Goal: Task Accomplishment & Management: Manage account settings

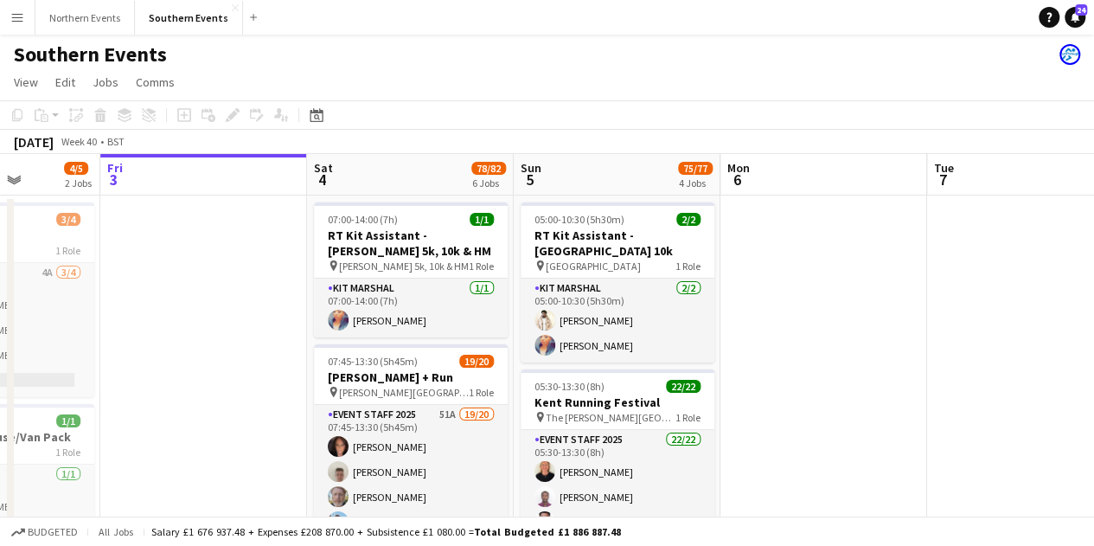
scroll to position [0, 584]
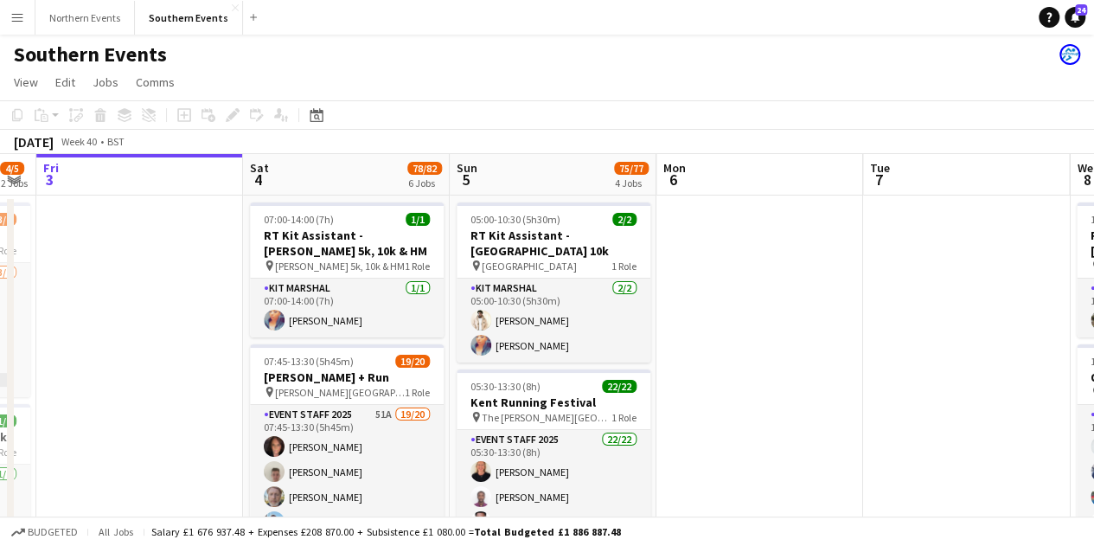
drag, startPoint x: 858, startPoint y: 407, endPoint x: 745, endPoint y: 377, distance: 117.3
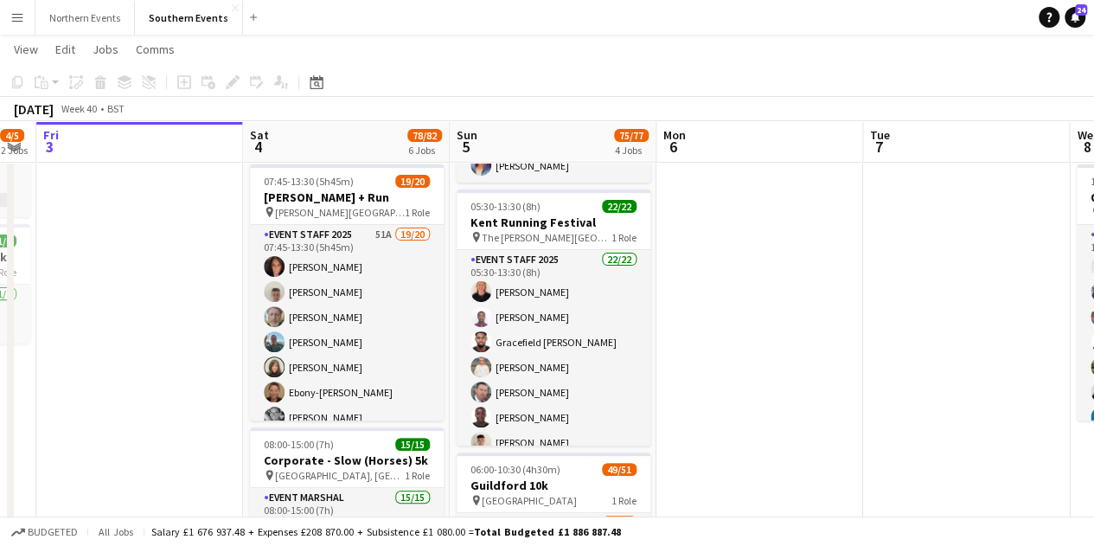
scroll to position [177, 0]
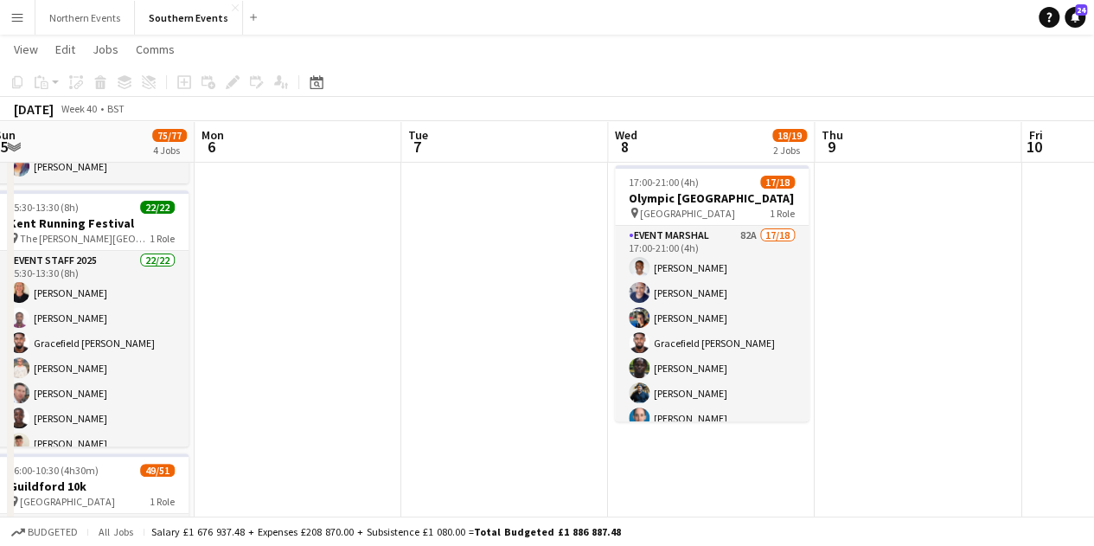
drag, startPoint x: 810, startPoint y: 372, endPoint x: 304, endPoint y: 274, distance: 514.5
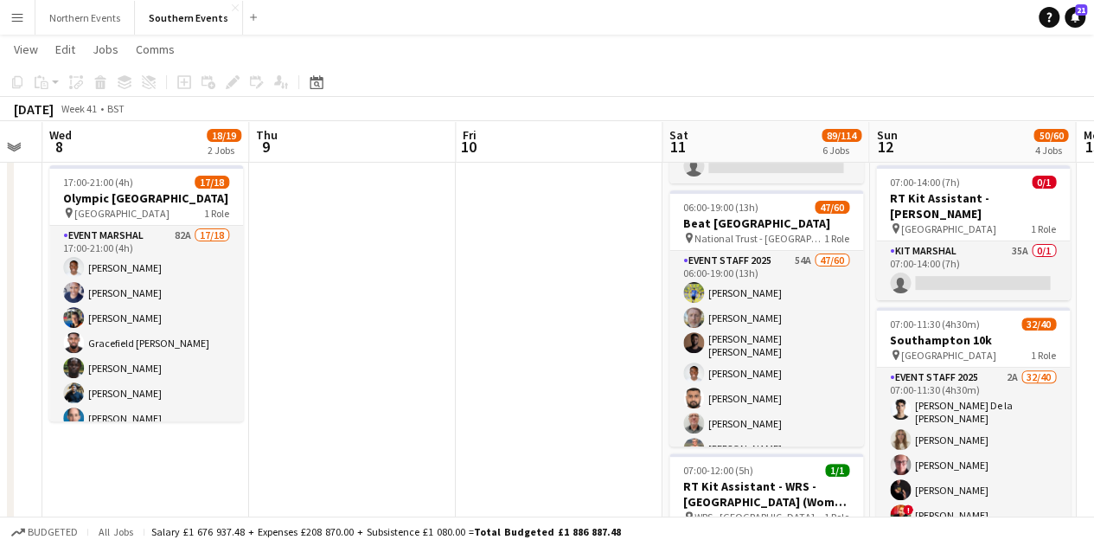
drag, startPoint x: 213, startPoint y: 243, endPoint x: 22, endPoint y: 193, distance: 196.8
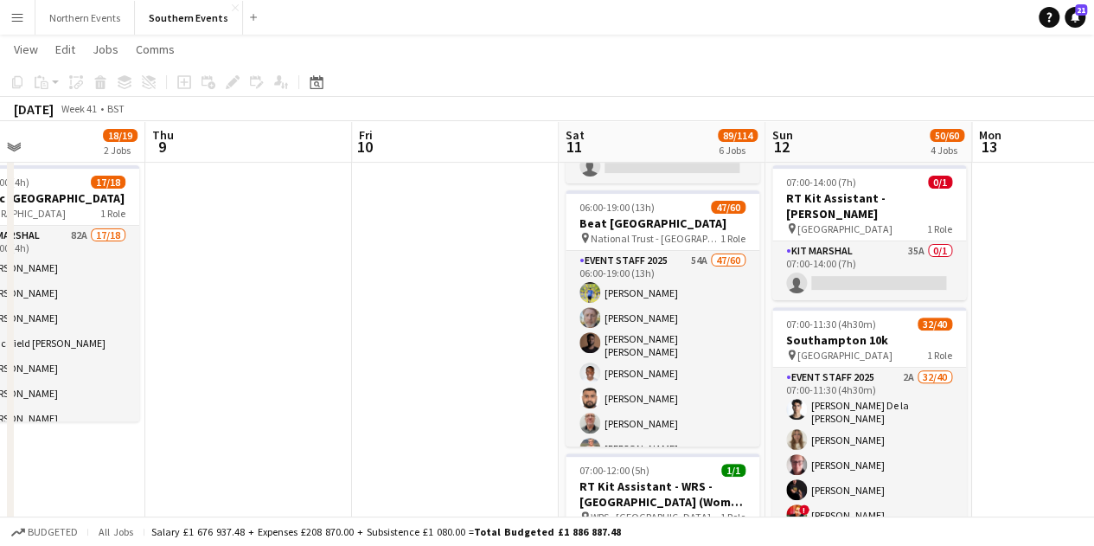
drag, startPoint x: 515, startPoint y: 290, endPoint x: 412, endPoint y: 276, distance: 104.7
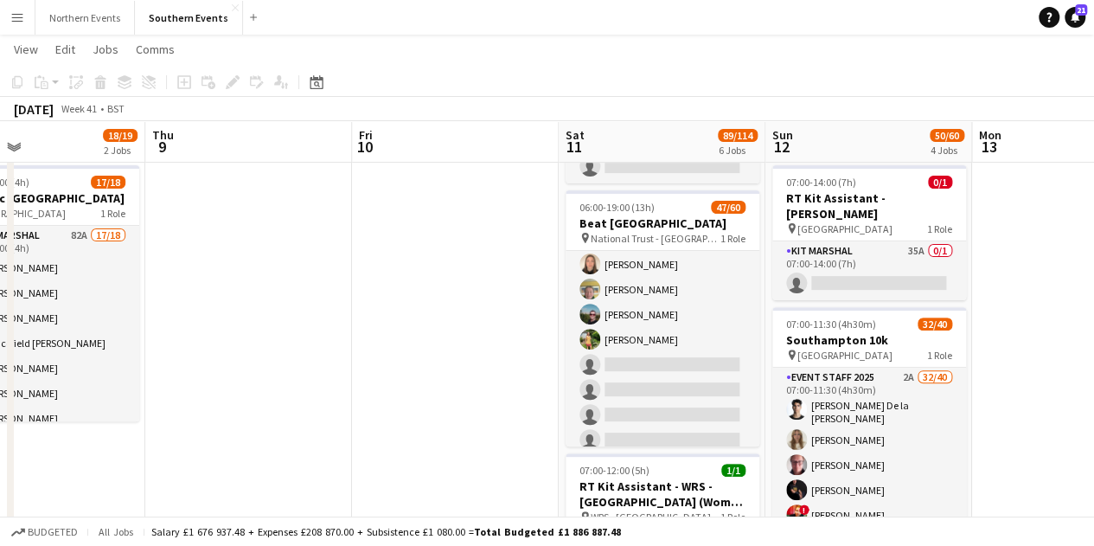
scroll to position [1118, 0]
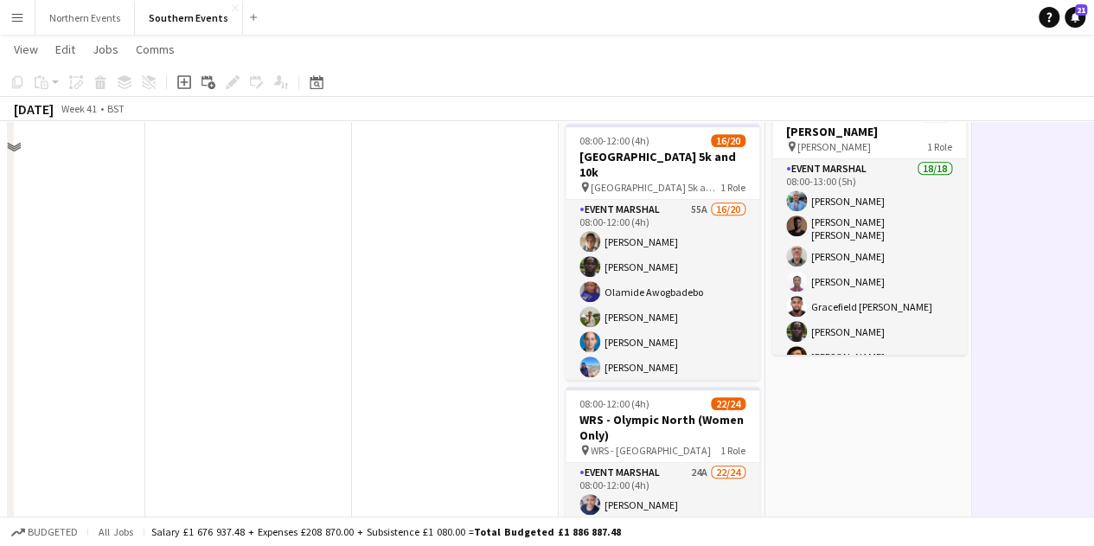
scroll to position [576, 0]
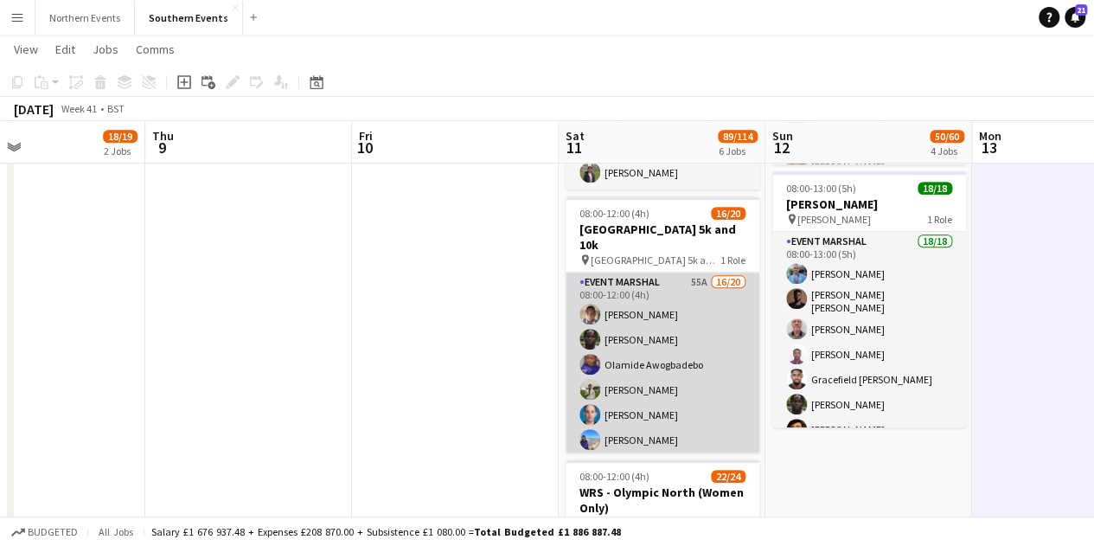
click at [626, 281] on app-card-role "Event Marshal 55A 16/20 08:00-12:00 (4h) Marcin Pisulski Edmund Amoh Olamide Aw…" at bounding box center [663, 542] width 194 height 541
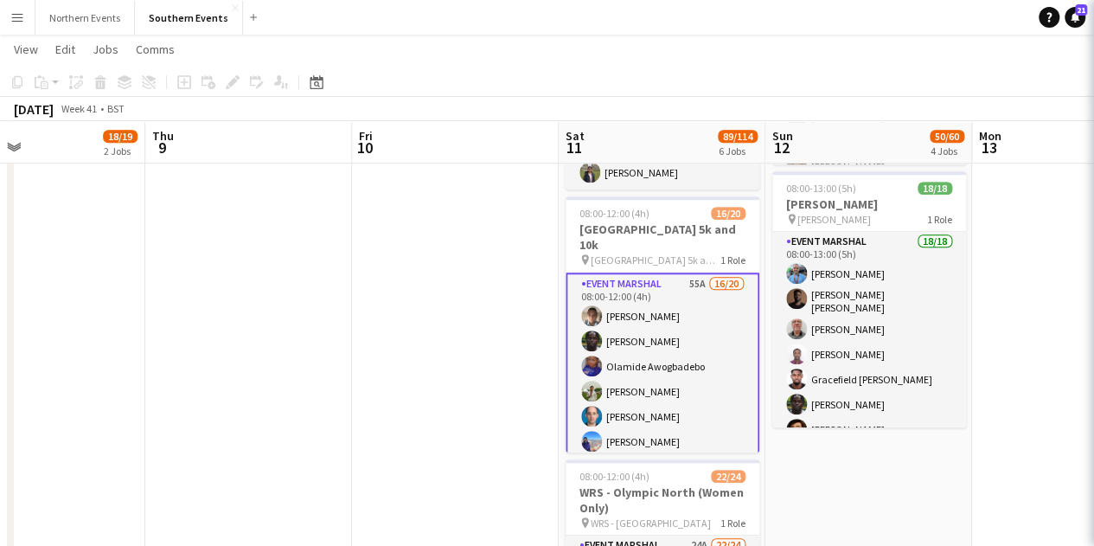
scroll to position [0, 473]
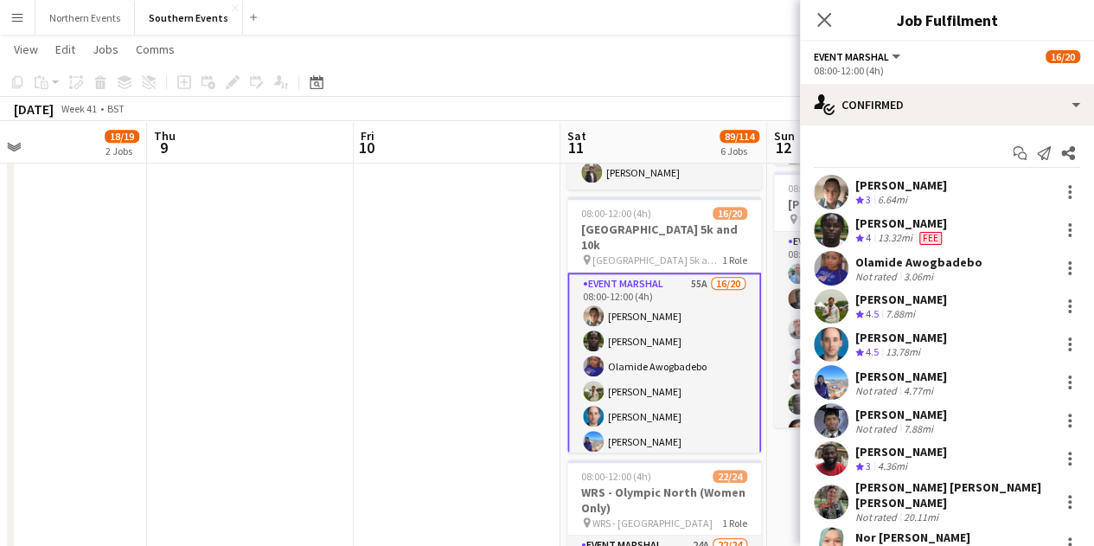
click at [862, 61] on span "Event Marshal" at bounding box center [851, 56] width 75 height 13
click at [823, 16] on icon "Close pop-in" at bounding box center [824, 19] width 16 height 16
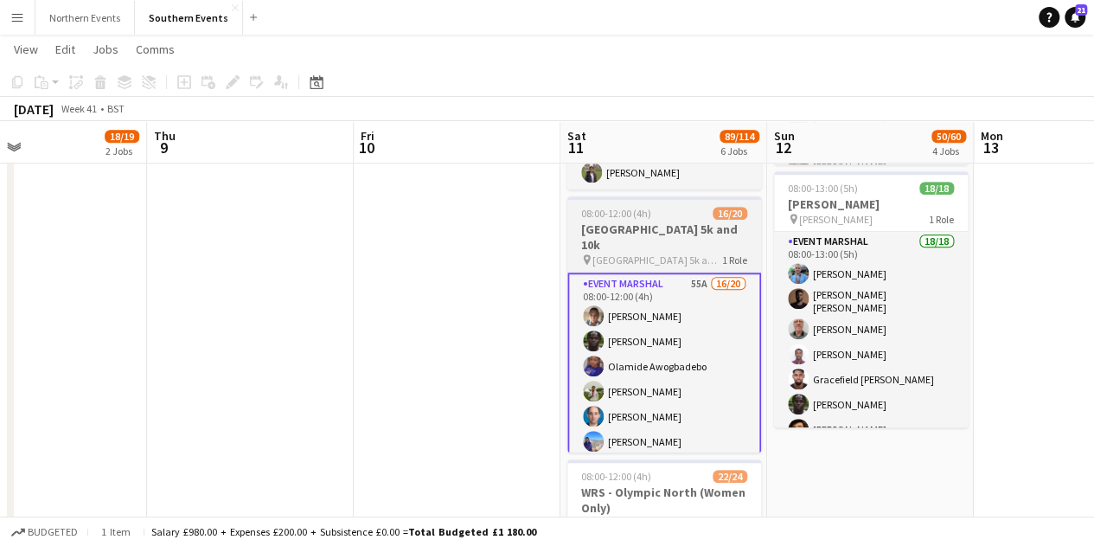
click at [662, 196] on app-job-card "08:00-12:00 (4h) 16/20 Regents Park 5k and 10k pin Regents Park 5k and 10k 1 Ro…" at bounding box center [664, 324] width 194 height 256
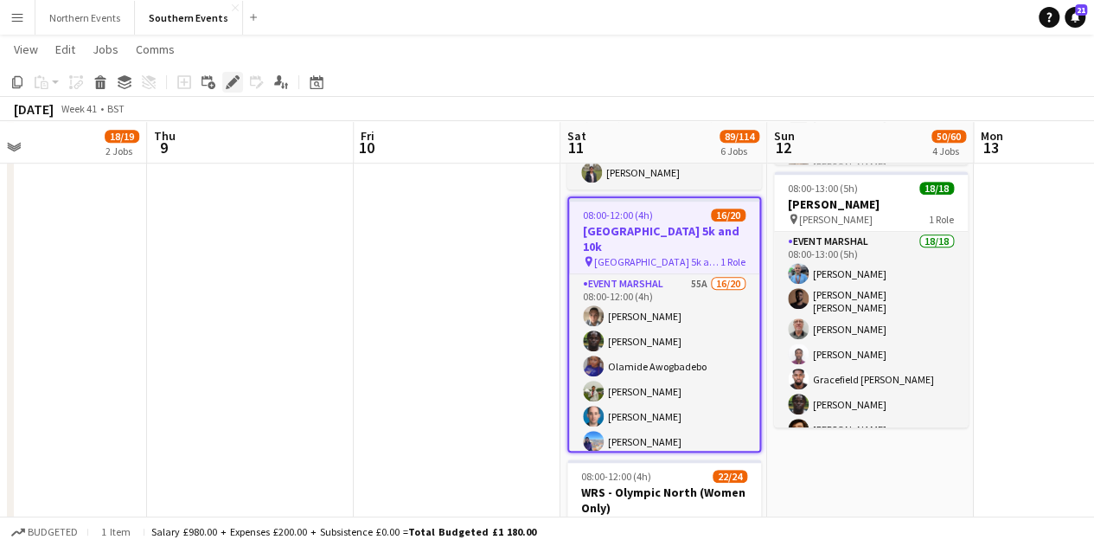
click at [229, 79] on icon "Edit" at bounding box center [233, 82] width 14 height 14
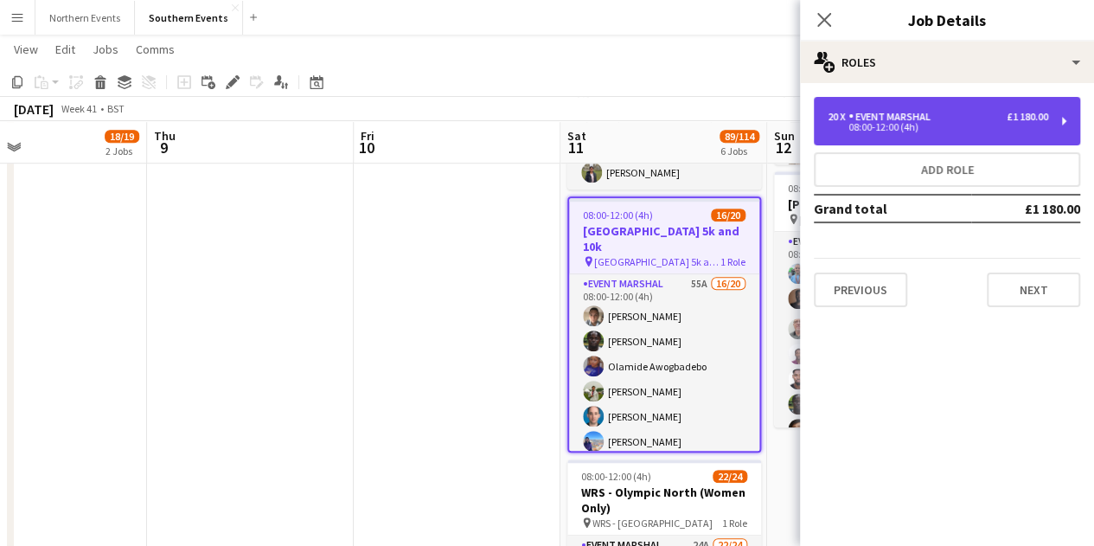
click at [896, 138] on div "20 x Event Marshal £1 180.00 08:00-12:00 (4h)" at bounding box center [947, 121] width 266 height 48
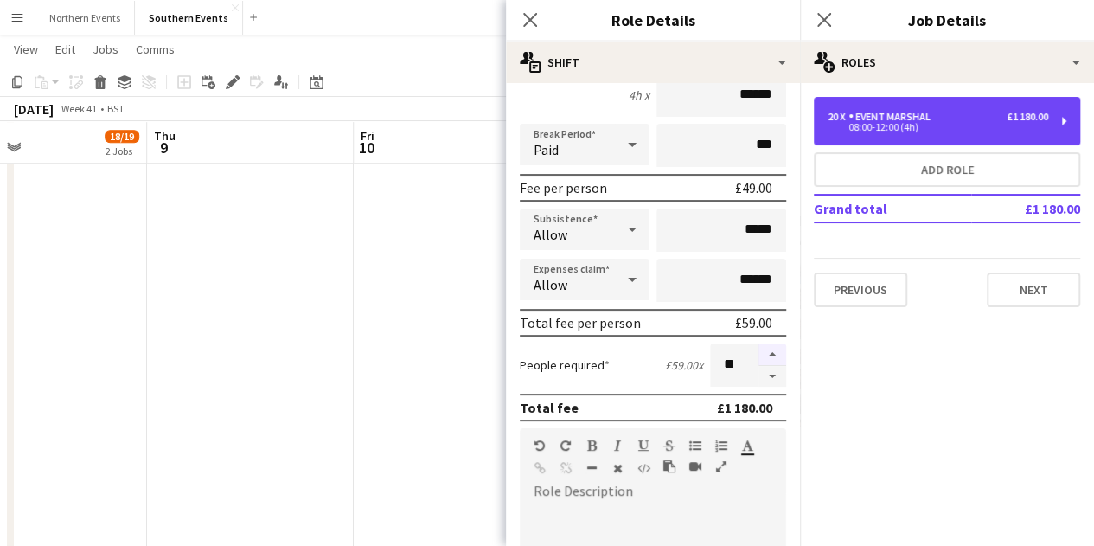
scroll to position [175, 0]
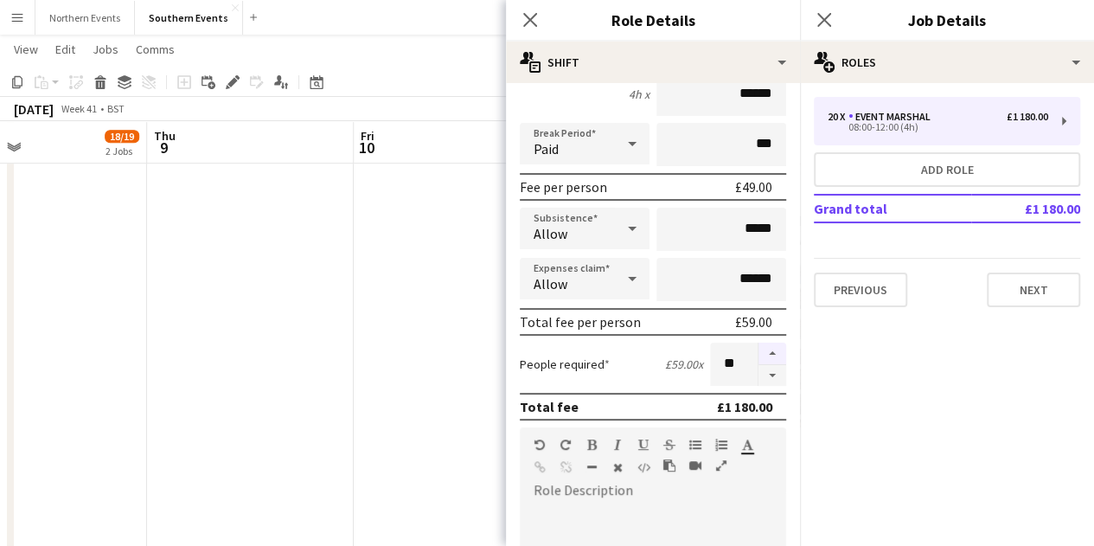
click at [760, 354] on button "button" at bounding box center [773, 354] width 28 height 22
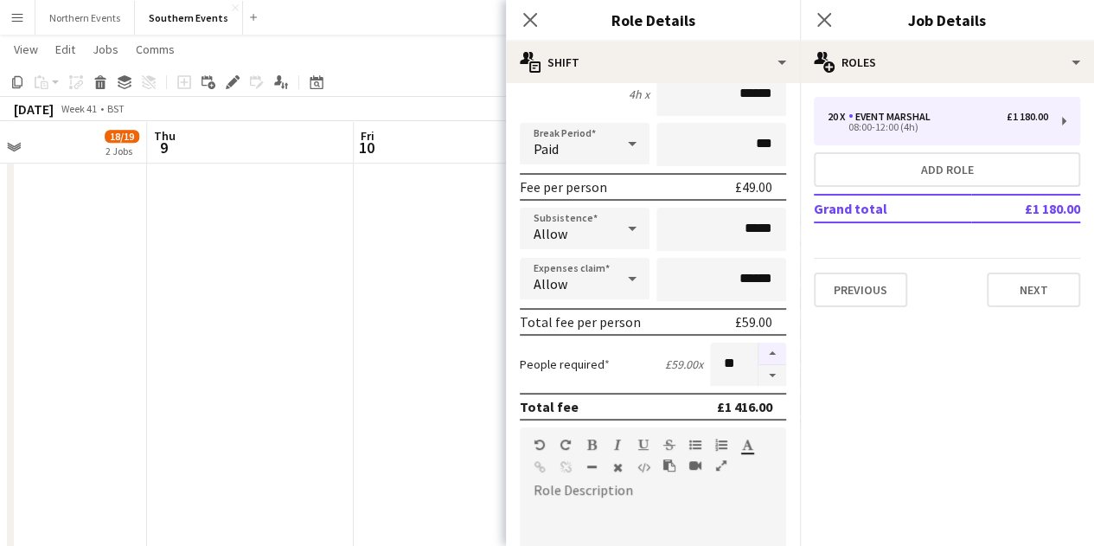
click at [760, 354] on button "button" at bounding box center [773, 354] width 28 height 22
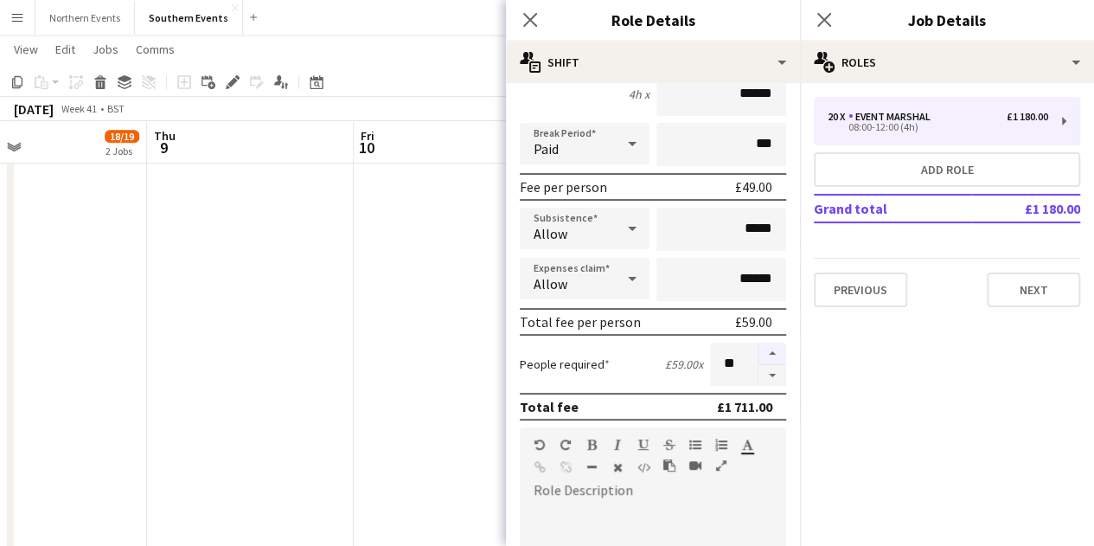
click at [760, 354] on button "button" at bounding box center [773, 354] width 28 height 22
click at [760, 352] on button "button" at bounding box center [773, 354] width 28 height 22
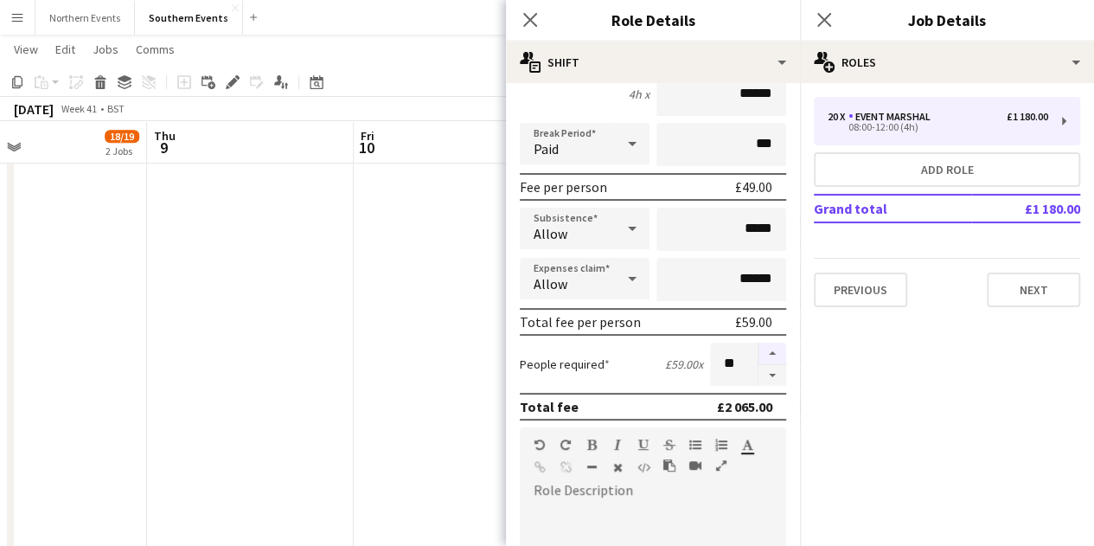
click at [760, 352] on button "button" at bounding box center [773, 354] width 28 height 22
click at [761, 352] on button "button" at bounding box center [773, 354] width 28 height 22
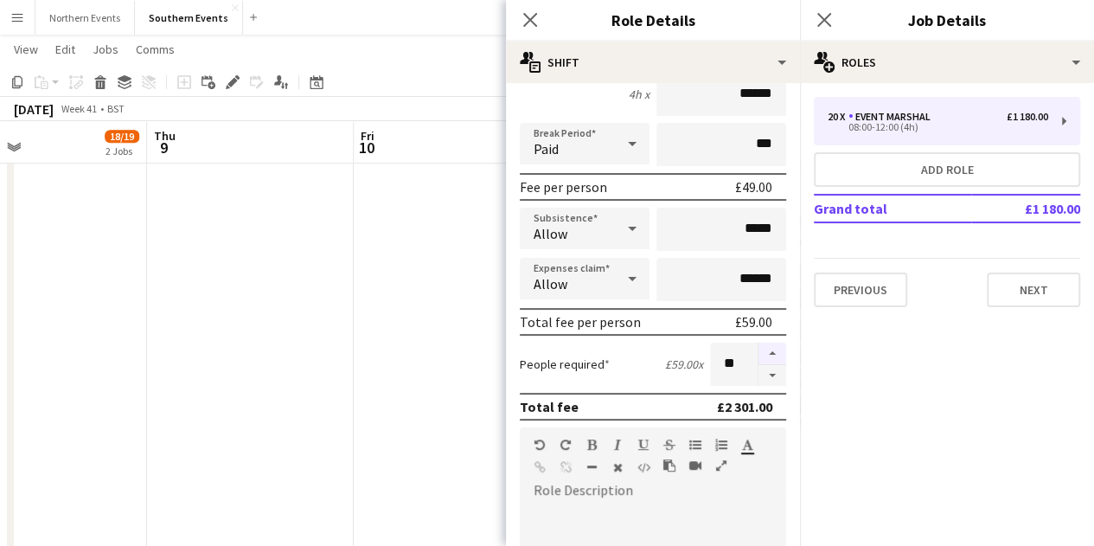
type input "**"
click at [531, 17] on icon at bounding box center [530, 19] width 16 height 16
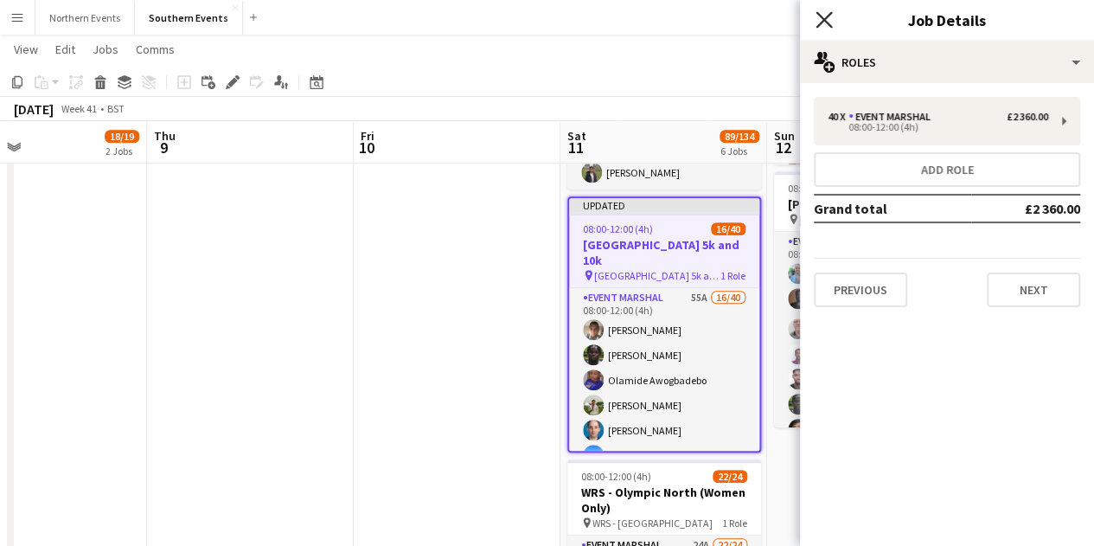
click at [829, 24] on icon at bounding box center [824, 19] width 16 height 16
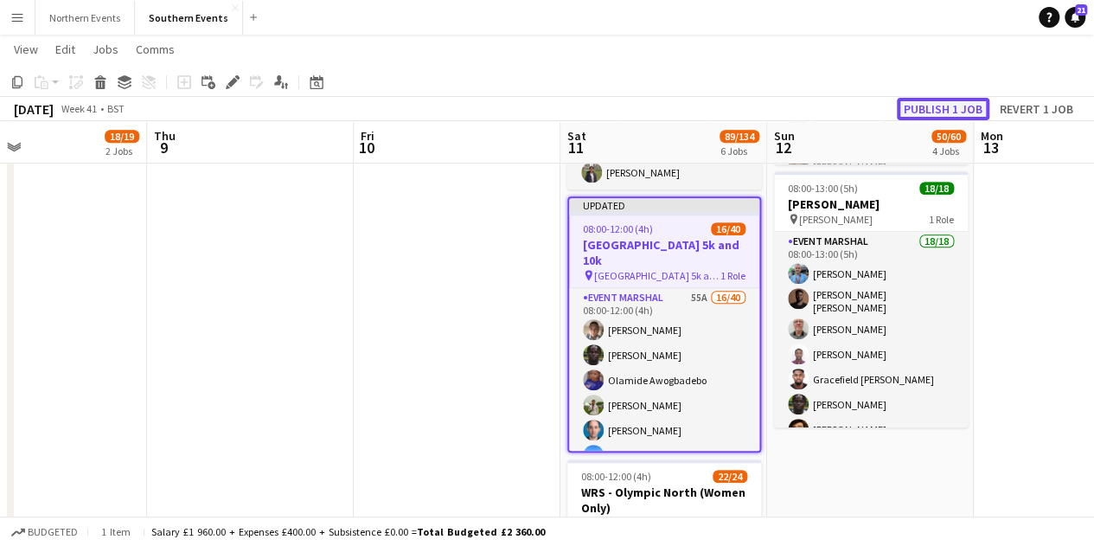
click at [952, 101] on button "Publish 1 job" at bounding box center [943, 109] width 93 height 22
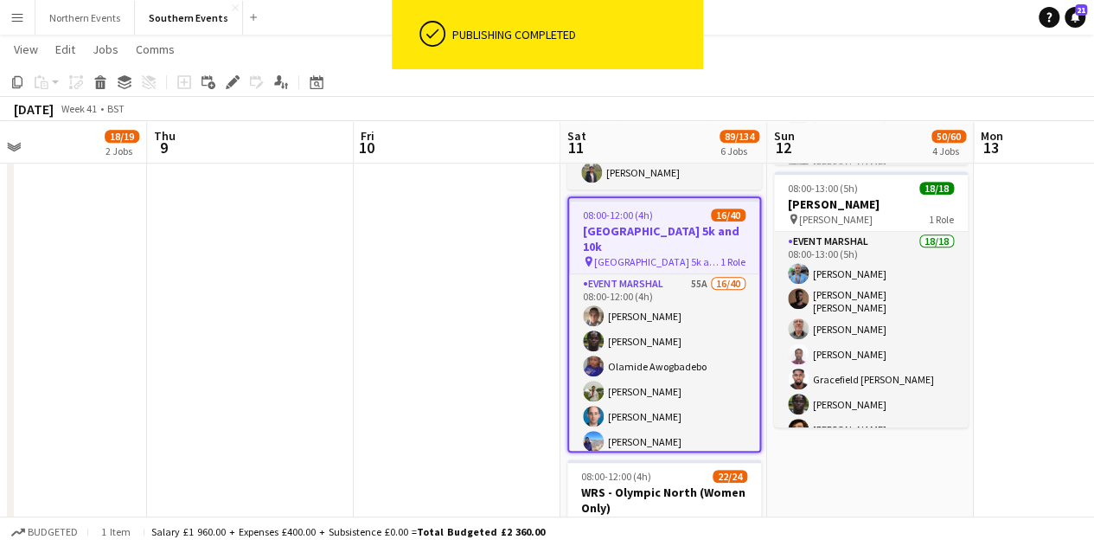
click at [666, 223] on h3 "[GEOGRAPHIC_DATA] 5k and 10k" at bounding box center [664, 238] width 190 height 31
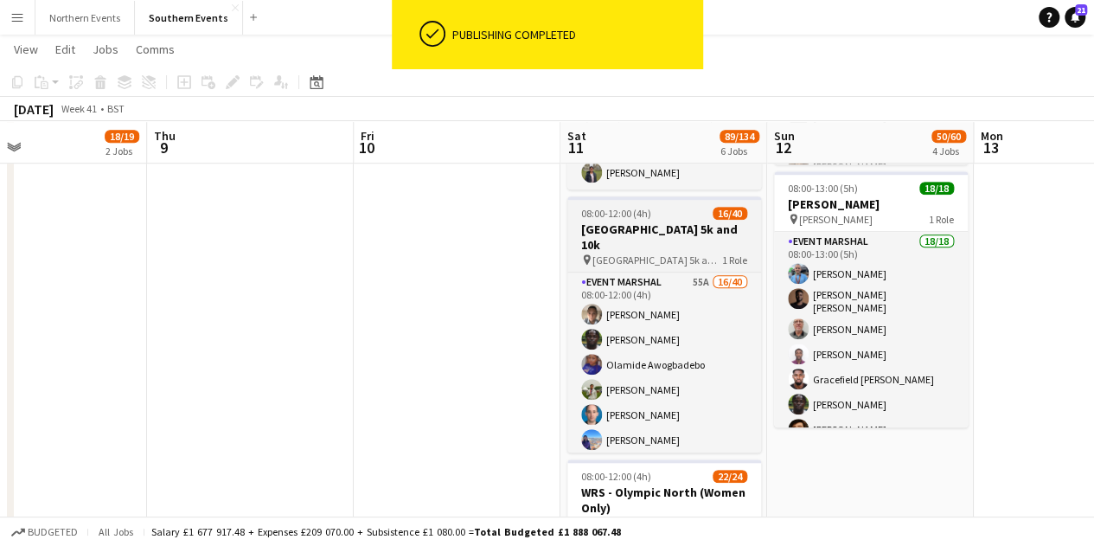
click at [674, 221] on h3 "[GEOGRAPHIC_DATA] 5k and 10k" at bounding box center [664, 236] width 194 height 31
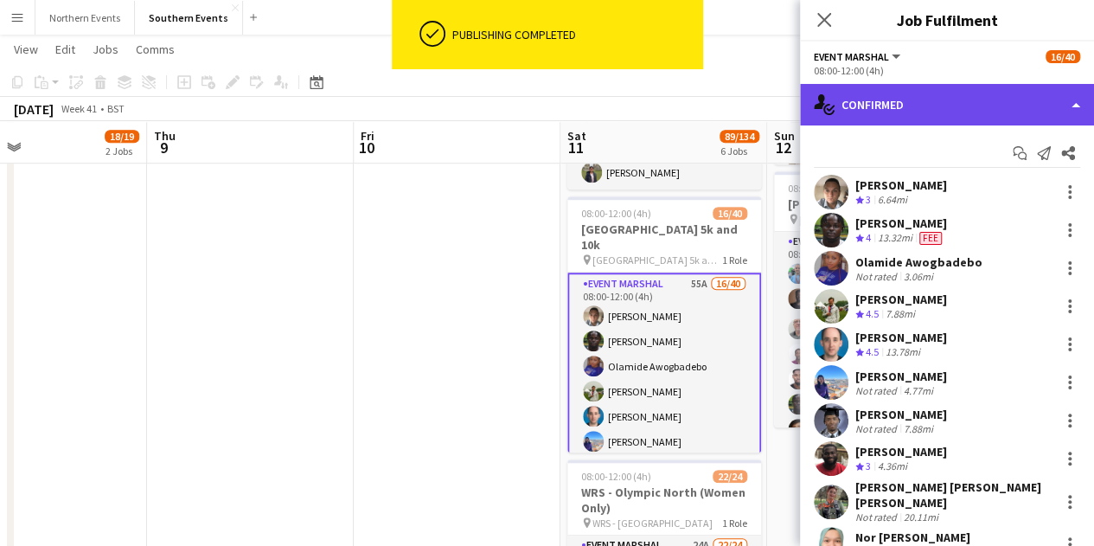
click at [927, 111] on div "single-neutral-actions-check-2 Confirmed" at bounding box center [947, 105] width 294 height 42
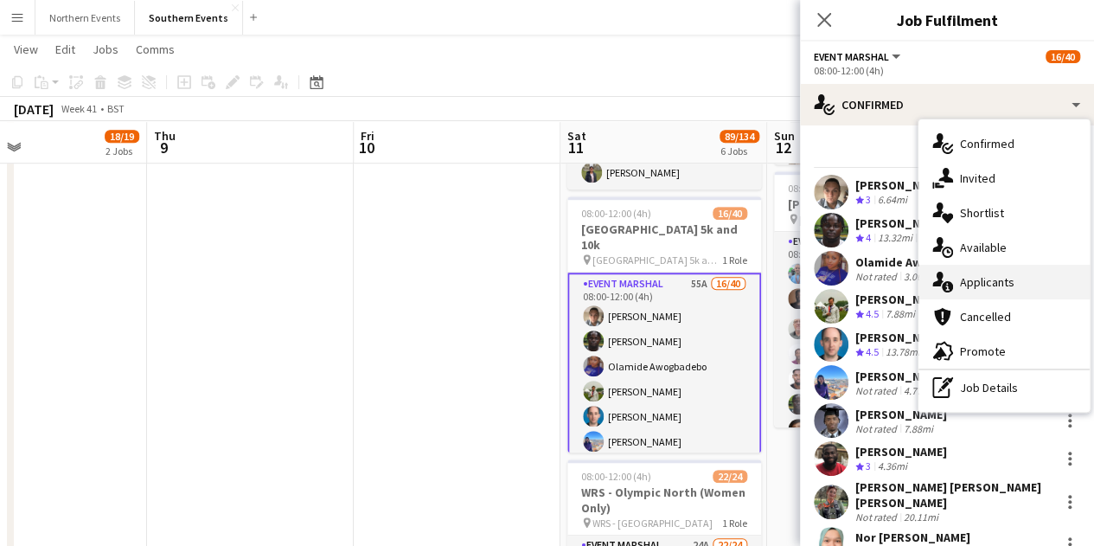
click at [1000, 281] on span "Applicants" at bounding box center [987, 282] width 54 height 16
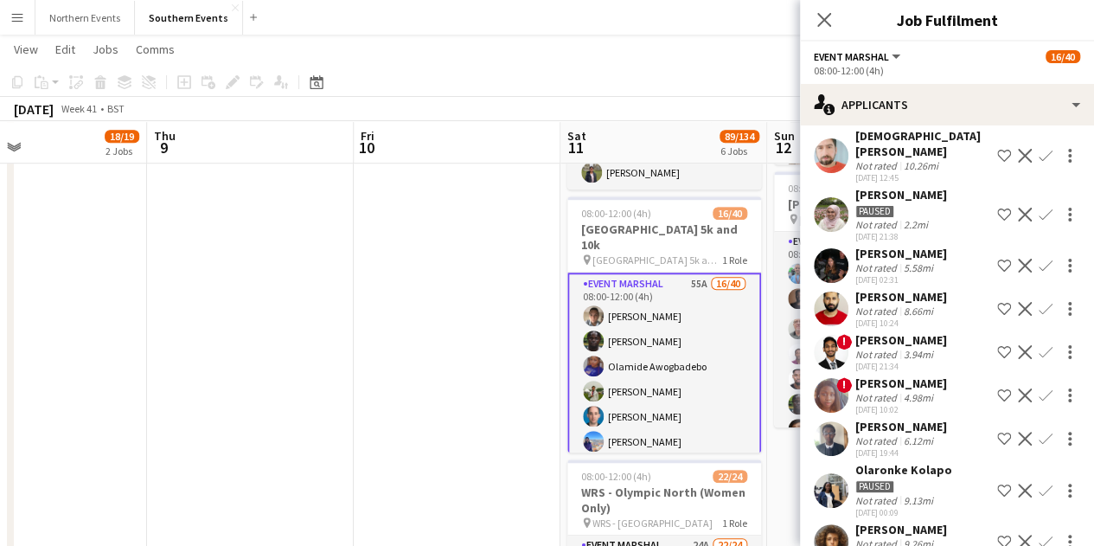
scroll to position [81, 0]
click at [927, 253] on div "[PERSON_NAME]" at bounding box center [901, 253] width 92 height 16
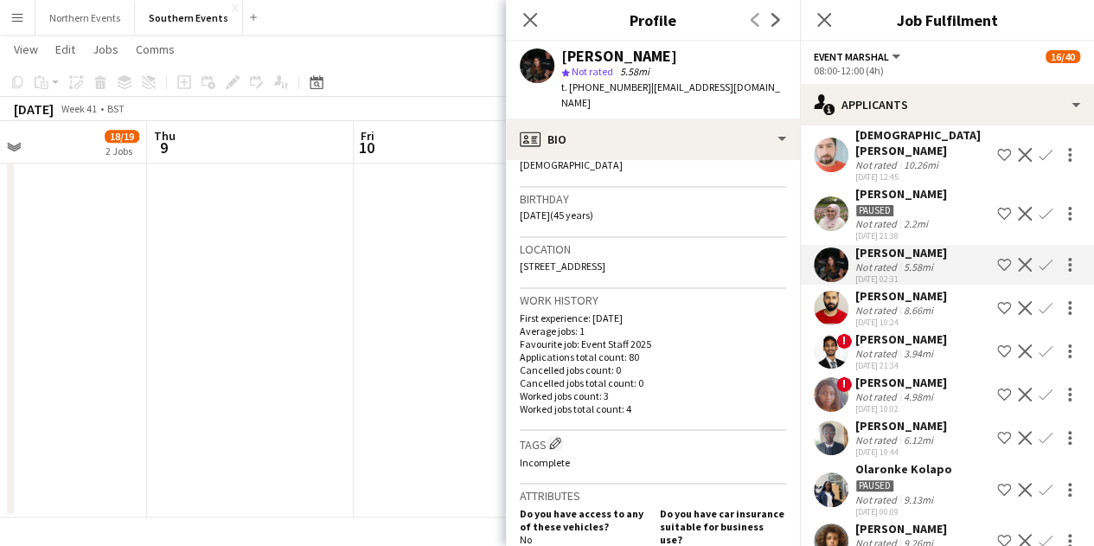
scroll to position [297, 0]
click at [531, 21] on icon at bounding box center [530, 19] width 16 height 16
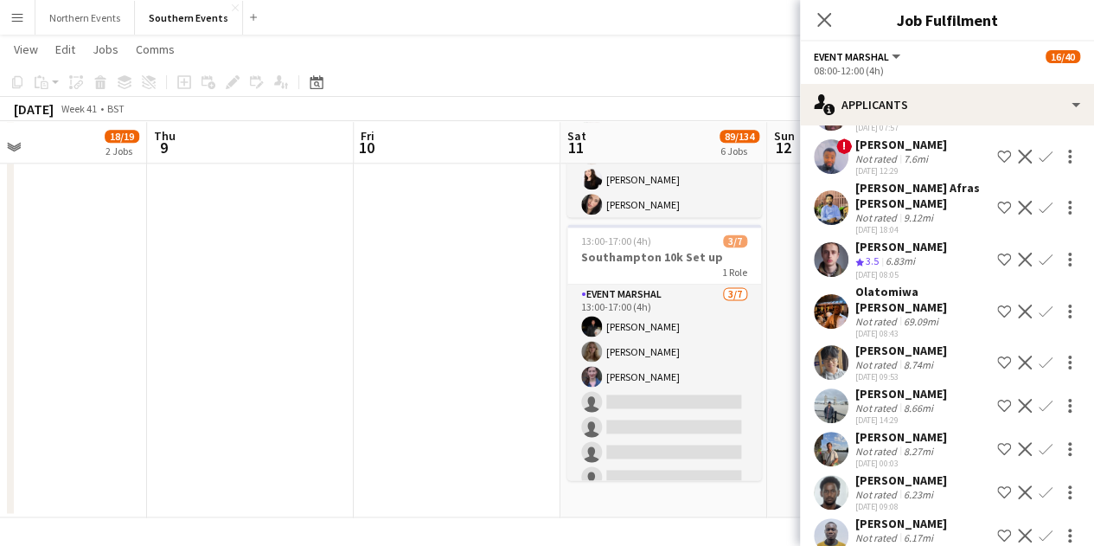
scroll to position [1464, 0]
click at [902, 253] on div "[PERSON_NAME]" at bounding box center [901, 246] width 92 height 16
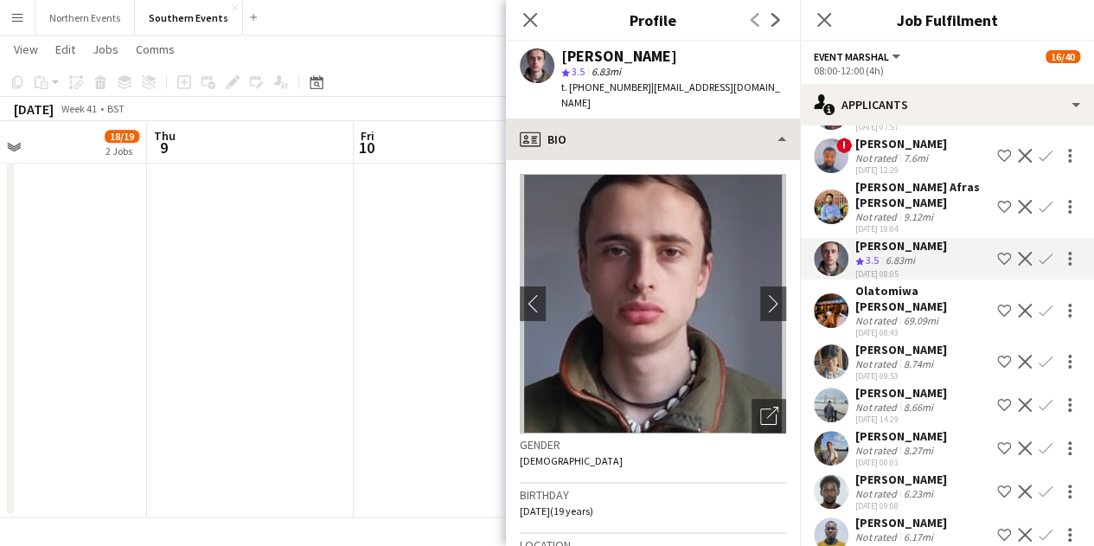
scroll to position [1073, 0]
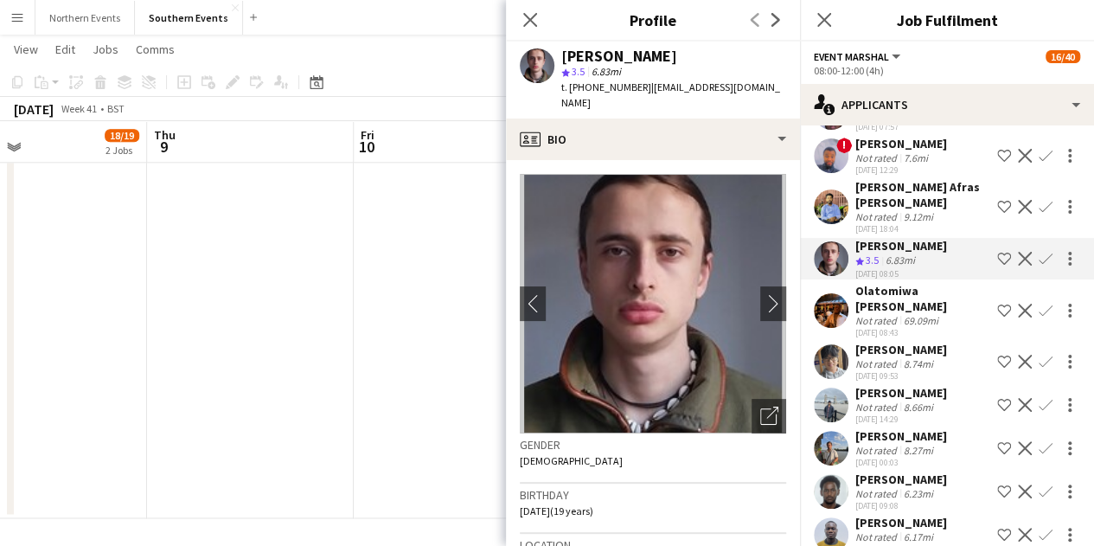
click at [1039, 266] on app-icon "Confirm" at bounding box center [1046, 259] width 14 height 14
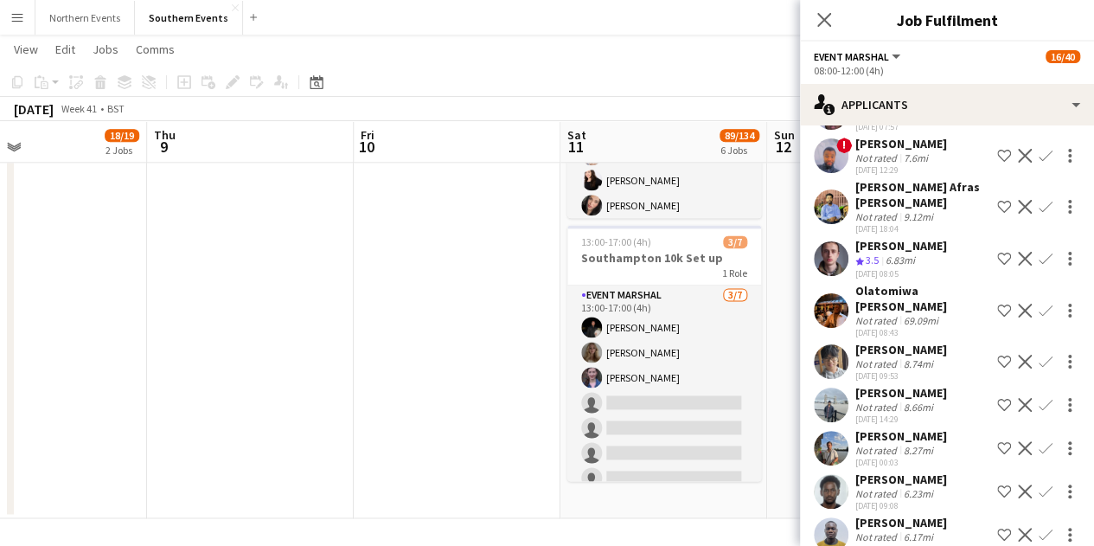
click at [1039, 266] on app-icon "Confirm" at bounding box center [1046, 259] width 14 height 14
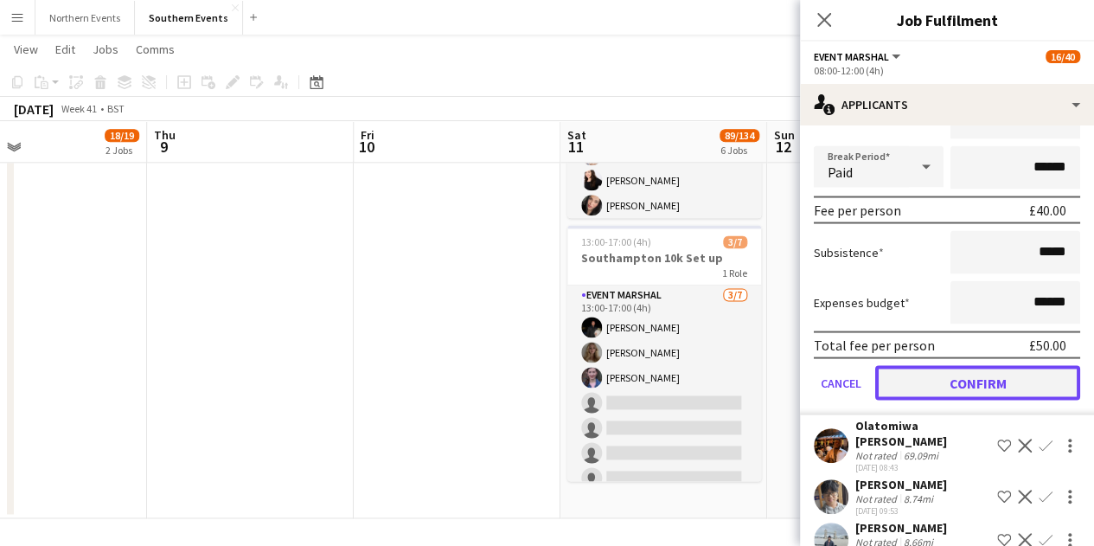
click at [990, 397] on button "Confirm" at bounding box center [977, 382] width 205 height 35
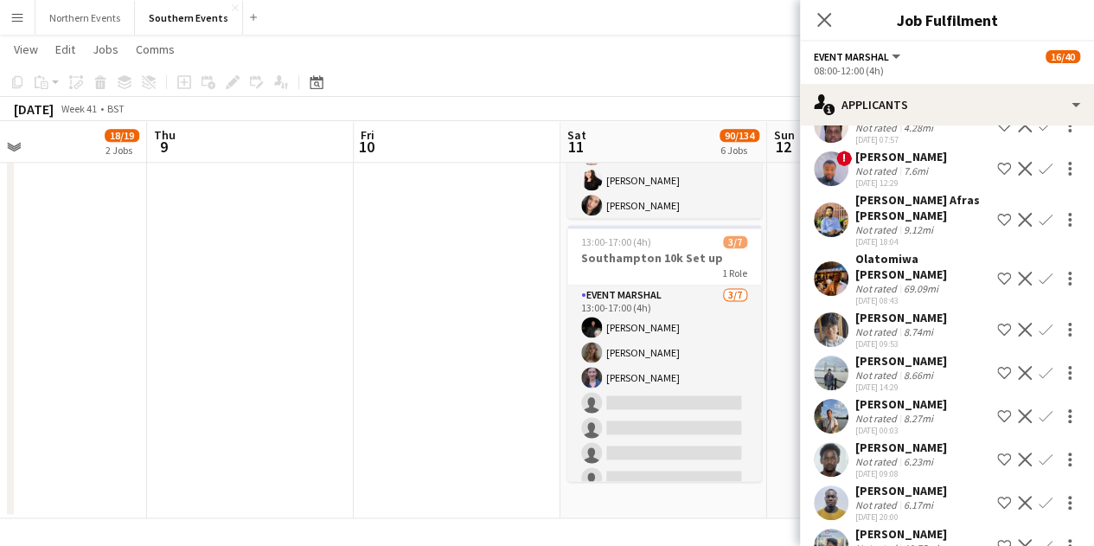
scroll to position [1452, 0]
click at [883, 326] on div "Not rated" at bounding box center [877, 330] width 45 height 13
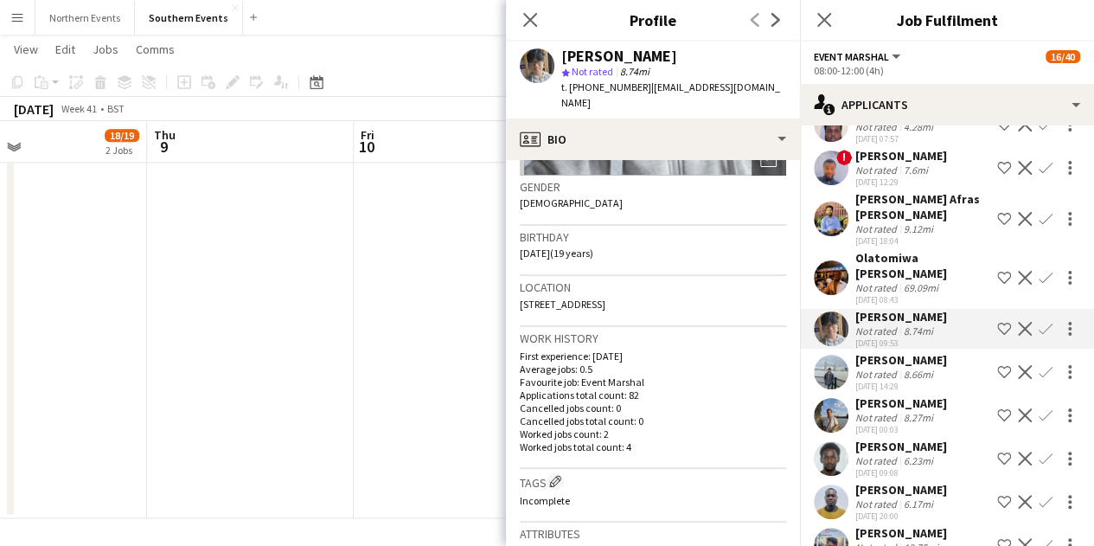
scroll to position [259, 0]
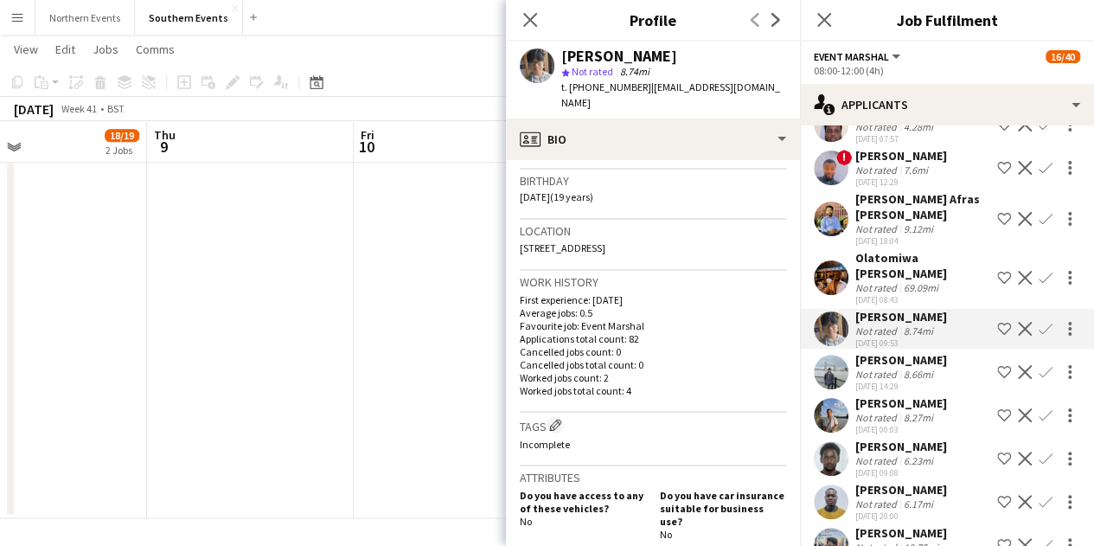
click at [609, 419] on div "Tags Edit crew company tags Incomplete" at bounding box center [653, 440] width 266 height 54
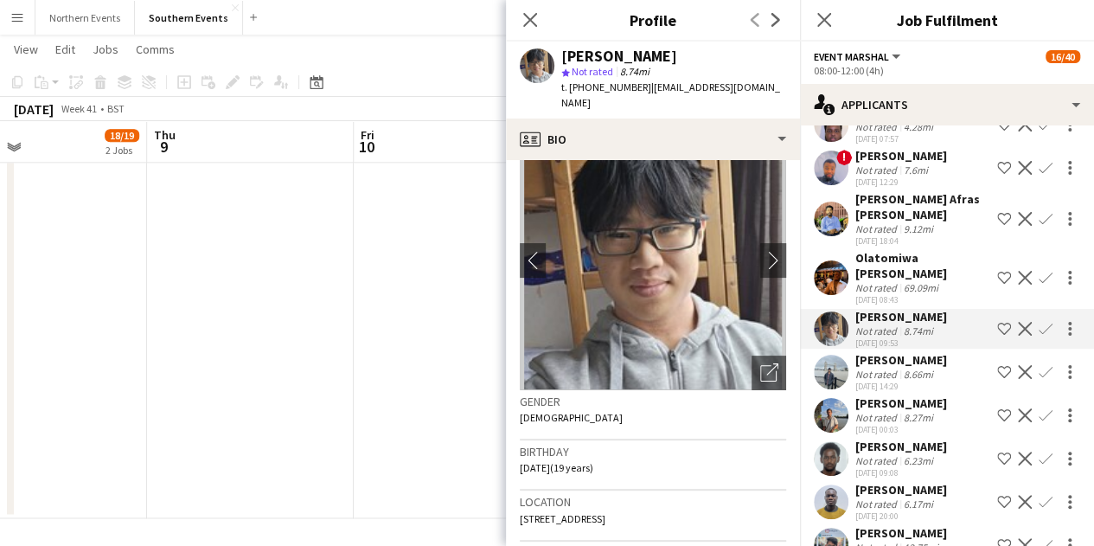
scroll to position [0, 0]
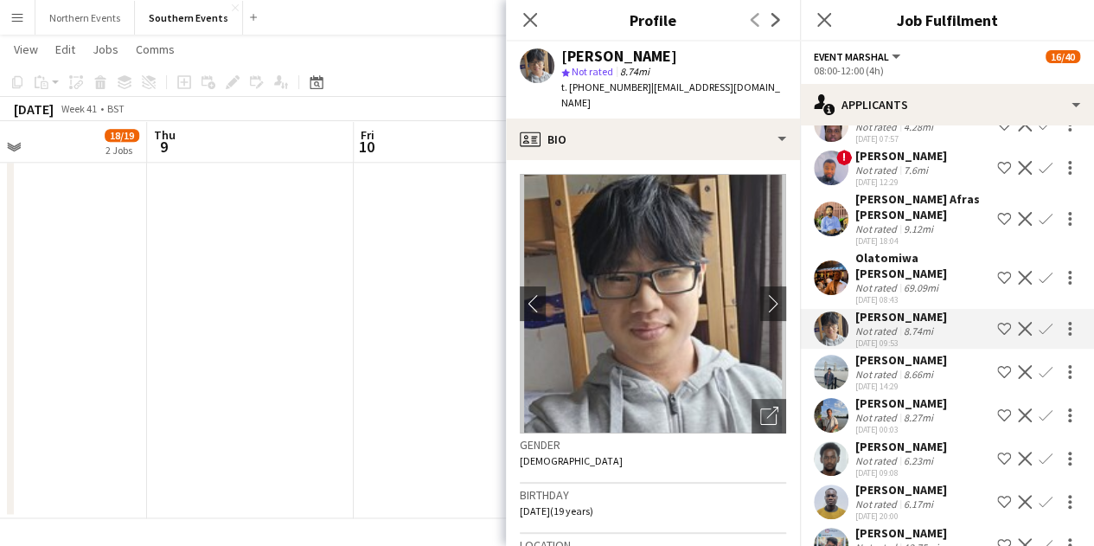
click at [901, 421] on div "8.27mi" at bounding box center [918, 417] width 36 height 13
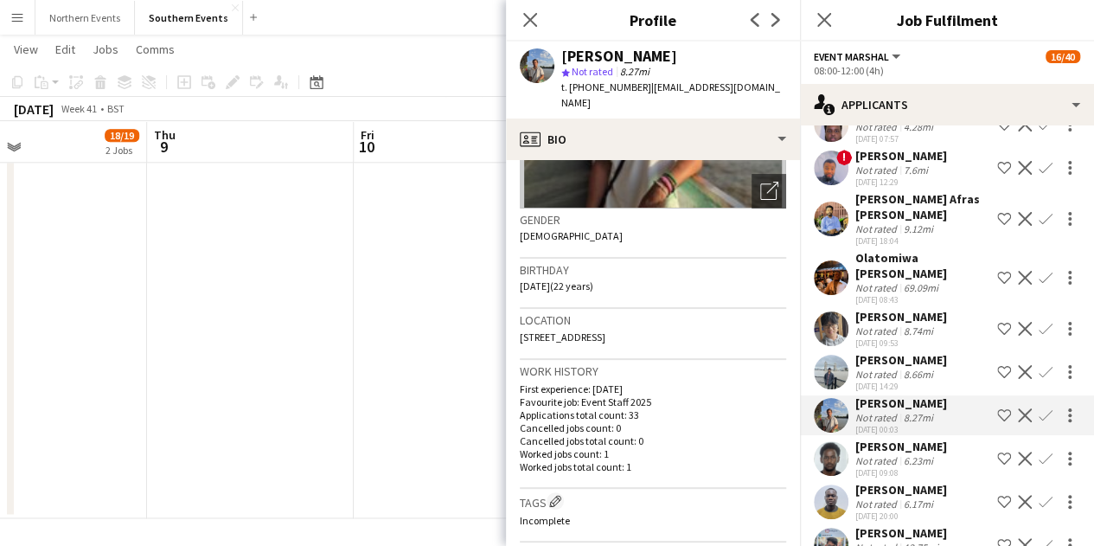
scroll to position [225, 0]
click at [1039, 413] on app-icon "Confirm" at bounding box center [1046, 415] width 14 height 14
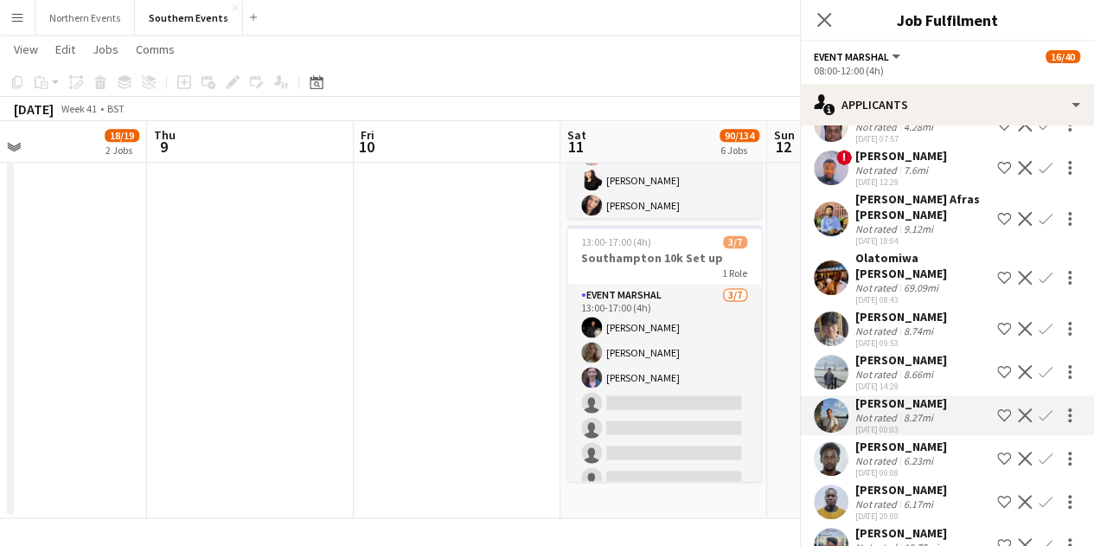
scroll to position [1457, 0]
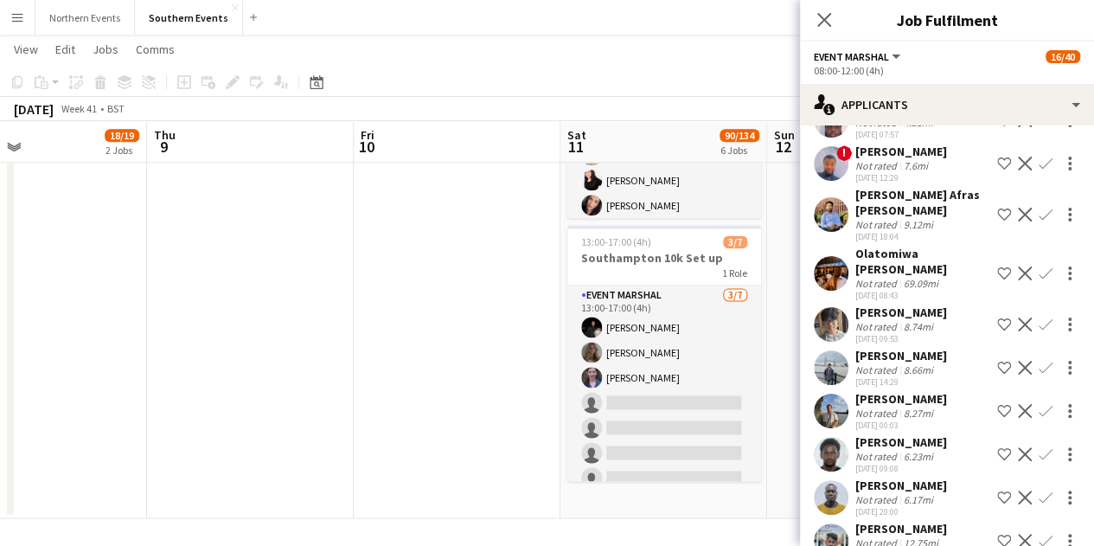
click at [1039, 413] on app-icon "Confirm" at bounding box center [1046, 411] width 14 height 14
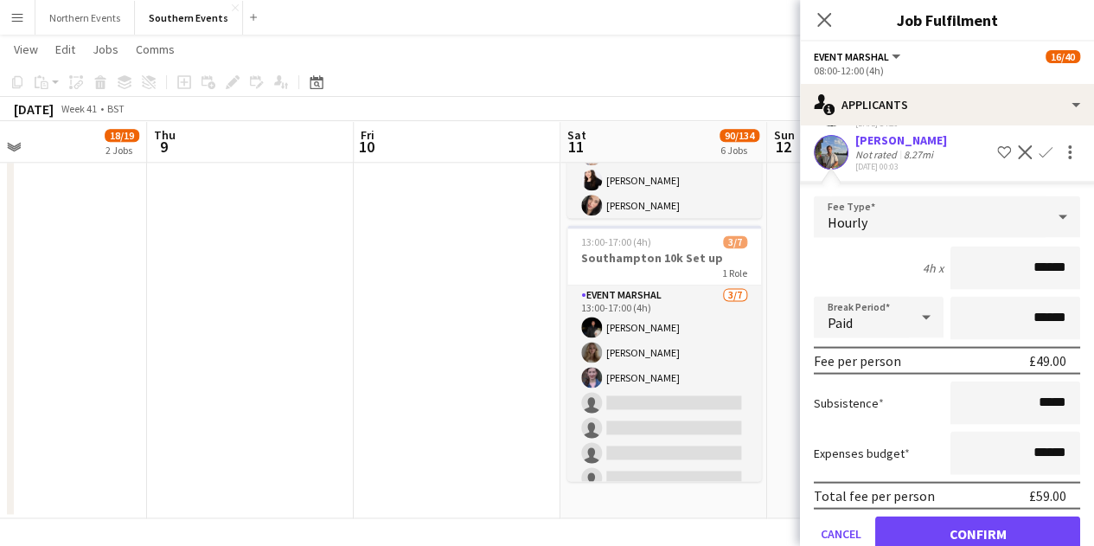
scroll to position [1716, 0]
click at [996, 528] on button "Confirm" at bounding box center [977, 532] width 205 height 35
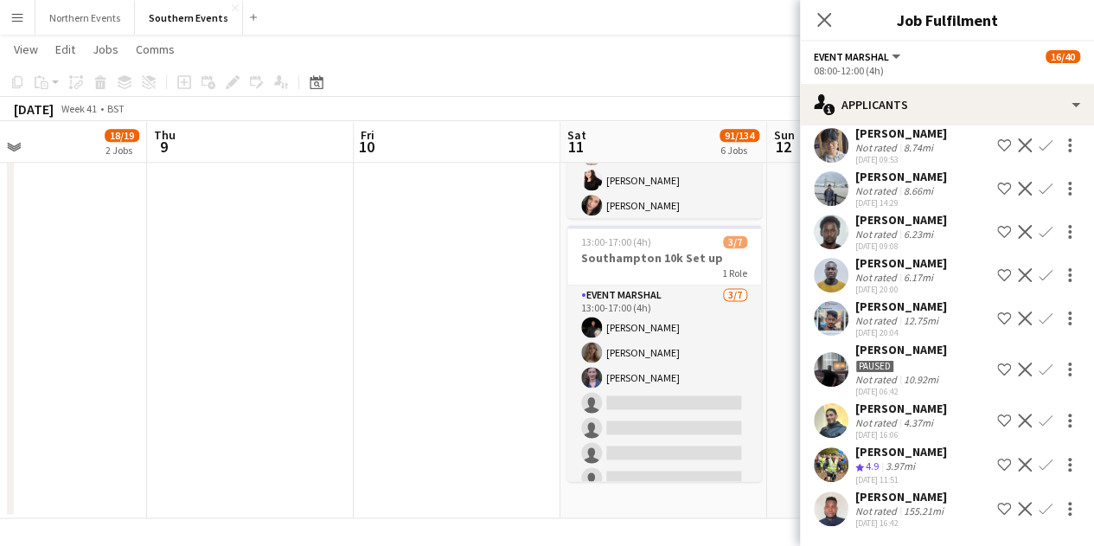
scroll to position [1649, 0]
click at [898, 314] on div "Not rated" at bounding box center [877, 320] width 45 height 13
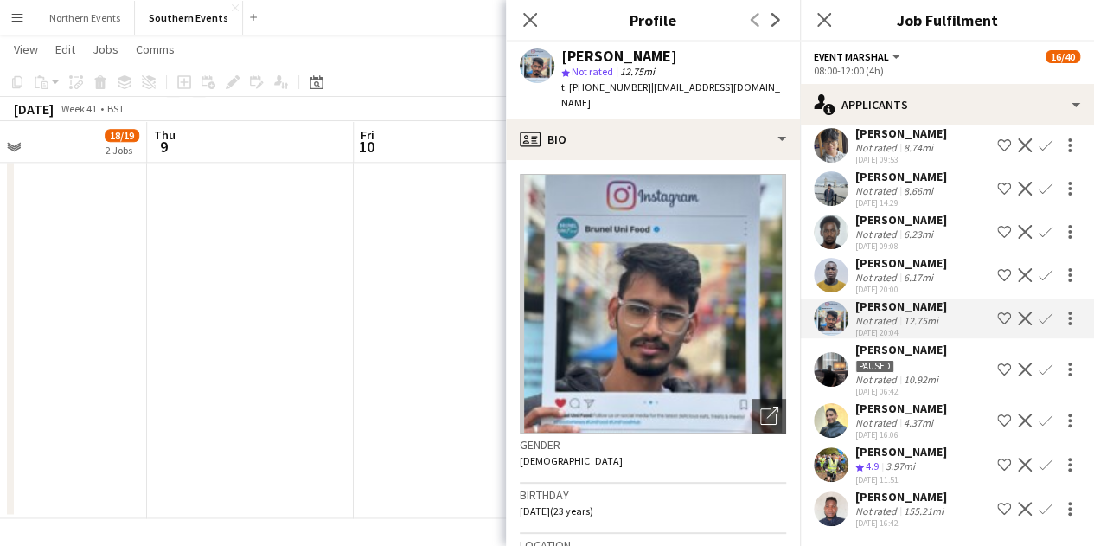
click at [1039, 311] on app-icon "Confirm" at bounding box center [1046, 318] width 14 height 14
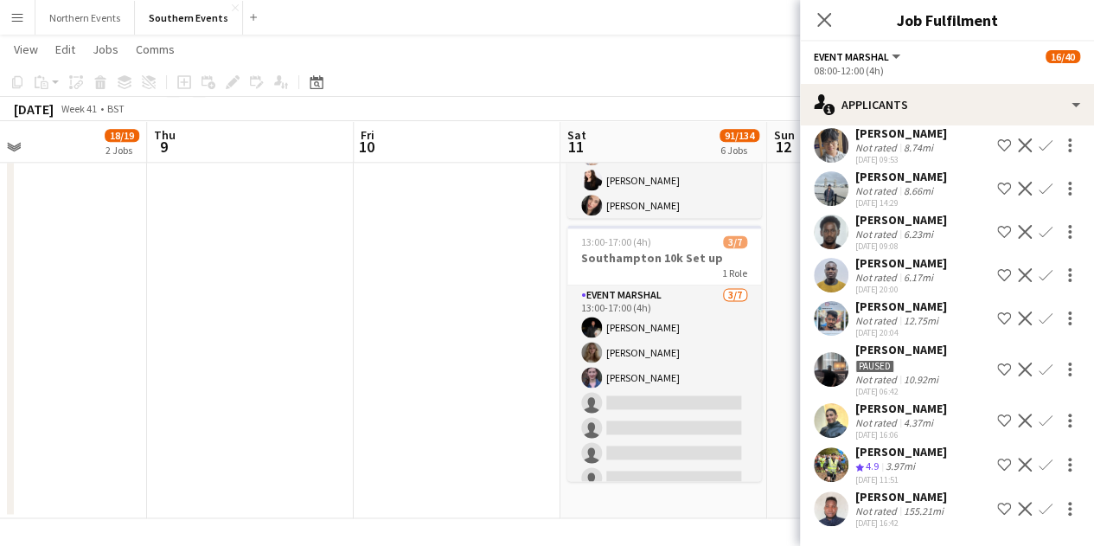
click at [1039, 311] on app-icon "Confirm" at bounding box center [1046, 318] width 14 height 14
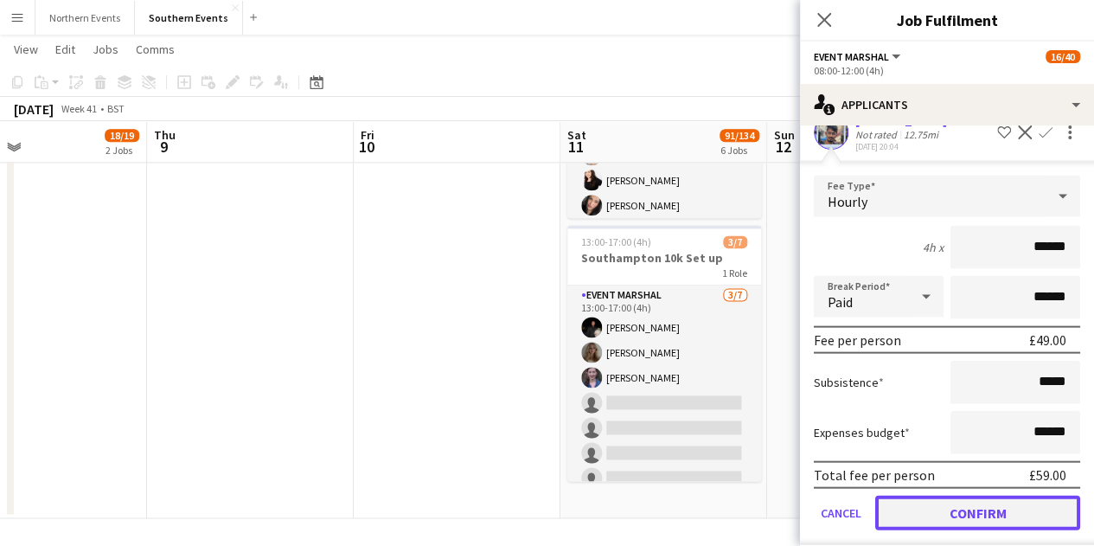
click at [1019, 509] on button "Confirm" at bounding box center [977, 513] width 205 height 35
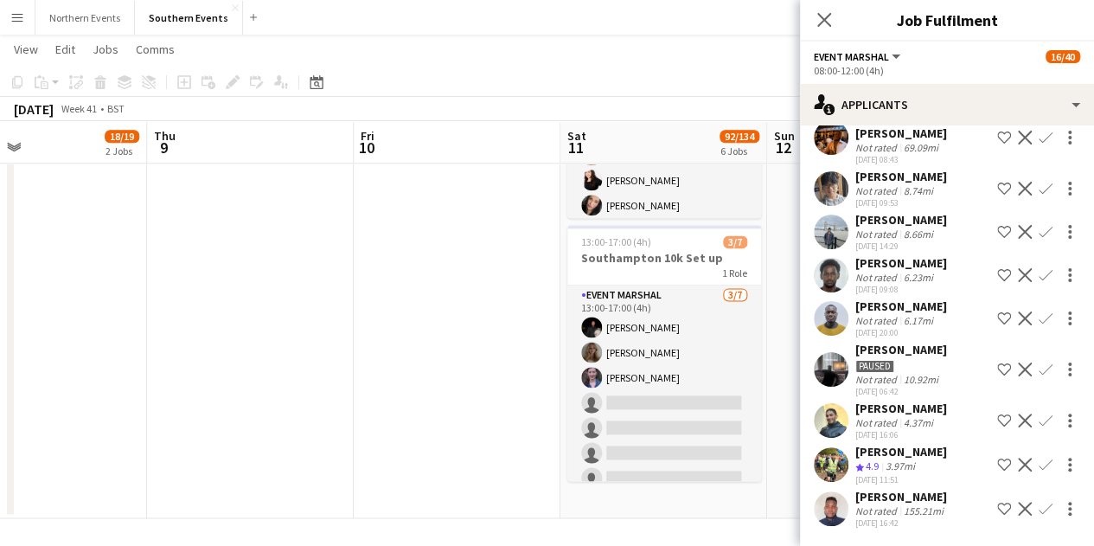
scroll to position [1074, 0]
click at [900, 458] on div "[PERSON_NAME]" at bounding box center [901, 452] width 92 height 16
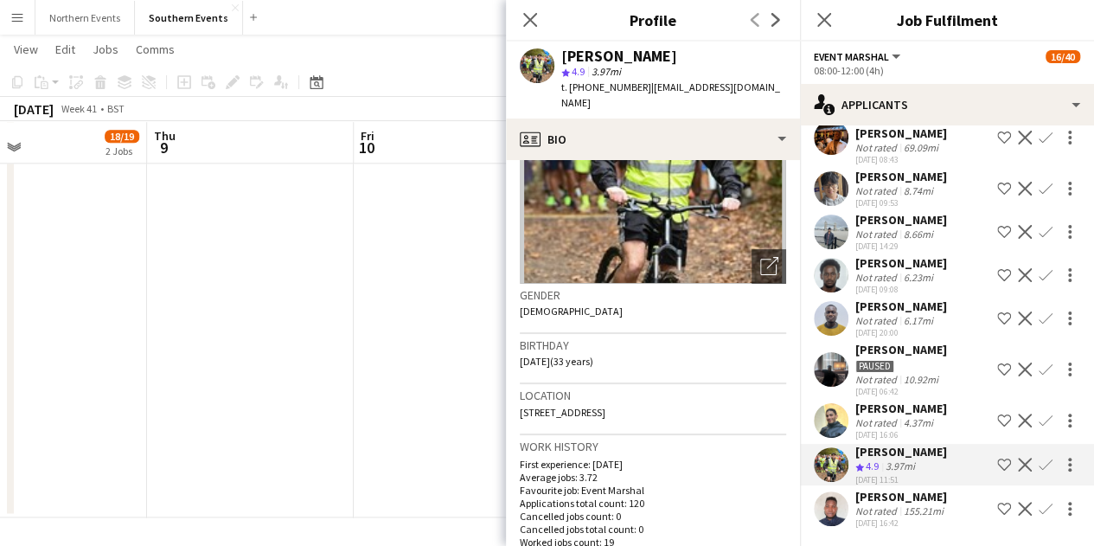
scroll to position [0, 0]
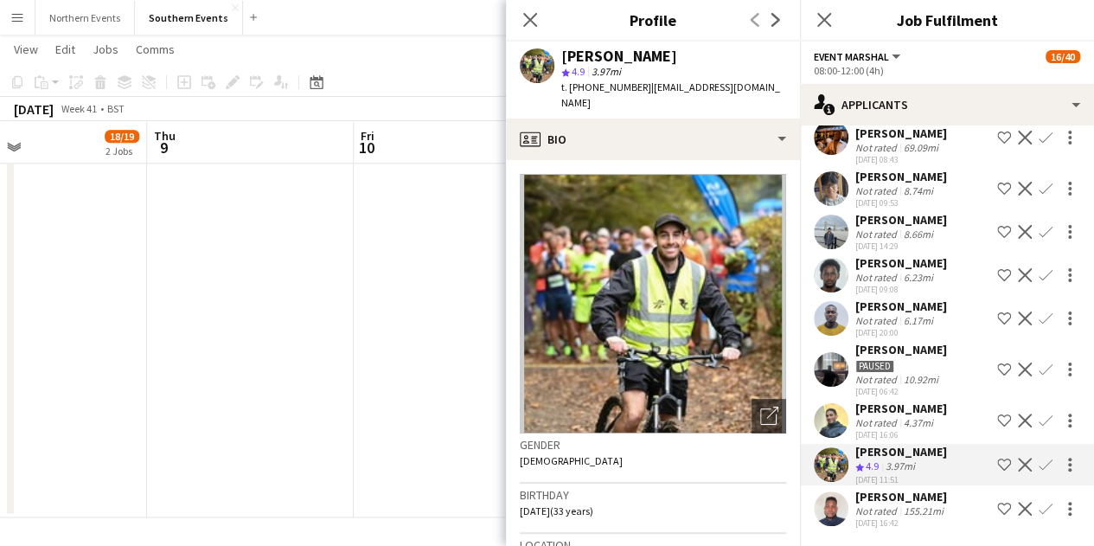
click at [1039, 464] on app-icon "Confirm" at bounding box center [1046, 465] width 14 height 14
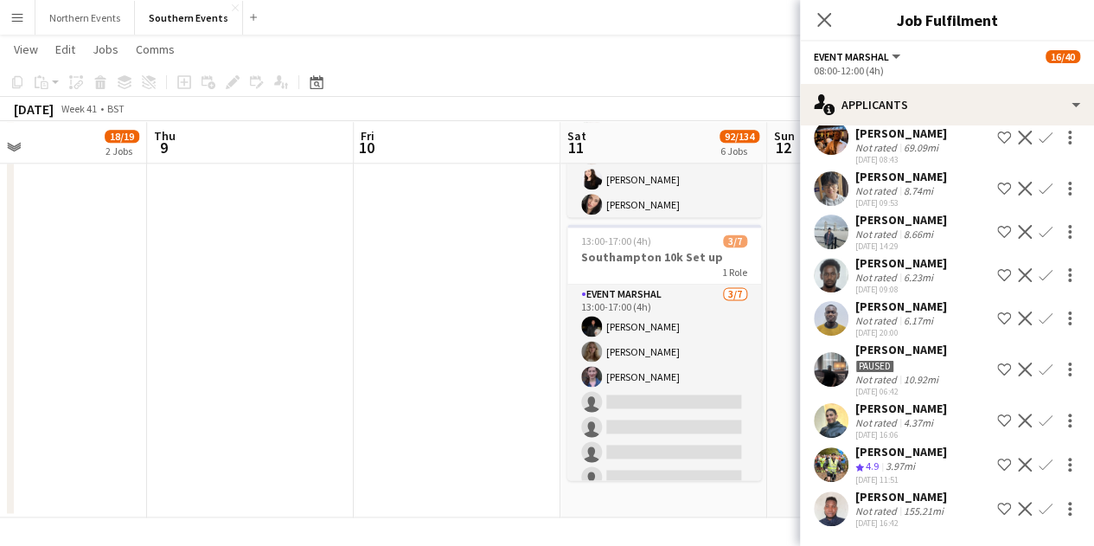
click at [1039, 464] on app-icon "Confirm" at bounding box center [1046, 465] width 14 height 14
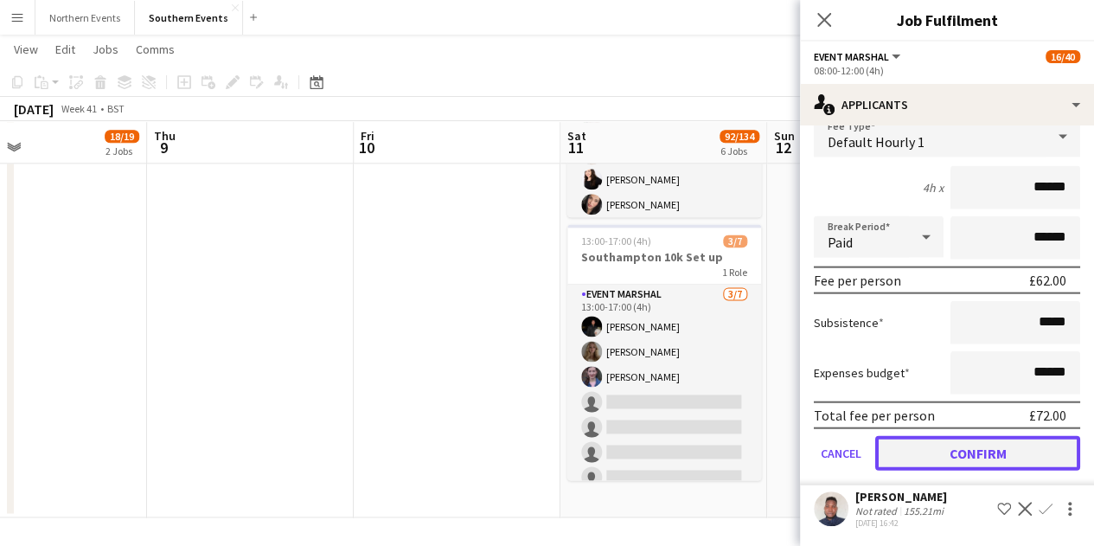
click at [918, 451] on button "Confirm" at bounding box center [977, 453] width 205 height 35
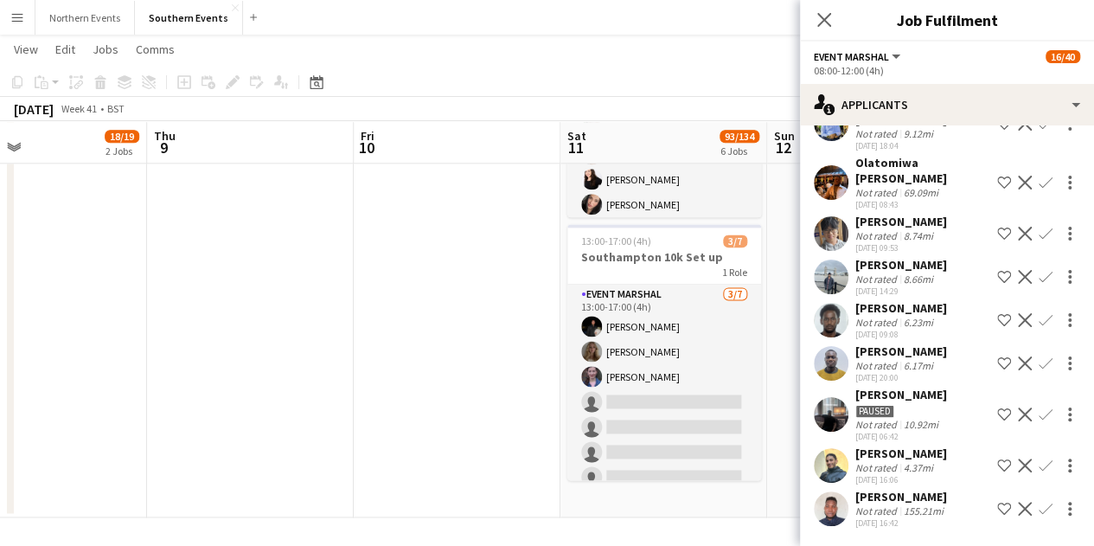
scroll to position [1562, 0]
click at [825, 18] on icon at bounding box center [824, 20] width 14 height 14
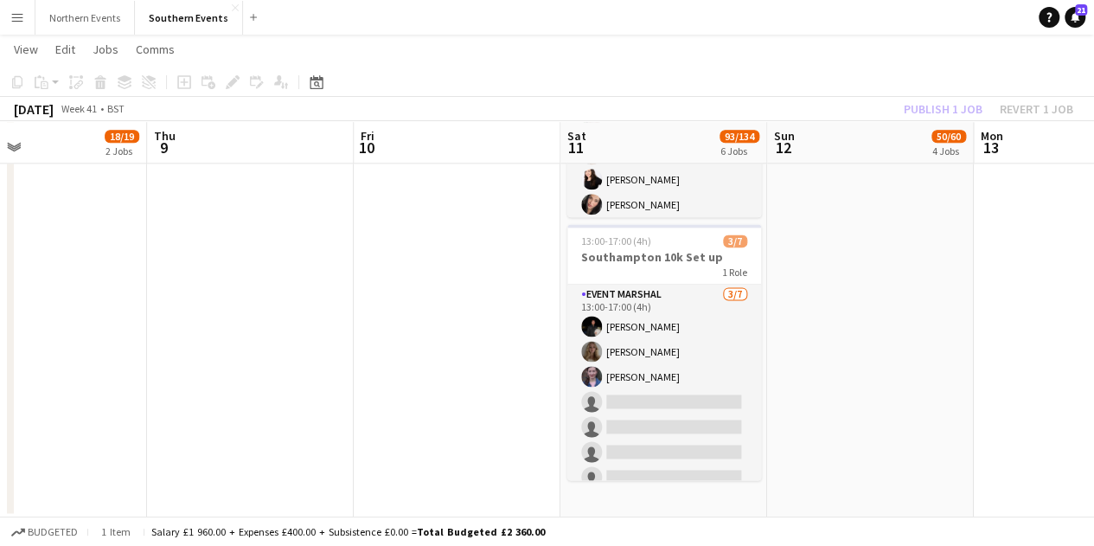
click at [915, 112] on div "Publish 1 job Revert 1 job" at bounding box center [988, 109] width 211 height 22
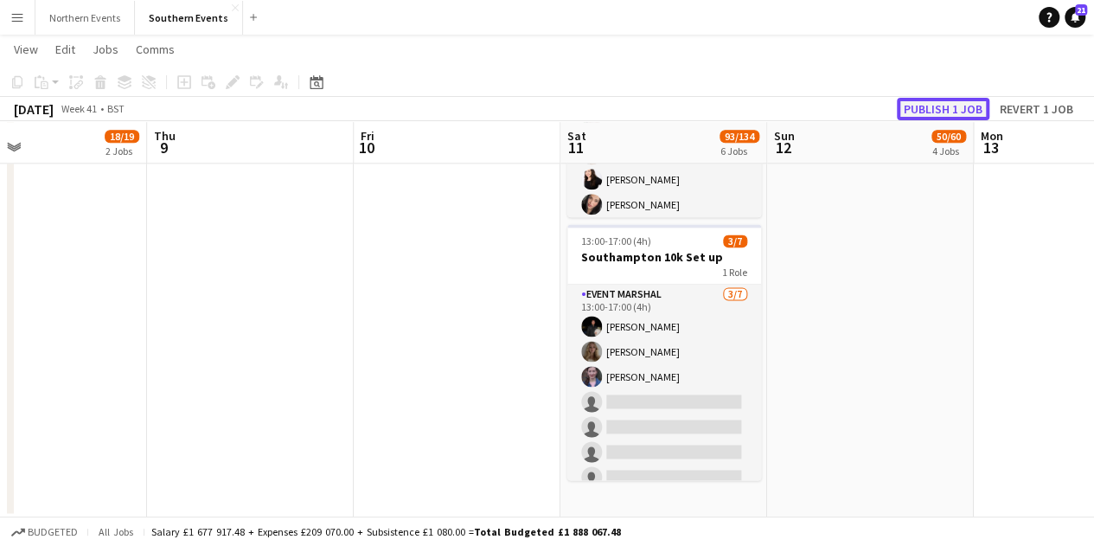
click at [916, 112] on button "Publish 1 job" at bounding box center [943, 109] width 93 height 22
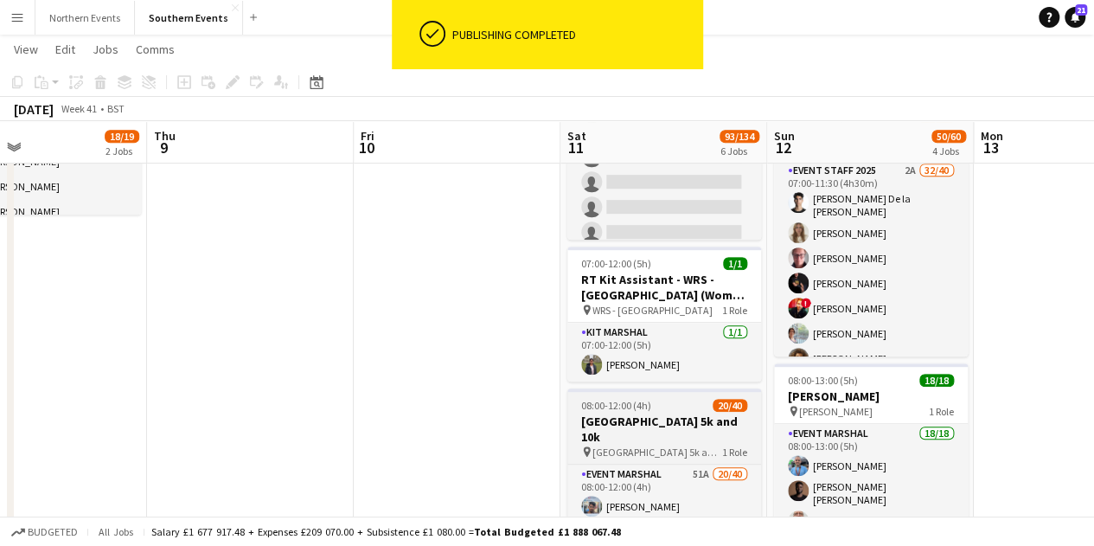
scroll to position [383, 0]
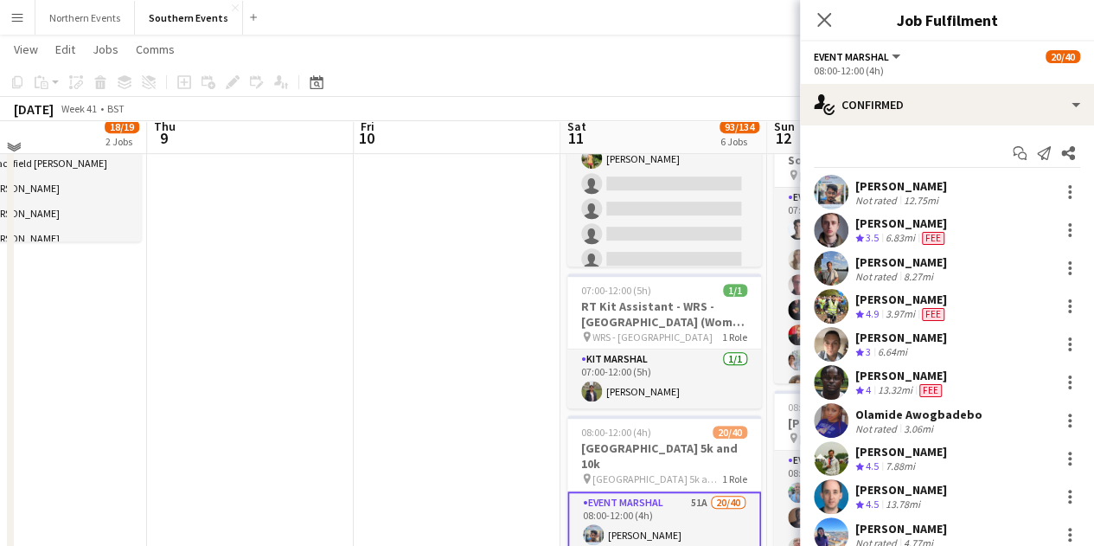
scroll to position [346, 0]
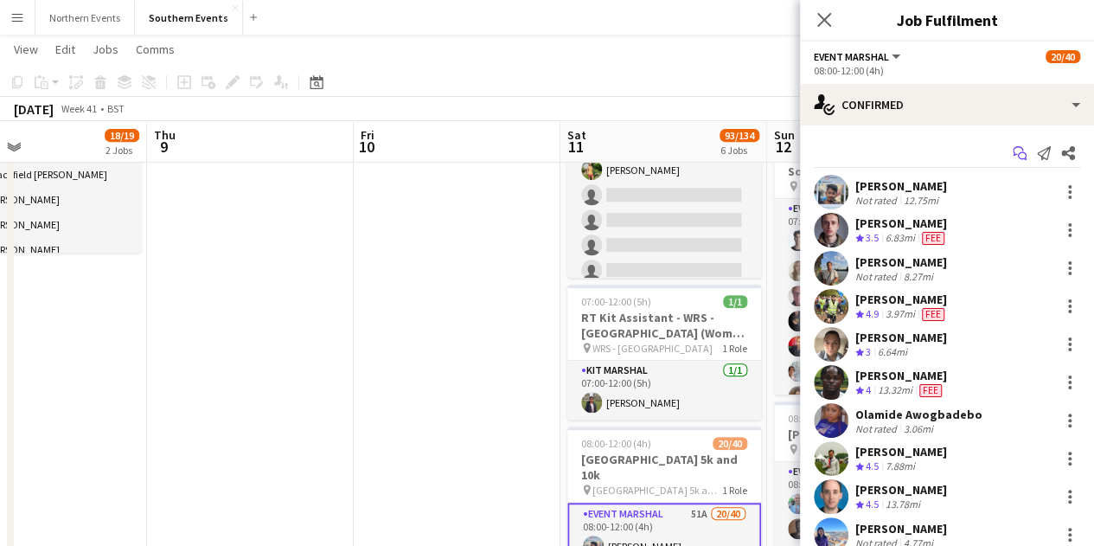
click at [1013, 150] on icon "Start chat" at bounding box center [1020, 153] width 14 height 14
click at [1013, 155] on icon "Start chat" at bounding box center [1020, 153] width 14 height 14
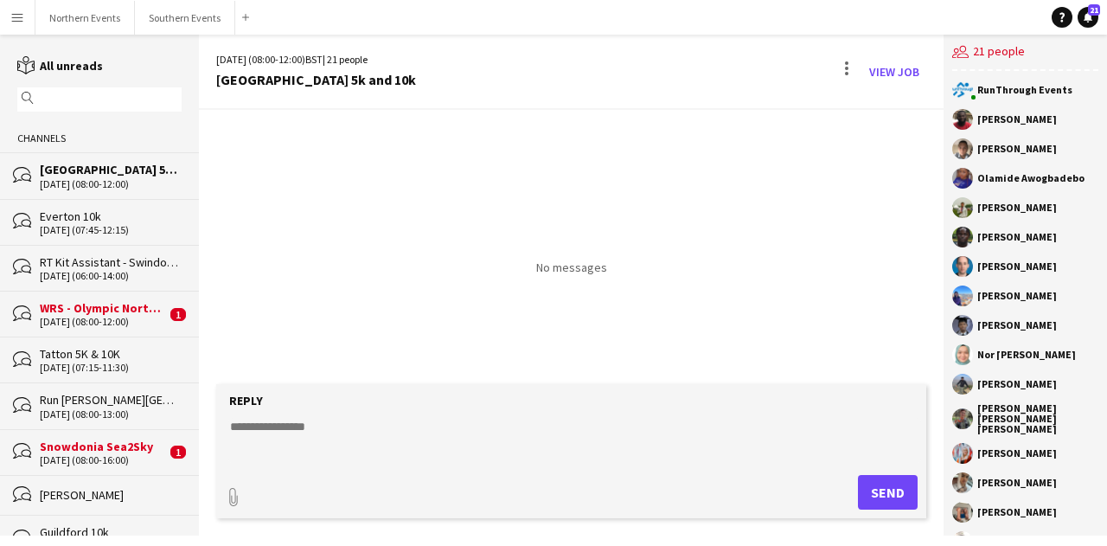
drag, startPoint x: 981, startPoint y: 112, endPoint x: 1038, endPoint y: 141, distance: 64.2
click at [1038, 141] on div "RunThrough Events Samuel Oppong-Nkrumah Marcin Pisulski Olamide Awogbadebo Pete…" at bounding box center [1025, 303] width 163 height 464
click at [1016, 134] on app-chat-member "[PERSON_NAME]" at bounding box center [1025, 123] width 146 height 29
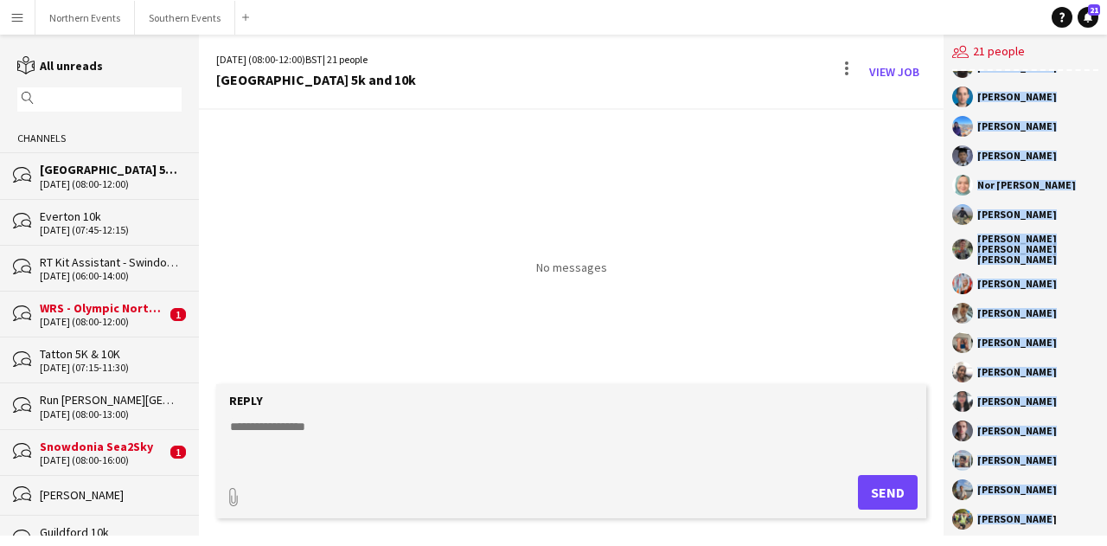
drag, startPoint x: 979, startPoint y: 113, endPoint x: 1079, endPoint y: 555, distance: 453.2
click at [1079, 545] on html "Menu Boards Boards Boards All jobs Status Workforce Workforce My Workforce Recr…" at bounding box center [553, 273] width 1107 height 546
copy div "Samuel Oppong-Nkrumah Marcin Pisulski Olamide Awogbadebo Peter Axby Edmund Amoh…"
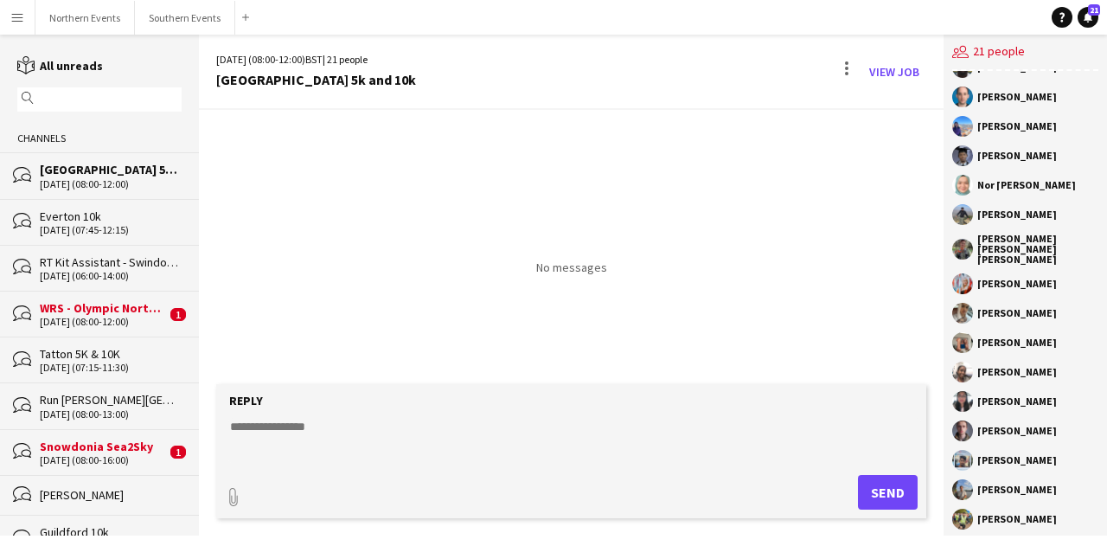
click at [856, 208] on div "No messages" at bounding box center [571, 192] width 745 height 164
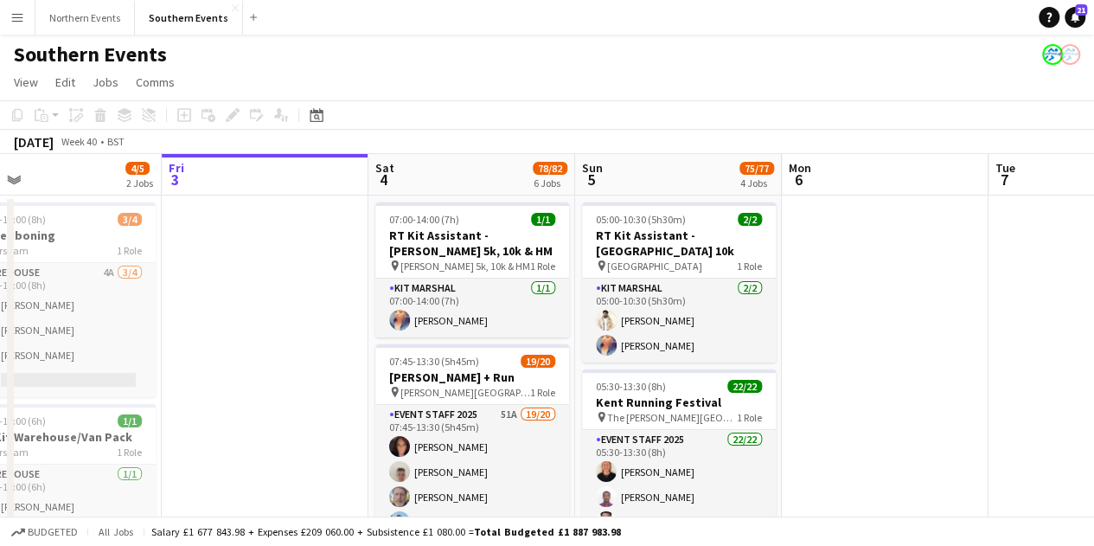
scroll to position [0, 487]
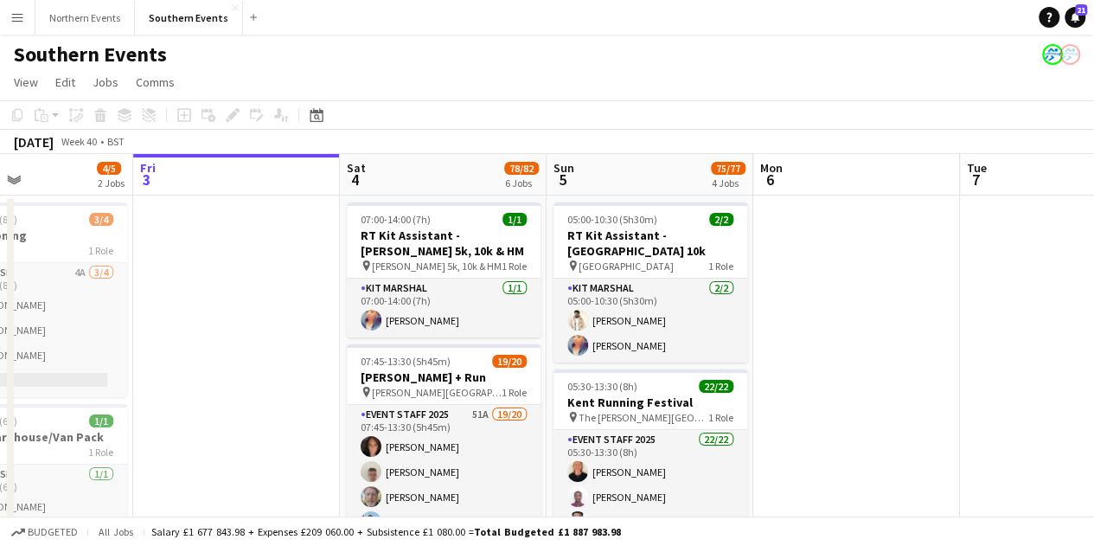
drag, startPoint x: 887, startPoint y: 392, endPoint x: 859, endPoint y: 386, distance: 29.2
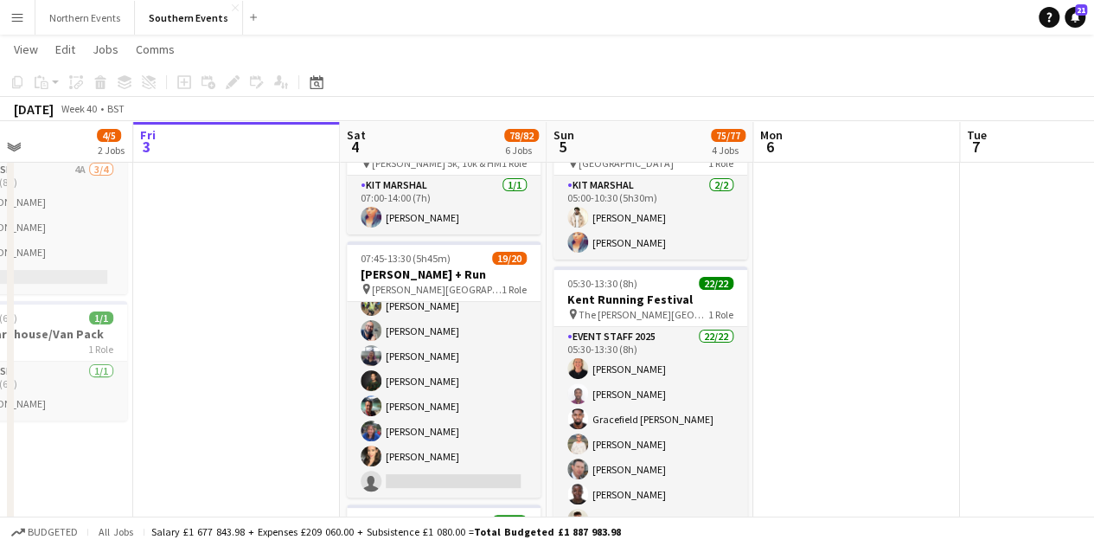
scroll to position [100, 0]
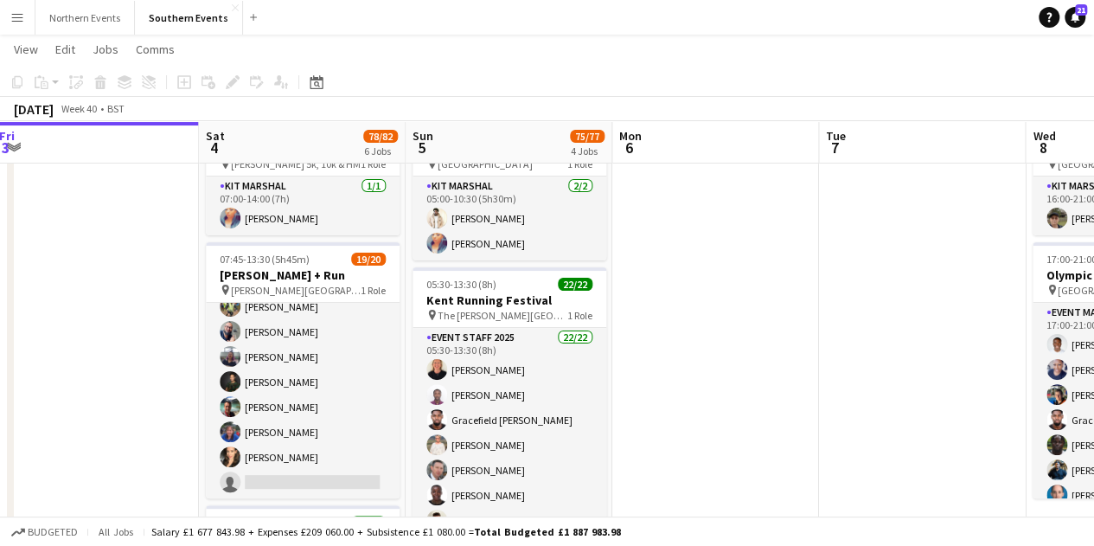
drag, startPoint x: 888, startPoint y: 414, endPoint x: 304, endPoint y: 345, distance: 588.8
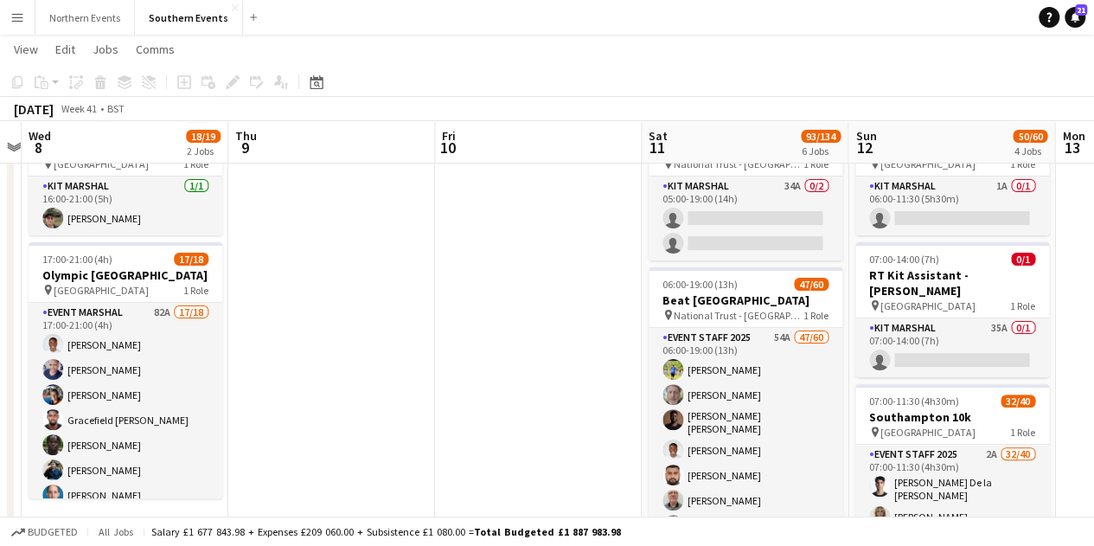
scroll to position [0, 511]
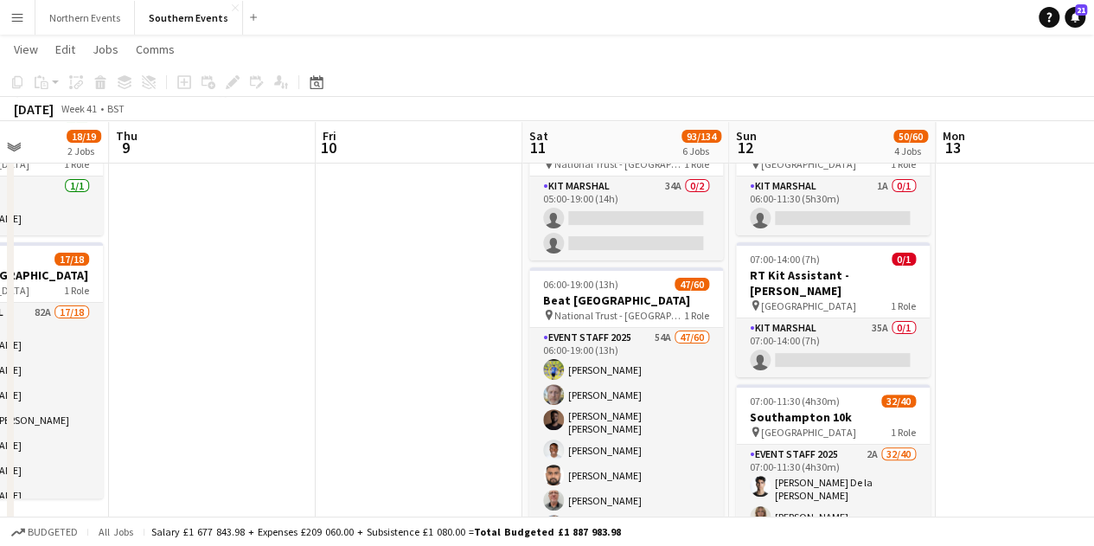
drag, startPoint x: 874, startPoint y: 393, endPoint x: 360, endPoint y: 355, distance: 515.2
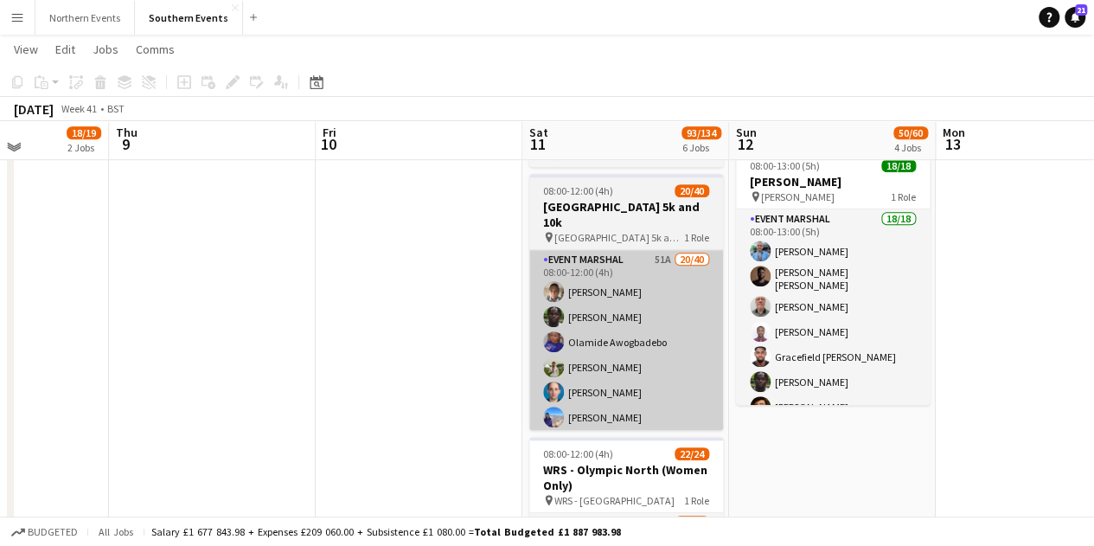
scroll to position [600, 0]
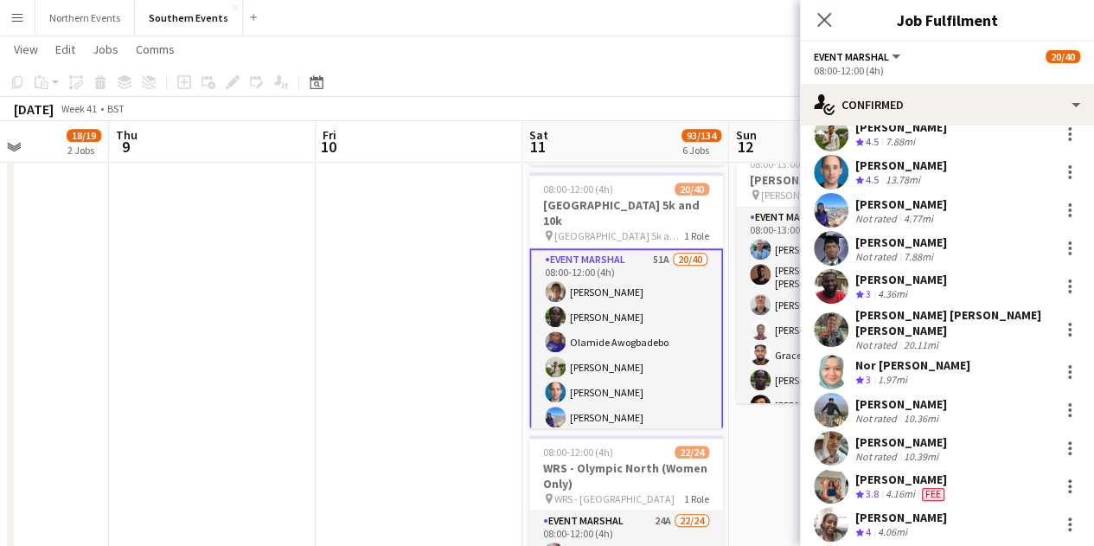
scroll to position [173, 0]
click at [836, 314] on app-user-avatar at bounding box center [831, 328] width 35 height 35
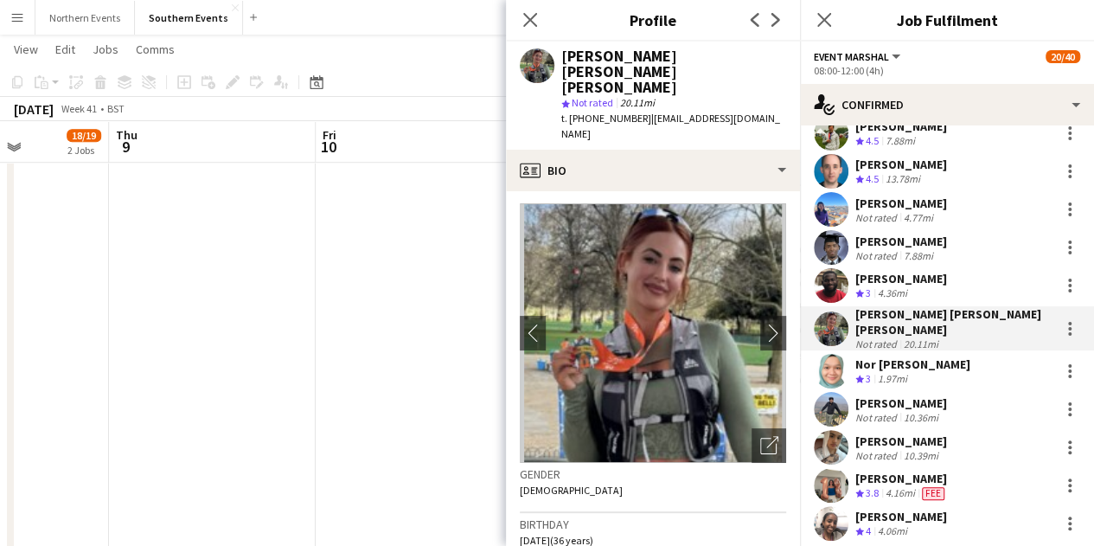
scroll to position [0, 0]
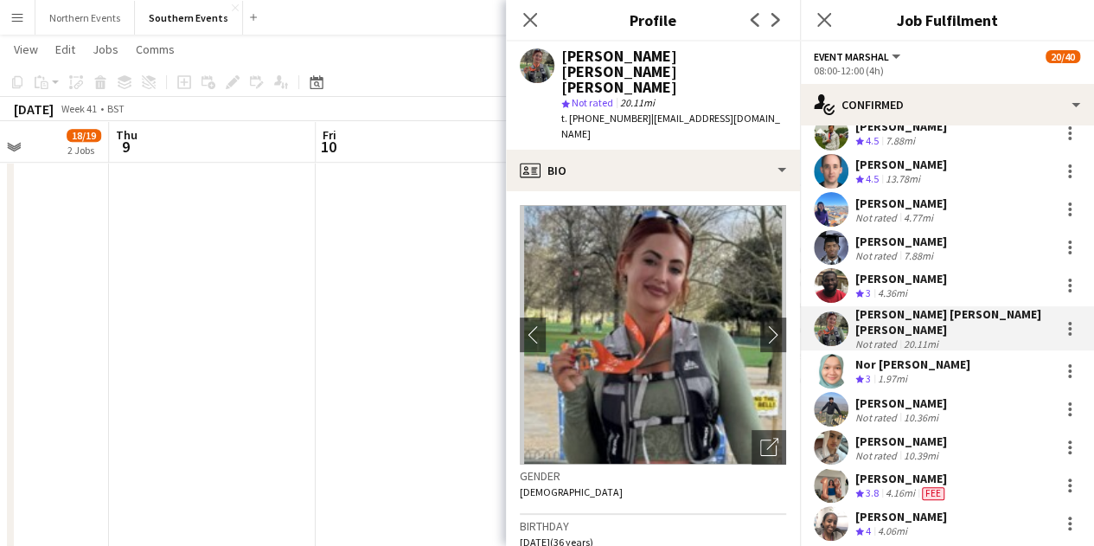
click at [867, 356] on div "Nor [PERSON_NAME]" at bounding box center [912, 364] width 115 height 16
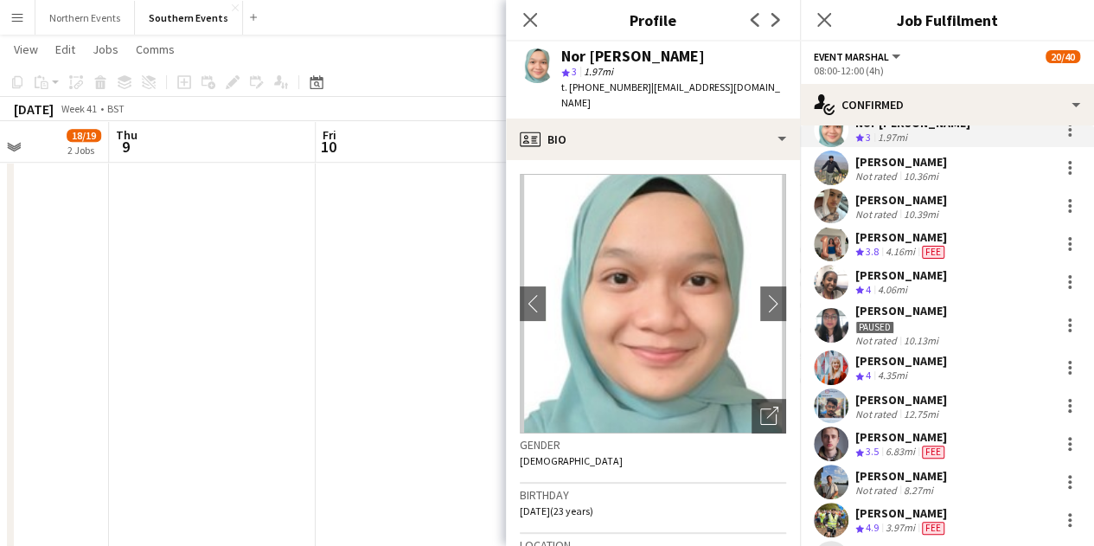
scroll to position [415, 0]
click at [887, 228] on div "[PERSON_NAME]" at bounding box center [901, 236] width 93 height 16
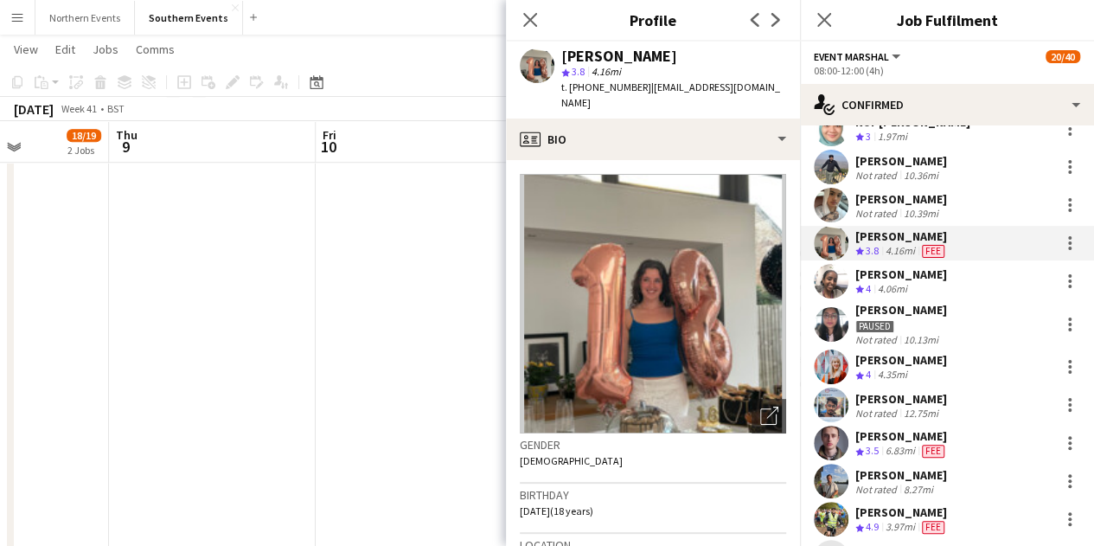
scroll to position [597, 0]
click at [529, 23] on icon "Close pop-in" at bounding box center [530, 19] width 16 height 16
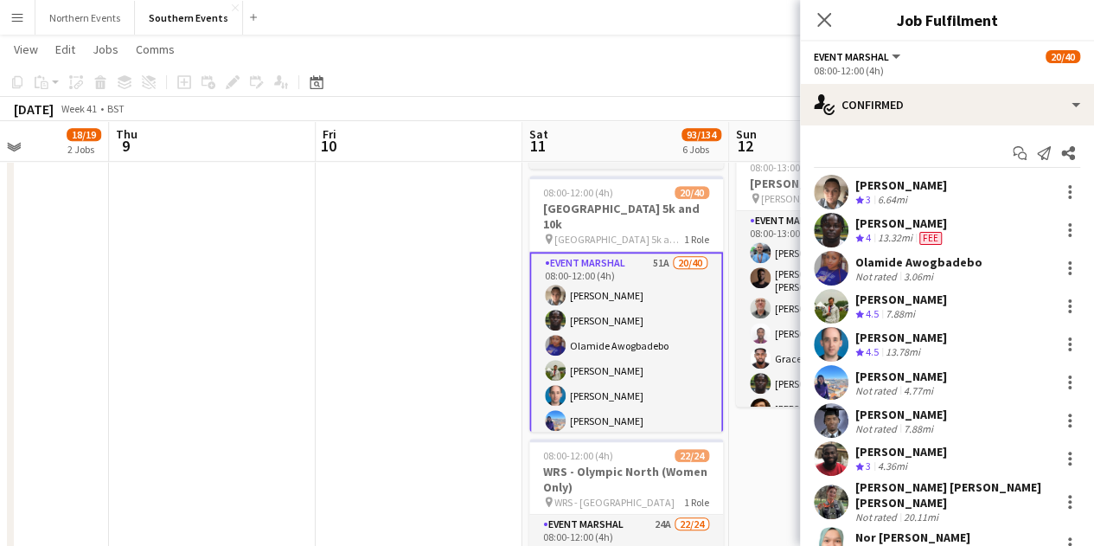
scroll to position [595, 0]
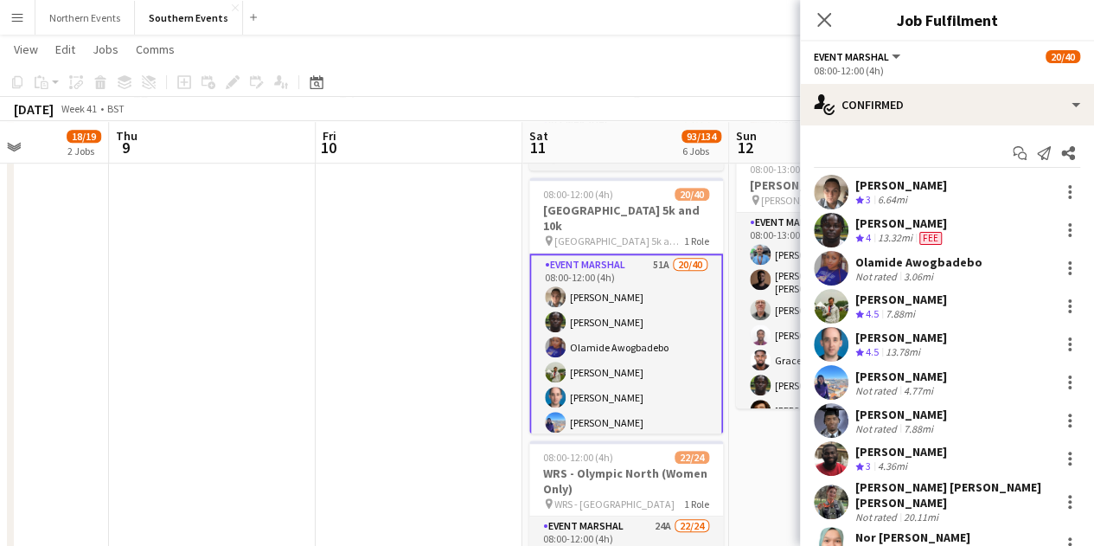
click at [928, 252] on div "Olamide Awogbadebo Not rated 3.06mi" at bounding box center [947, 268] width 294 height 35
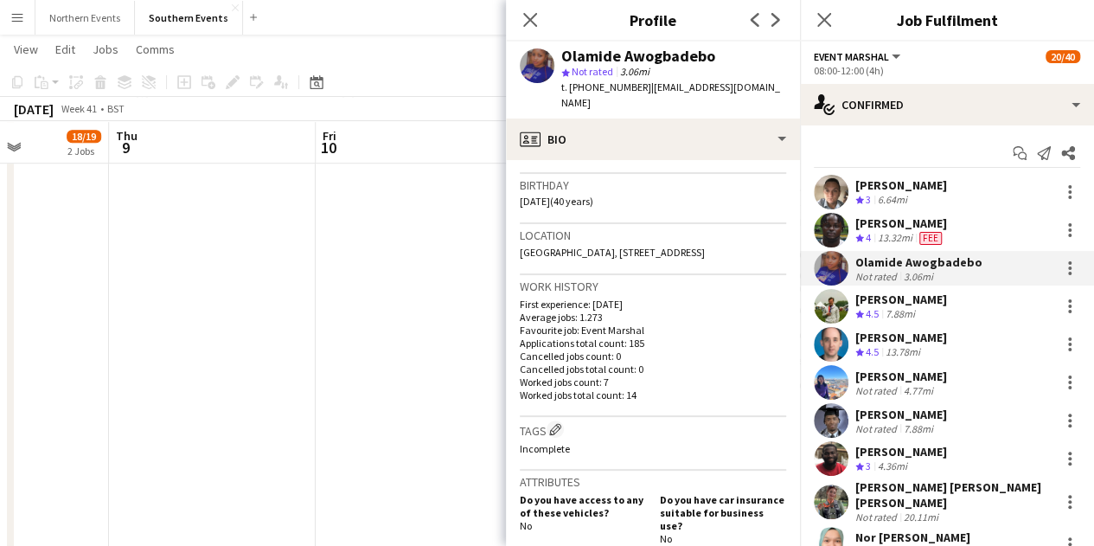
scroll to position [310, 0]
click at [535, 10] on app-icon "Close pop-in" at bounding box center [530, 20] width 25 height 25
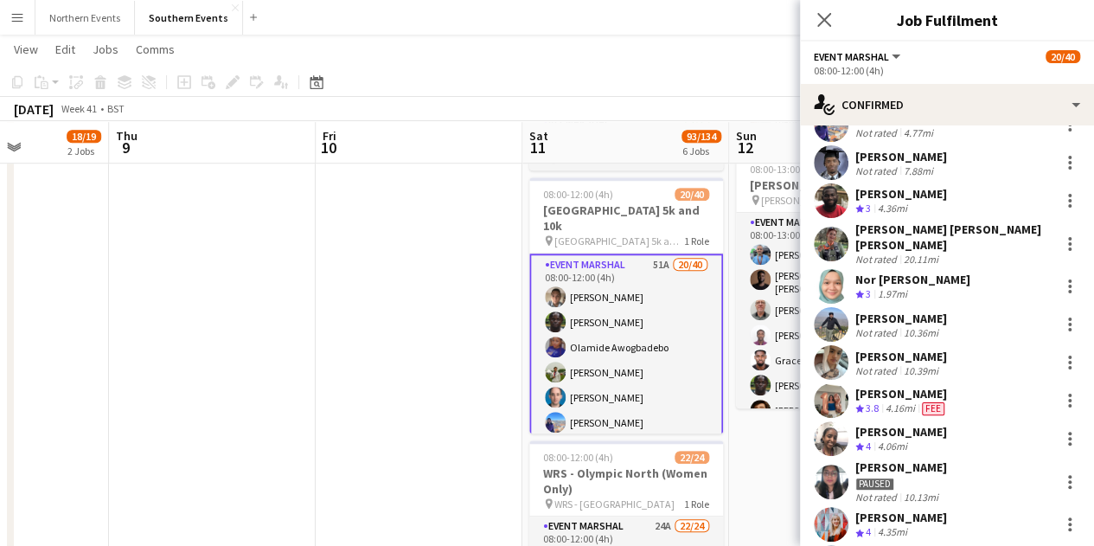
scroll to position [258, 0]
click at [934, 311] on div "[PERSON_NAME]" at bounding box center [901, 319] width 92 height 16
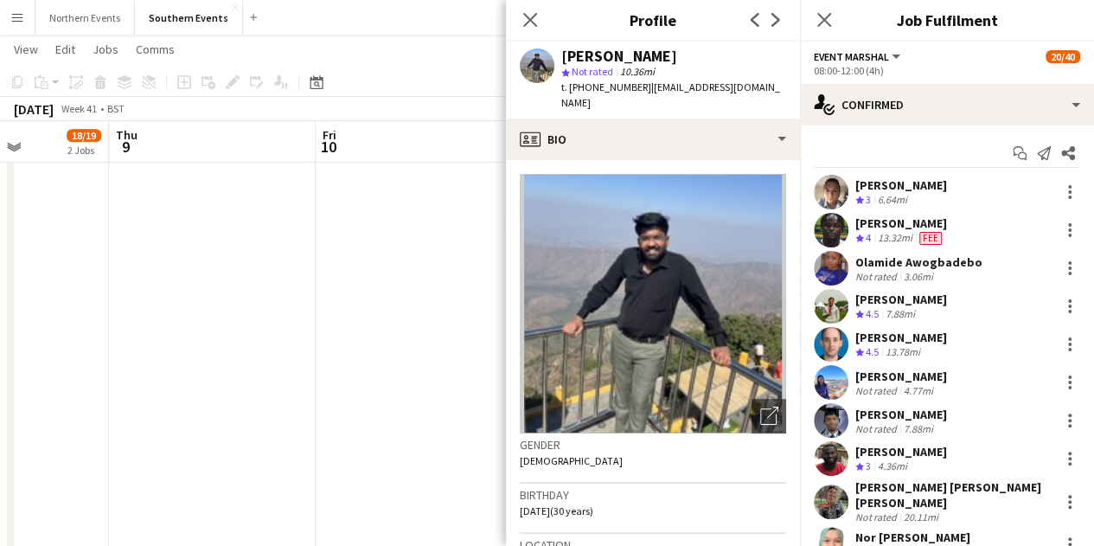
scroll to position [590, 0]
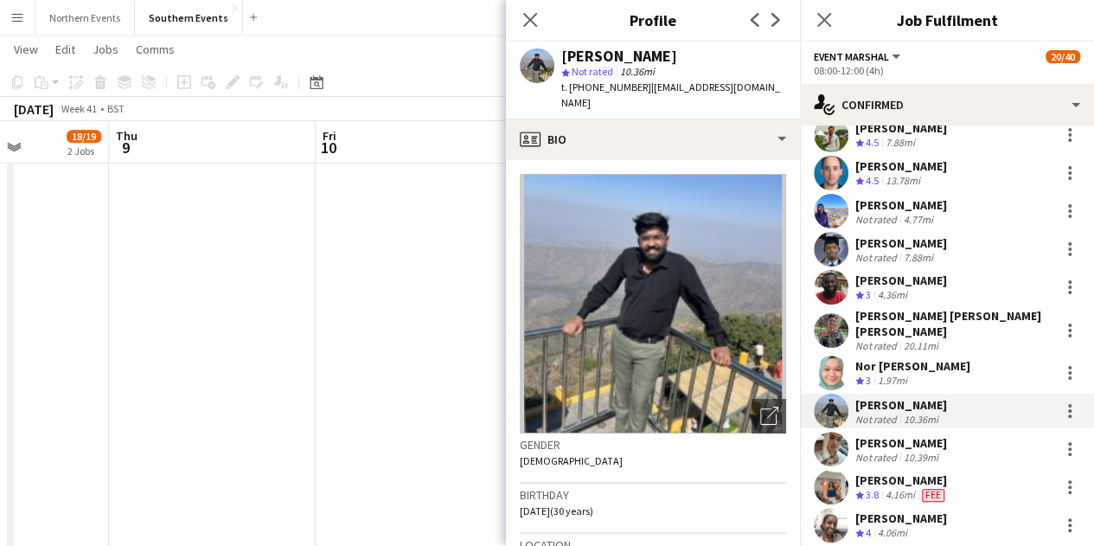
click at [931, 358] on div "Nor [PERSON_NAME]" at bounding box center [912, 366] width 115 height 16
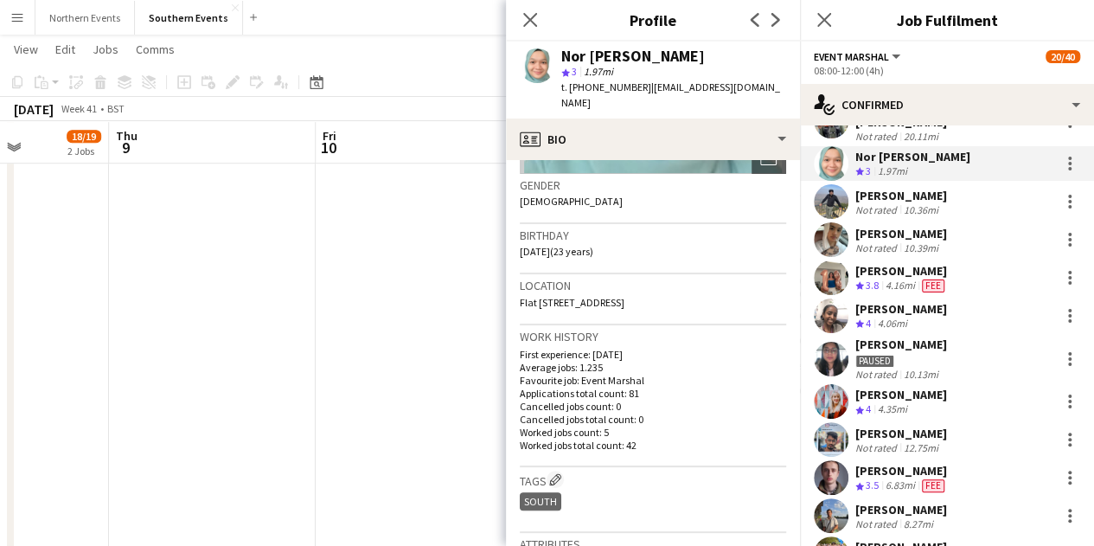
scroll to position [381, 0]
click at [926, 384] on div "Sarah Wills Crew rating 4 4.35mi" at bounding box center [947, 401] width 294 height 35
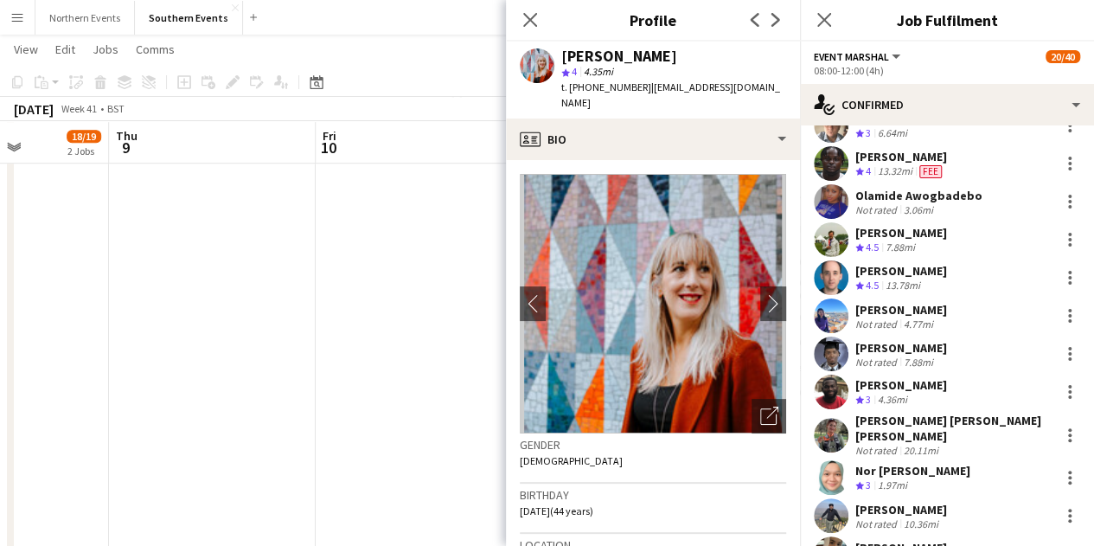
scroll to position [66, 0]
click at [932, 362] on div "7.88mi" at bounding box center [918, 362] width 36 height 13
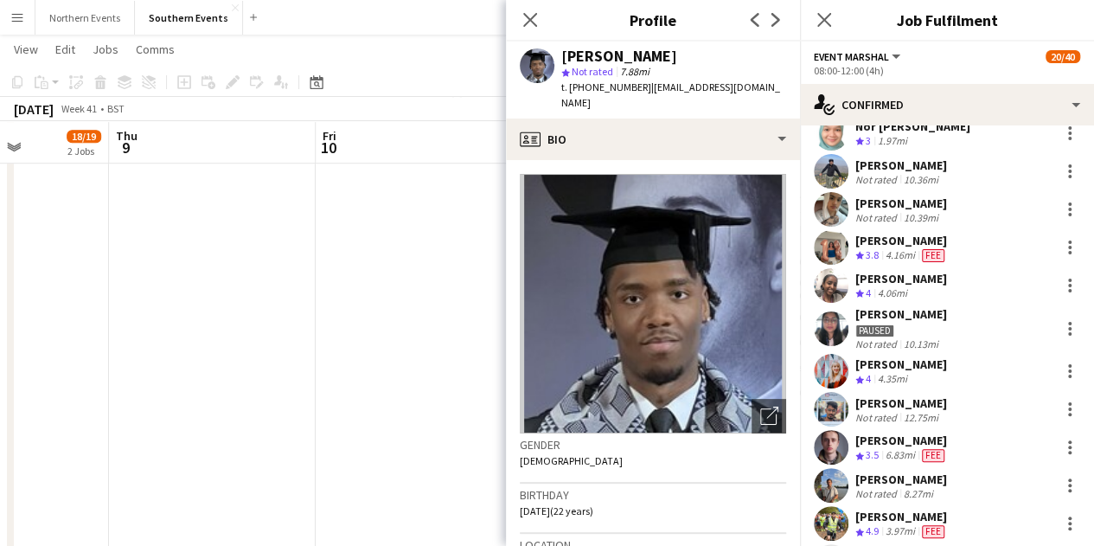
scroll to position [412, 0]
click at [919, 358] on div "Sarah Wills Crew rating 4 4.35mi" at bounding box center [947, 370] width 294 height 35
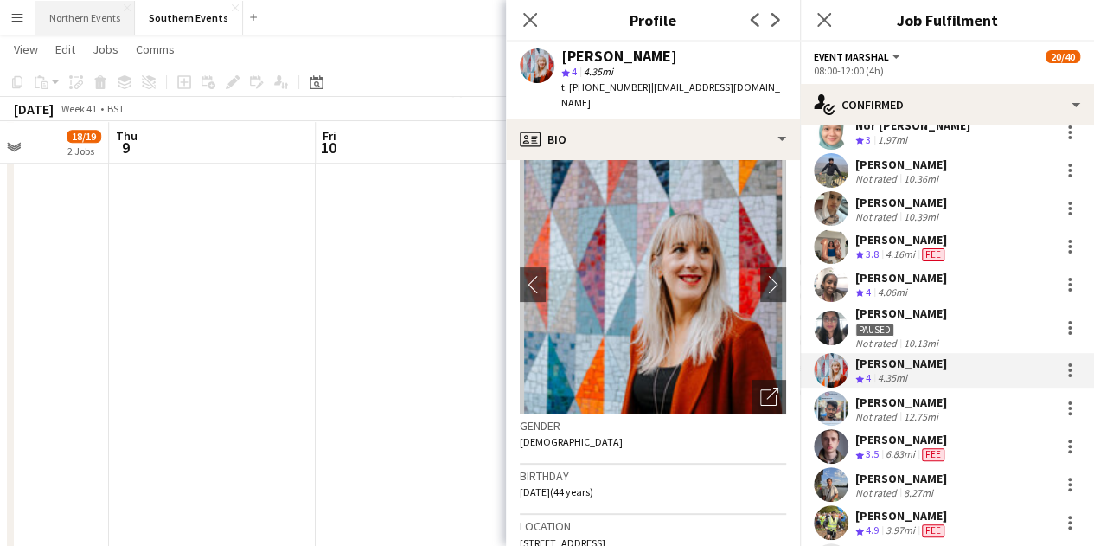
scroll to position [0, 0]
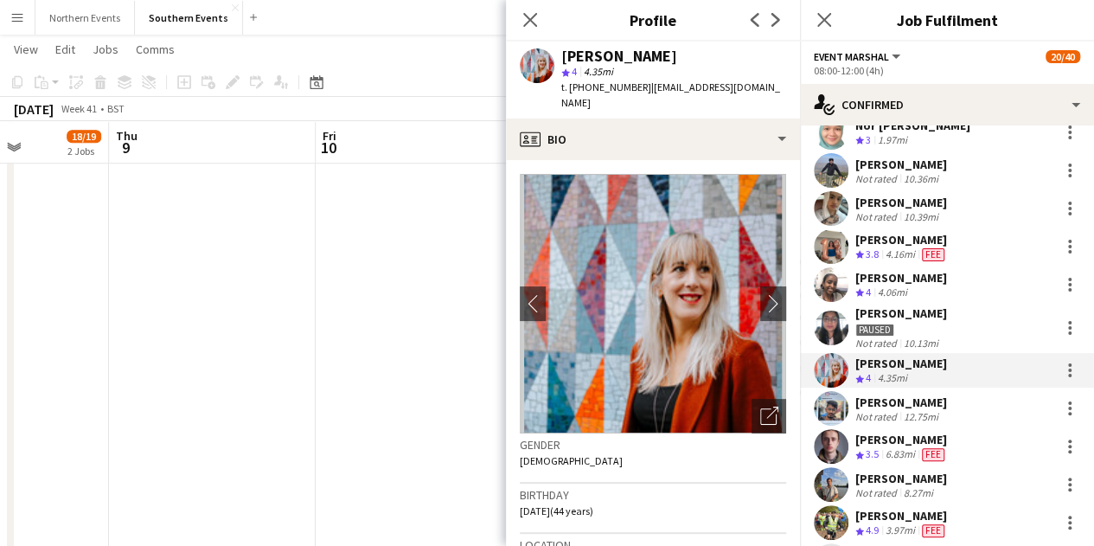
click at [835, 23] on div "Close pop-in" at bounding box center [824, 20] width 48 height 40
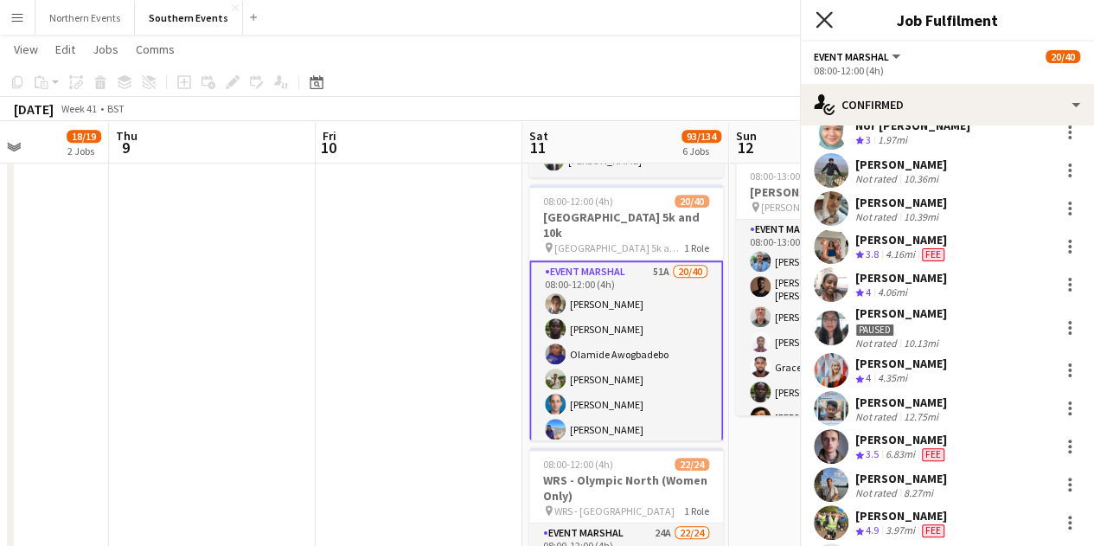
click at [823, 15] on icon "Close pop-in" at bounding box center [824, 19] width 16 height 16
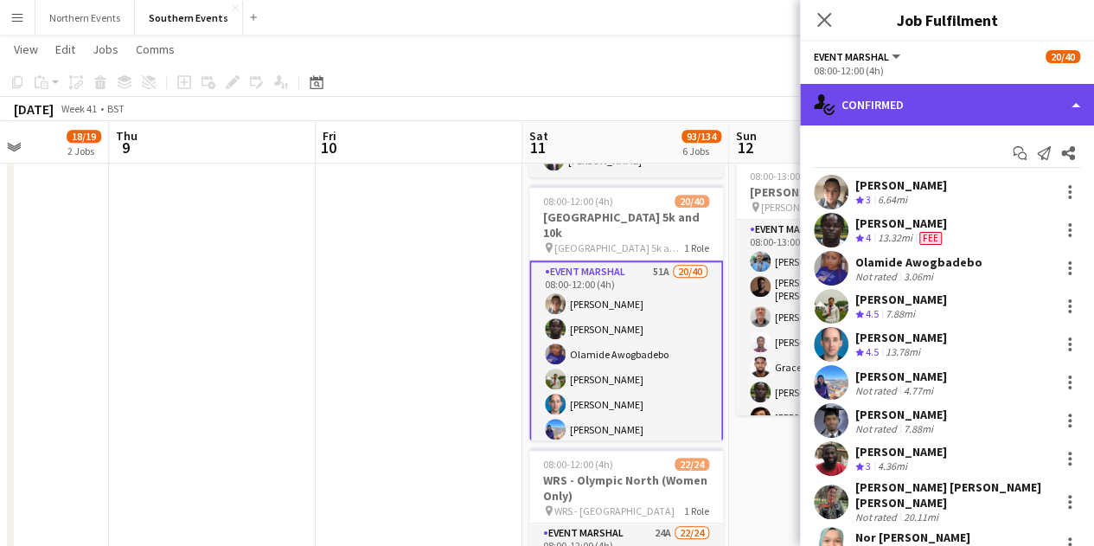
click at [896, 94] on div "single-neutral-actions-check-2 Confirmed" at bounding box center [947, 105] width 294 height 42
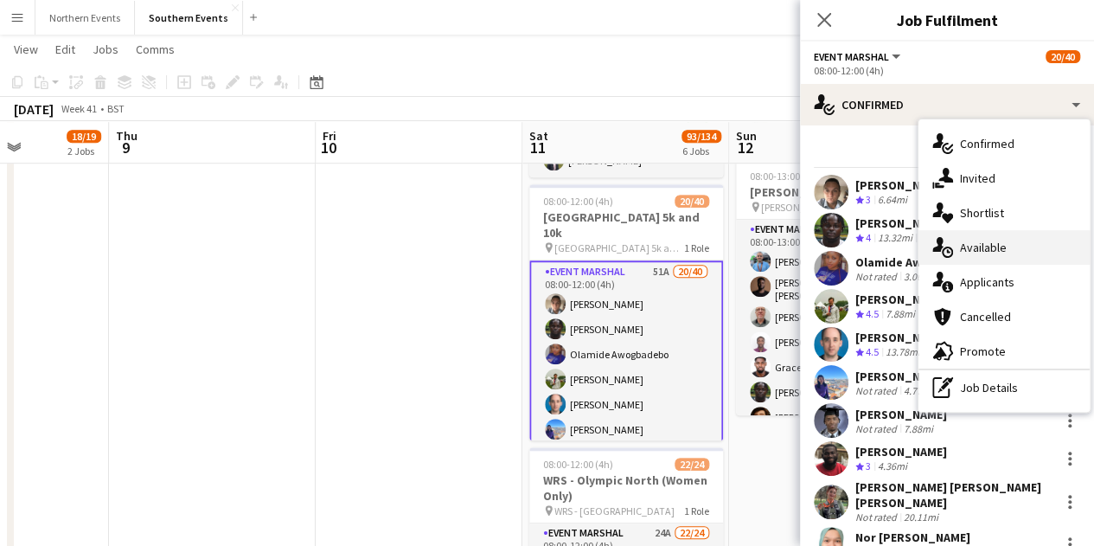
click at [987, 245] on span "Available" at bounding box center [983, 248] width 47 height 16
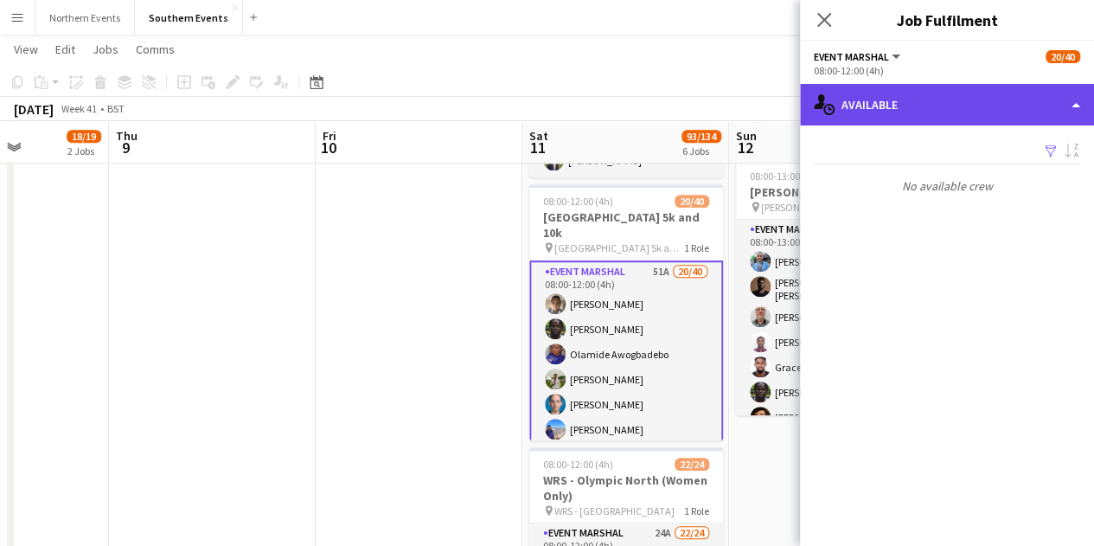
click at [930, 104] on div "single-neutral-actions-upload Available" at bounding box center [947, 105] width 294 height 42
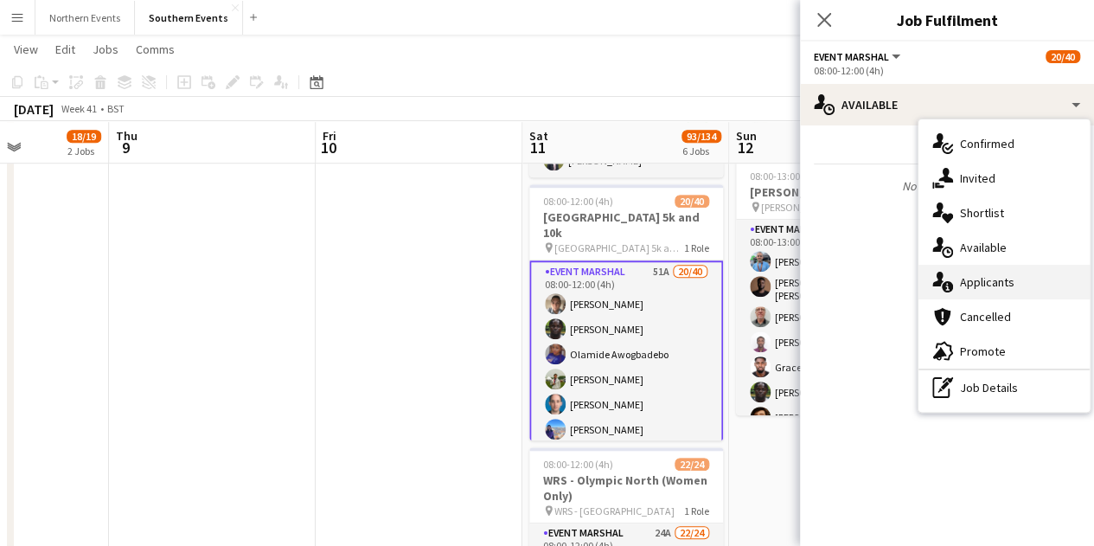
click at [971, 278] on span "Applicants" at bounding box center [987, 282] width 54 height 16
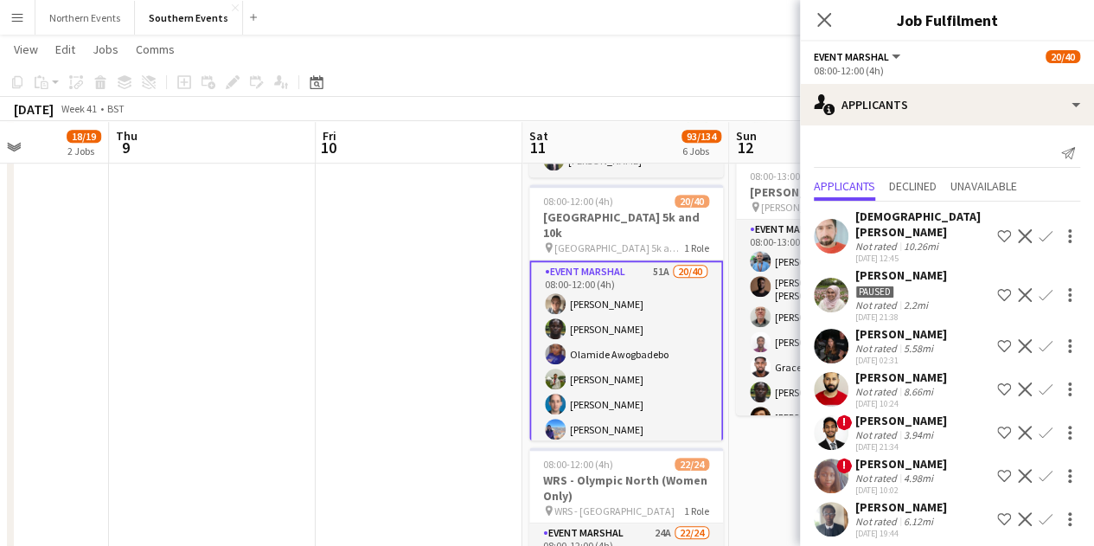
click at [901, 349] on div "5.58mi" at bounding box center [918, 348] width 36 height 13
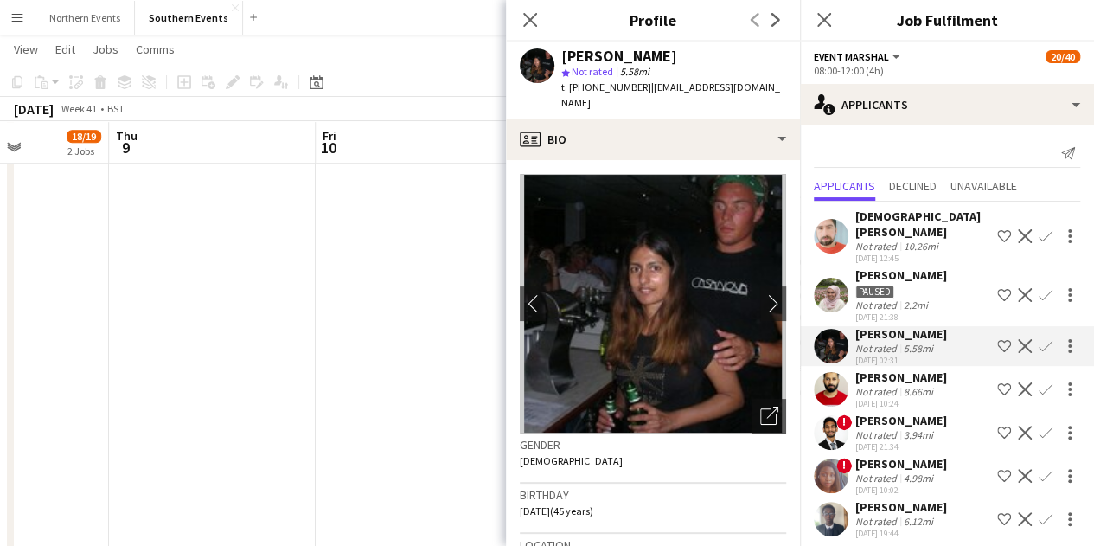
click at [868, 234] on div "Muhammad Awais Zafar" at bounding box center [922, 223] width 135 height 31
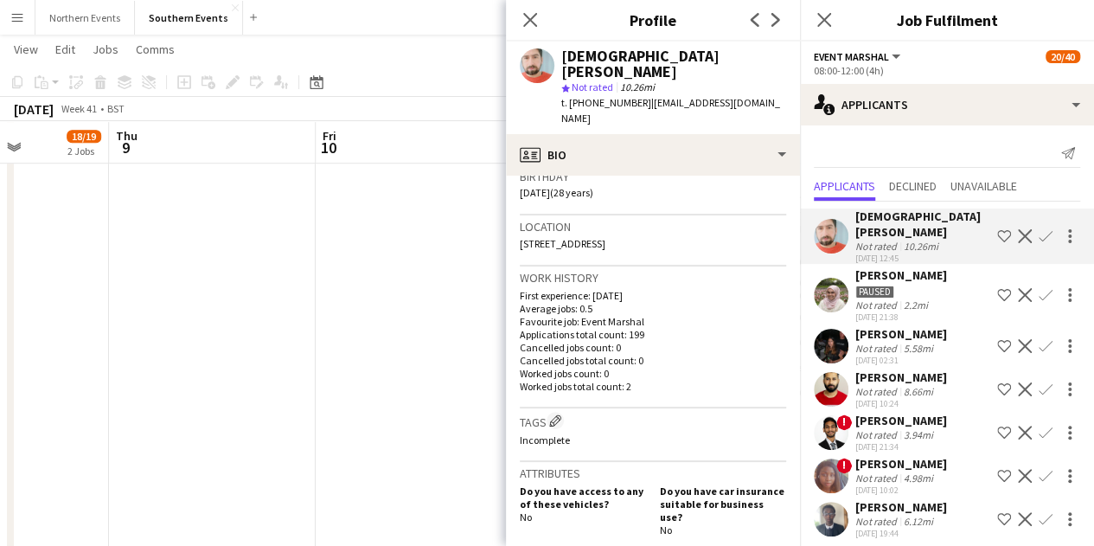
scroll to position [334, 0]
click at [882, 274] on div "Amira Rafiq" at bounding box center [901, 275] width 92 height 16
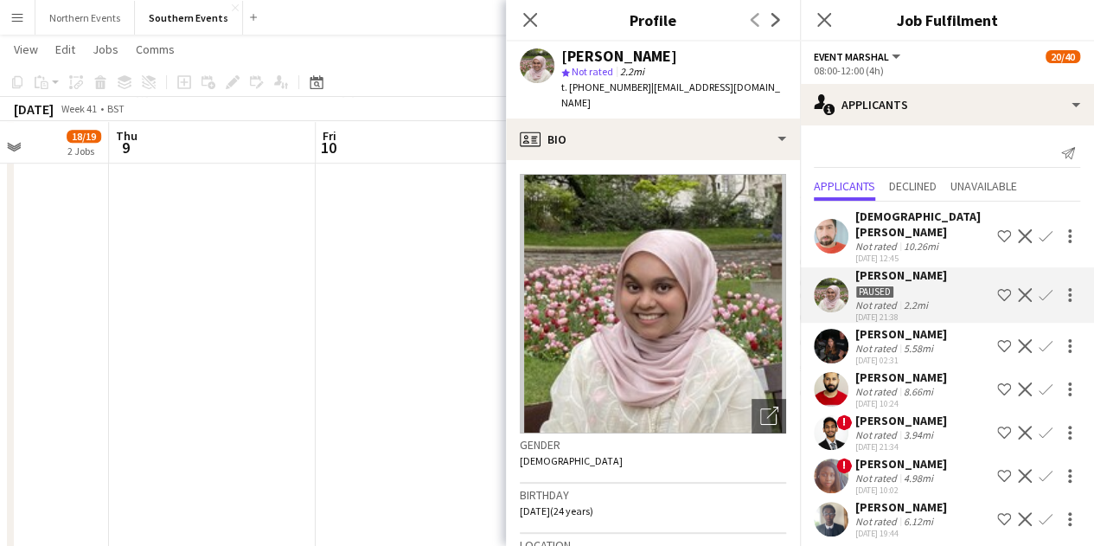
click at [865, 352] on div "Not rated" at bounding box center [877, 348] width 45 height 13
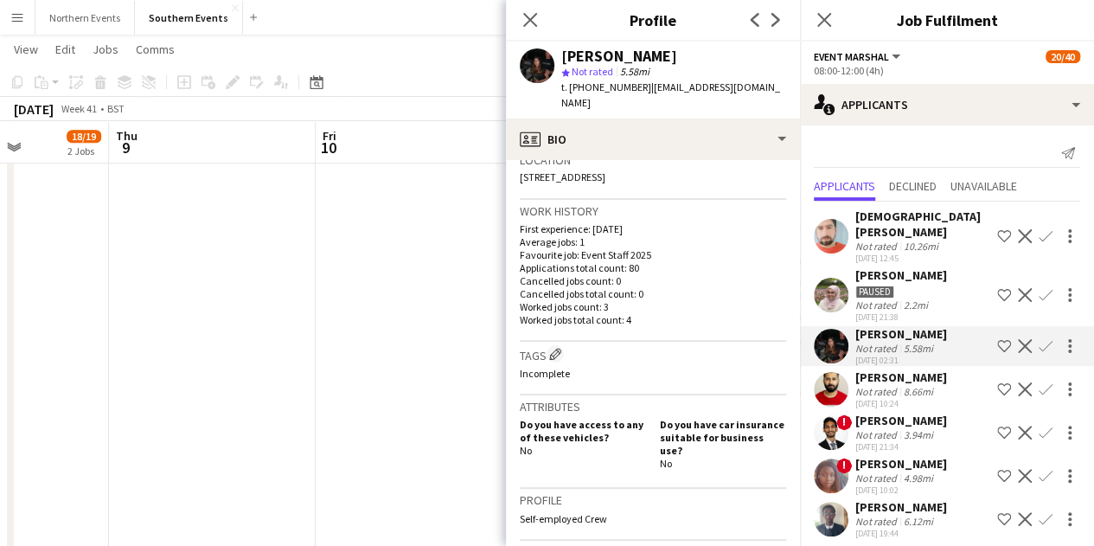
scroll to position [386, 0]
click at [1035, 338] on button "Confirm" at bounding box center [1045, 346] width 21 height 21
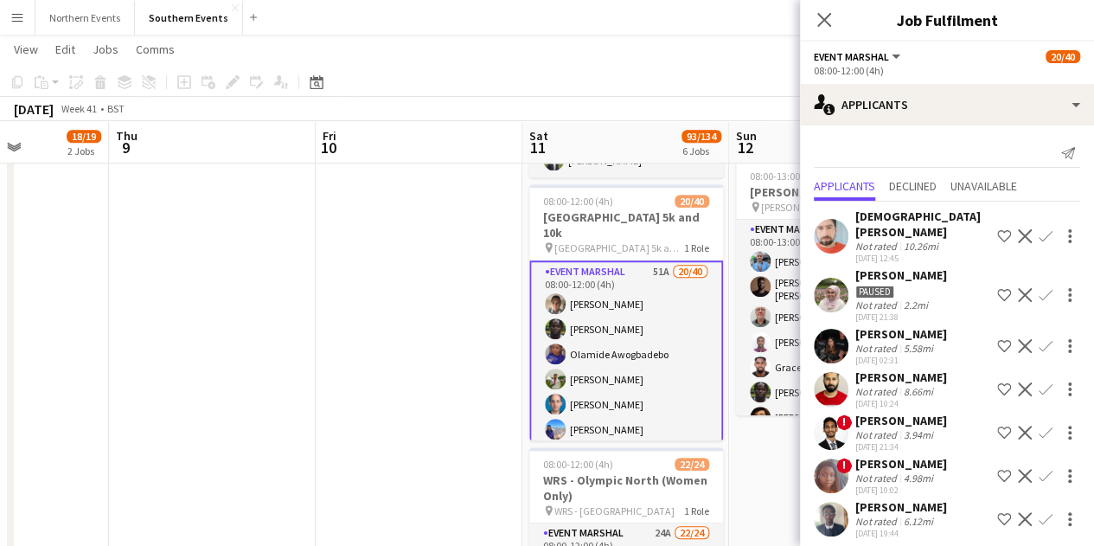
click at [1039, 342] on app-icon "Confirm" at bounding box center [1046, 346] width 14 height 14
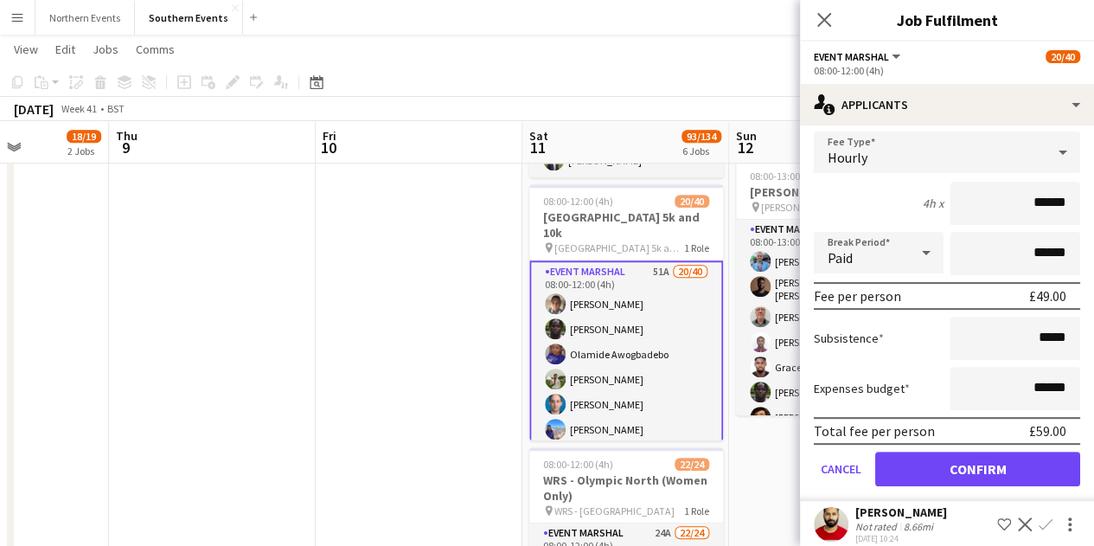
scroll to position [259, 0]
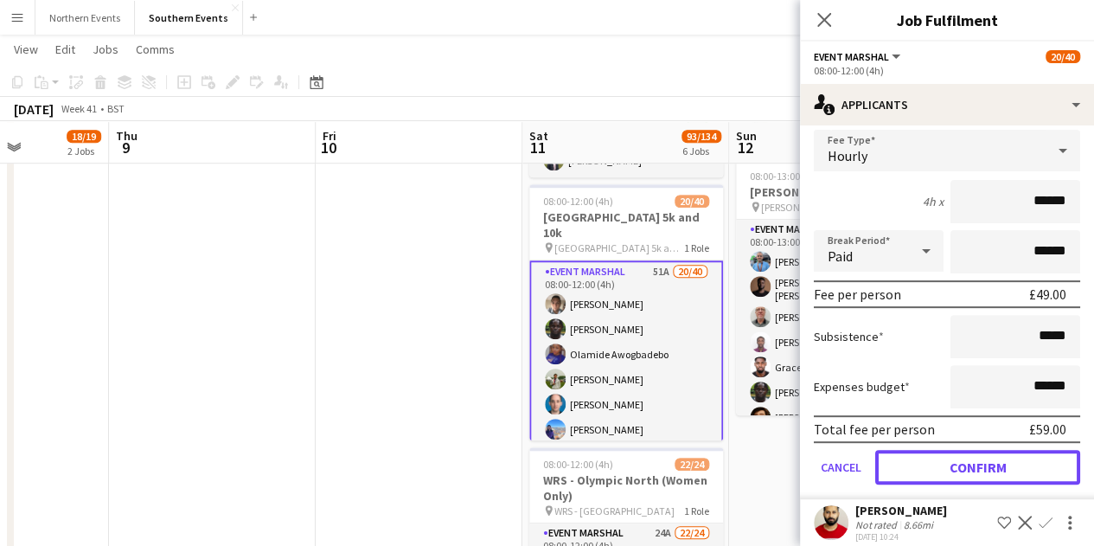
click at [1015, 464] on button "Confirm" at bounding box center [977, 467] width 205 height 35
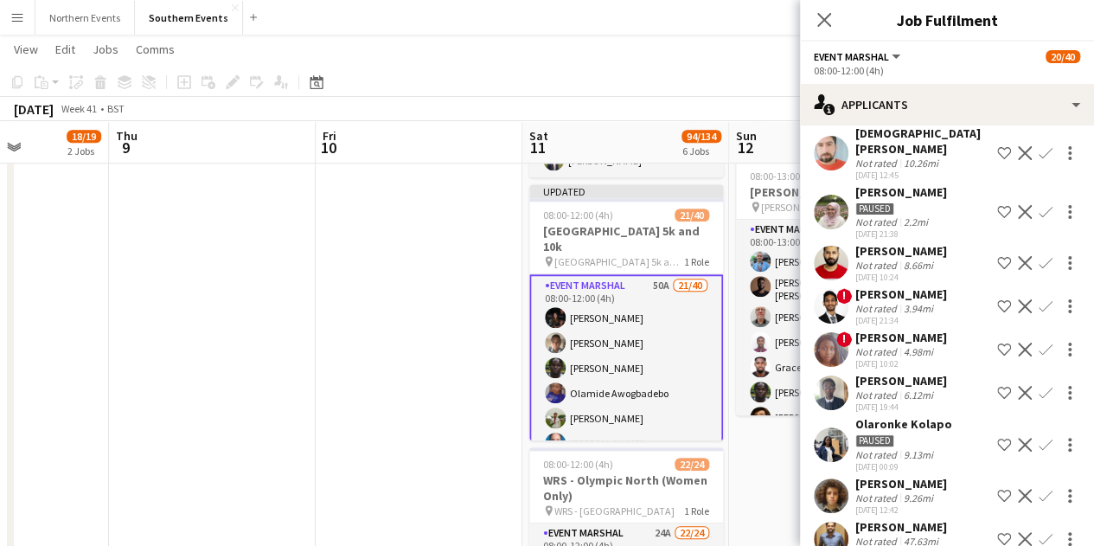
scroll to position [83, 0]
click at [915, 477] on div "[PERSON_NAME]" at bounding box center [901, 484] width 92 height 16
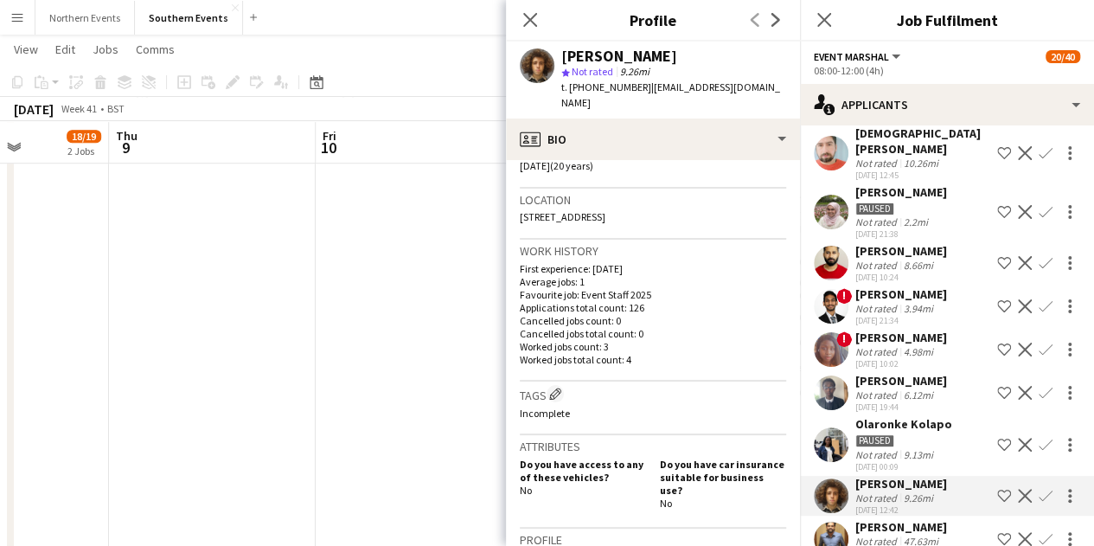
scroll to position [346, 0]
click at [1039, 494] on app-icon "Confirm" at bounding box center [1046, 496] width 14 height 14
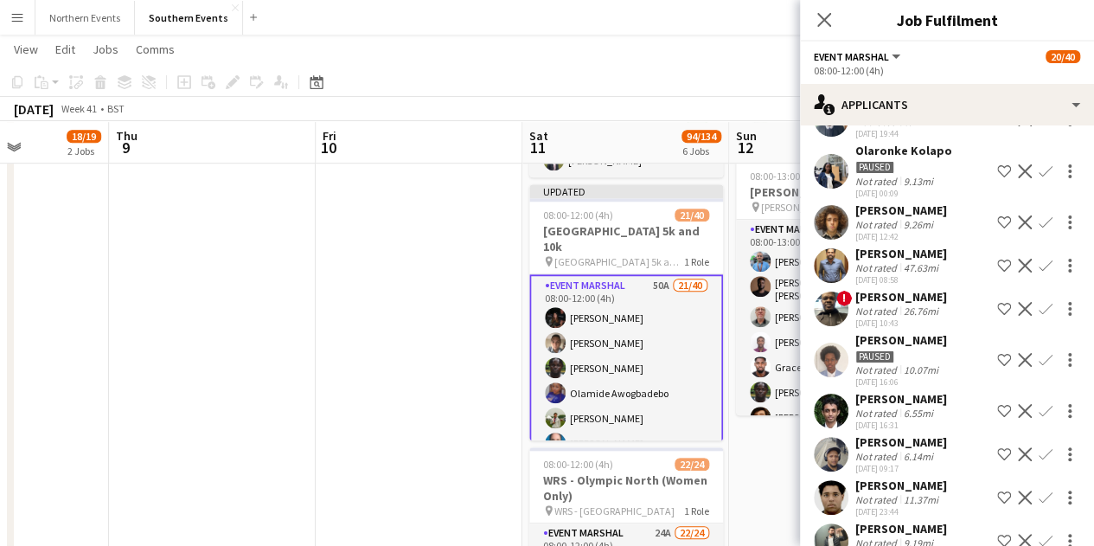
click at [1039, 494] on app-icon "Confirm" at bounding box center [1046, 497] width 14 height 14
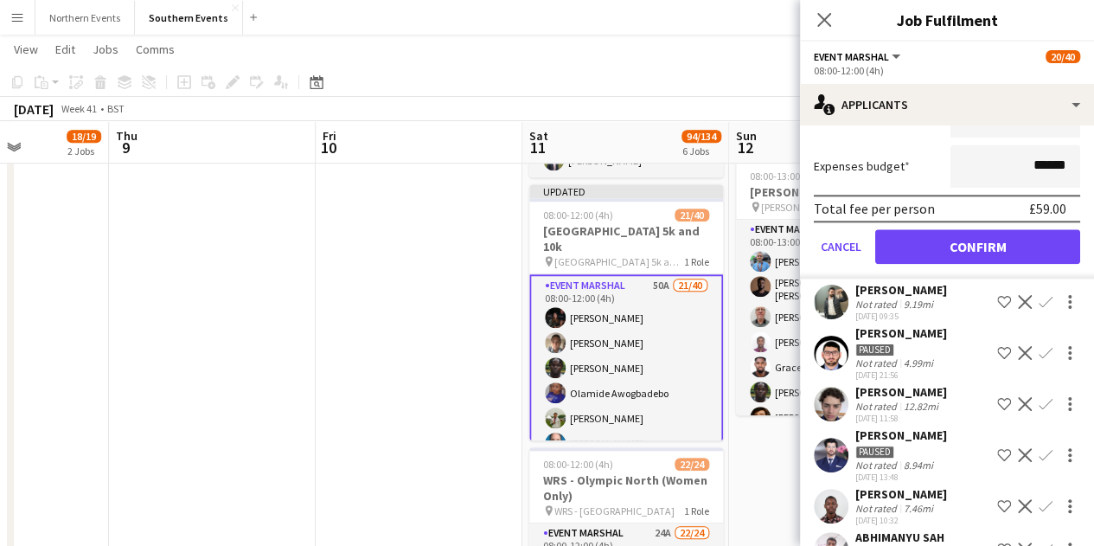
scroll to position [989, 0]
click at [900, 307] on div "9.19mi" at bounding box center [918, 303] width 36 height 13
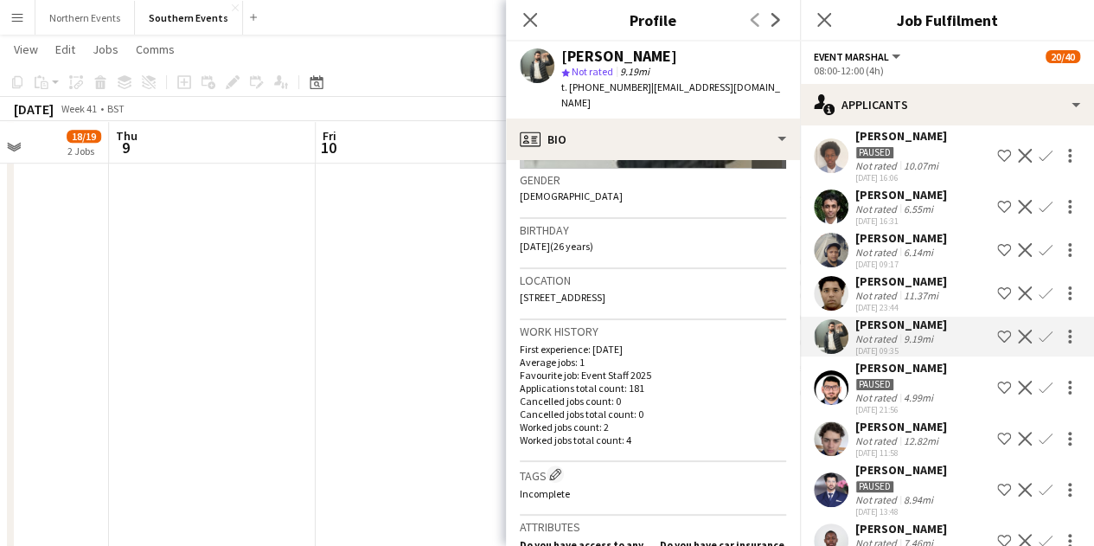
scroll to position [560, 0]
click at [930, 425] on div "Julian Annan" at bounding box center [901, 427] width 92 height 16
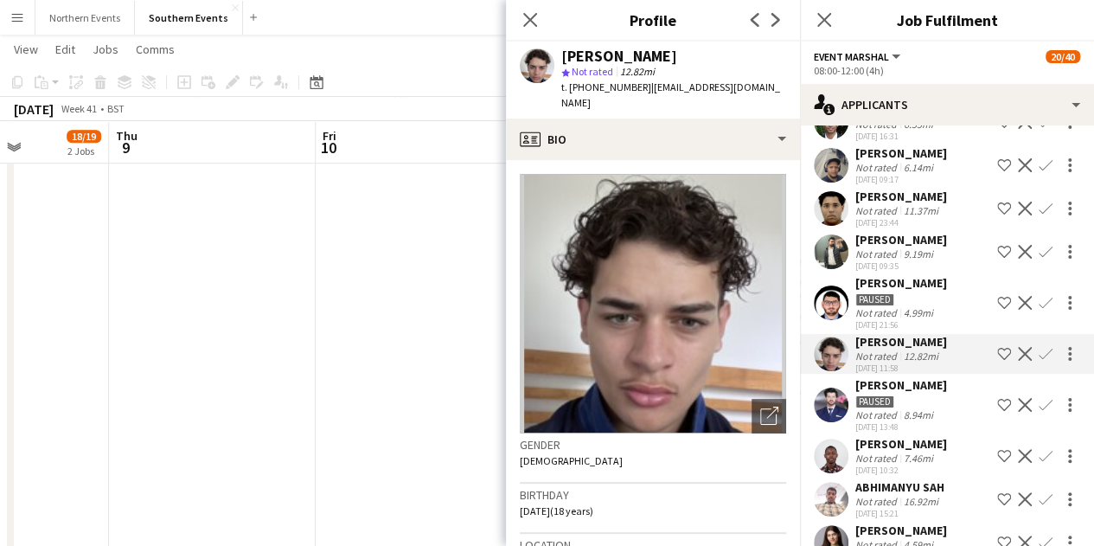
click at [922, 447] on div "BISMARK OBENG" at bounding box center [901, 444] width 92 height 16
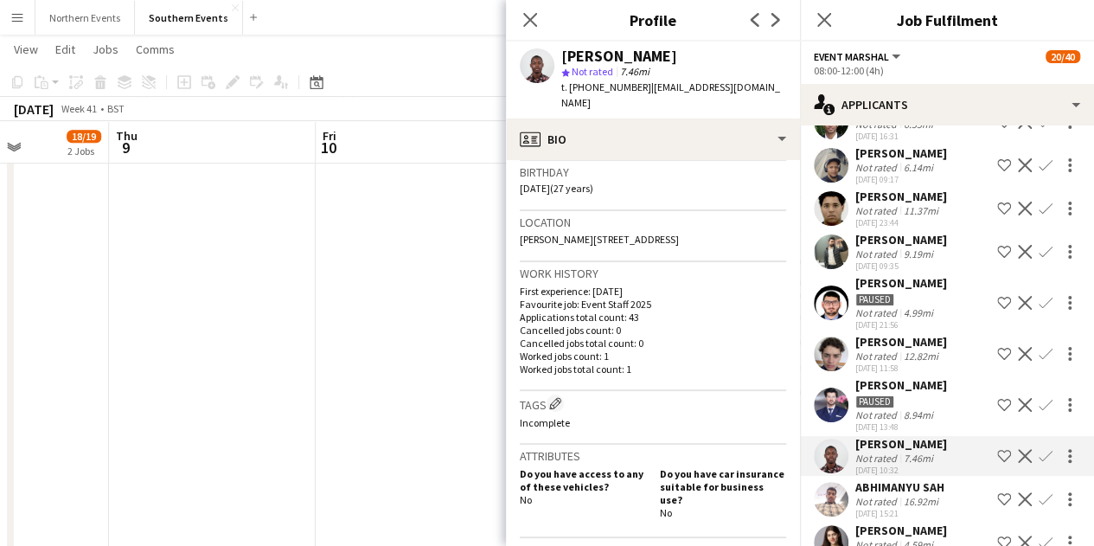
scroll to position [323, 0]
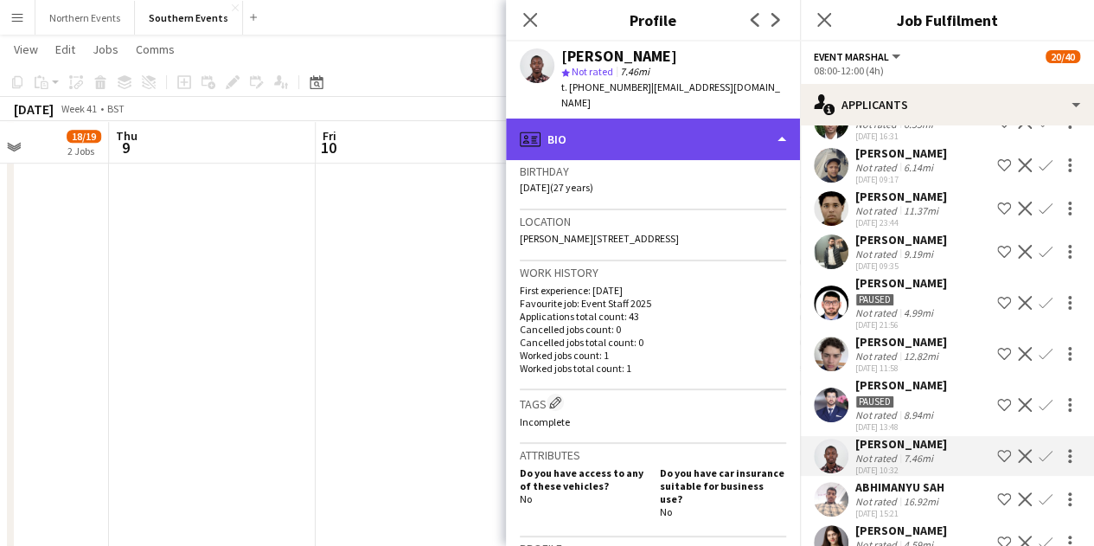
click at [699, 128] on div "profile Bio" at bounding box center [653, 139] width 294 height 42
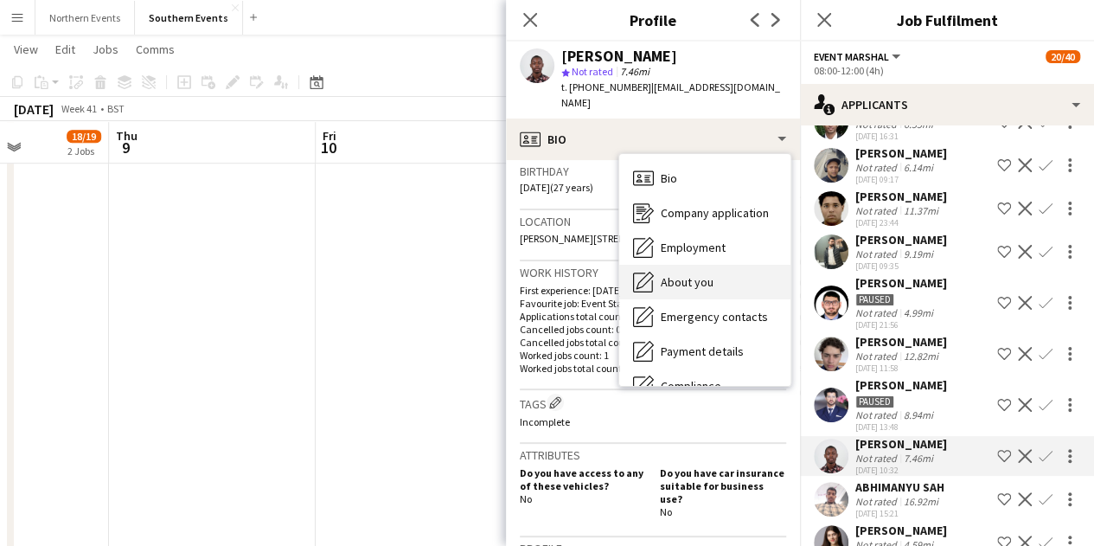
click at [706, 274] on span "About you" at bounding box center [687, 282] width 53 height 16
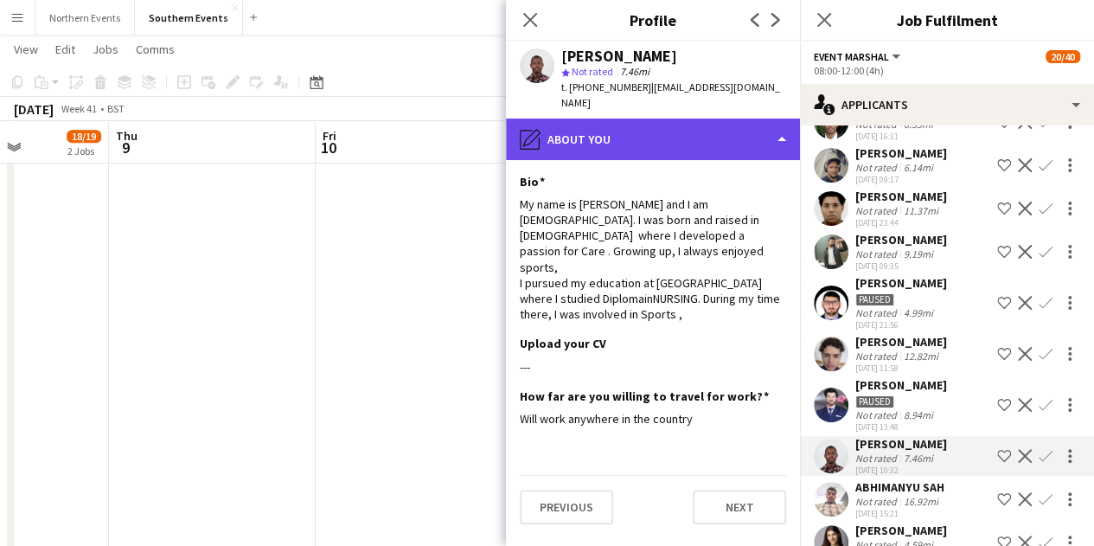
click at [682, 131] on div "pencil4 About you" at bounding box center [653, 139] width 294 height 42
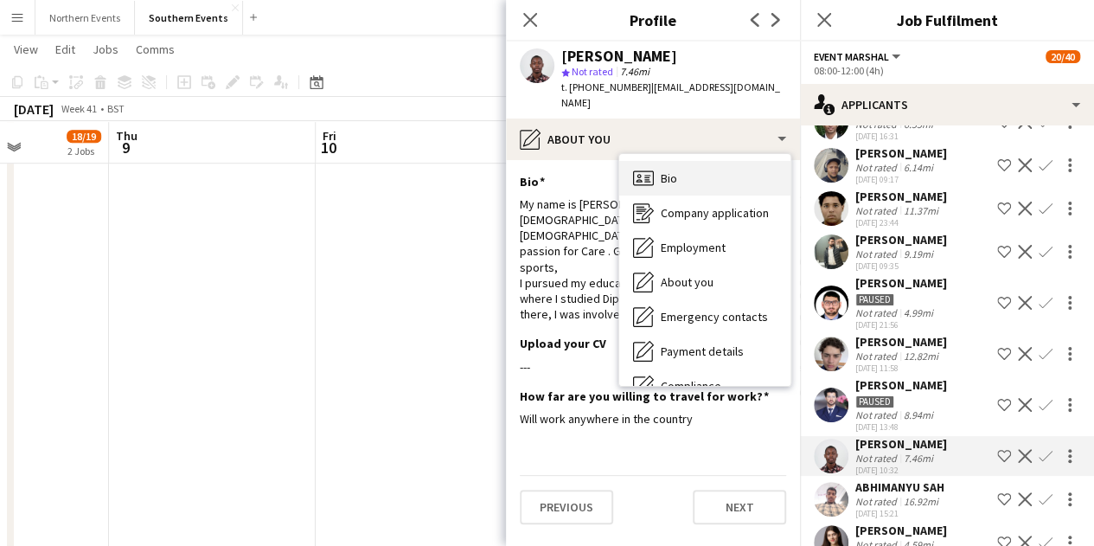
click at [690, 168] on div "Bio Bio" at bounding box center [704, 178] width 171 height 35
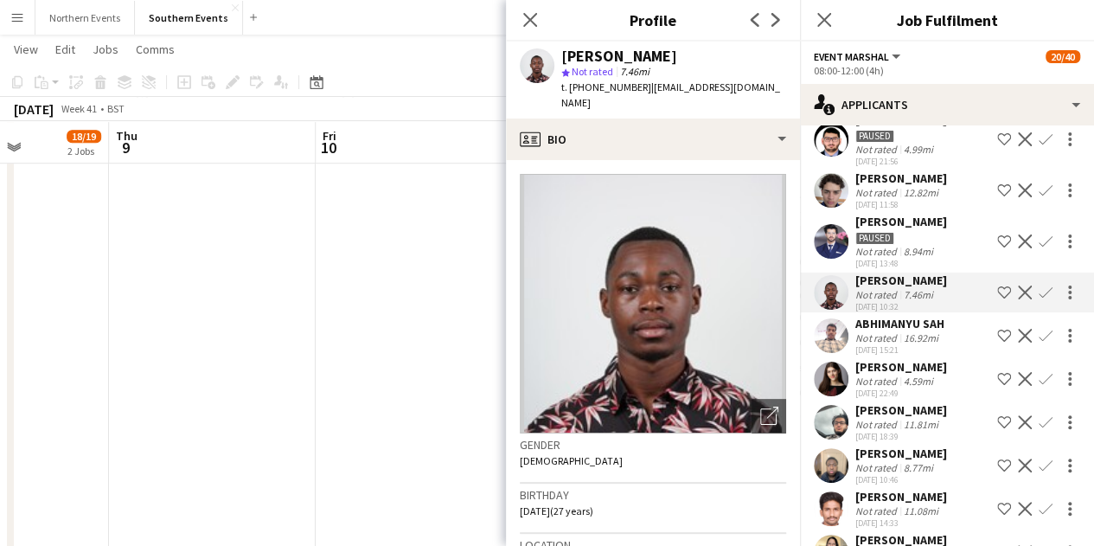
scroll to position [810, 0]
click at [898, 354] on div "Muhammad Awais Zafar Not rated 10.26mi 30-06-2025 12:45 Shortlist crew Decline …" at bounding box center [947, 309] width 294 height 1834
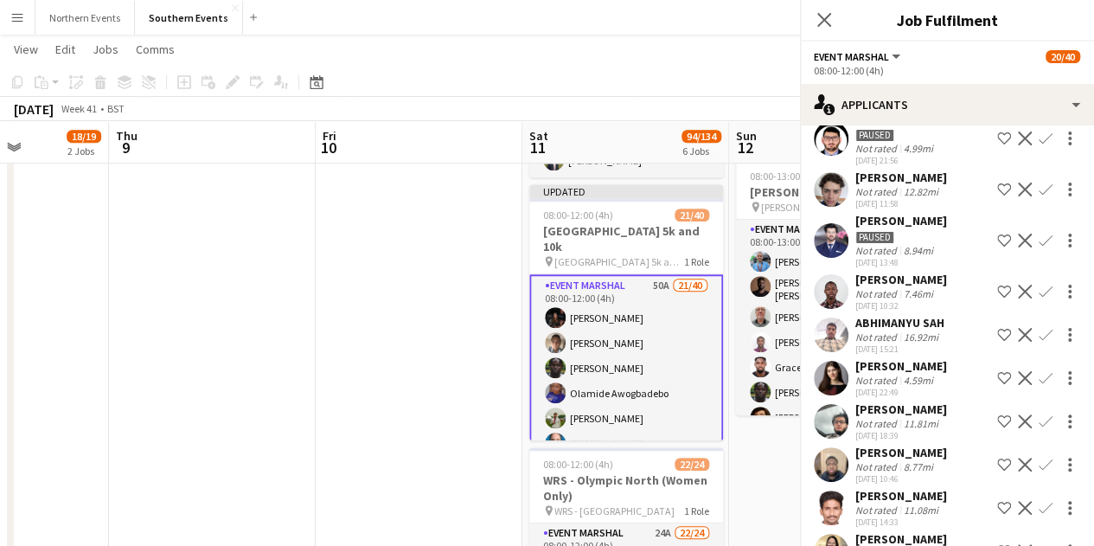
click at [893, 370] on div "[PERSON_NAME]" at bounding box center [901, 366] width 92 height 16
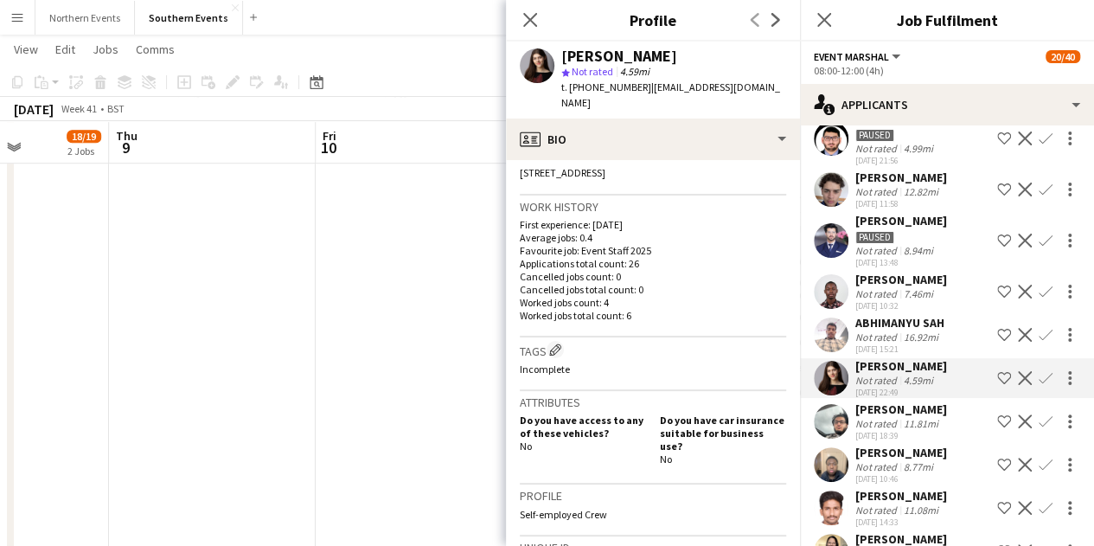
scroll to position [389, 0]
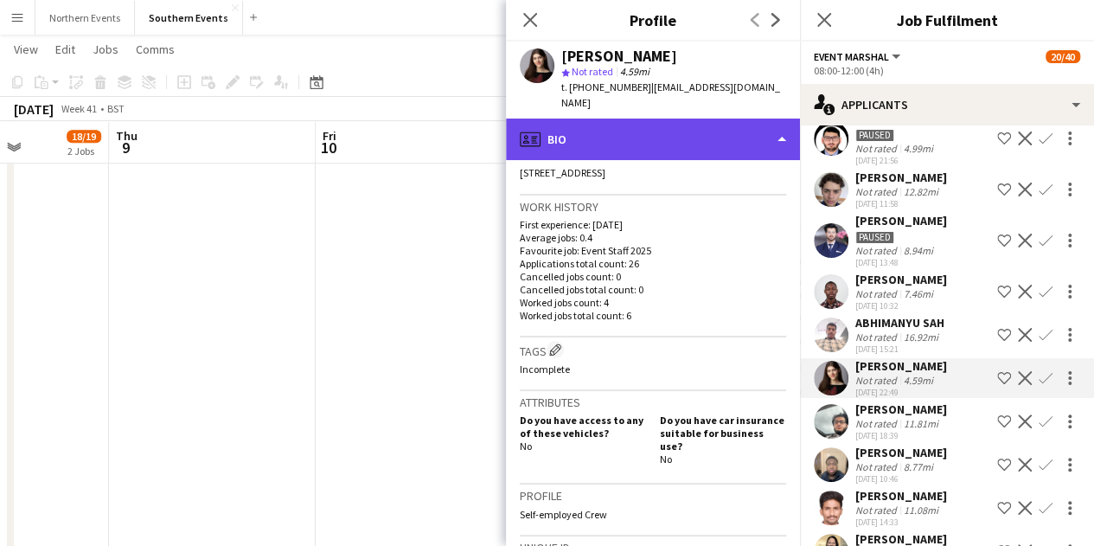
click at [714, 128] on div "profile Bio" at bounding box center [653, 139] width 294 height 42
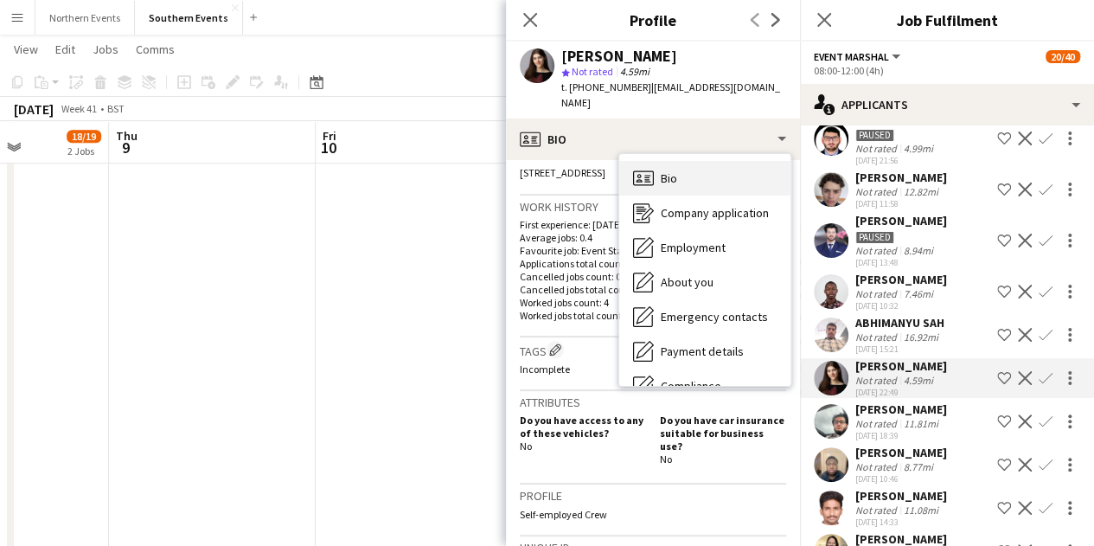
click at [714, 161] on div "Bio Bio" at bounding box center [704, 178] width 171 height 35
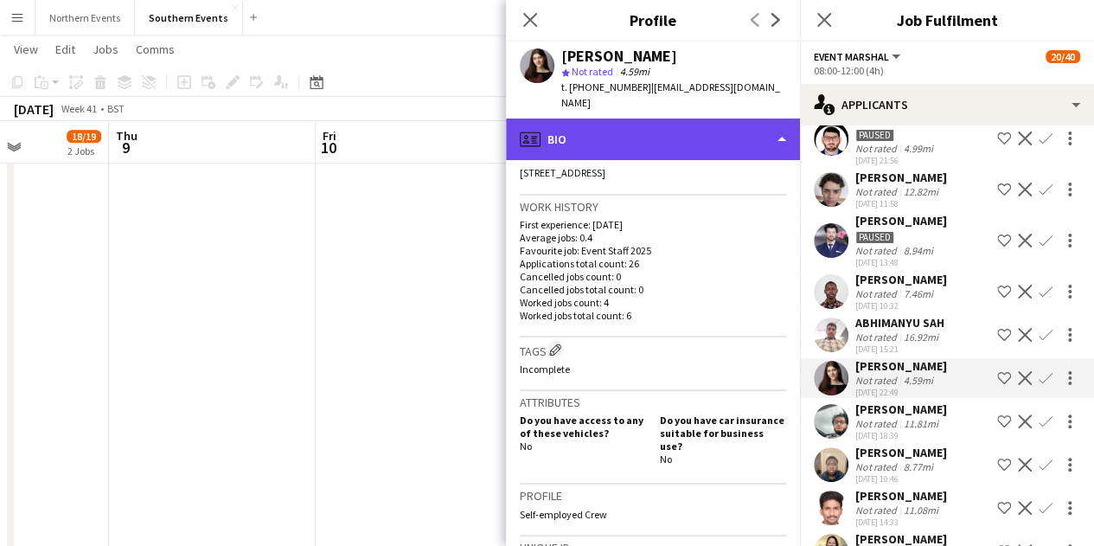
click at [695, 132] on div "profile Bio" at bounding box center [653, 139] width 294 height 42
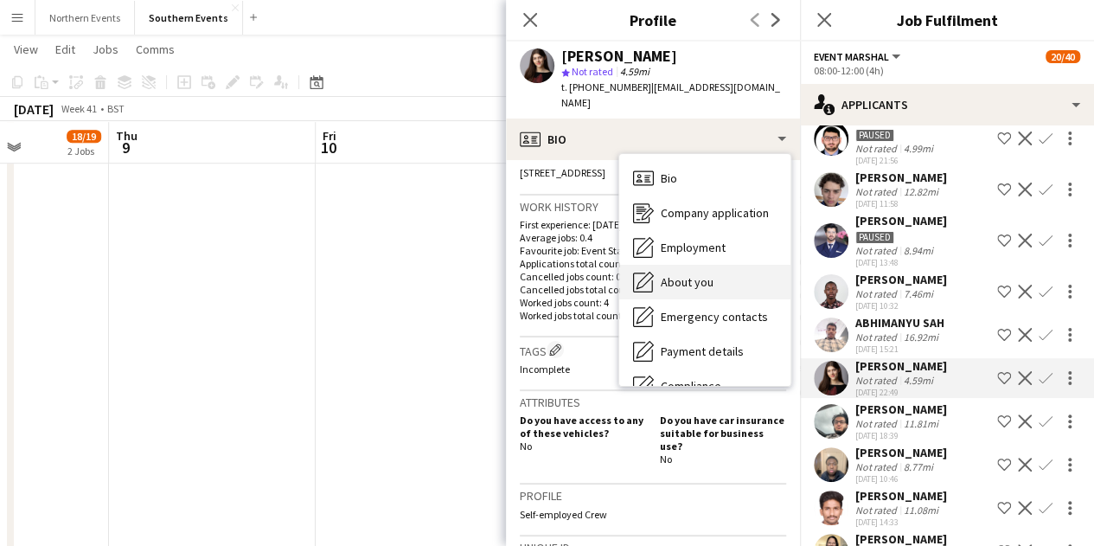
click at [732, 265] on div "About you About you" at bounding box center [704, 282] width 171 height 35
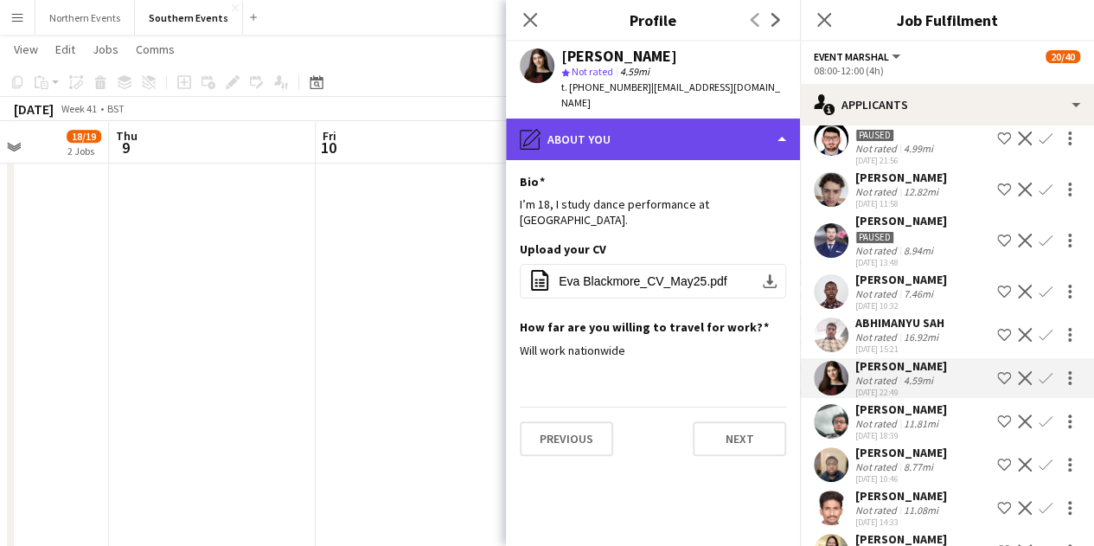
click at [708, 132] on div "pencil4 About you" at bounding box center [653, 139] width 294 height 42
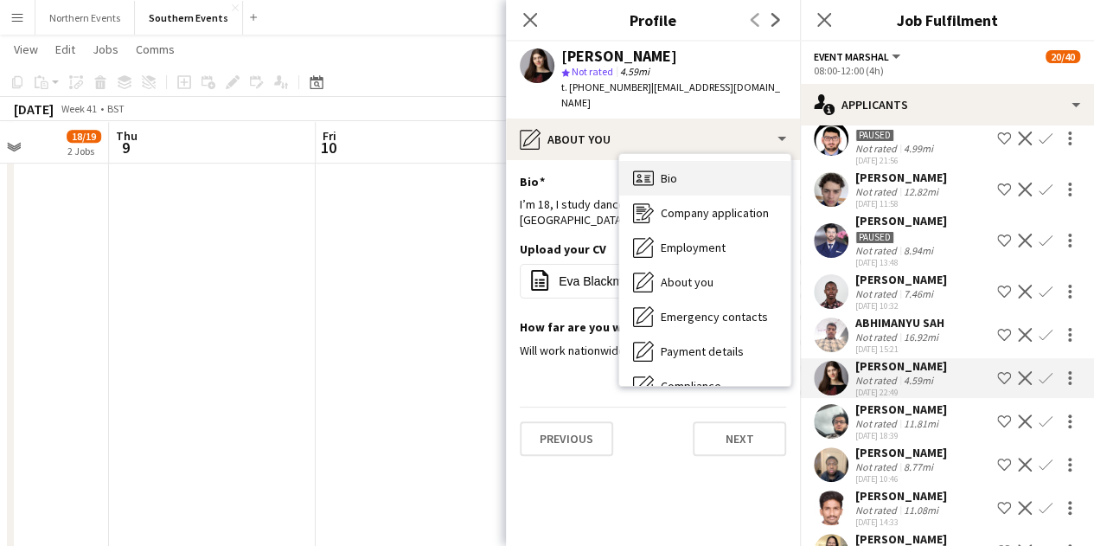
click at [710, 169] on div "Bio Bio" at bounding box center [704, 178] width 171 height 35
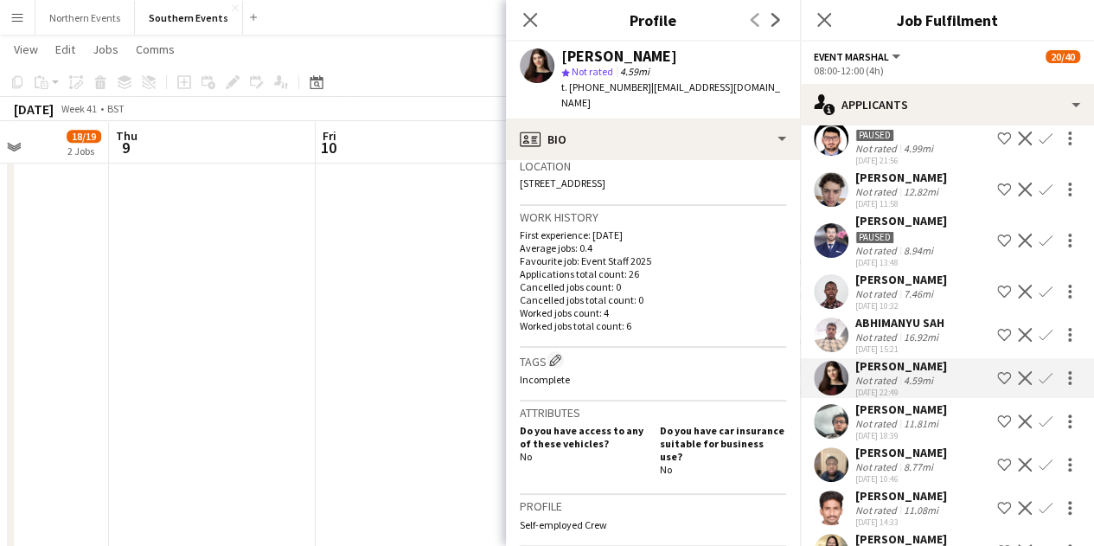
scroll to position [379, 0]
click at [1039, 373] on app-icon "Confirm" at bounding box center [1046, 378] width 14 height 14
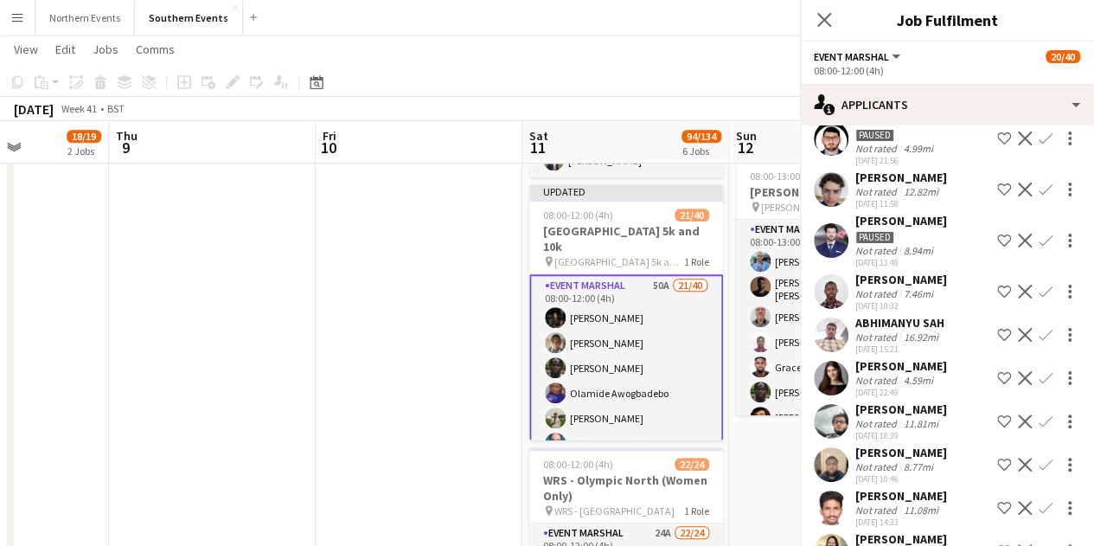
click at [1039, 376] on app-icon "Confirm" at bounding box center [1046, 378] width 14 height 14
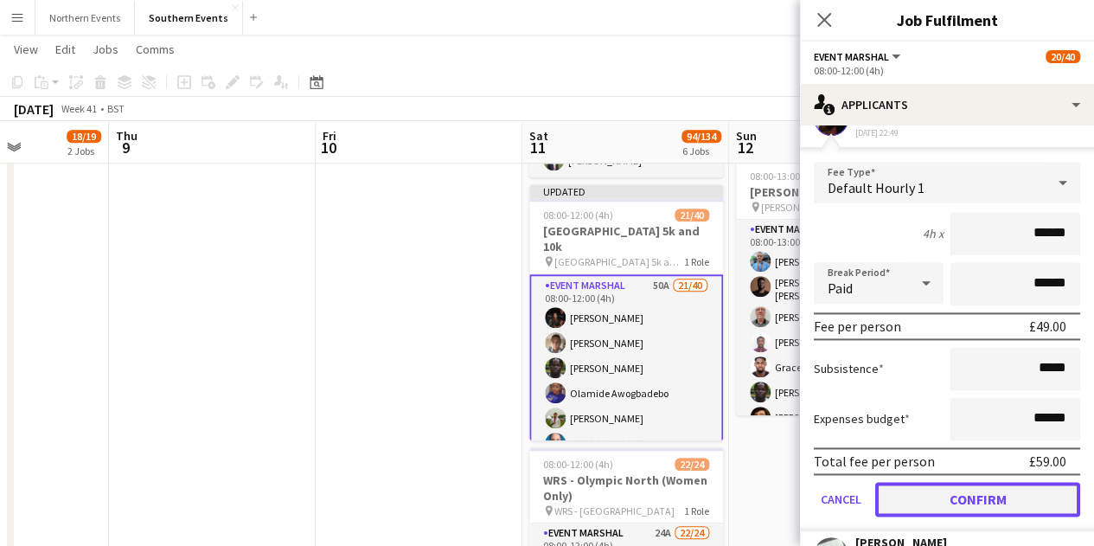
click at [983, 504] on button "Confirm" at bounding box center [977, 499] width 205 height 35
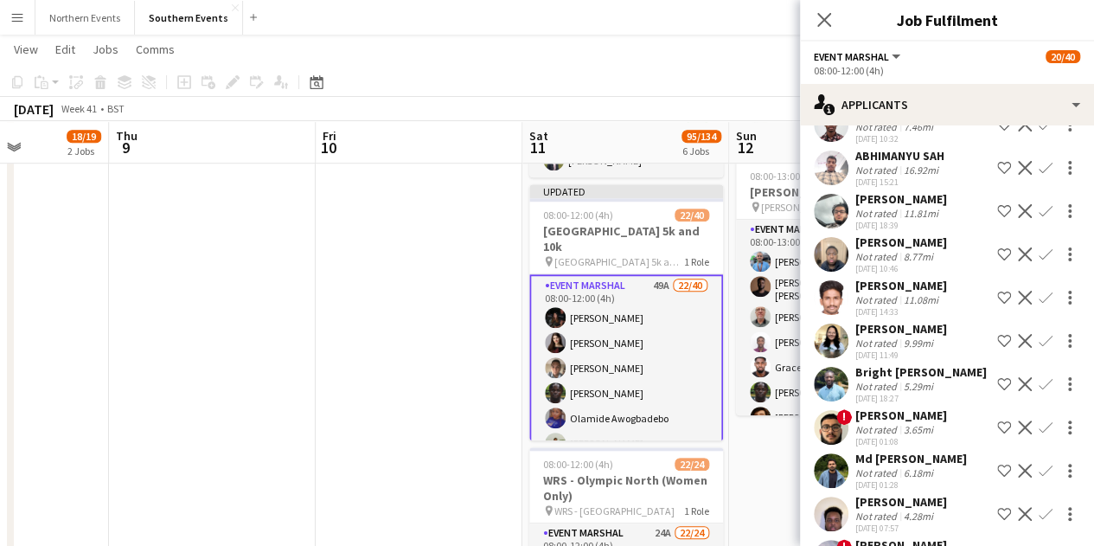
scroll to position [977, 0]
click at [908, 342] on div "9.99mi" at bounding box center [918, 342] width 36 height 13
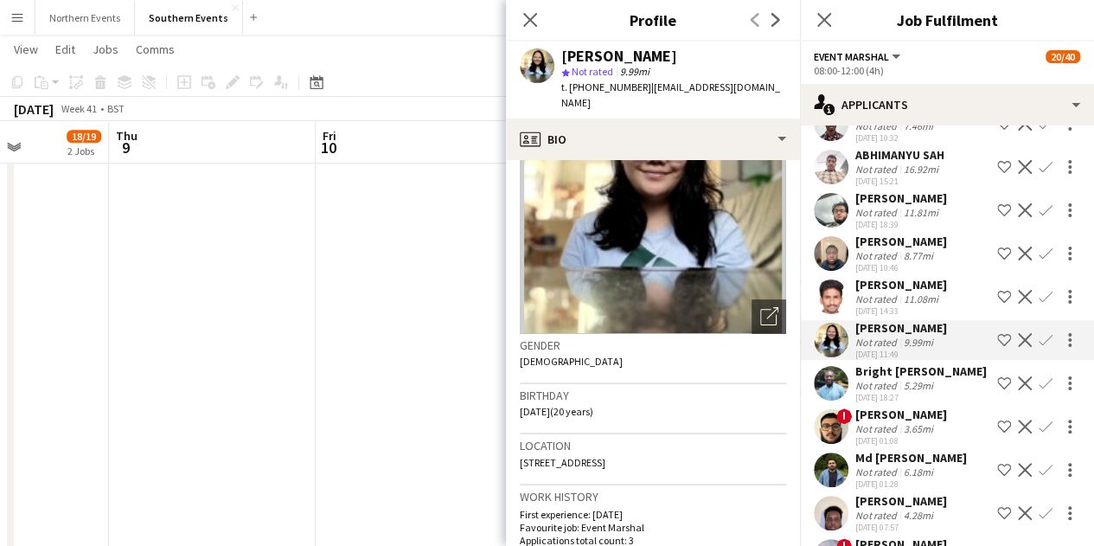
scroll to position [0, 0]
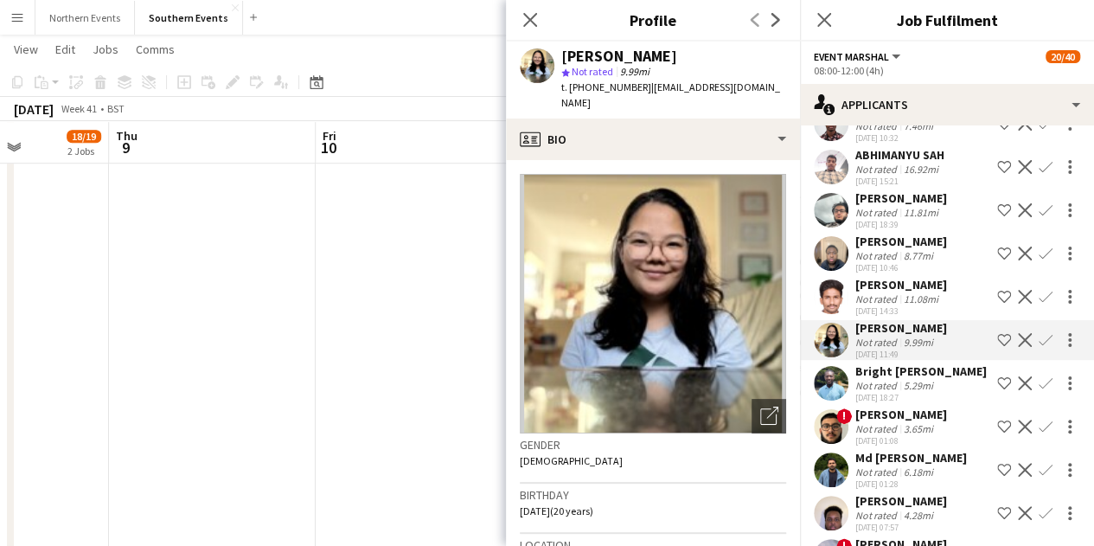
click at [902, 379] on div "5.29mi" at bounding box center [918, 385] width 36 height 13
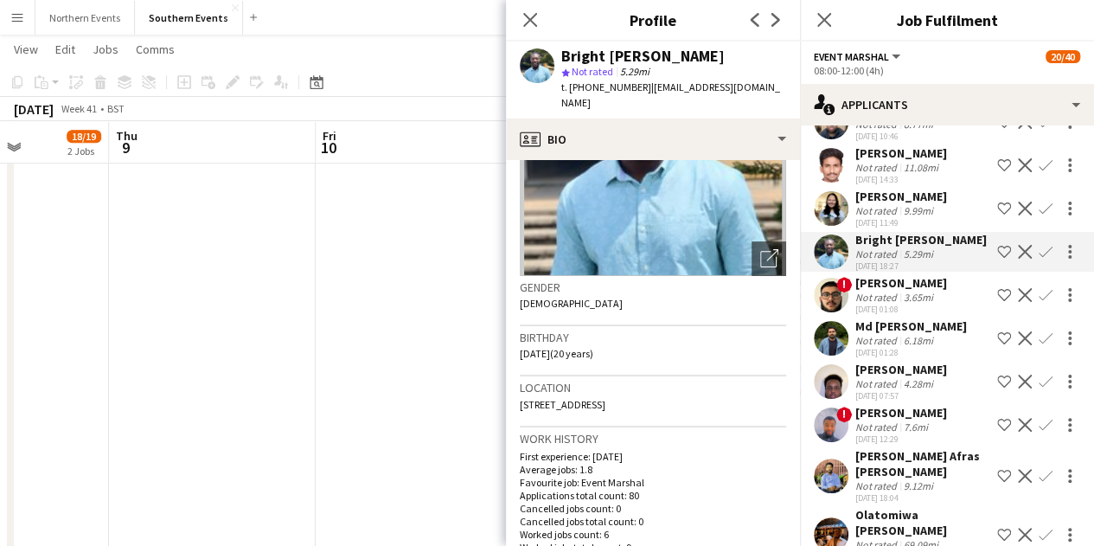
scroll to position [1111, 0]
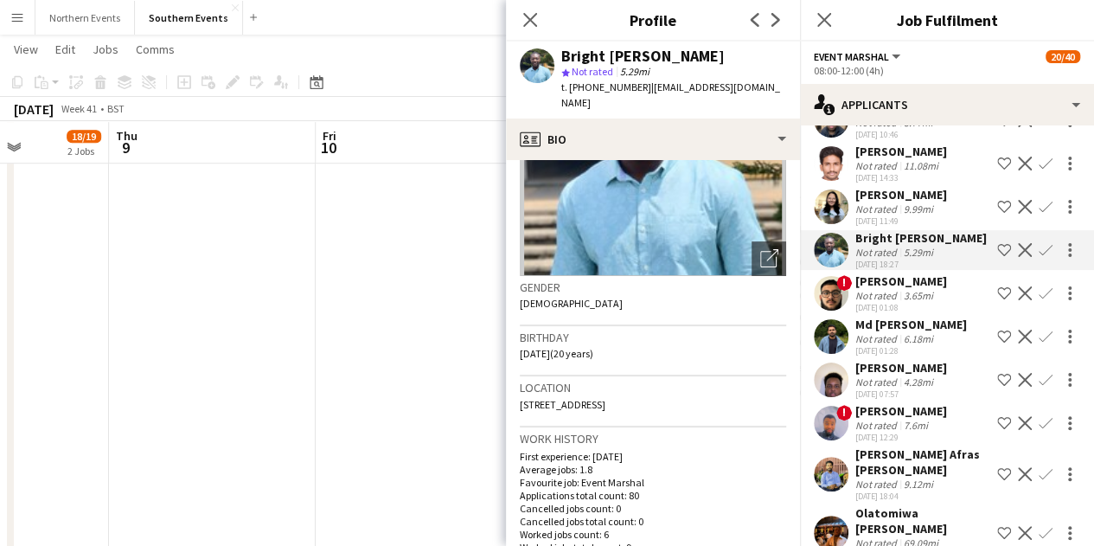
click at [867, 303] on div "23-09-2025 01:08" at bounding box center [901, 307] width 92 height 11
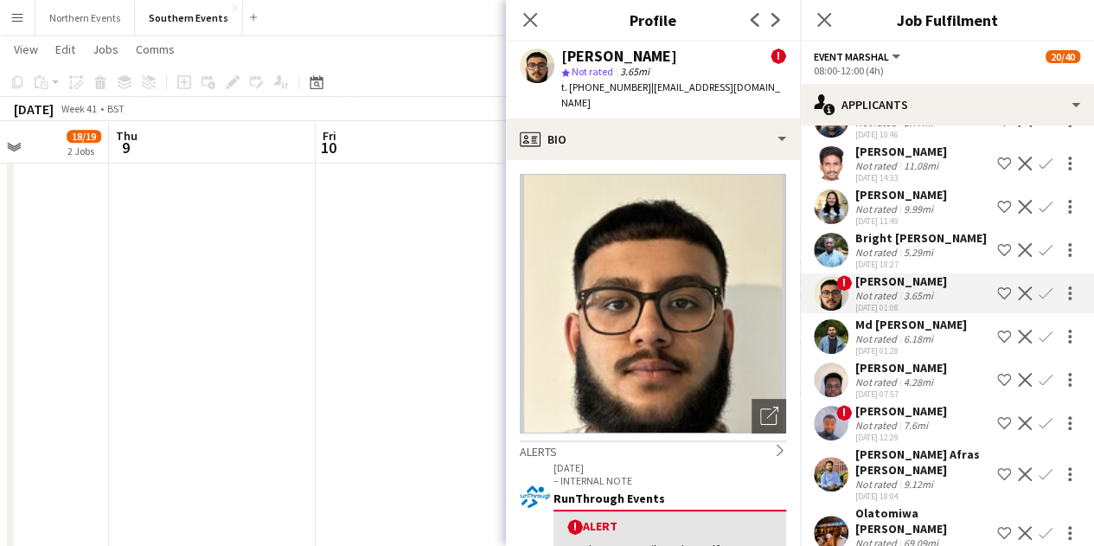
click at [916, 336] on div "6.18mi" at bounding box center [918, 338] width 36 height 13
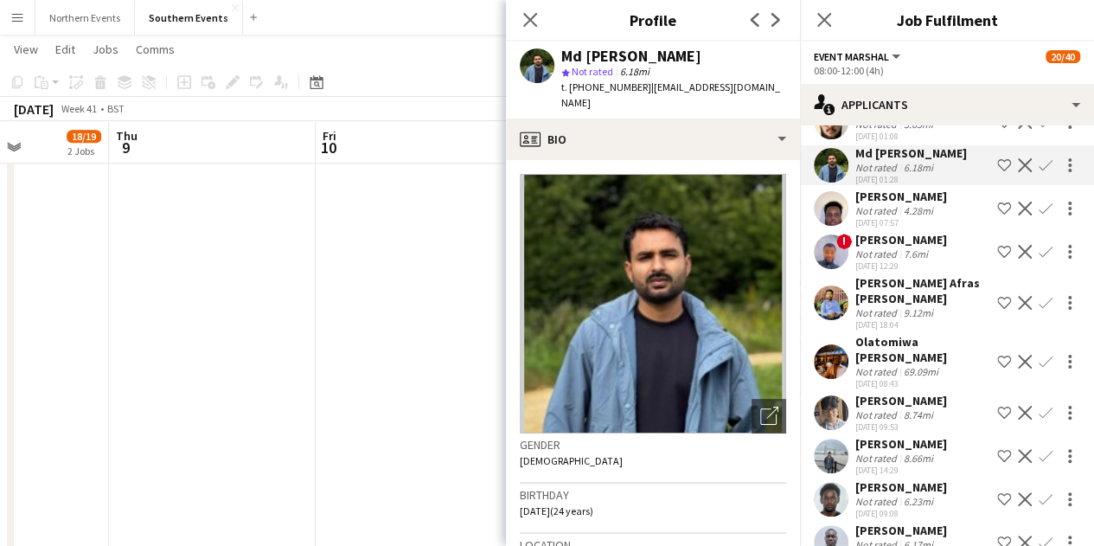
scroll to position [1283, 0]
click at [900, 300] on div "Mohamad Afras Muhammadu Ubaidulla" at bounding box center [922, 289] width 135 height 31
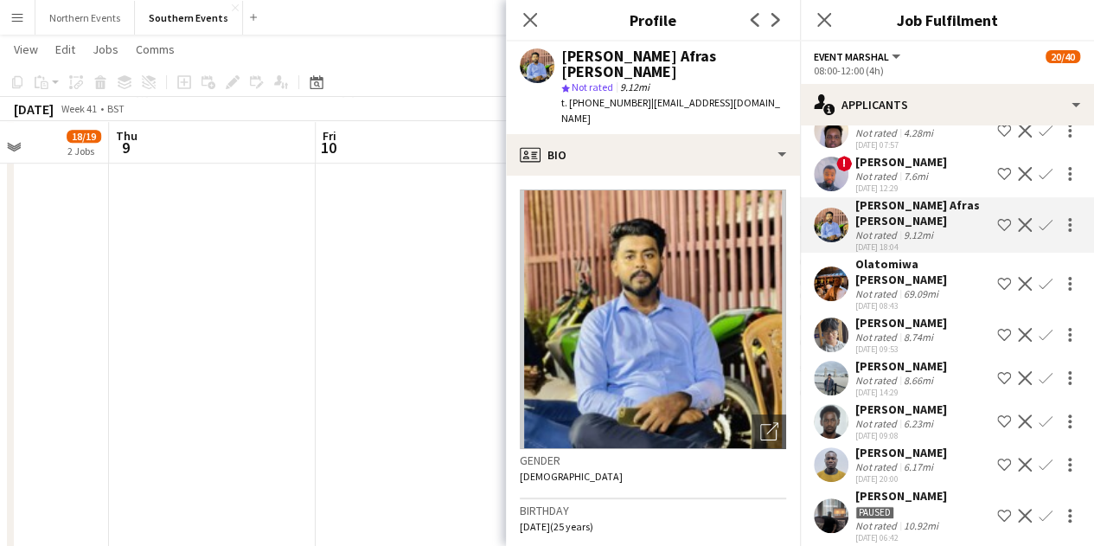
click at [896, 338] on div "Not rated" at bounding box center [877, 336] width 45 height 13
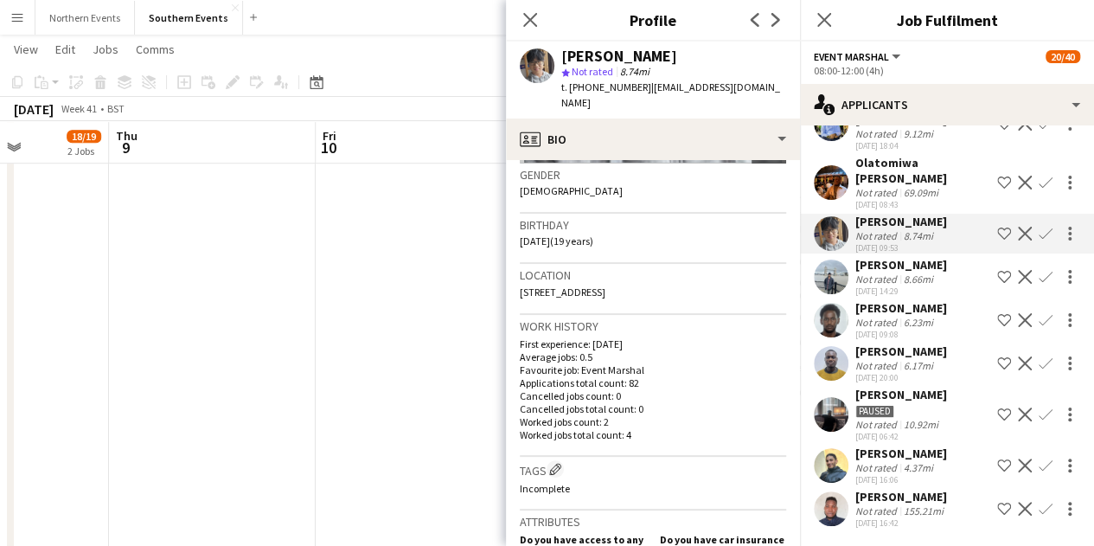
scroll to position [270, 0]
click at [1039, 227] on app-icon "Confirm" at bounding box center [1046, 234] width 14 height 14
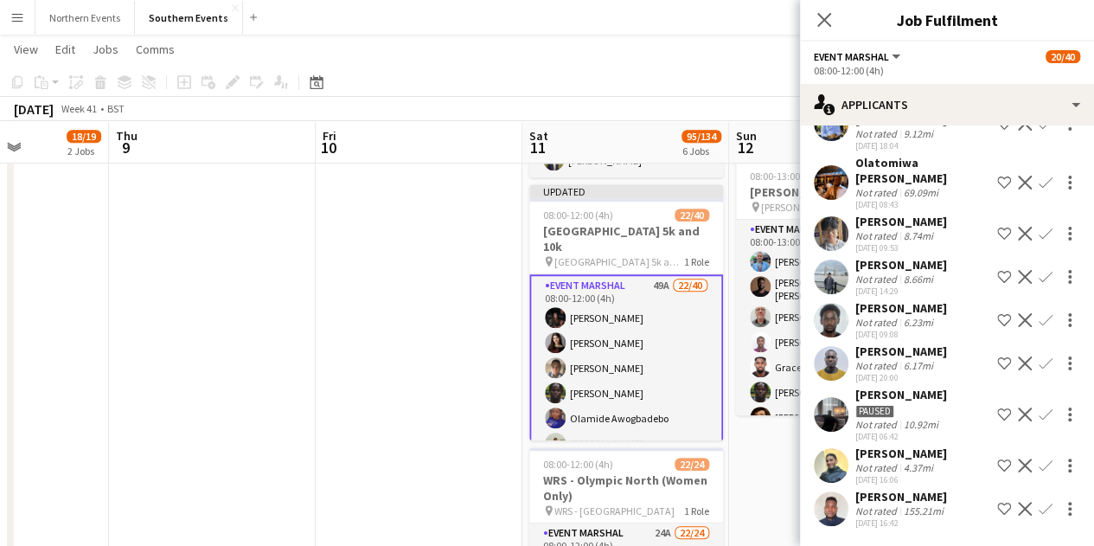
click at [1039, 227] on app-icon "Confirm" at bounding box center [1046, 234] width 14 height 14
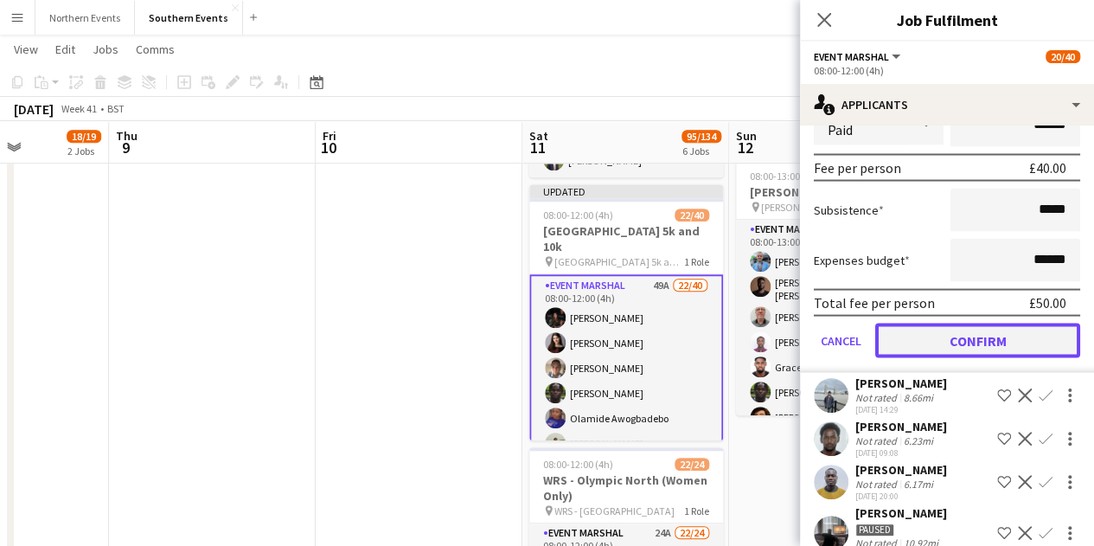
click at [991, 336] on button "Confirm" at bounding box center [977, 340] width 205 height 35
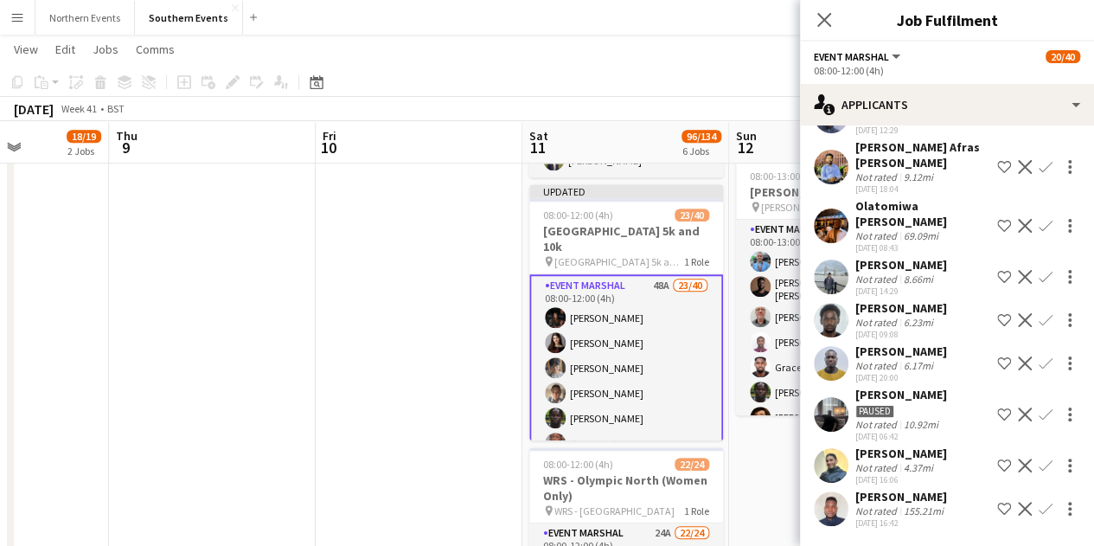
scroll to position [1300, 0]
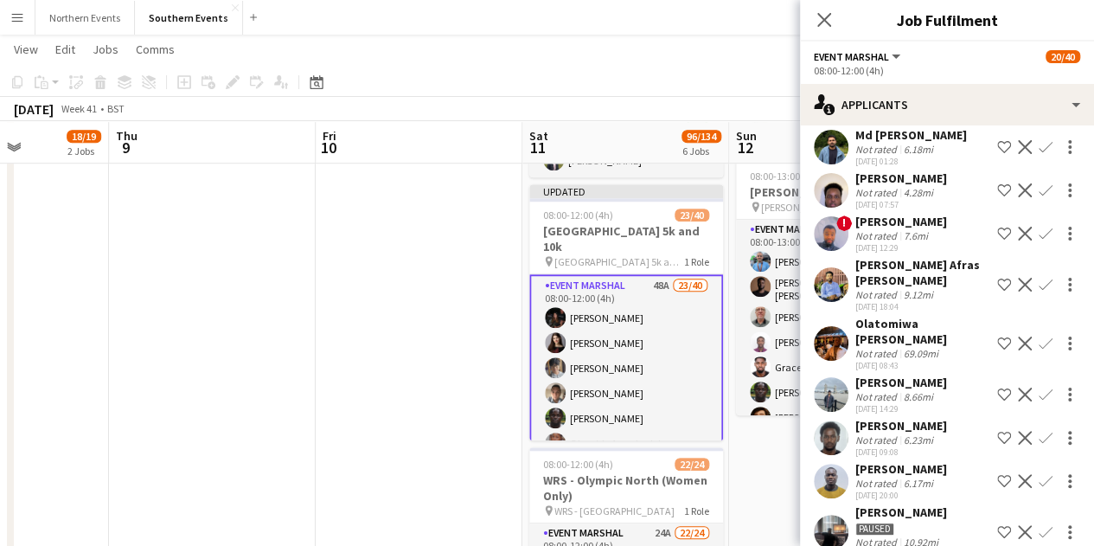
click at [943, 376] on div "Manas buri Not rated 8.66mi 25-09-2025 14:29 Shortlist crew Decline Confirm" at bounding box center [947, 395] width 294 height 40
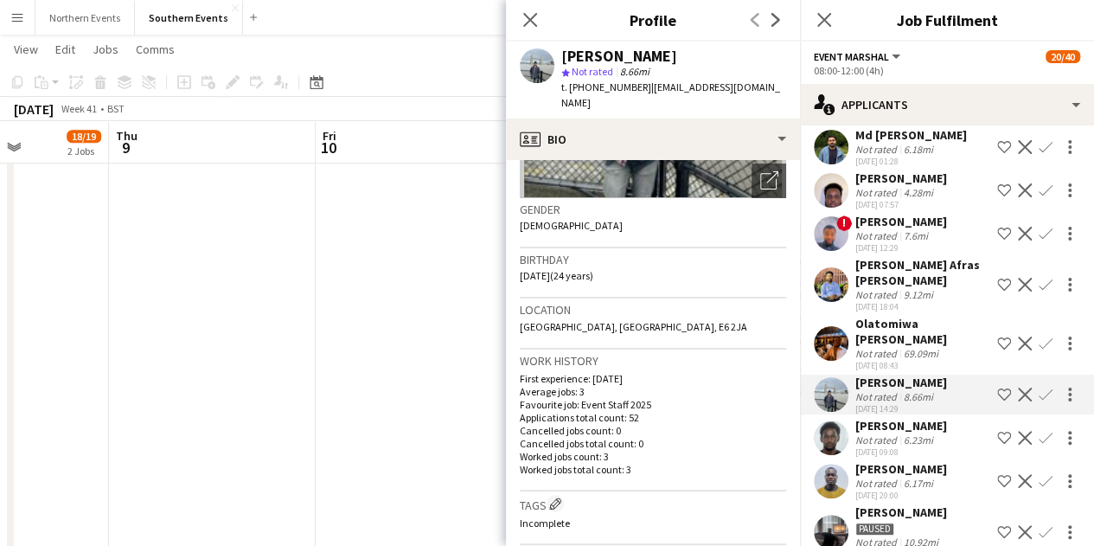
scroll to position [0, 0]
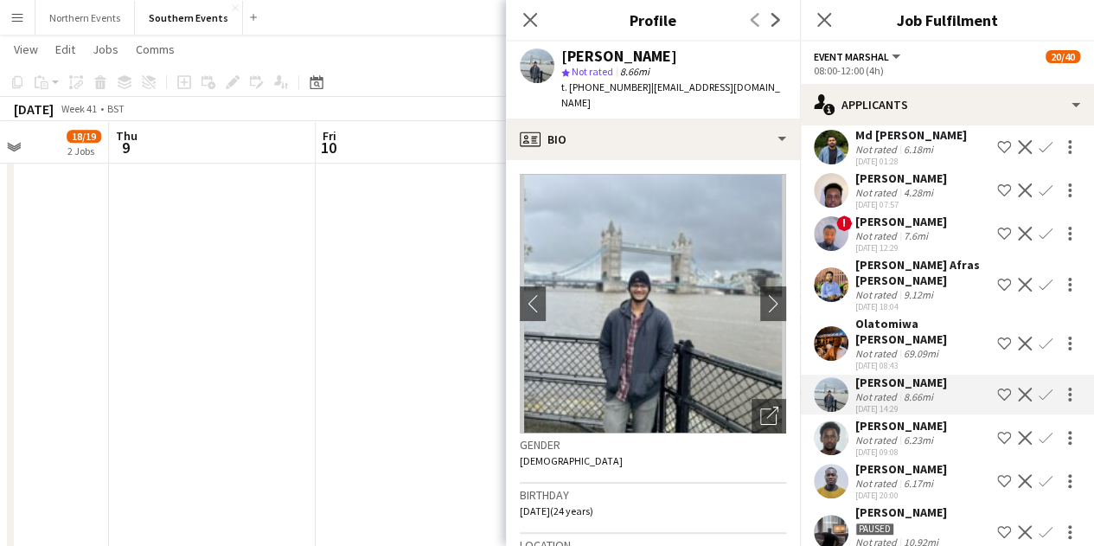
click at [1039, 398] on app-icon "Confirm" at bounding box center [1046, 394] width 14 height 14
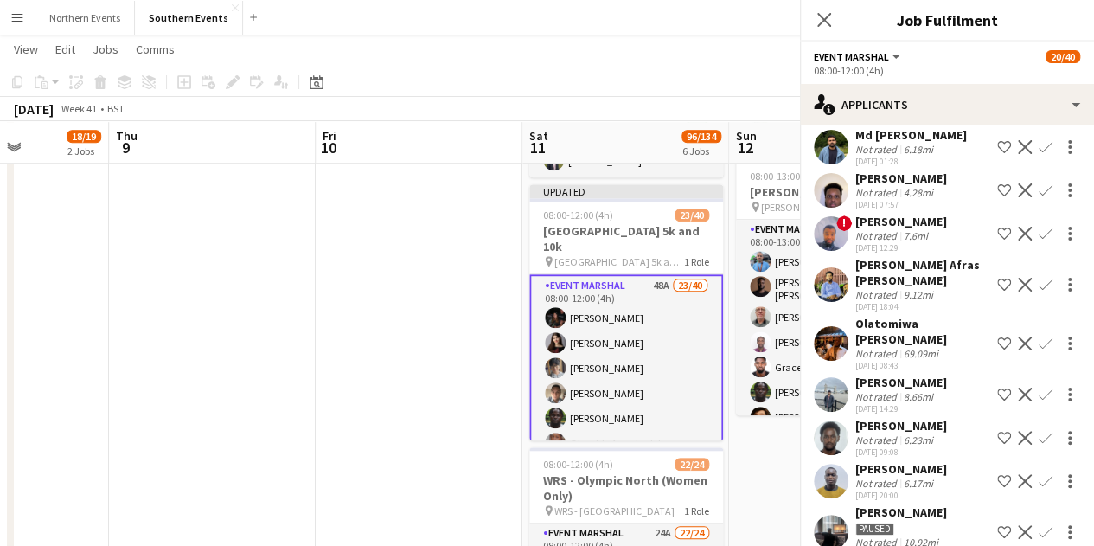
click at [1039, 395] on app-icon "Confirm" at bounding box center [1046, 394] width 14 height 14
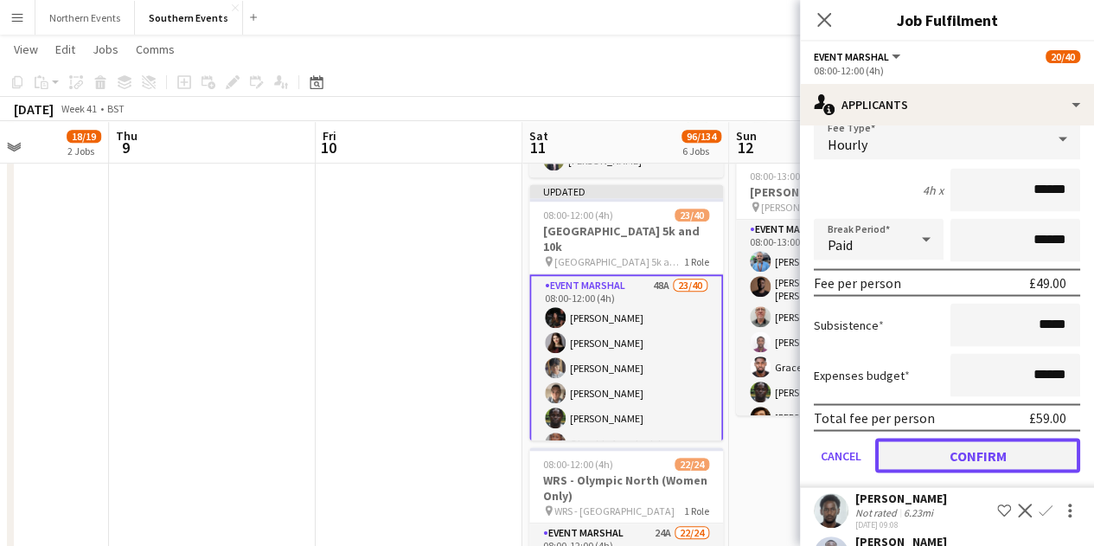
click at [979, 453] on button "Confirm" at bounding box center [977, 455] width 205 height 35
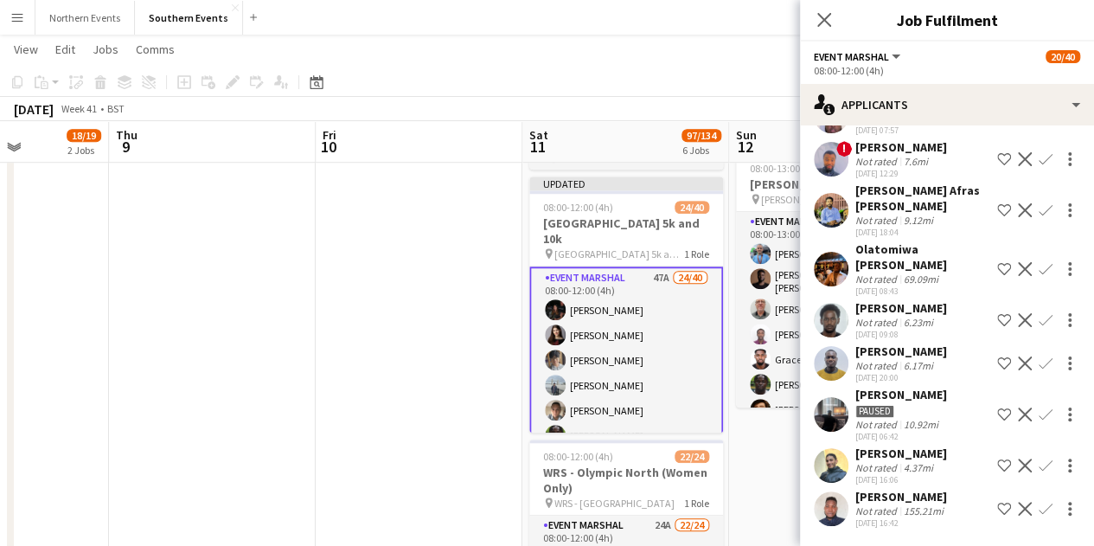
scroll to position [597, 0]
click at [921, 456] on div "Abderrahmane Bekraoui" at bounding box center [901, 453] width 92 height 16
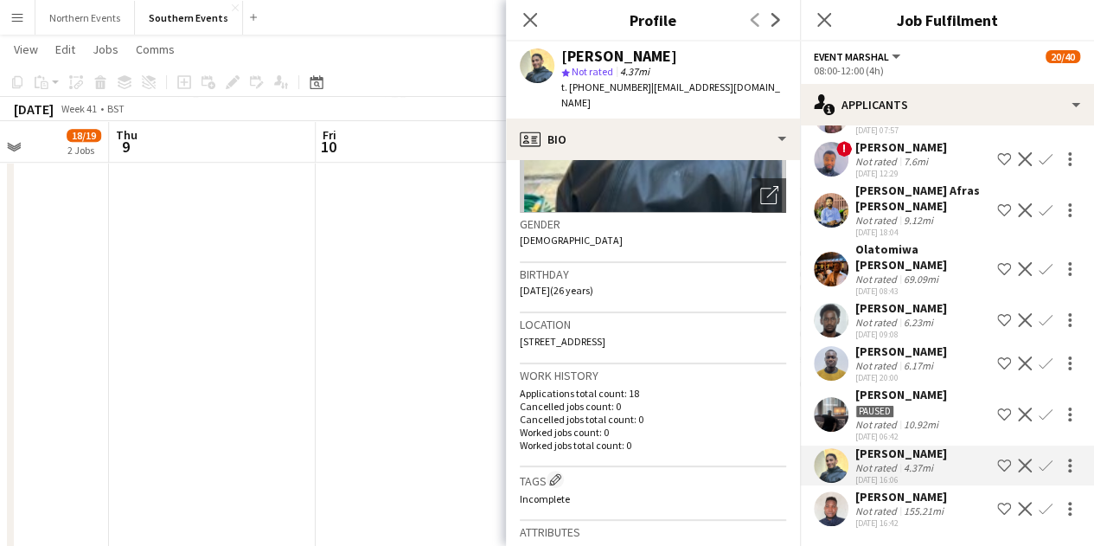
scroll to position [221, 0]
click at [931, 387] on div "Tega Ogbebor" at bounding box center [901, 395] width 92 height 16
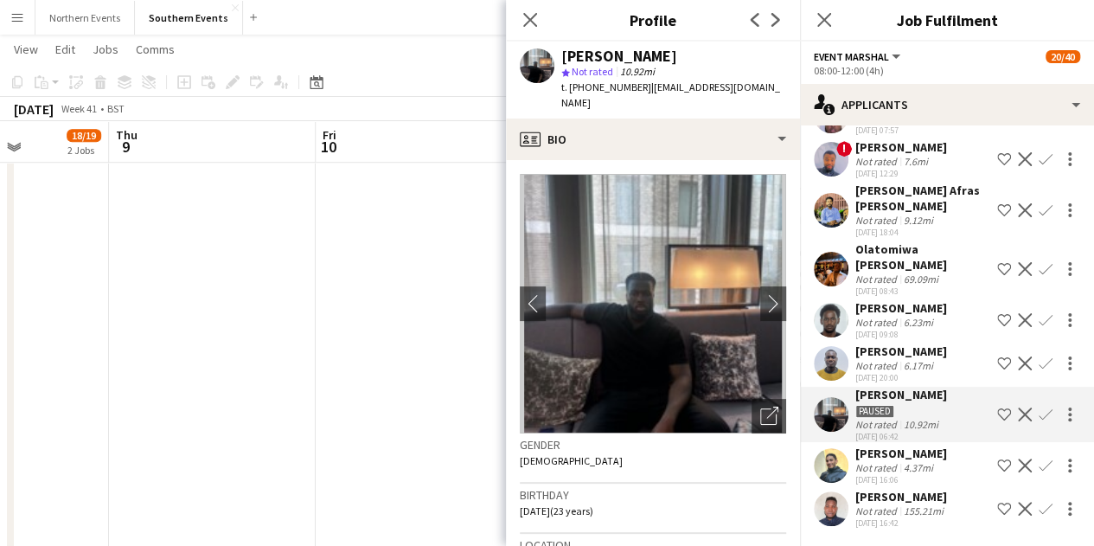
click at [896, 343] on div "[PERSON_NAME]" at bounding box center [901, 351] width 92 height 16
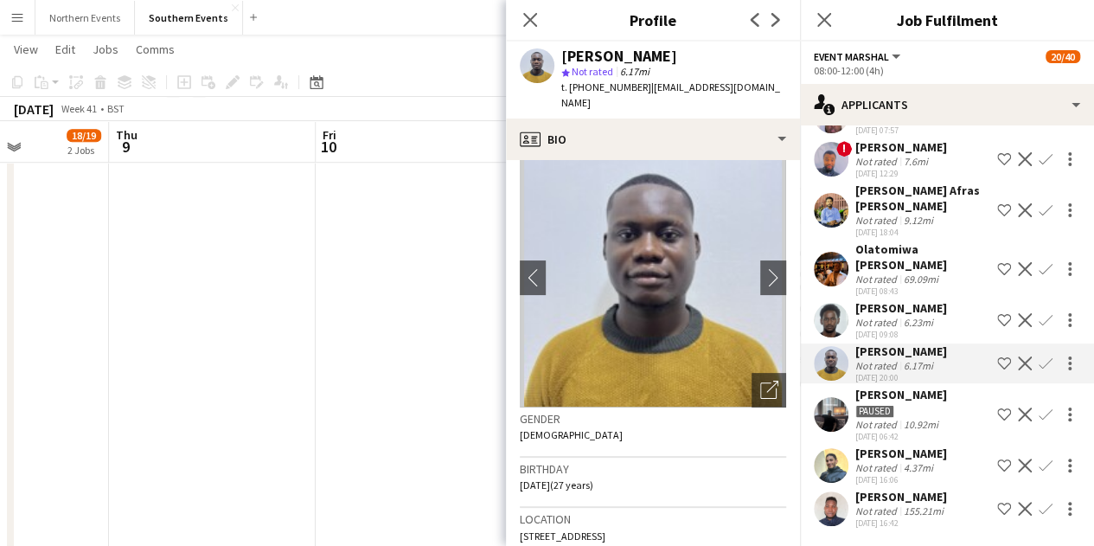
scroll to position [0, 0]
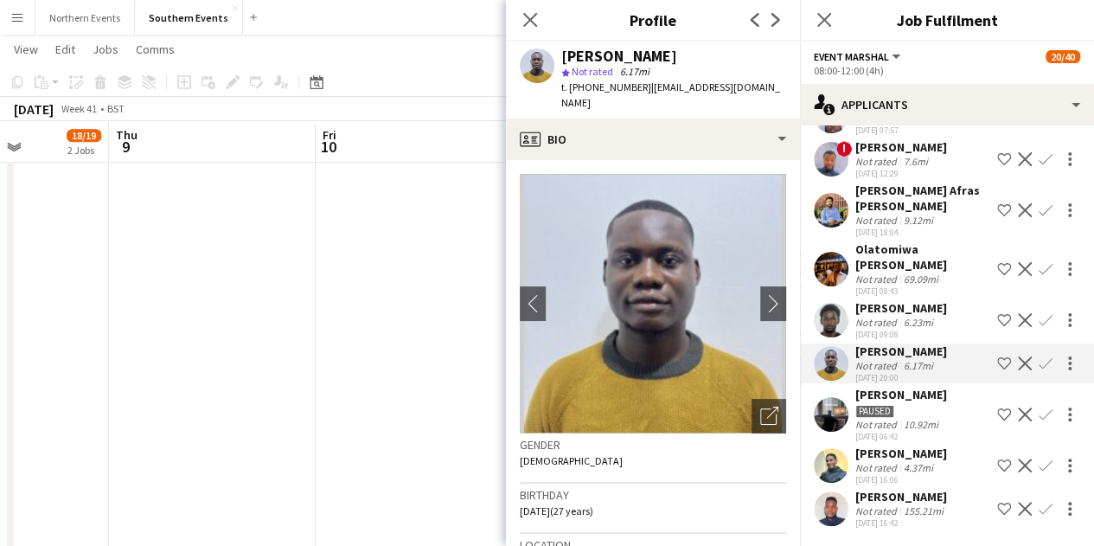
click at [914, 254] on div "Olatomiwa Popoola" at bounding box center [922, 256] width 135 height 31
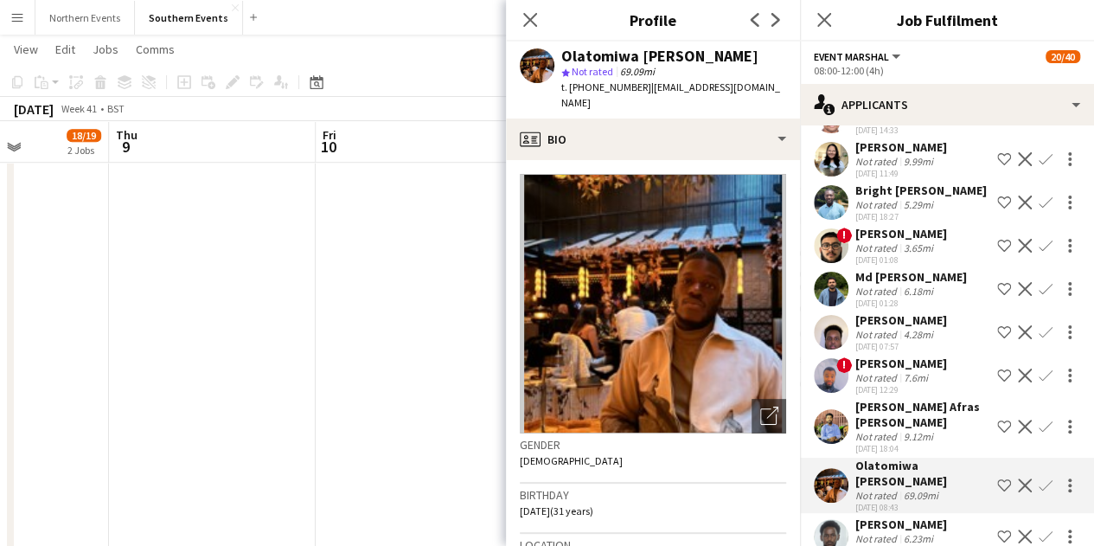
click at [898, 320] on div "Abdikaliq Osman" at bounding box center [901, 320] width 92 height 16
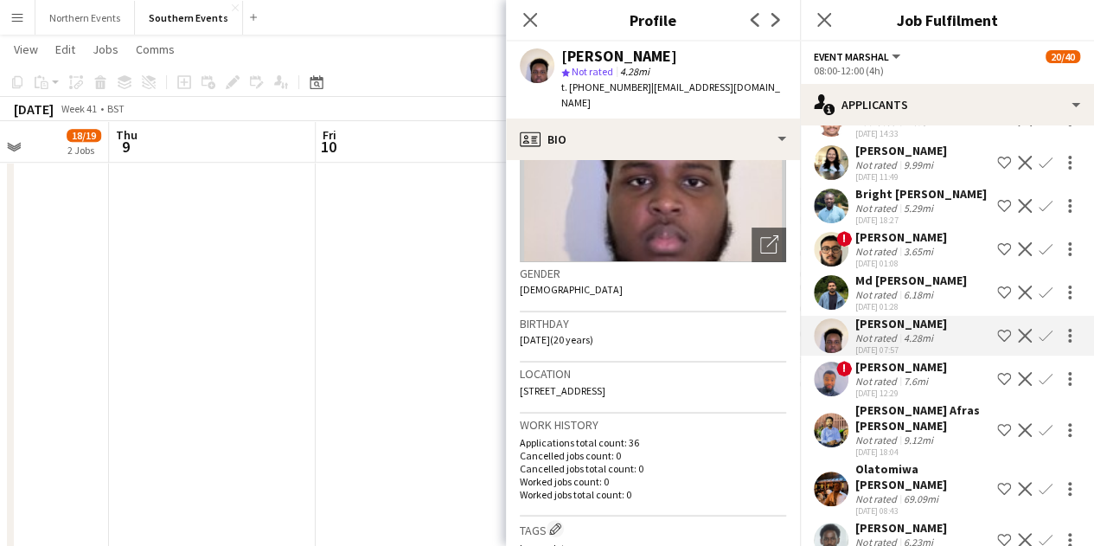
scroll to position [171, 0]
click at [864, 288] on div "Not rated" at bounding box center [877, 294] width 45 height 13
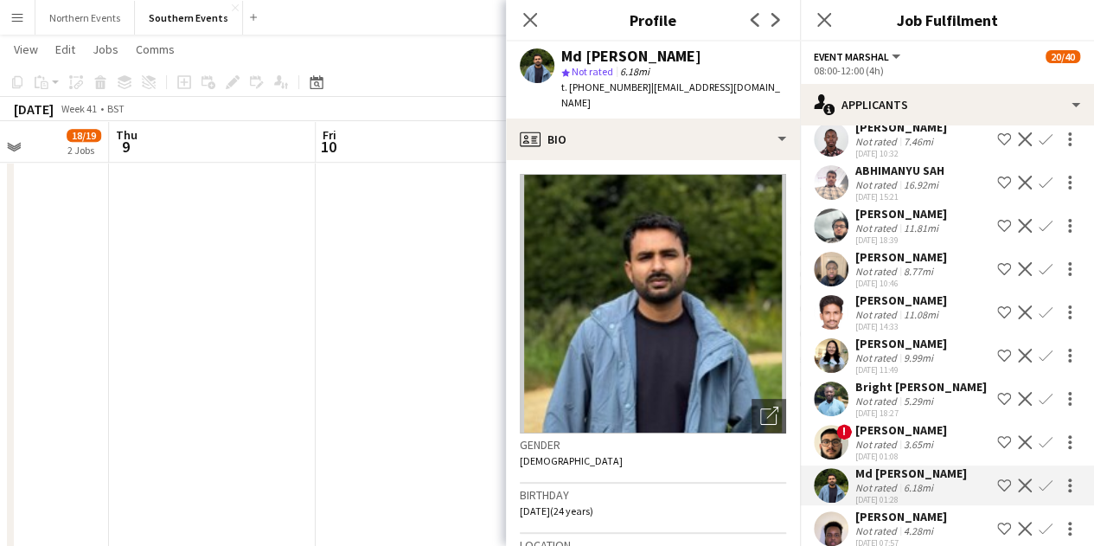
scroll to position [964, 0]
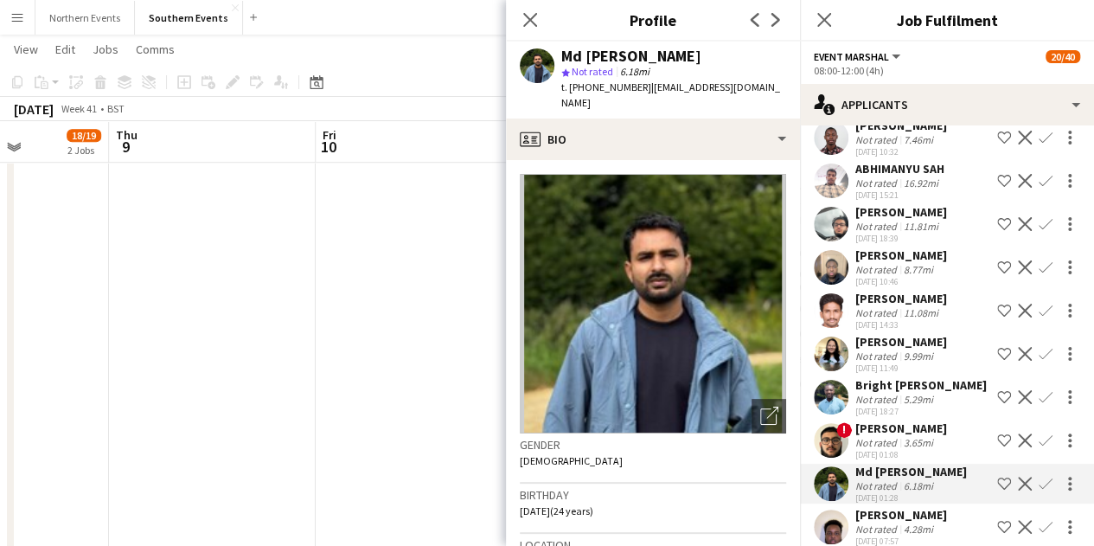
click at [910, 297] on div "[PERSON_NAME]" at bounding box center [901, 299] width 92 height 16
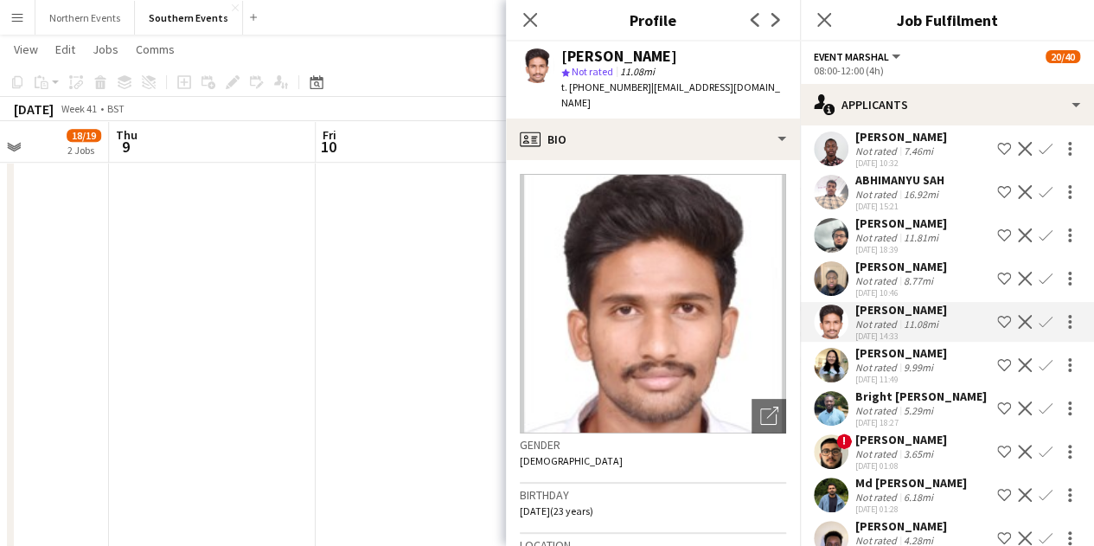
scroll to position [951, 0]
click at [891, 282] on div "Not rated" at bounding box center [877, 281] width 45 height 13
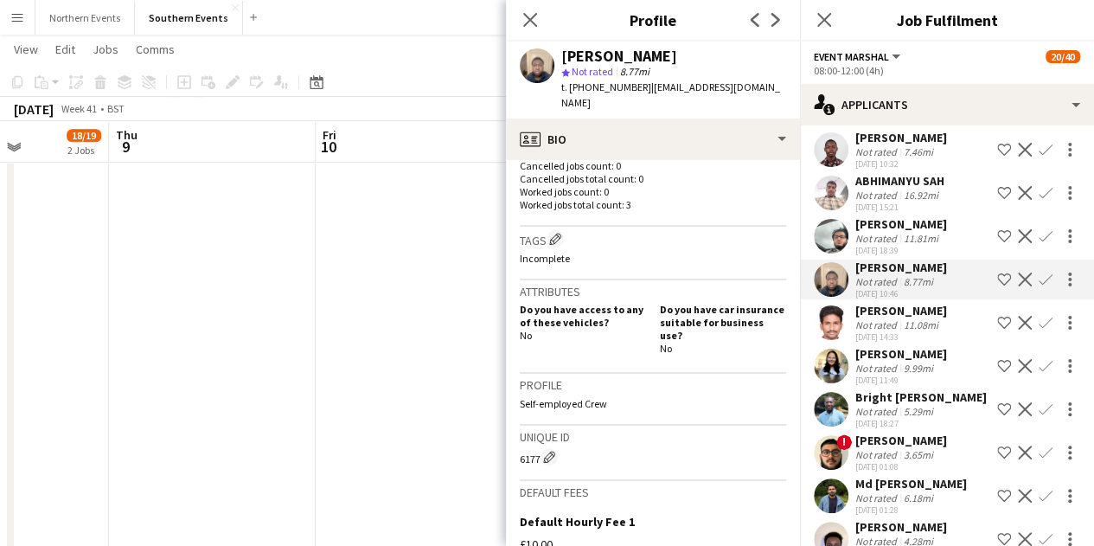
scroll to position [502, 0]
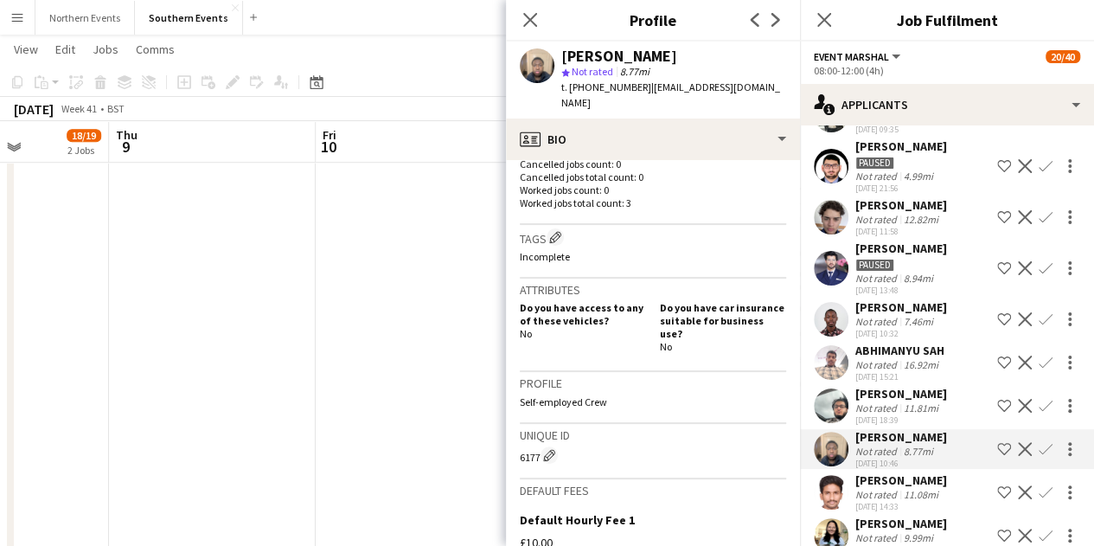
click at [915, 328] on div "20-08-2025 10:32" at bounding box center [901, 333] width 92 height 11
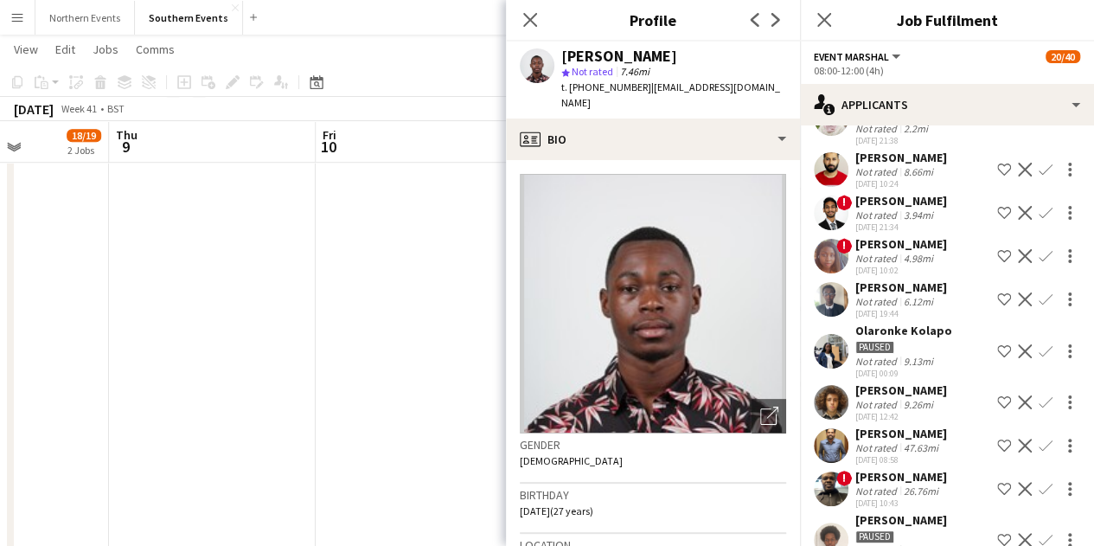
scroll to position [176, 0]
click at [915, 387] on div "[PERSON_NAME]" at bounding box center [901, 391] width 92 height 16
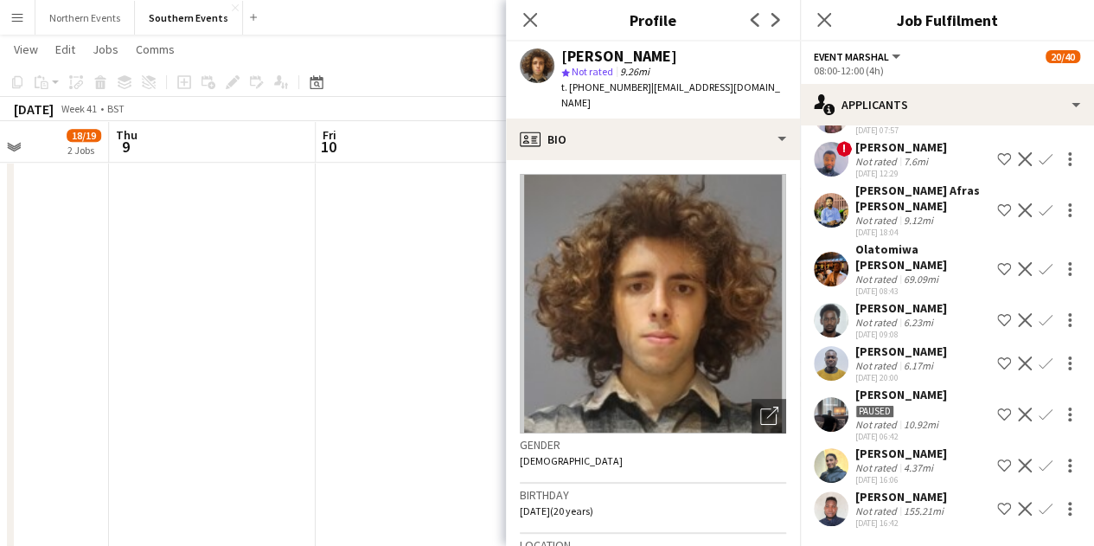
scroll to position [1389, 0]
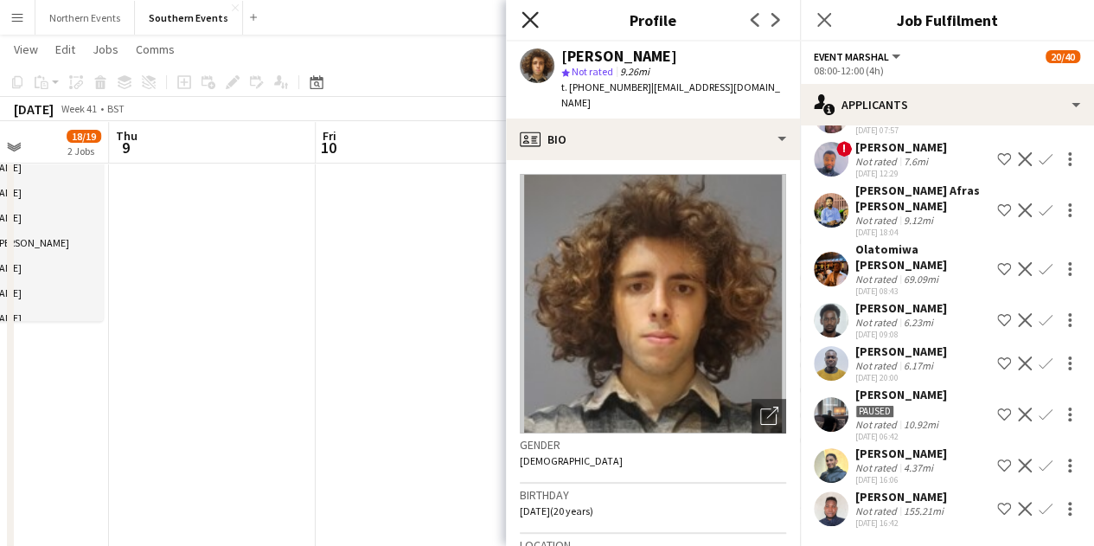
click at [526, 18] on icon "Close pop-in" at bounding box center [530, 19] width 16 height 16
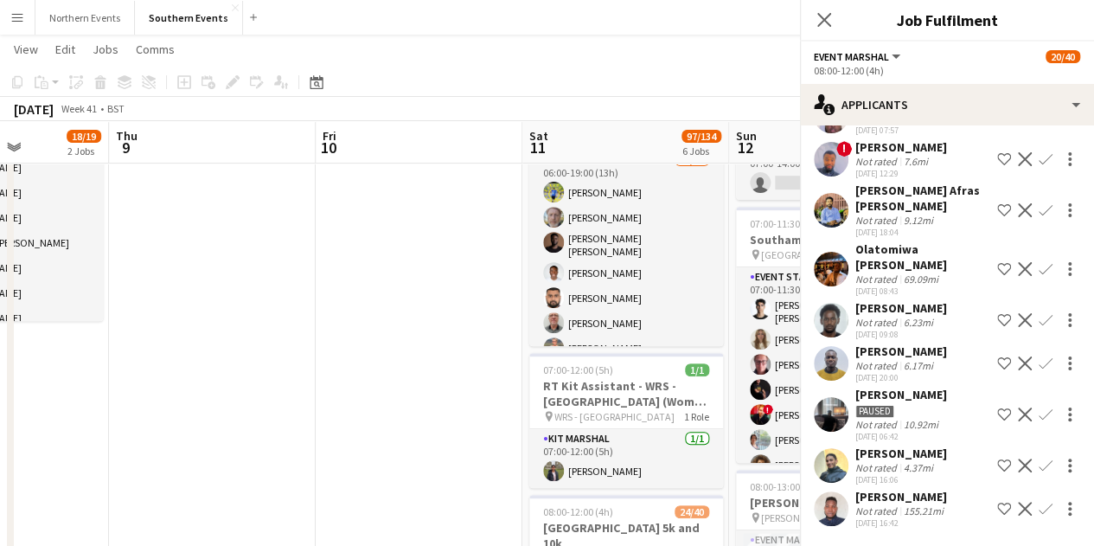
scroll to position [277, 0]
click at [820, 19] on icon "Close pop-in" at bounding box center [824, 20] width 14 height 14
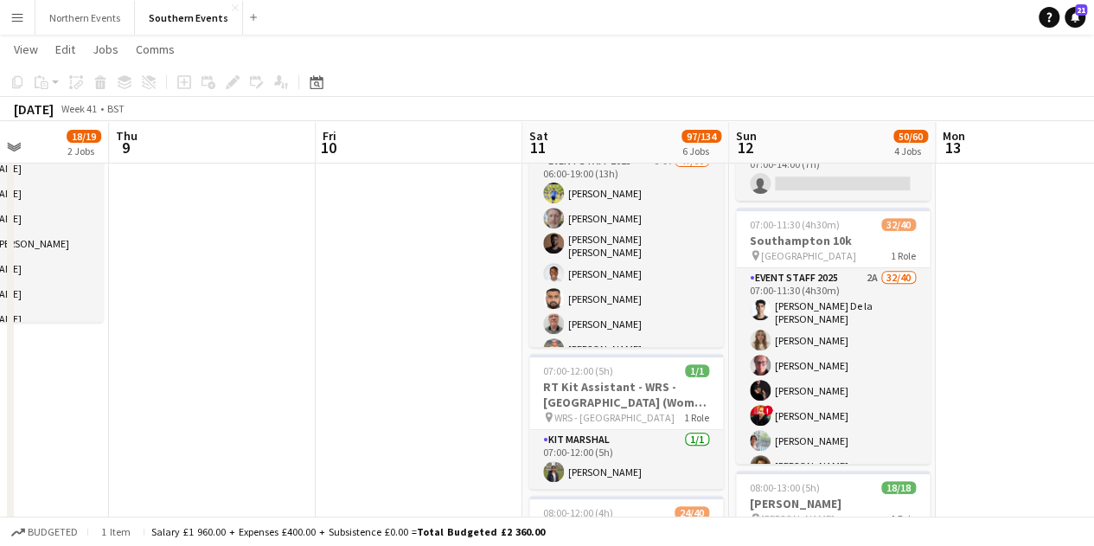
scroll to position [0, 614]
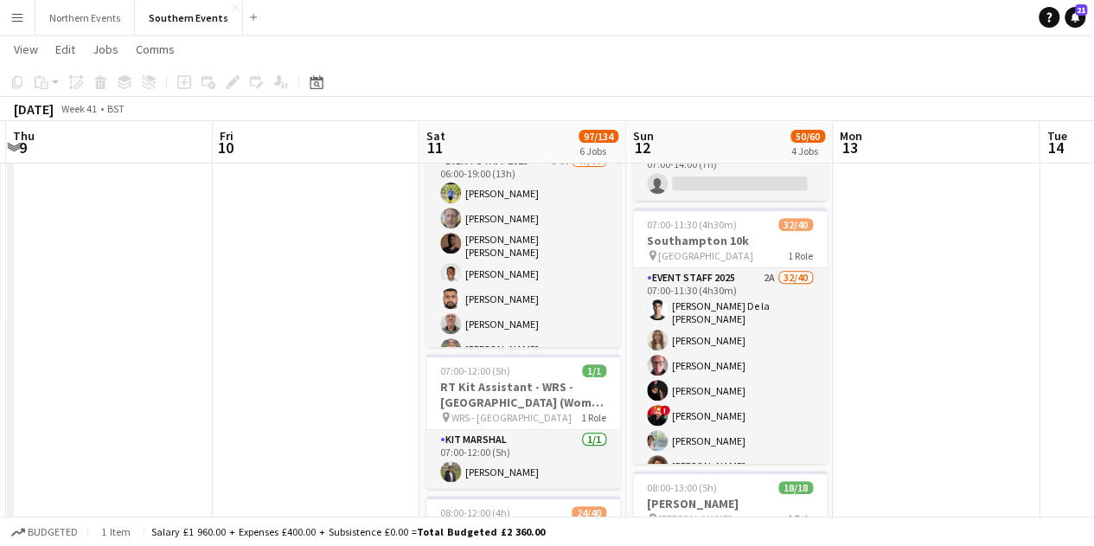
drag, startPoint x: 478, startPoint y: 318, endPoint x: 375, endPoint y: 321, distance: 103.0
click at [375, 321] on app-calendar-viewport "Mon 6 Tue 7 Wed 8 18/19 2 Jobs Thu 9 Fri 10 Sat 11 97/134 6 Jobs Sun 12 50/60 4…" at bounding box center [547, 553] width 1094 height 1524
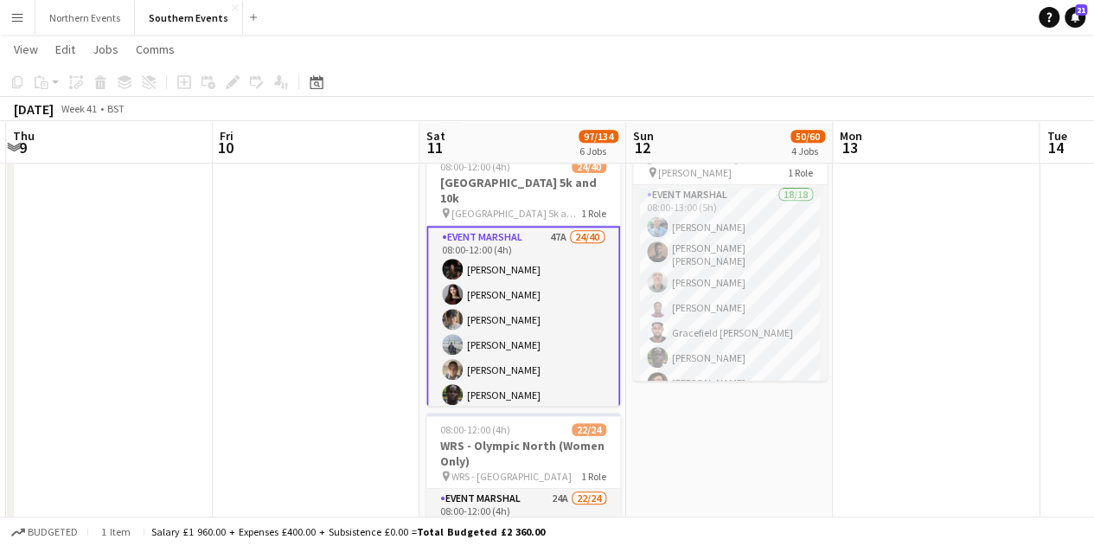
scroll to position [623, 0]
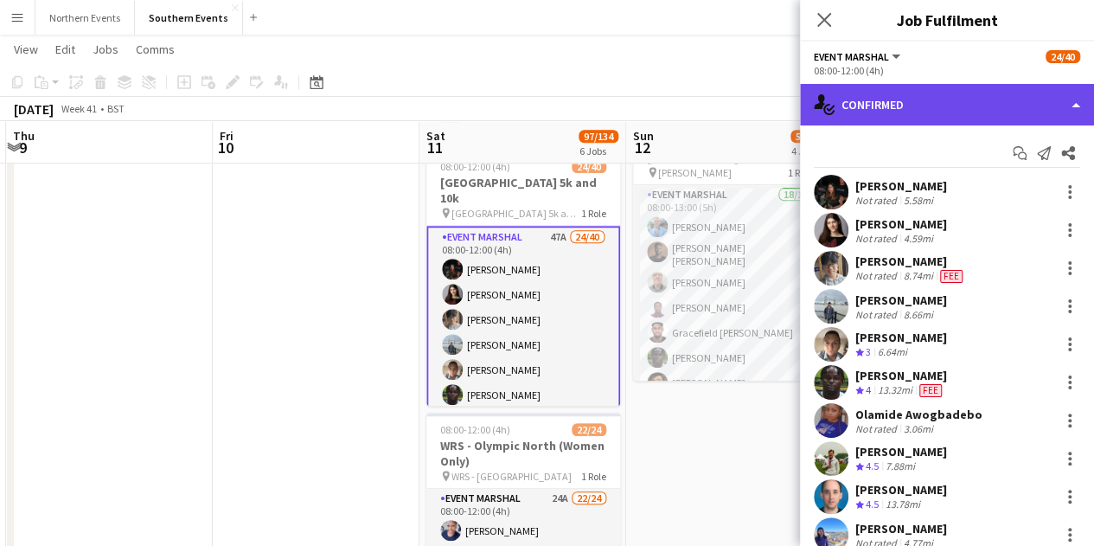
click at [894, 101] on div "single-neutral-actions-check-2 Confirmed" at bounding box center [947, 105] width 294 height 42
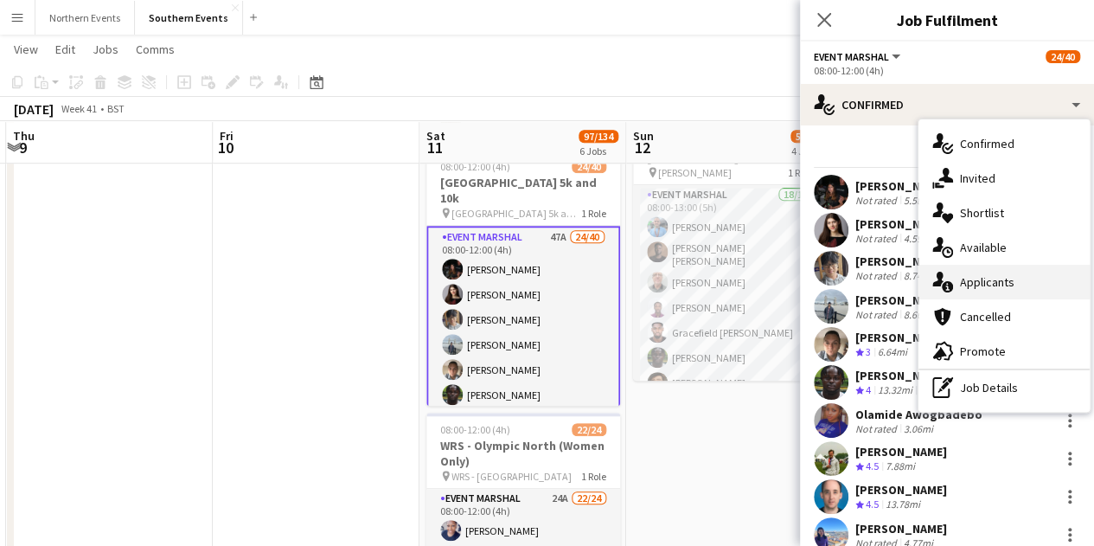
click at [991, 272] on div "single-neutral-actions-information Applicants" at bounding box center [1004, 282] width 171 height 35
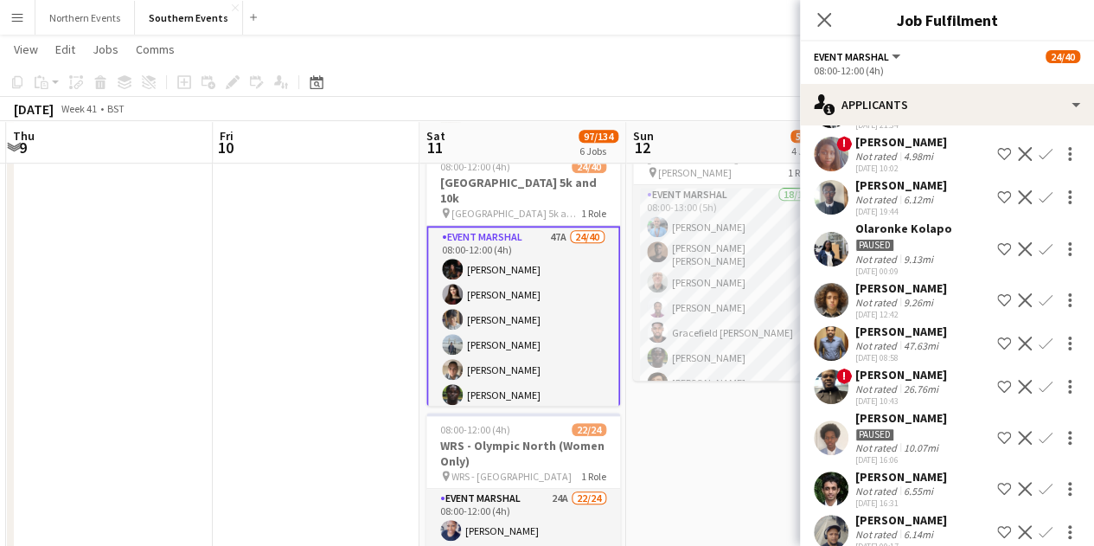
click at [898, 273] on div "16-07-2025 00:09" at bounding box center [903, 271] width 97 height 11
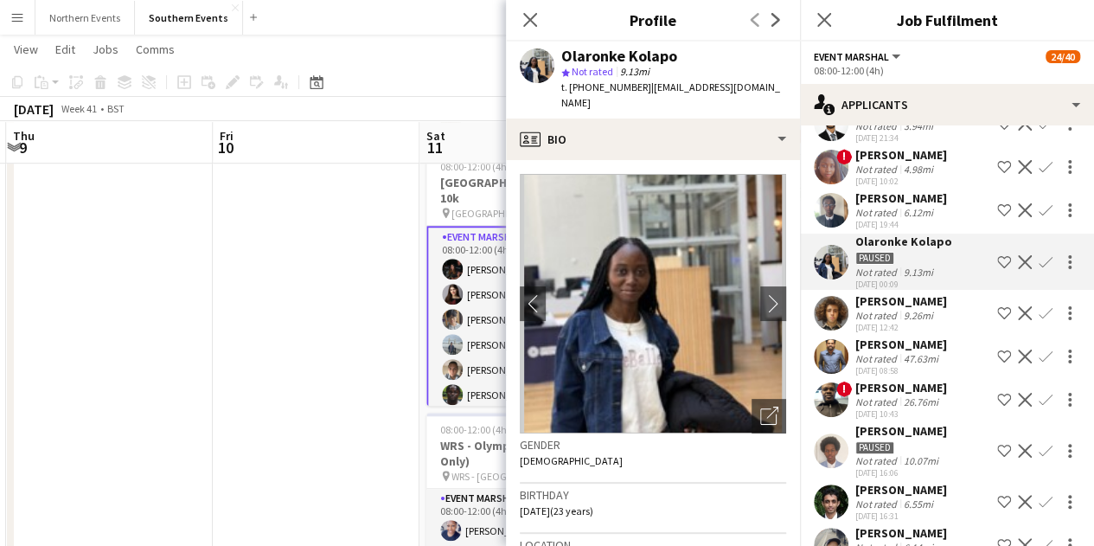
click at [900, 304] on div "[PERSON_NAME]" at bounding box center [901, 301] width 92 height 16
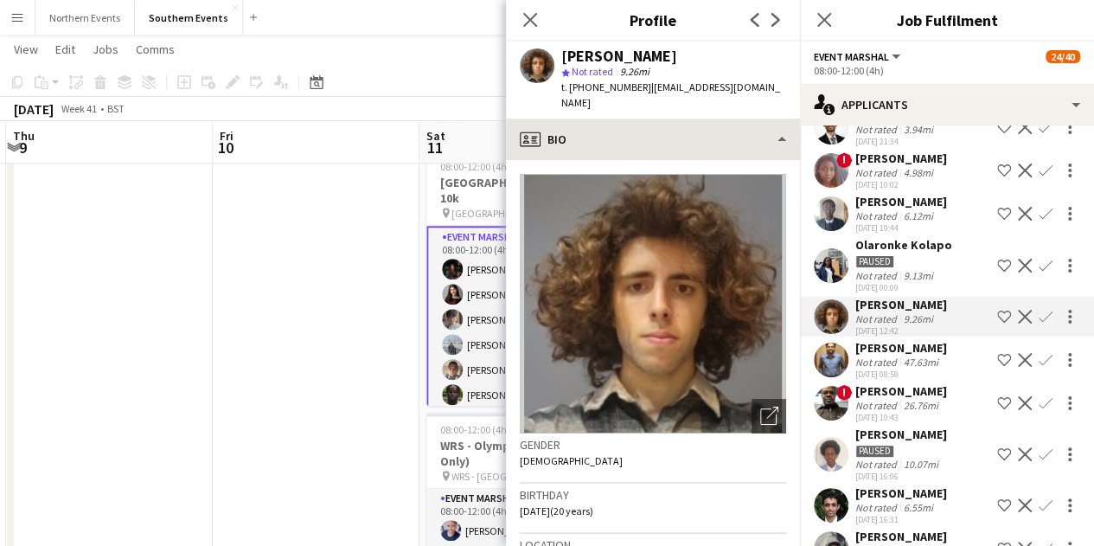
scroll to position [261, 0]
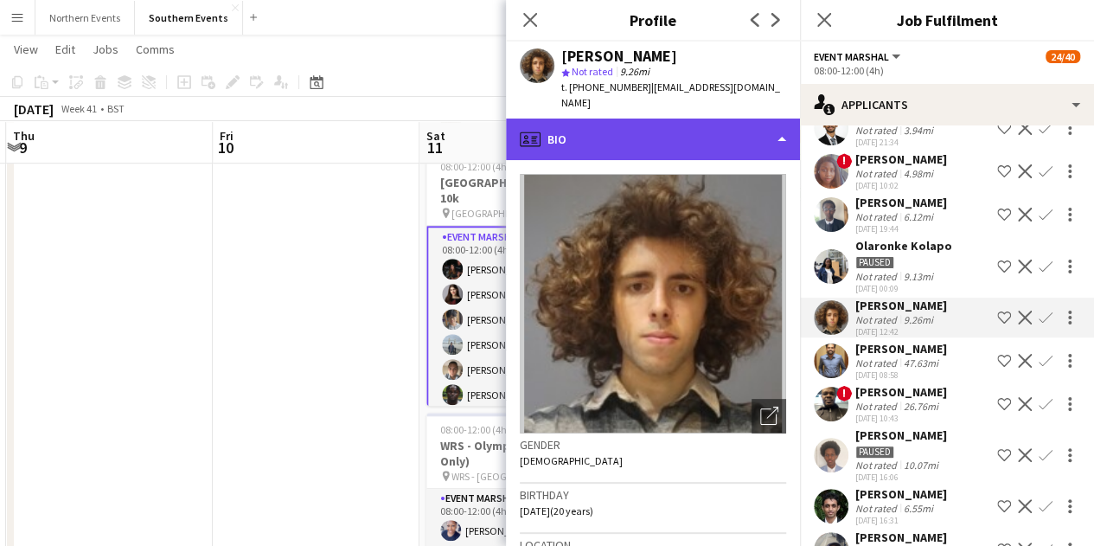
click at [669, 120] on div "profile Bio" at bounding box center [653, 139] width 294 height 42
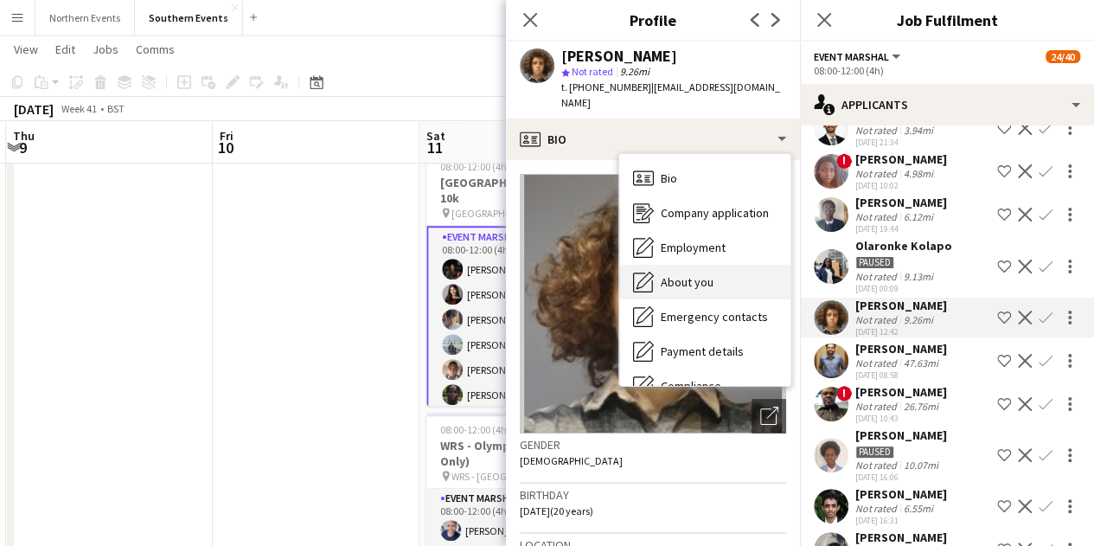
click at [698, 265] on div "About you About you" at bounding box center [704, 282] width 171 height 35
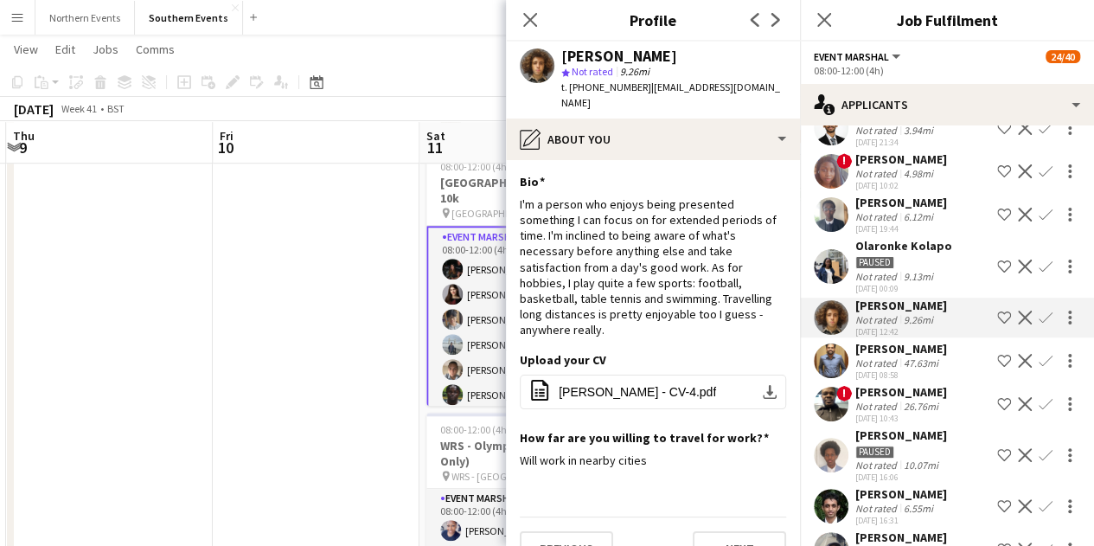
click at [1039, 311] on app-icon "Confirm" at bounding box center [1046, 318] width 14 height 14
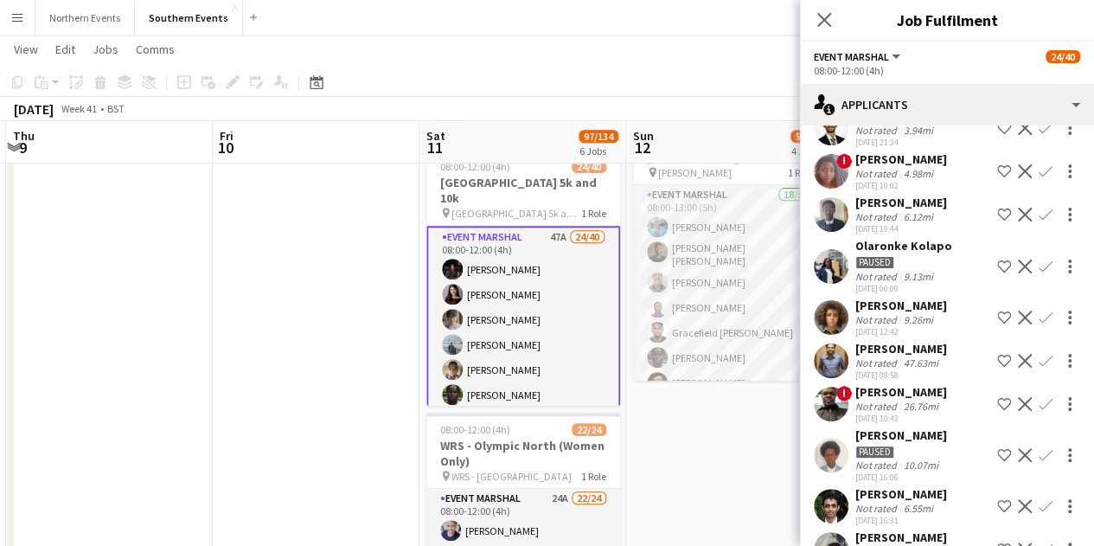
click at [1039, 314] on app-icon "Confirm" at bounding box center [1046, 318] width 14 height 14
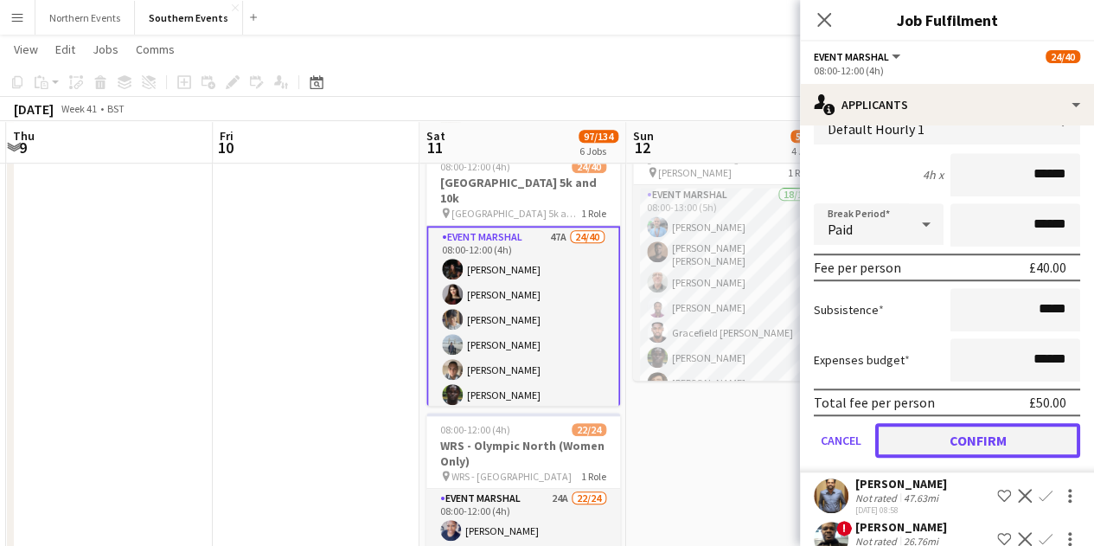
click at [998, 430] on button "Confirm" at bounding box center [977, 440] width 205 height 35
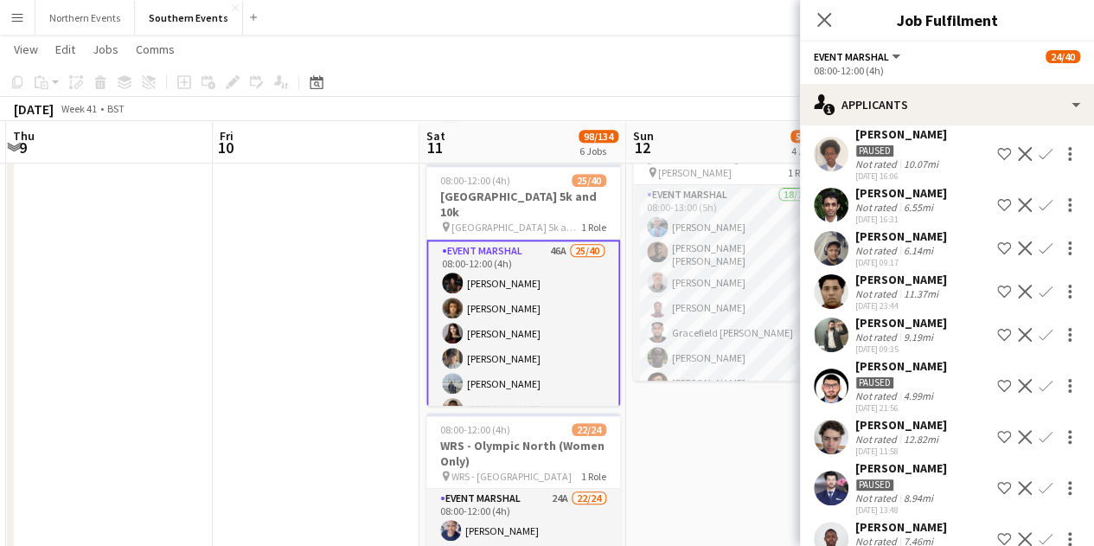
scroll to position [84, 0]
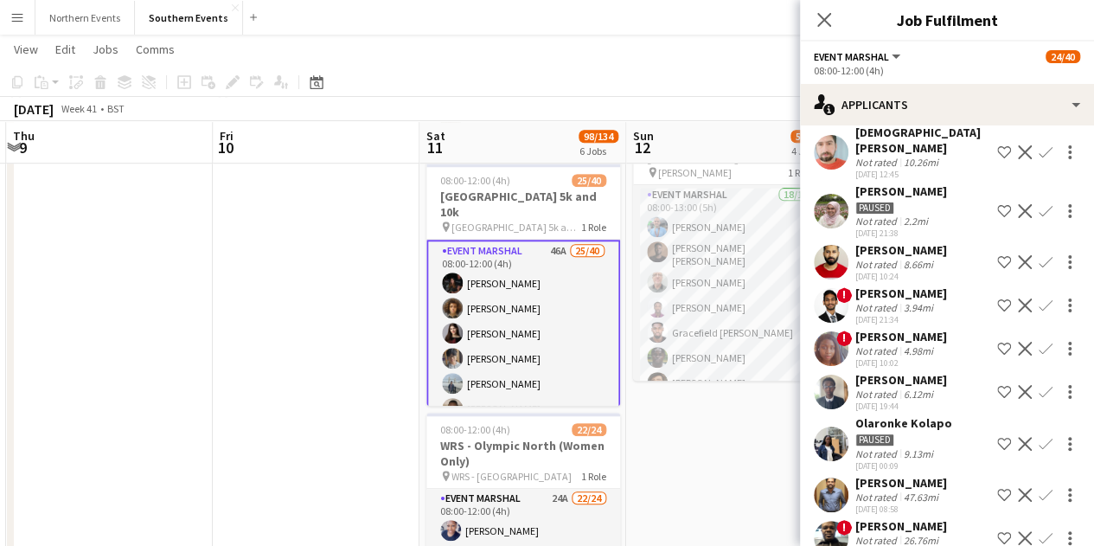
click at [923, 444] on div "Paused" at bounding box center [903, 439] width 97 height 16
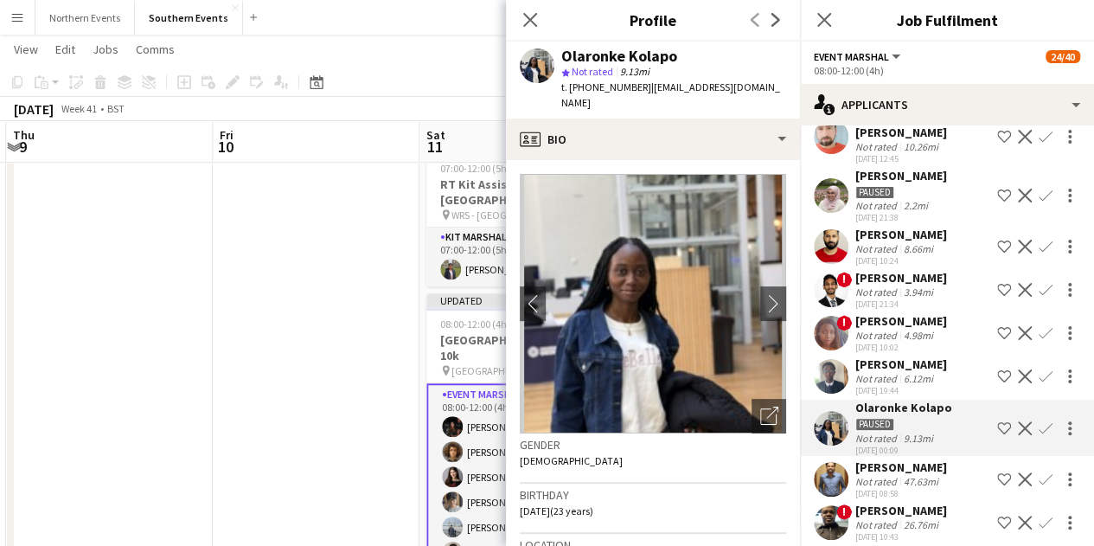
scroll to position [100, 0]
click at [925, 378] on div "6.12mi" at bounding box center [918, 377] width 36 height 13
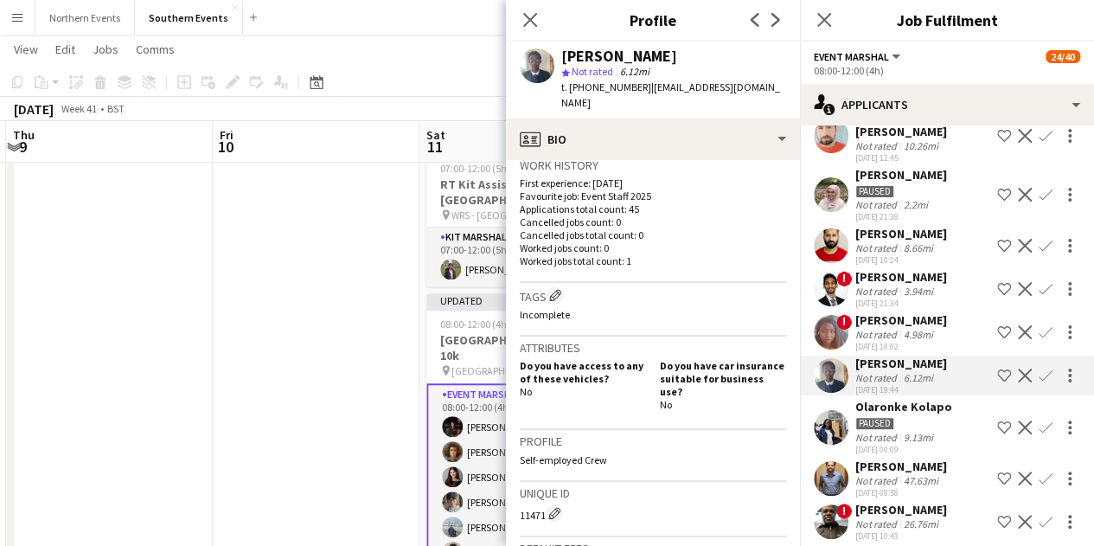
scroll to position [432, 0]
click at [921, 472] on div "Abin Antony Not rated 47.63mi 20-07-2025 08:58" at bounding box center [901, 478] width 92 height 40
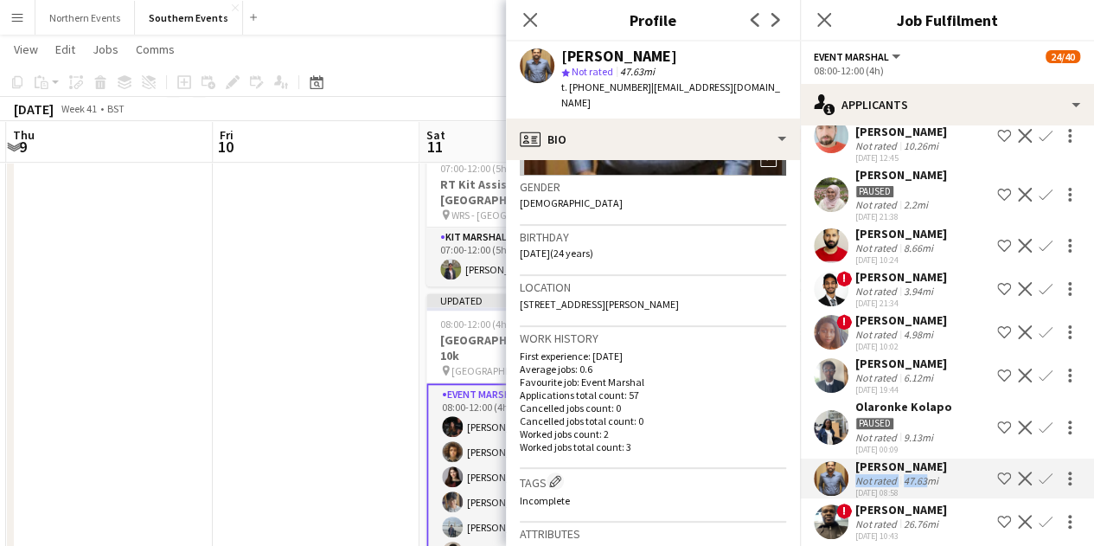
scroll to position [259, 0]
click at [694, 394] on p "Applications total count: 57" at bounding box center [653, 393] width 266 height 13
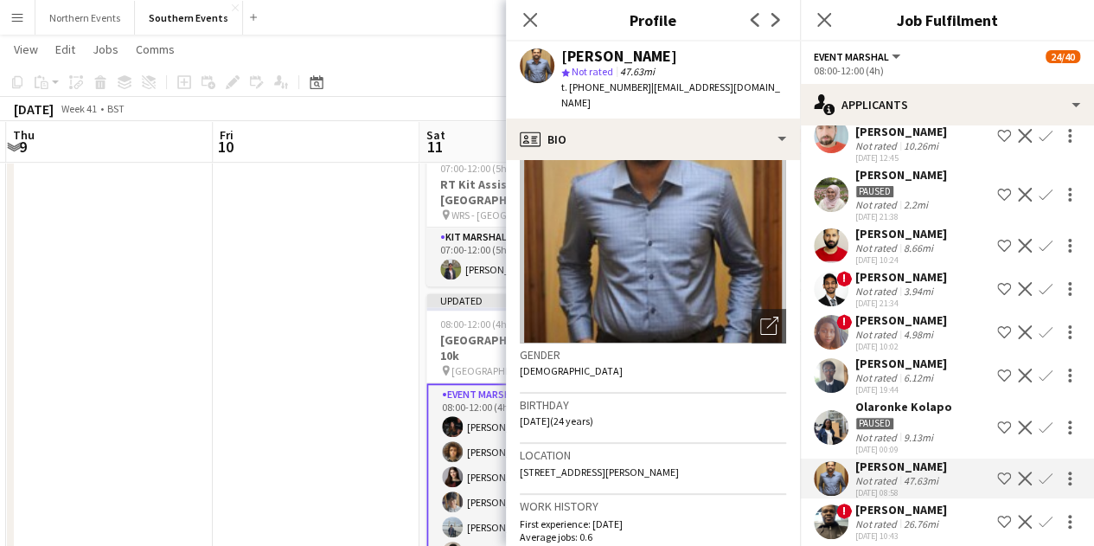
scroll to position [88, 0]
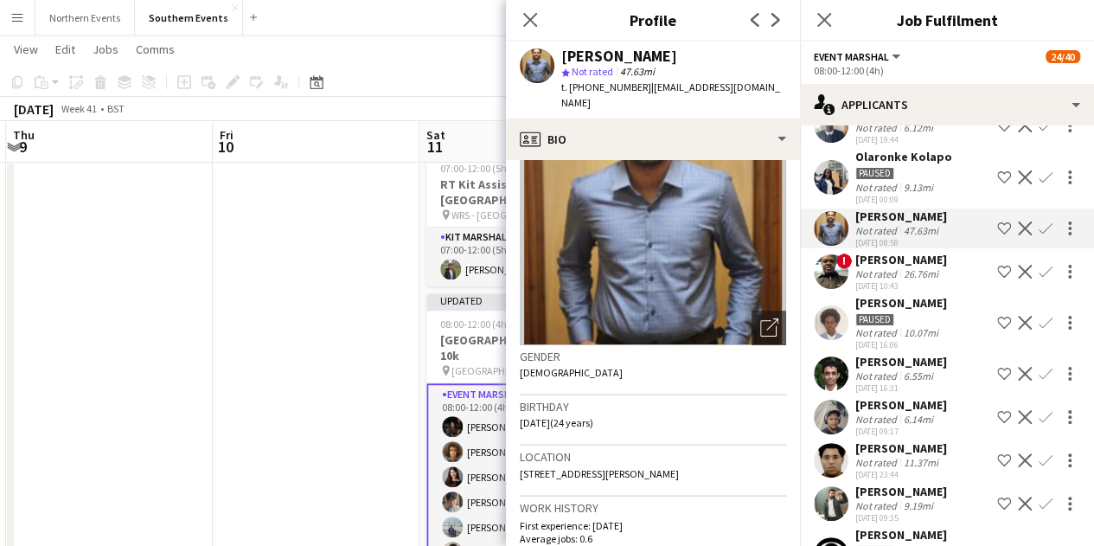
click at [885, 363] on div "Sadfer Ali" at bounding box center [901, 362] width 92 height 16
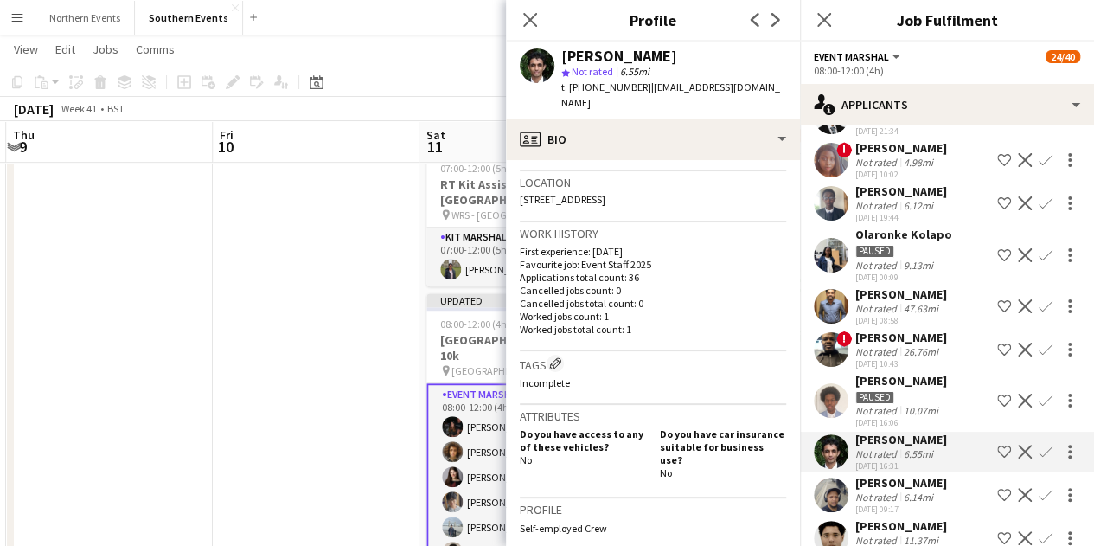
scroll to position [364, 0]
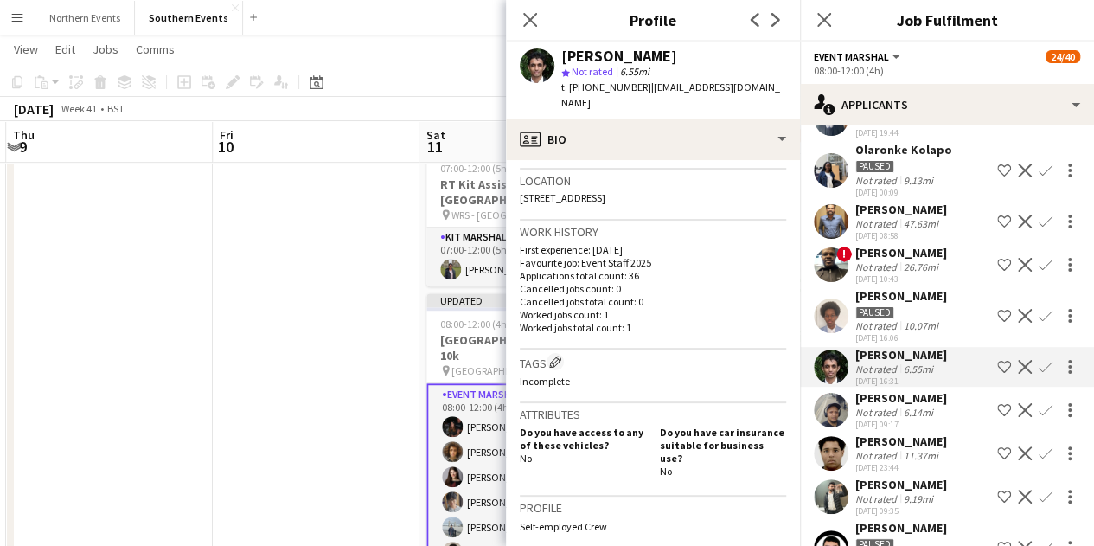
click at [900, 406] on div "6.14mi" at bounding box center [918, 412] width 36 height 13
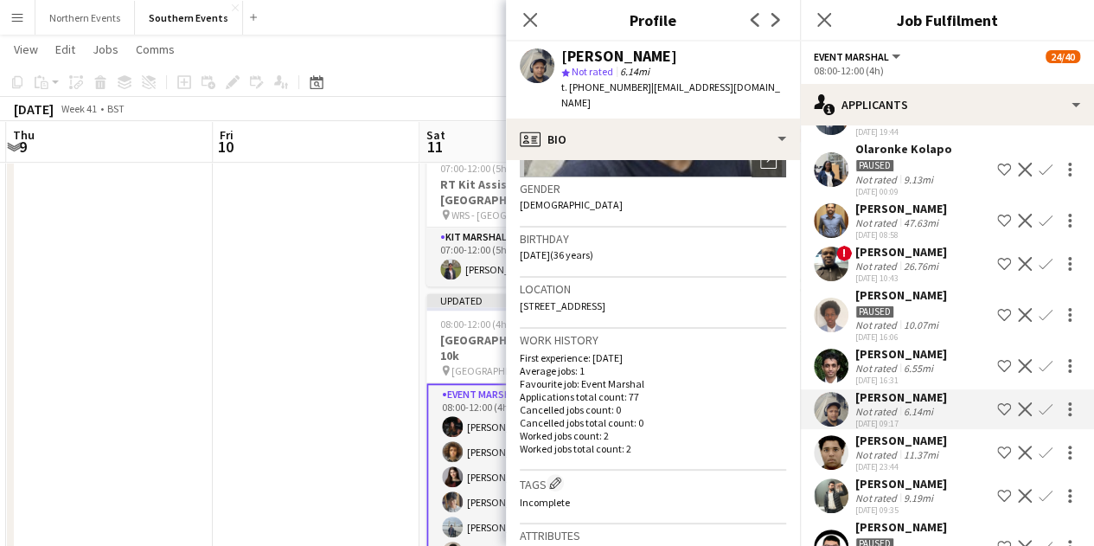
scroll to position [237, 0]
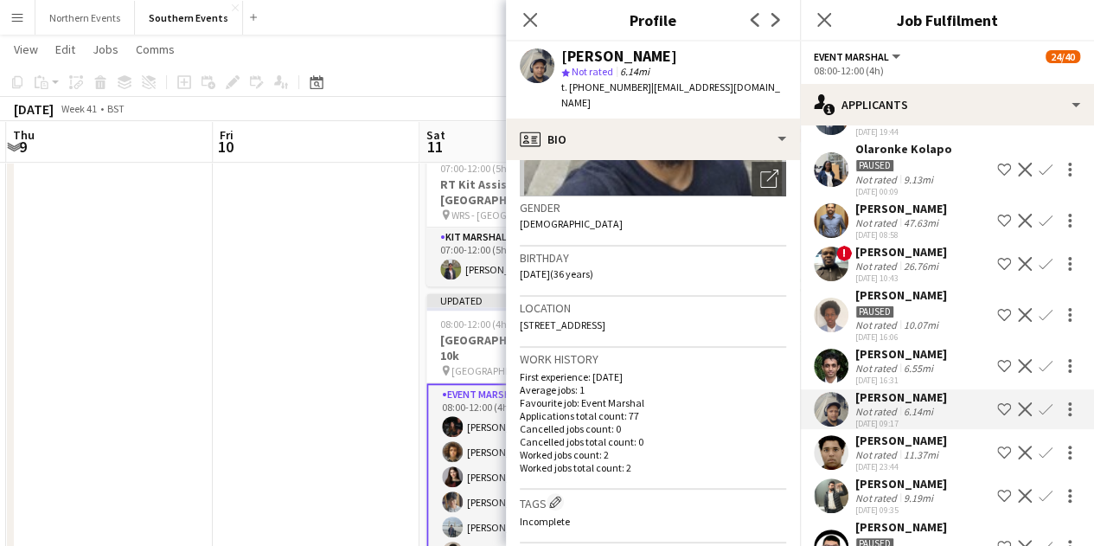
click at [1039, 407] on app-icon "Confirm" at bounding box center [1046, 409] width 14 height 14
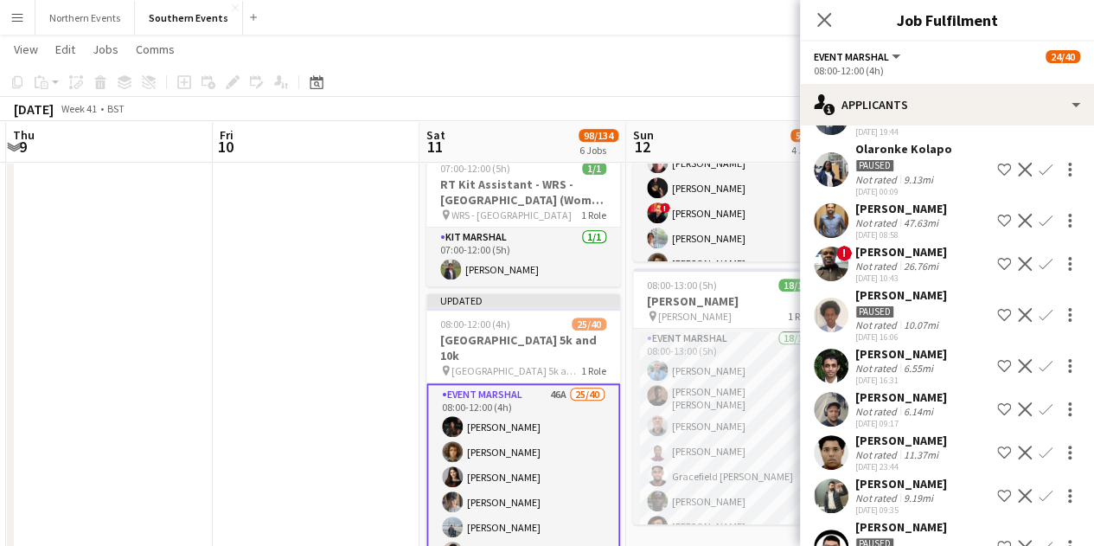
click at [1039, 407] on app-icon "Confirm" at bounding box center [1046, 409] width 14 height 14
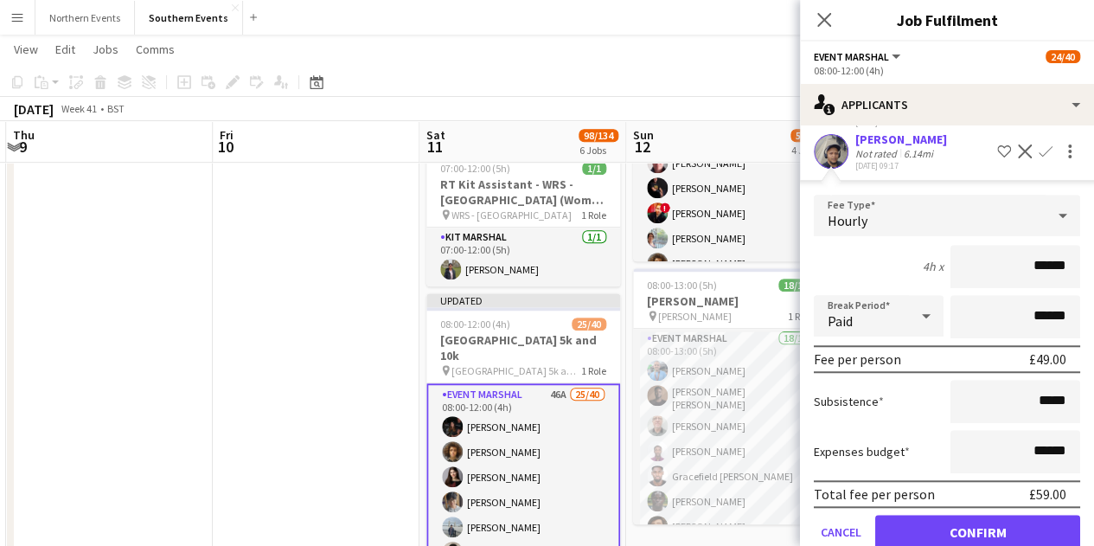
scroll to position [618, 0]
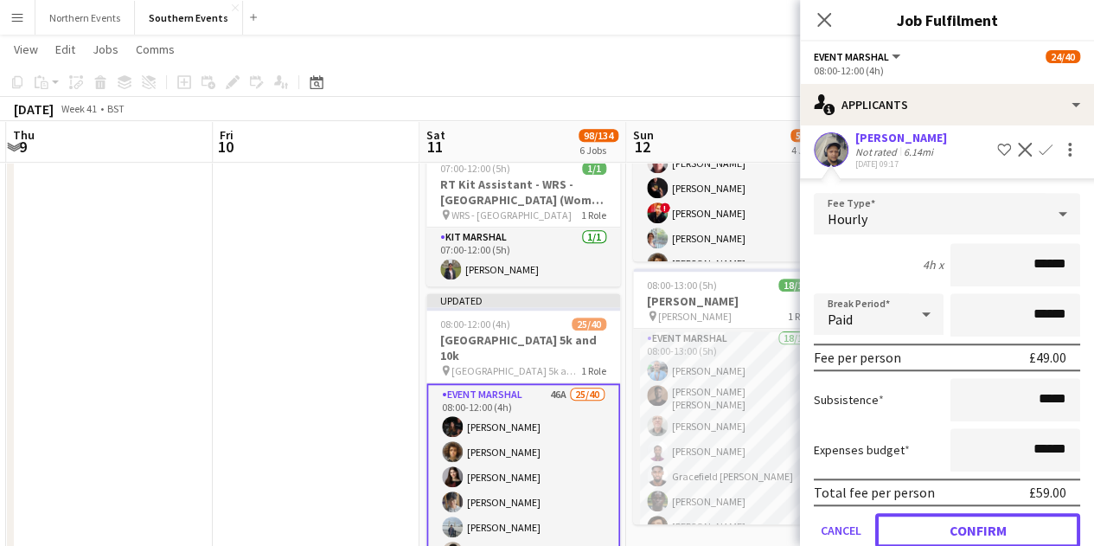
drag, startPoint x: 1015, startPoint y: 517, endPoint x: 1012, endPoint y: 508, distance: 10.1
click at [1015, 518] on button "Confirm" at bounding box center [977, 530] width 205 height 35
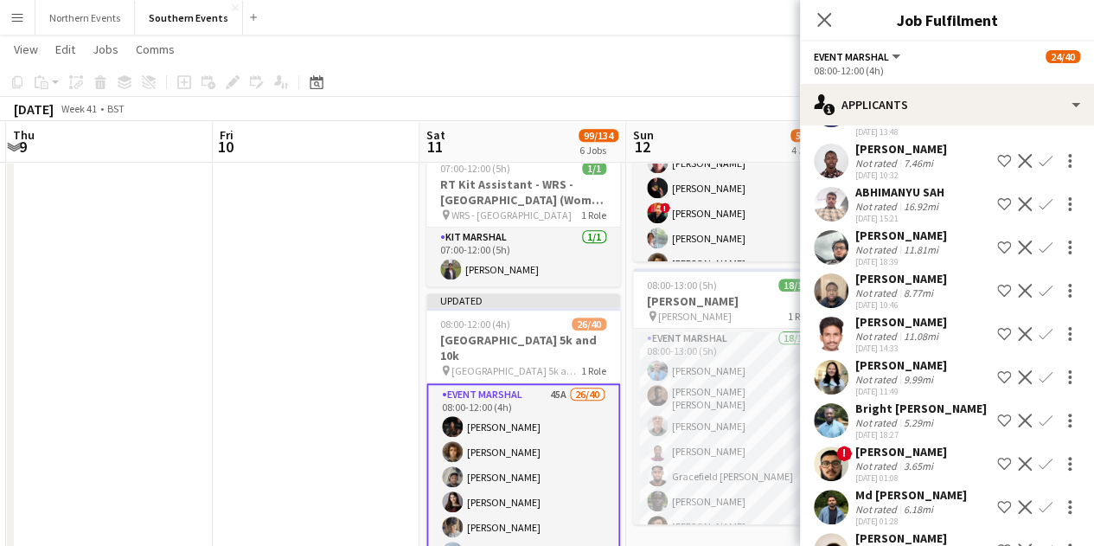
click at [917, 387] on div "18-09-2025 11:49" at bounding box center [901, 391] width 92 height 11
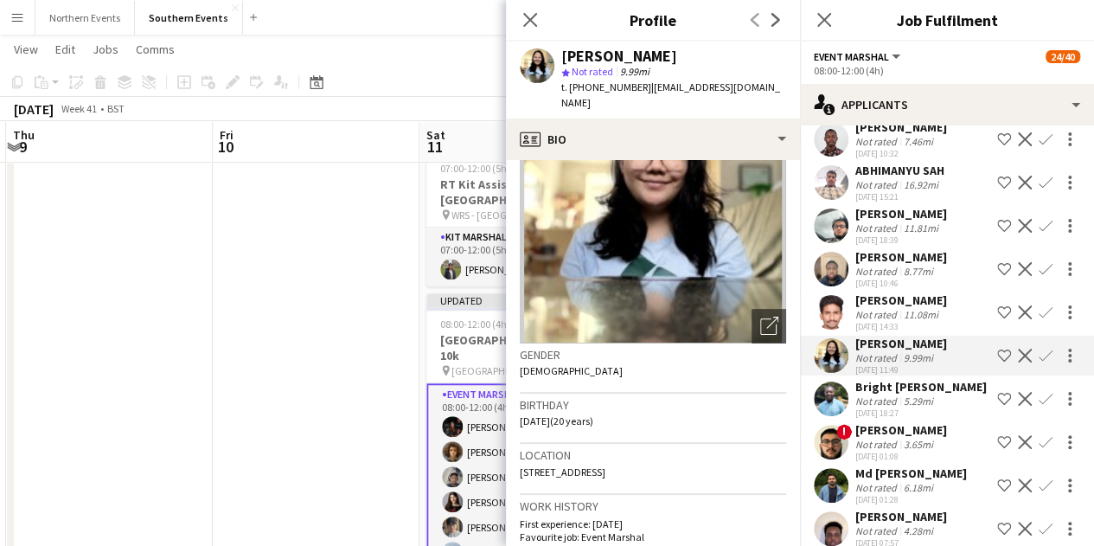
scroll to position [89, 0]
click at [1039, 355] on app-icon "Confirm" at bounding box center [1046, 356] width 14 height 14
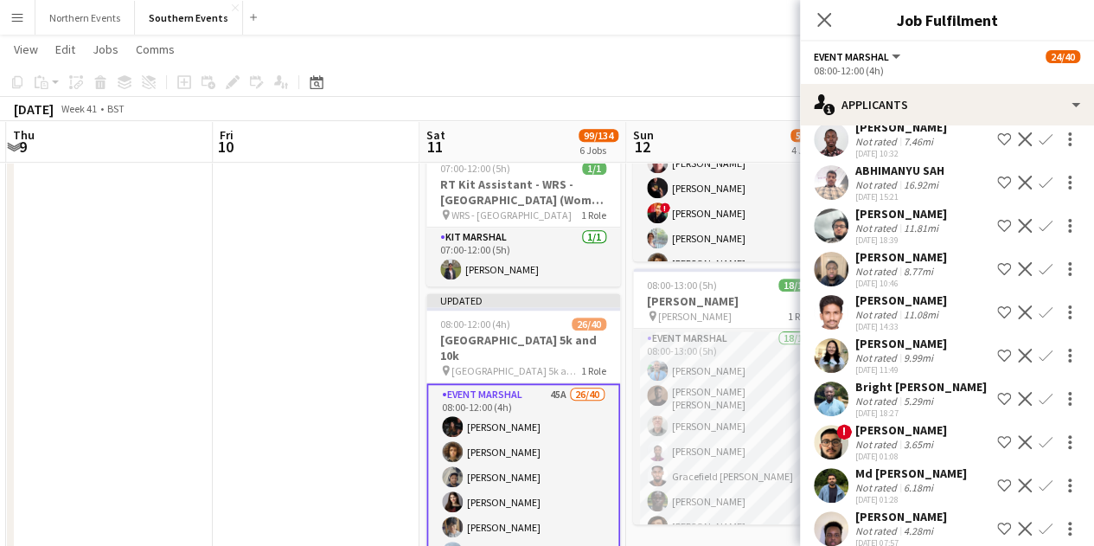
click at [936, 349] on div "Asmi Gurung Not rated 9.99mi 18-09-2025 11:49 Shortlist crew Decline Confirm" at bounding box center [947, 356] width 294 height 40
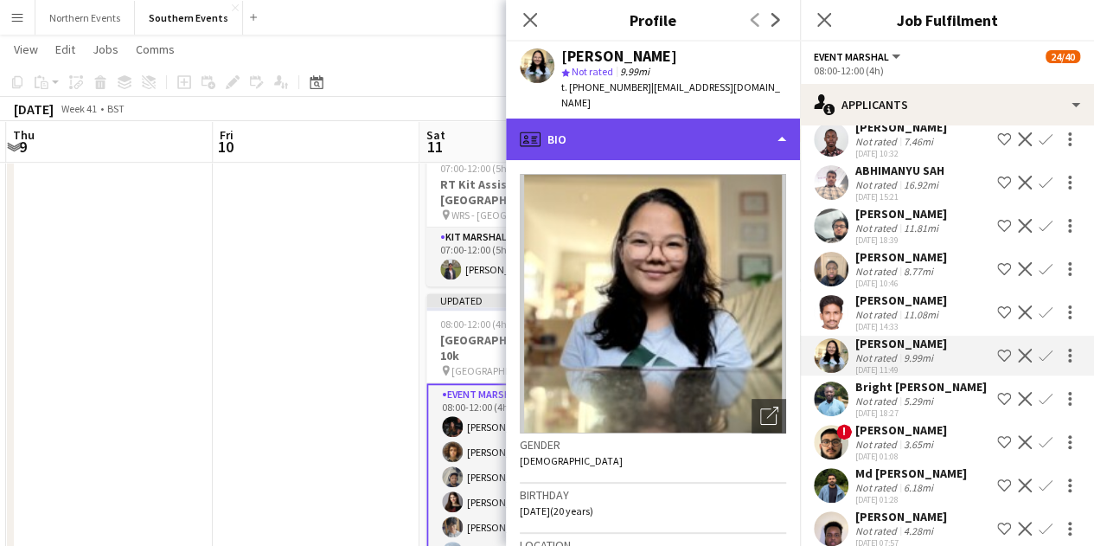
click at [645, 128] on div "profile Bio" at bounding box center [653, 139] width 294 height 42
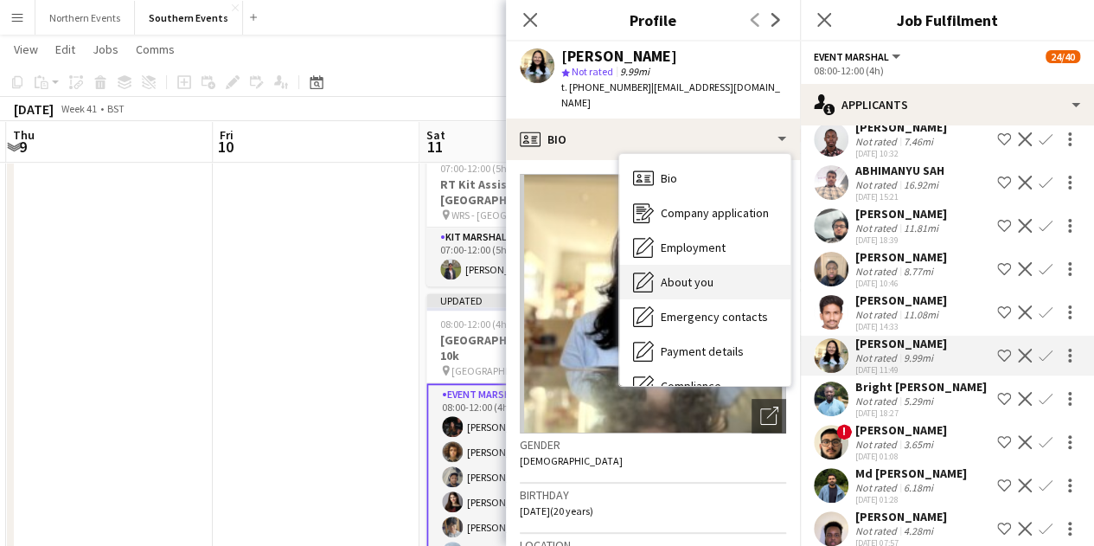
click at [706, 274] on span "About you" at bounding box center [687, 282] width 53 height 16
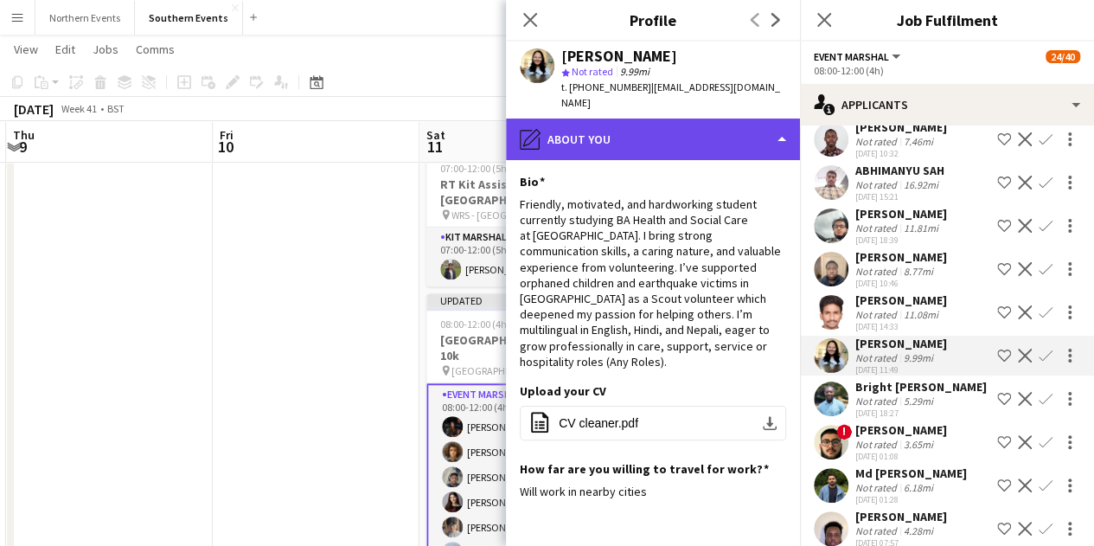
click at [680, 129] on div "pencil4 About you" at bounding box center [653, 139] width 294 height 42
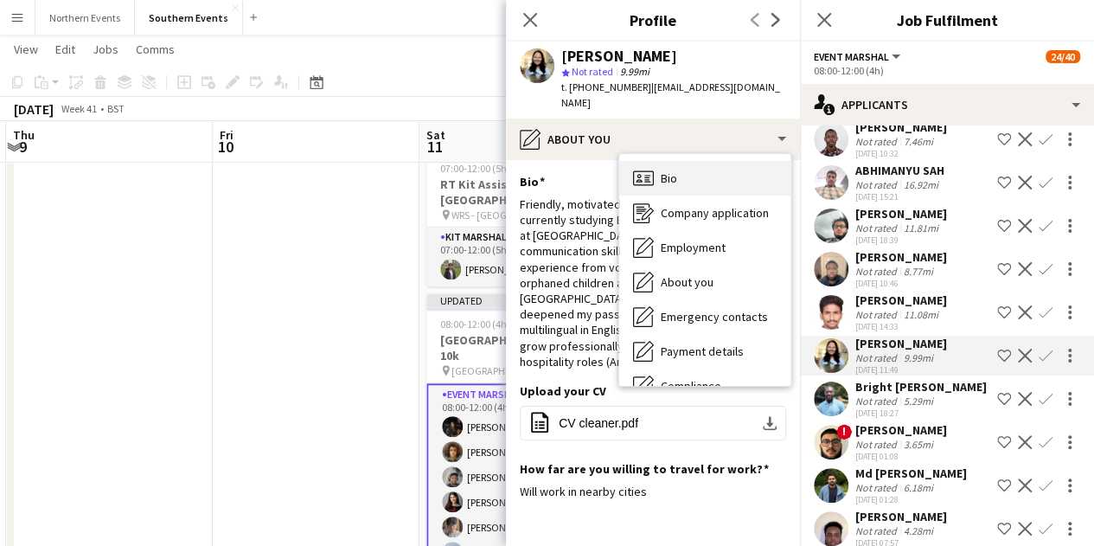
click at [685, 161] on div "Bio Bio" at bounding box center [704, 178] width 171 height 35
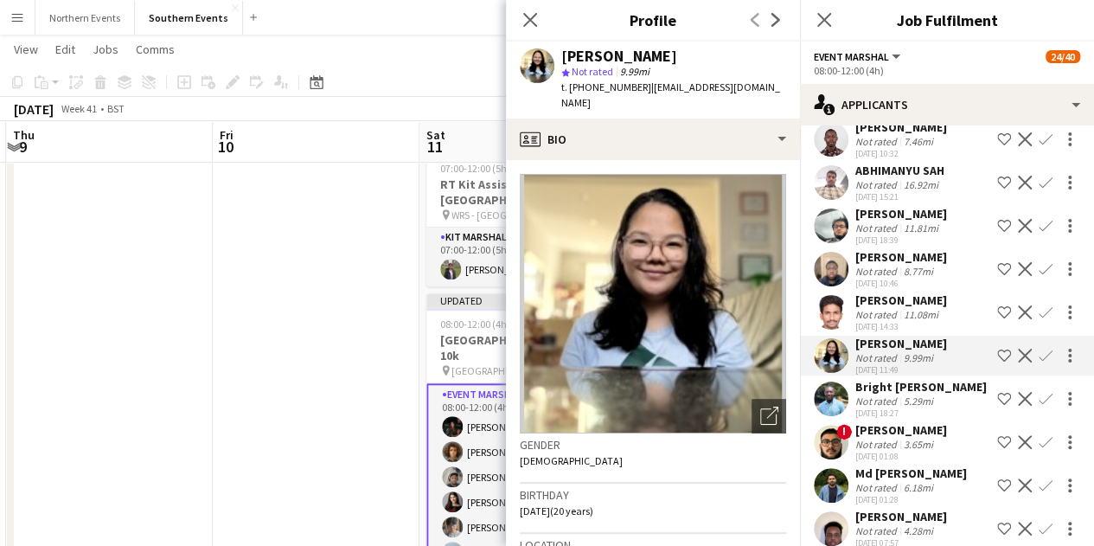
click at [1039, 354] on app-icon "Confirm" at bounding box center [1046, 356] width 14 height 14
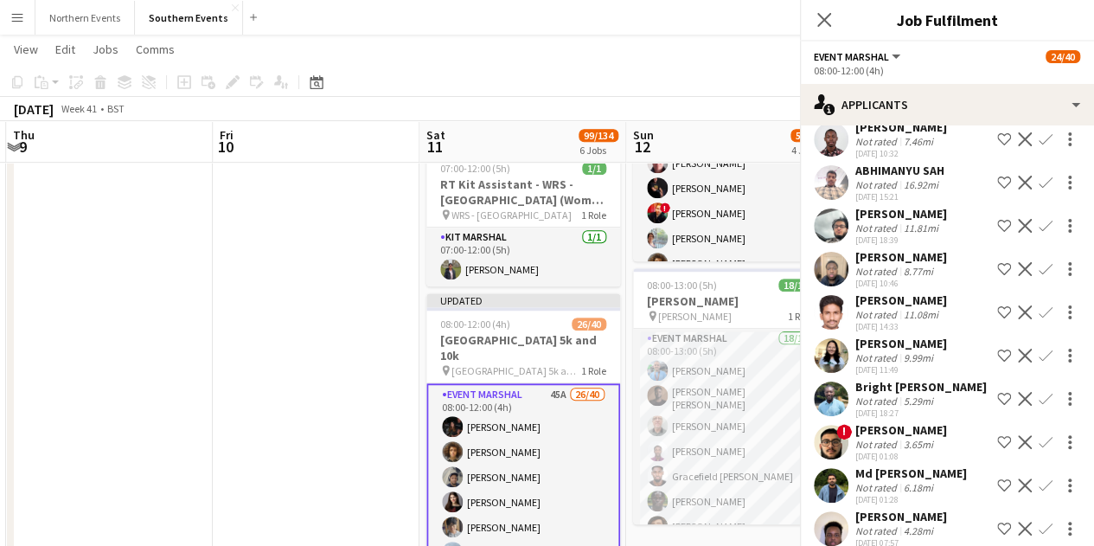
click at [1039, 354] on app-icon "Confirm" at bounding box center [1046, 356] width 14 height 14
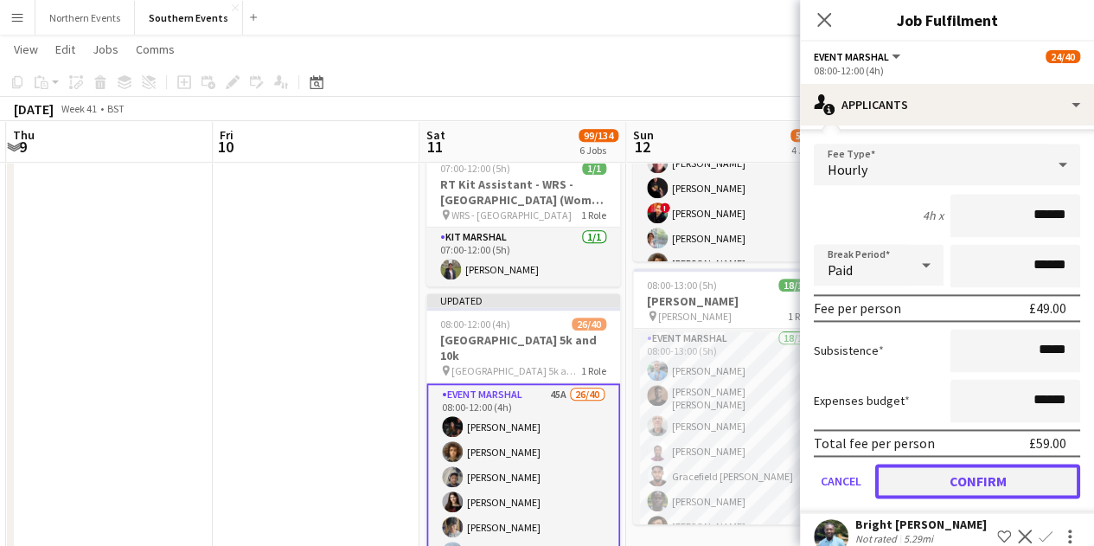
click at [965, 478] on button "Confirm" at bounding box center [977, 481] width 205 height 35
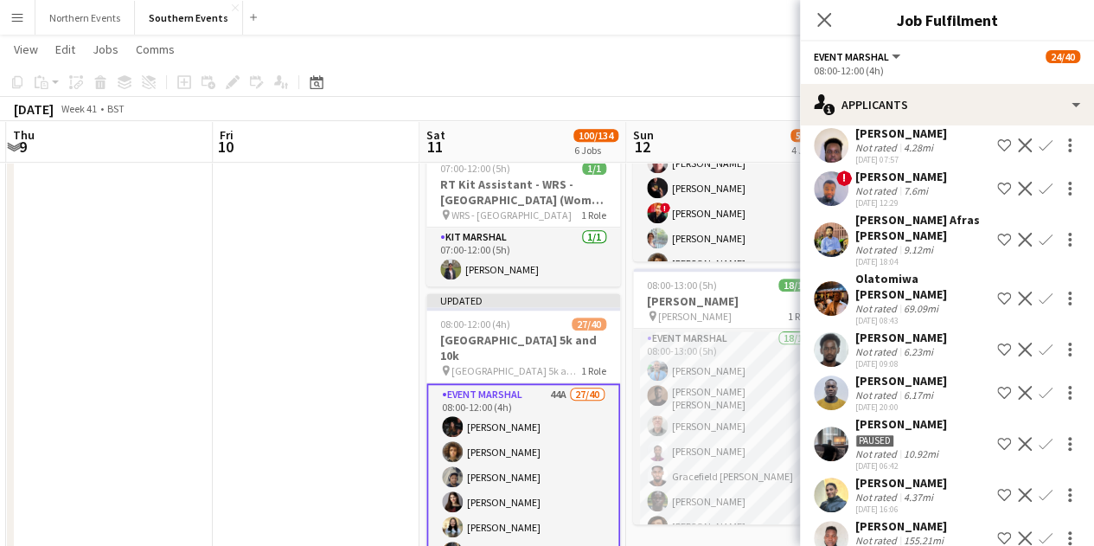
scroll to position [1216, 0]
click at [911, 385] on div "[PERSON_NAME]" at bounding box center [901, 380] width 92 height 16
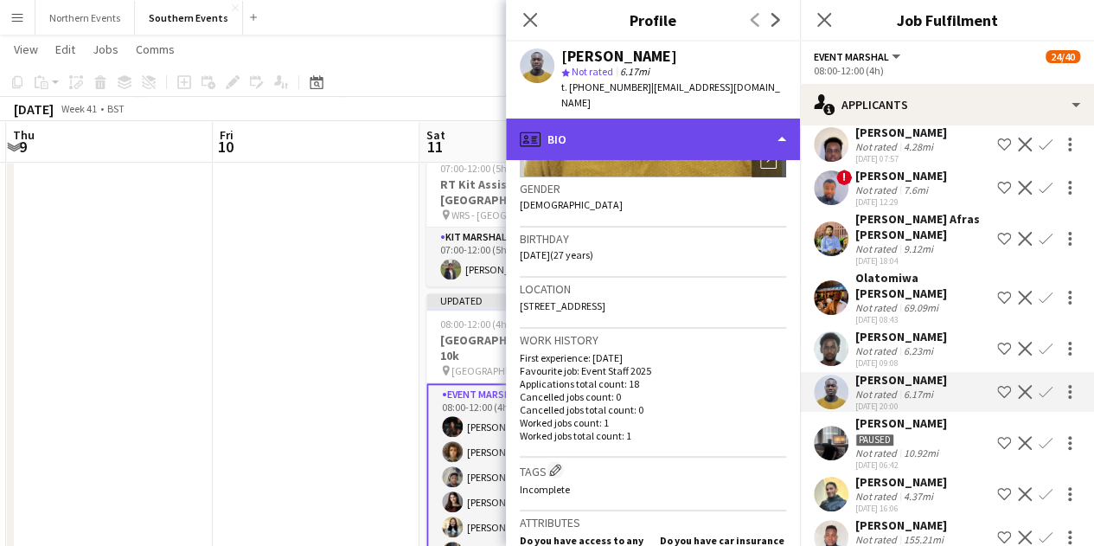
click at [640, 126] on div "profile Bio" at bounding box center [653, 139] width 294 height 42
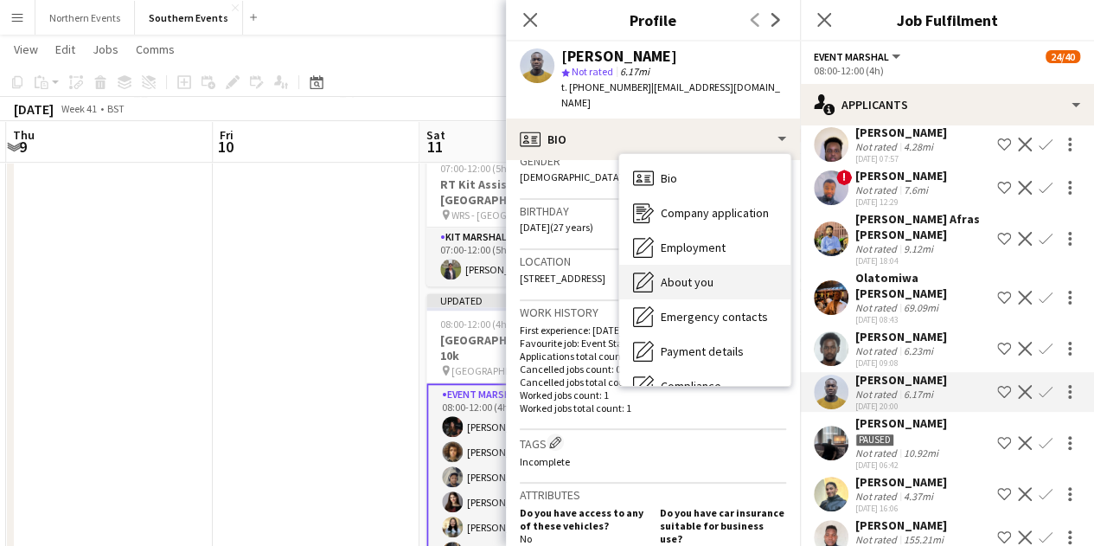
scroll to position [290, 0]
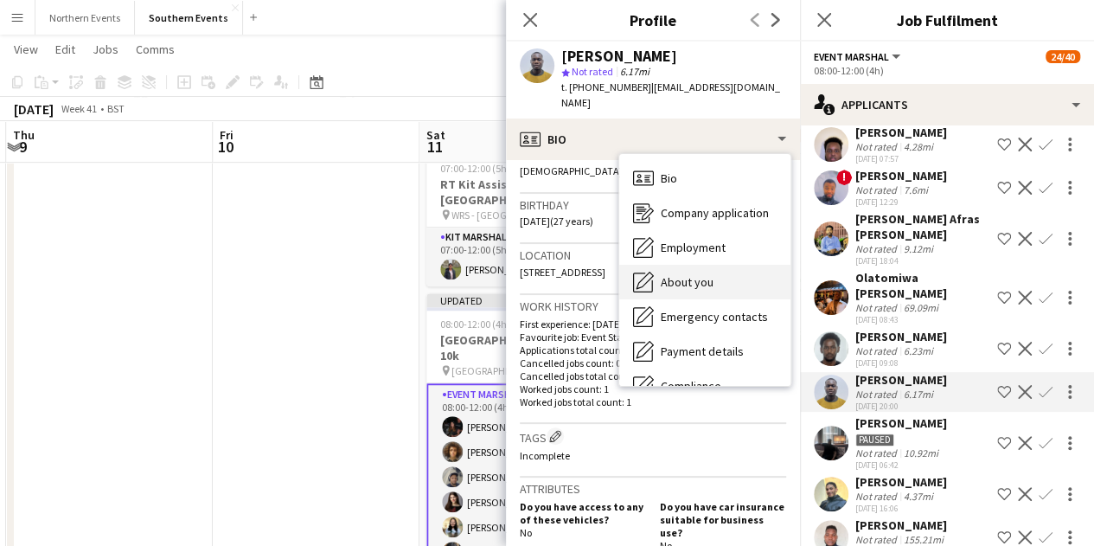
click at [647, 272] on icon at bounding box center [645, 280] width 17 height 17
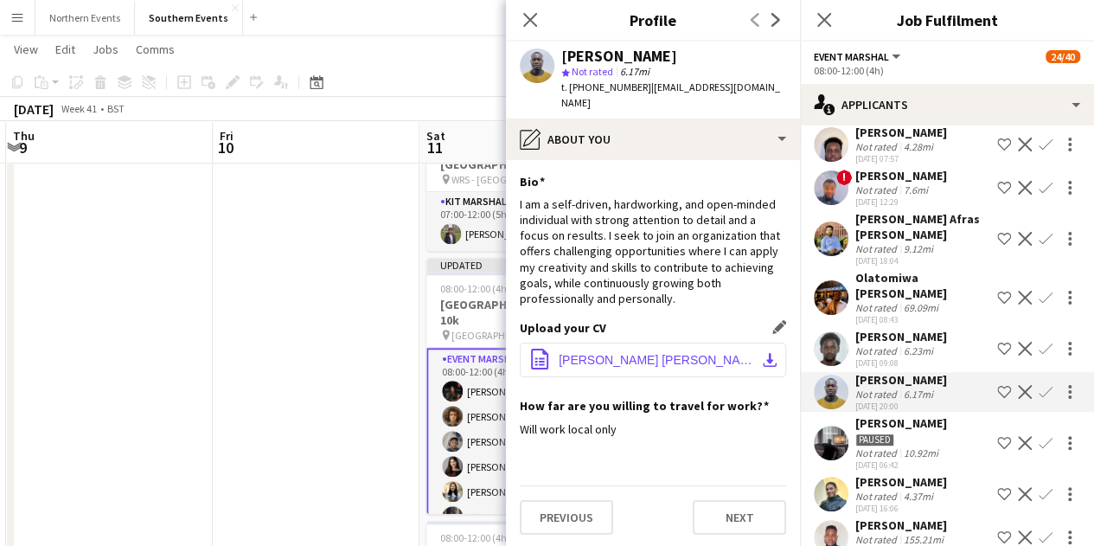
scroll to position [515, 0]
click at [700, 353] on span "Arnold Yaw Darkwah CV.pdf" at bounding box center [656, 360] width 195 height 14
click at [1039, 390] on app-icon "Confirm" at bounding box center [1046, 392] width 14 height 14
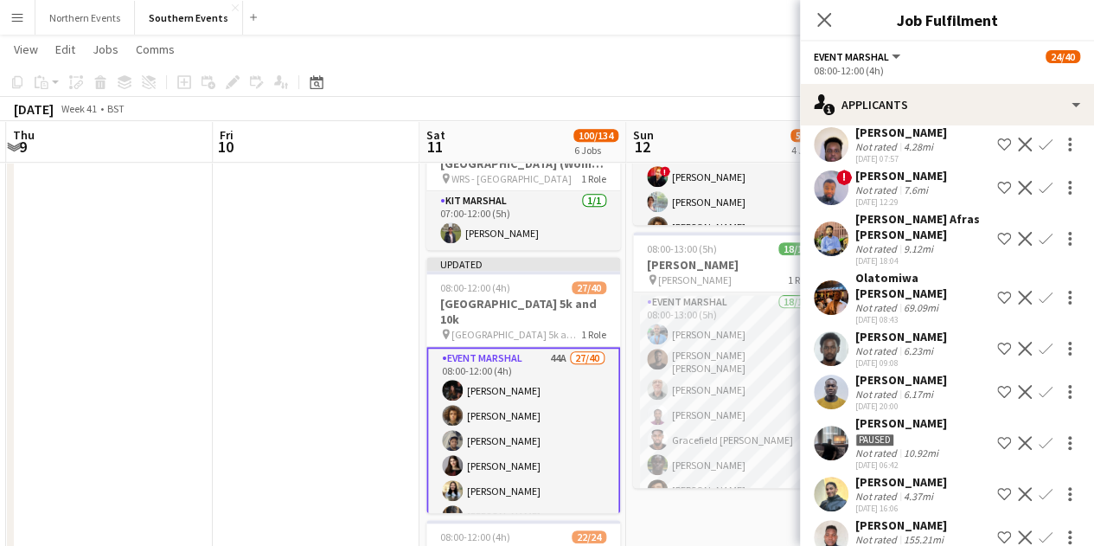
click at [1039, 390] on app-icon "Confirm" at bounding box center [1046, 392] width 14 height 14
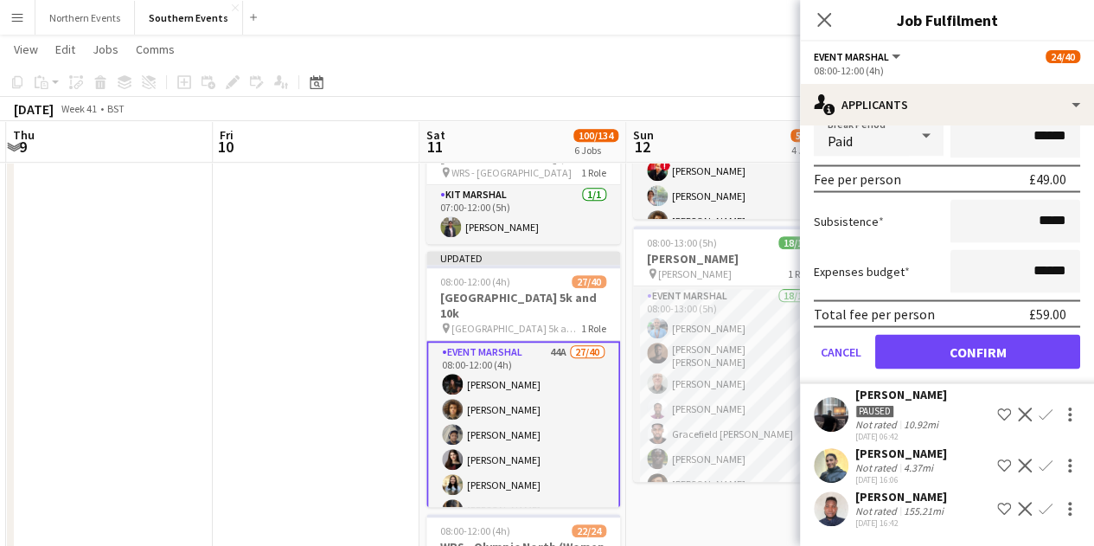
scroll to position [522, 0]
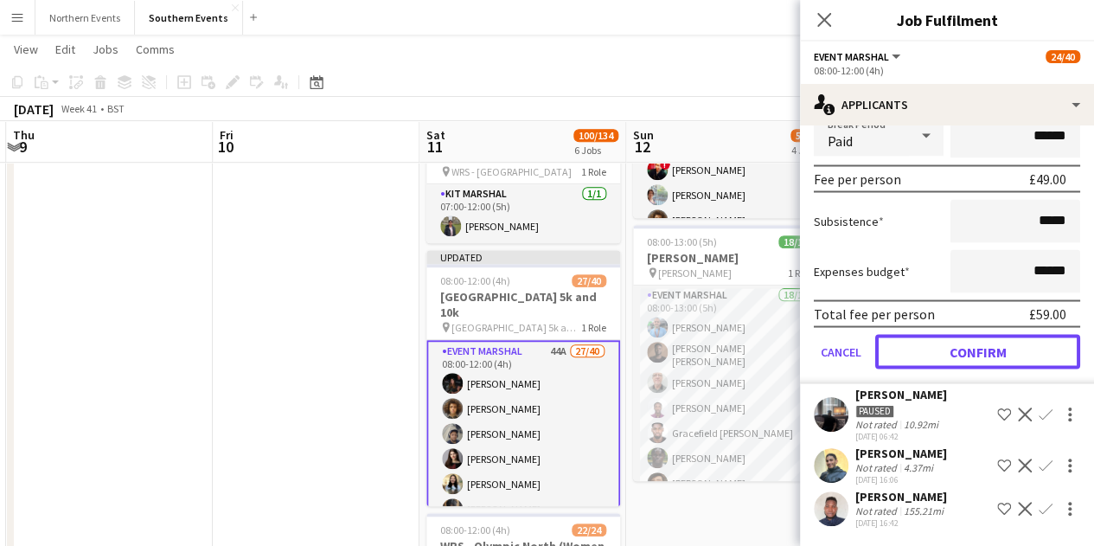
click at [924, 334] on button "Confirm" at bounding box center [977, 351] width 205 height 35
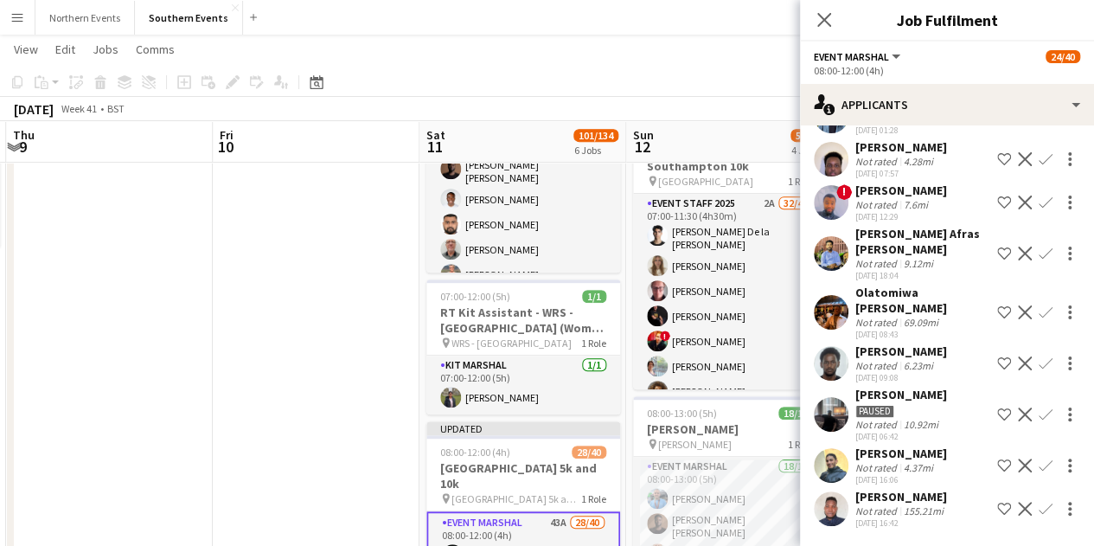
scroll to position [350, 0]
click at [915, 459] on div "Abderrahmane Bekraoui" at bounding box center [901, 453] width 92 height 16
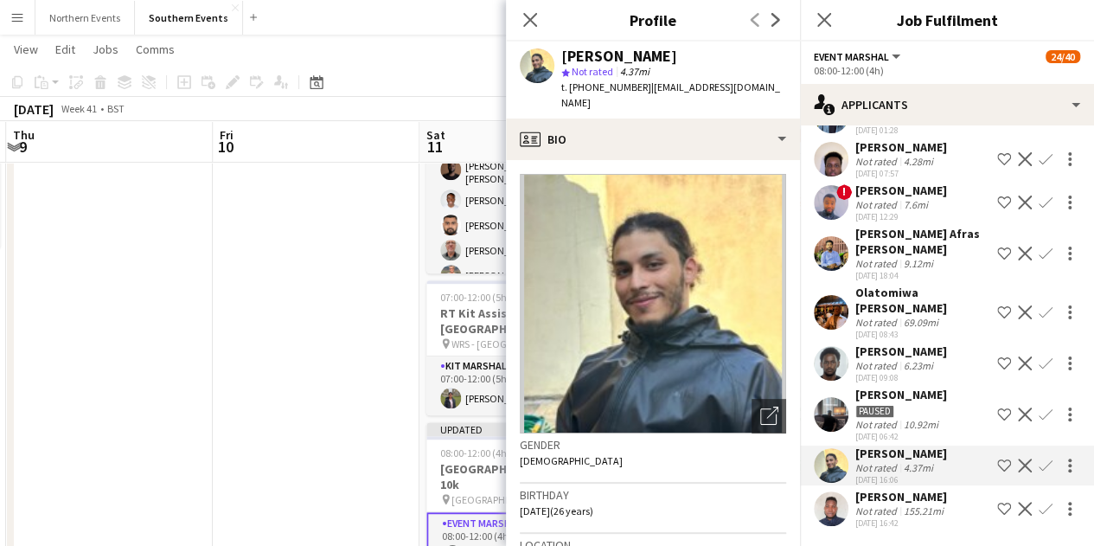
click at [912, 458] on div "Abderrahmane Bekraoui" at bounding box center [901, 453] width 92 height 16
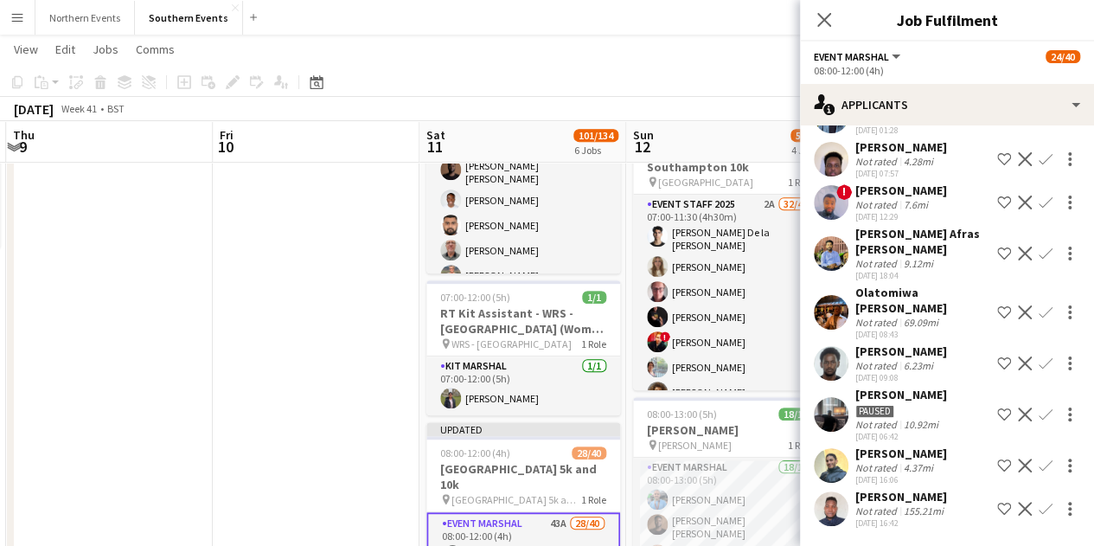
click at [912, 458] on div "Abderrahmane Bekraoui" at bounding box center [901, 453] width 92 height 16
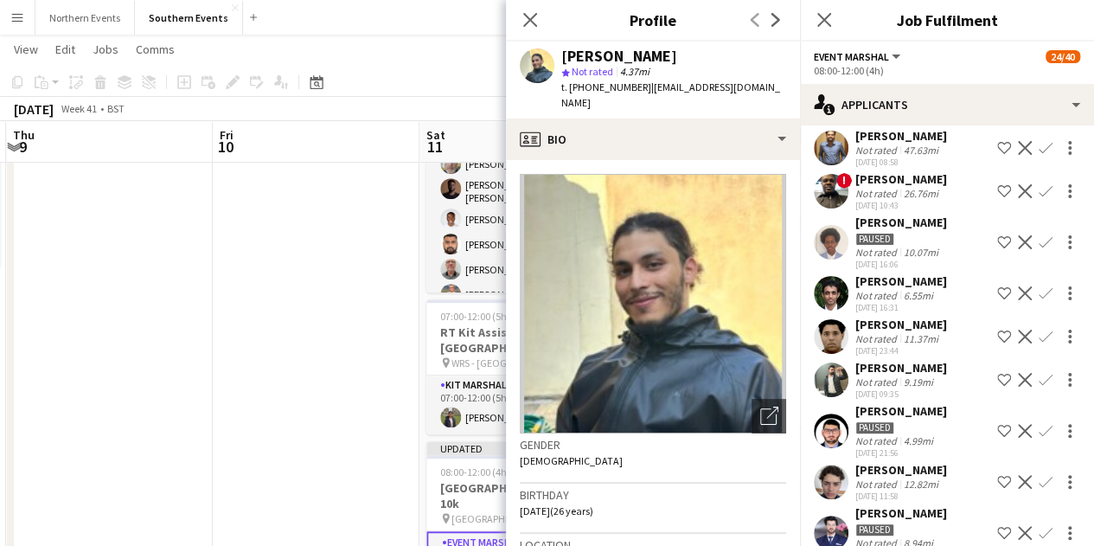
scroll to position [431, 0]
click at [922, 368] on div "[PERSON_NAME]" at bounding box center [901, 368] width 92 height 16
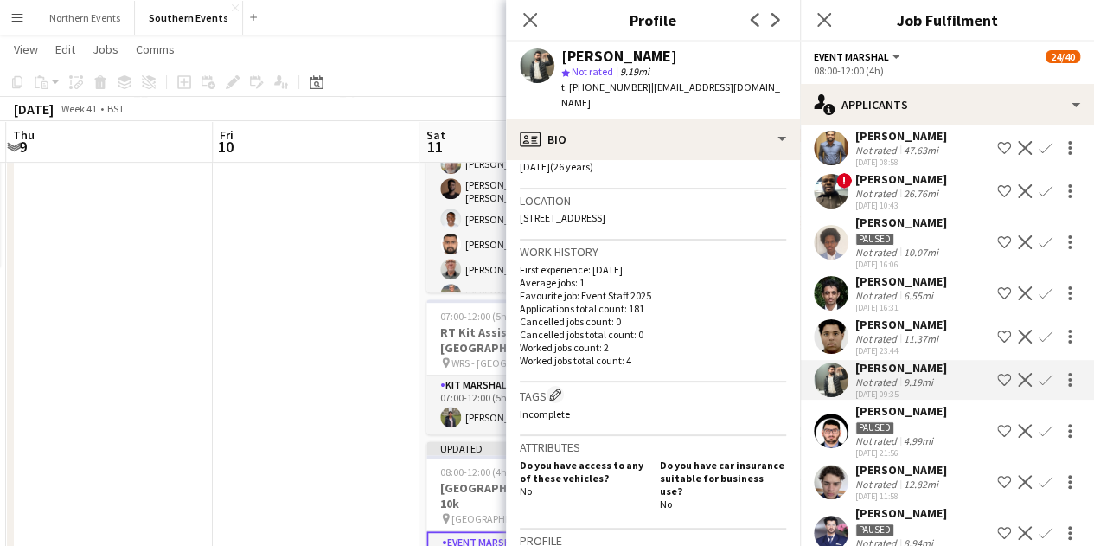
scroll to position [345, 0]
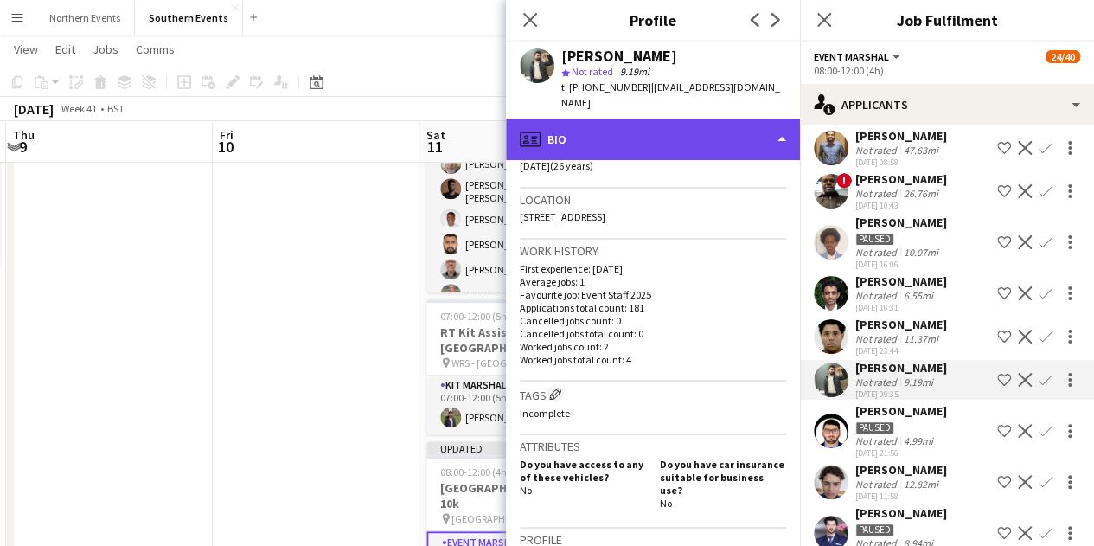
click at [619, 131] on div "profile Bio" at bounding box center [653, 139] width 294 height 42
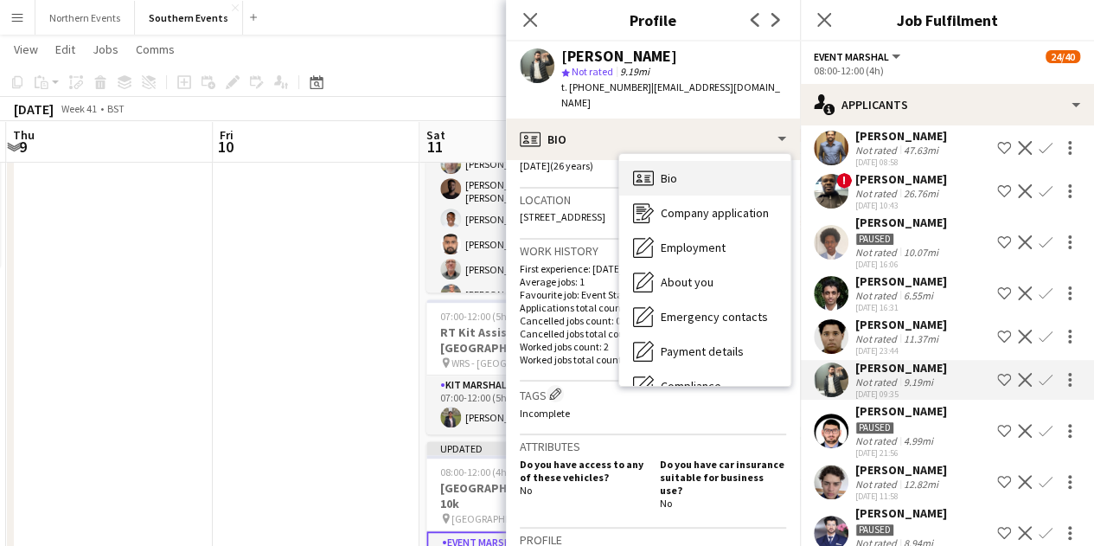
click at [656, 167] on div "Bio Bio" at bounding box center [704, 178] width 171 height 35
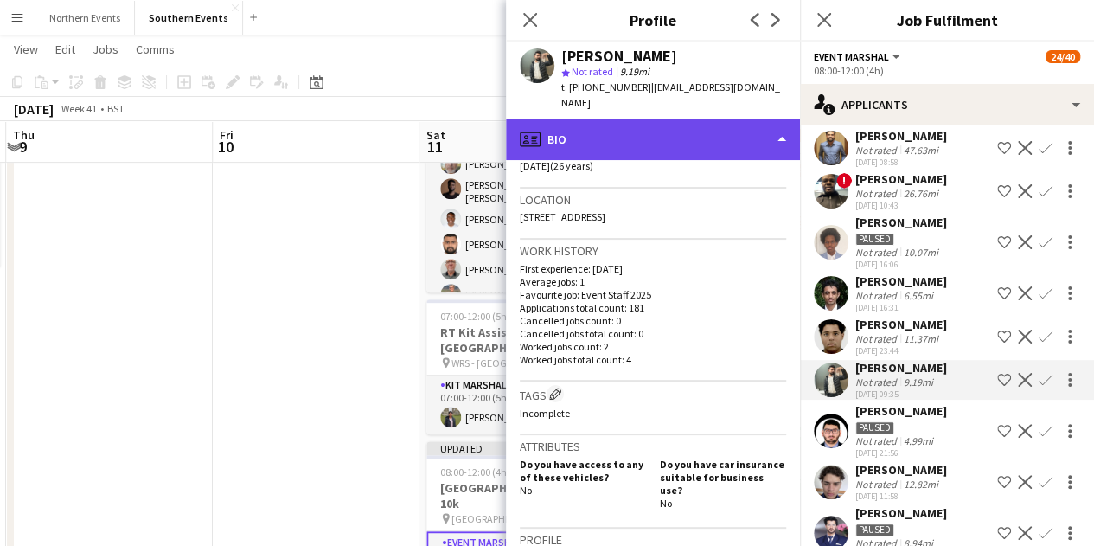
click at [635, 126] on div "profile Bio" at bounding box center [653, 139] width 294 height 42
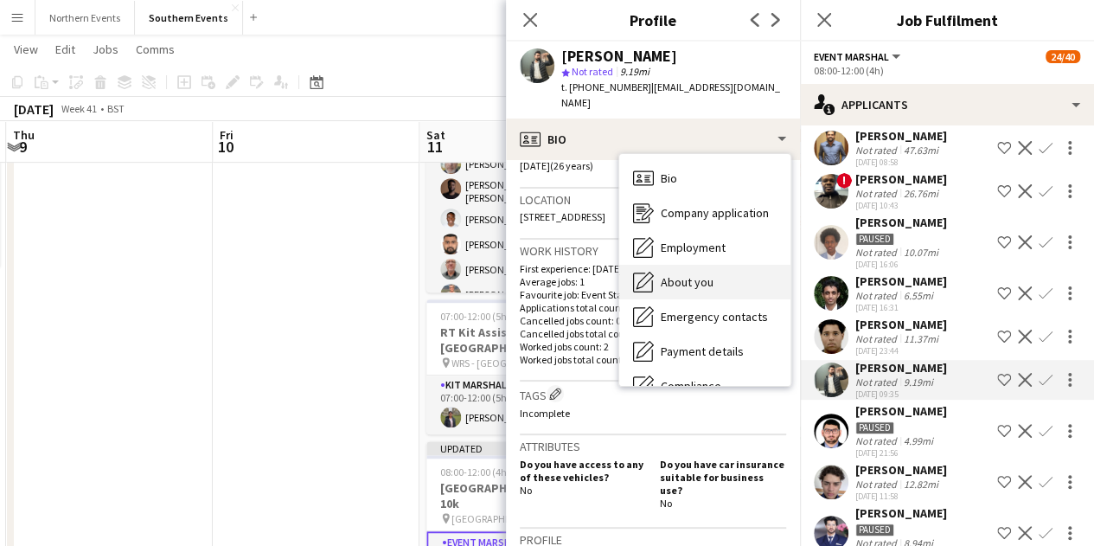
click at [704, 274] on span "About you" at bounding box center [687, 282] width 53 height 16
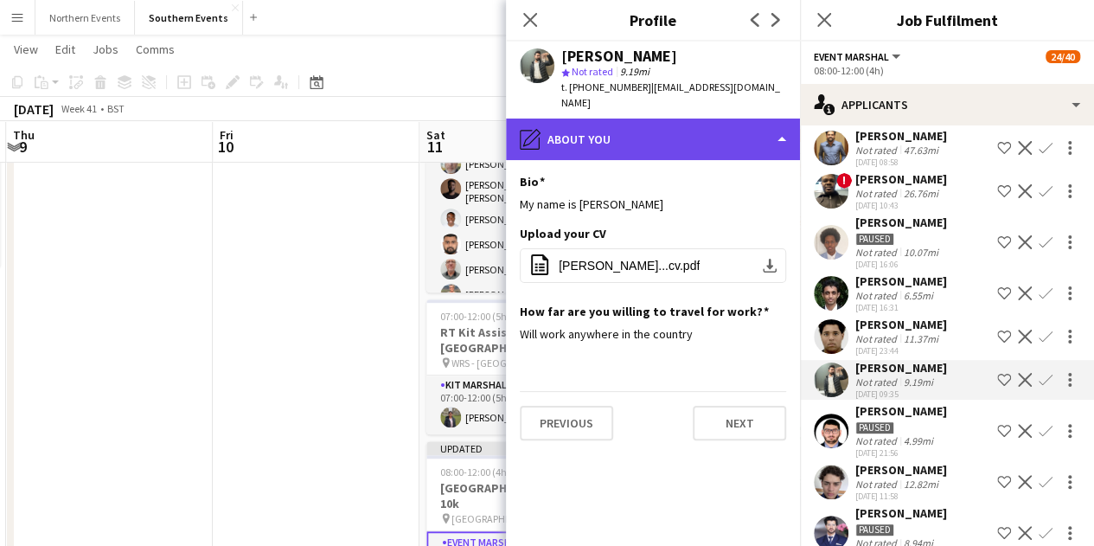
click at [659, 120] on div "pencil4 About you" at bounding box center [653, 139] width 294 height 42
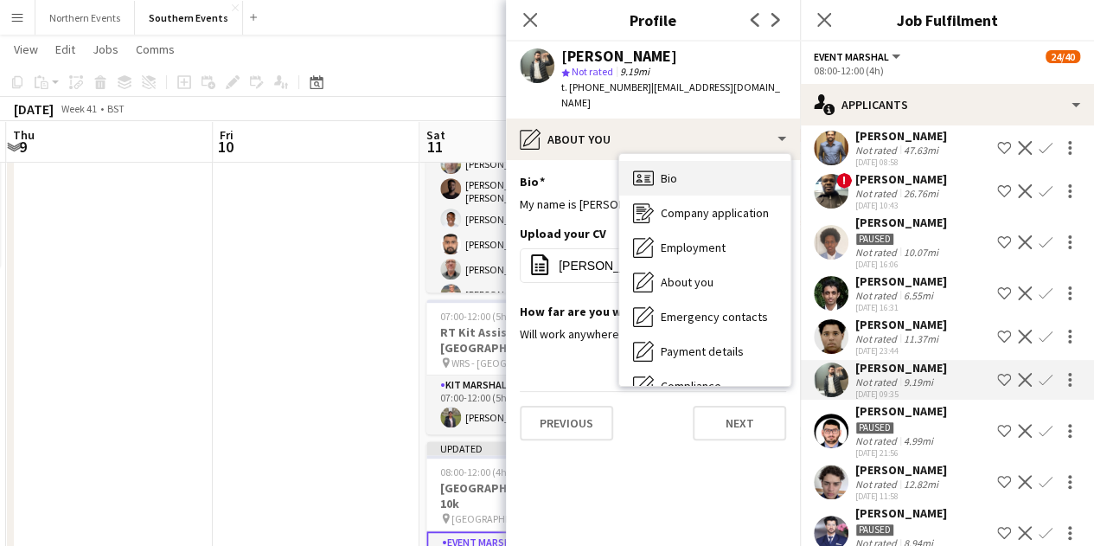
click at [669, 161] on div "Bio Bio" at bounding box center [704, 178] width 171 height 35
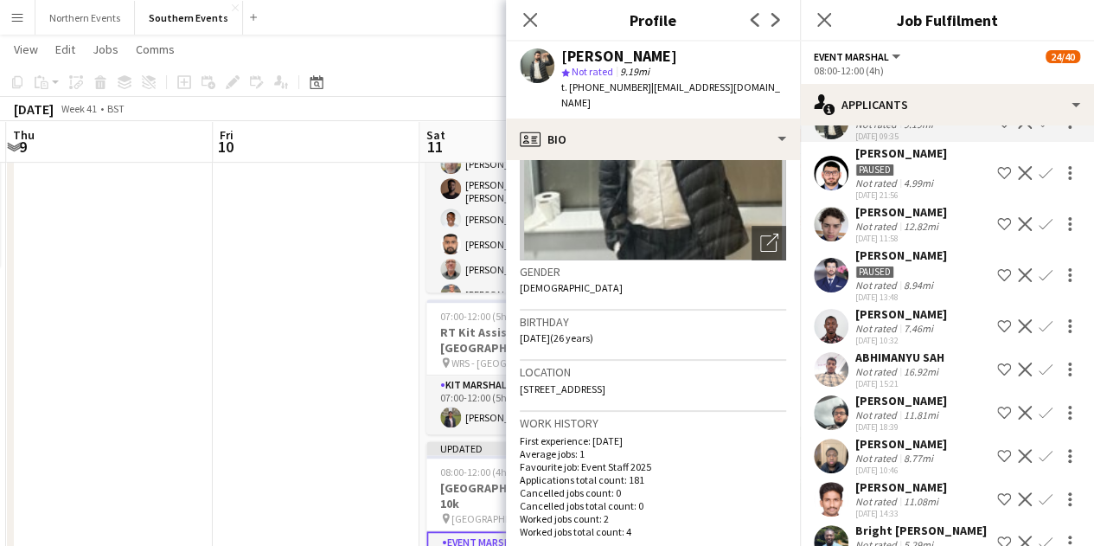
scroll to position [689, 0]
click at [915, 452] on div "8.77mi" at bounding box center [918, 457] width 36 height 13
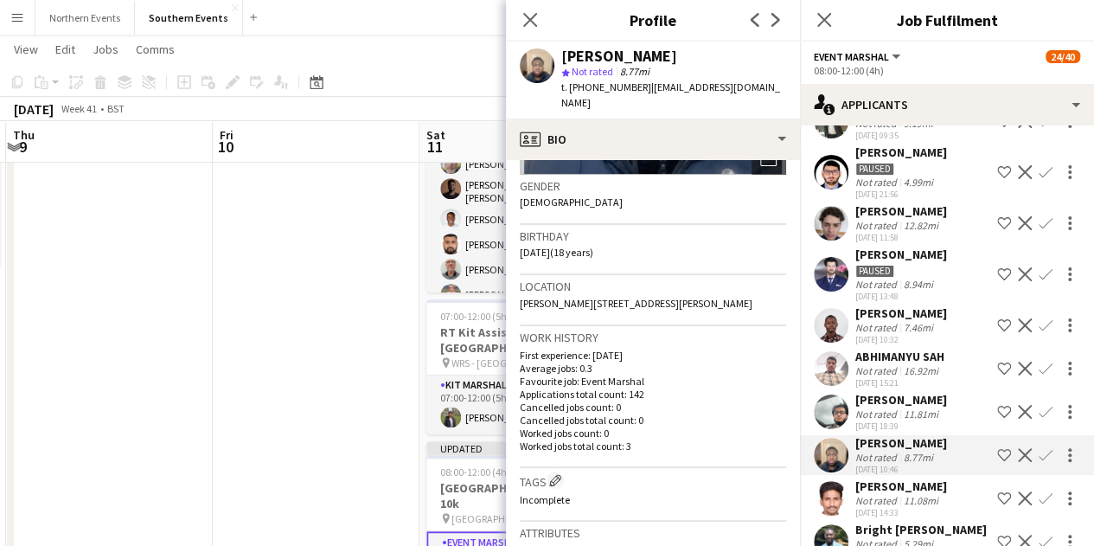
scroll to position [259, 0]
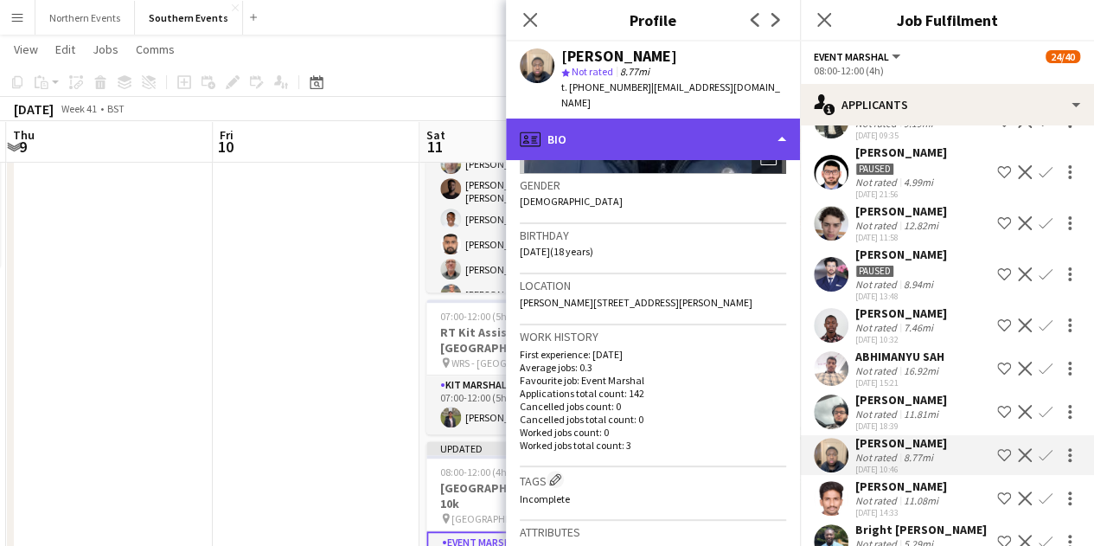
click at [631, 134] on div "profile Bio" at bounding box center [653, 139] width 294 height 42
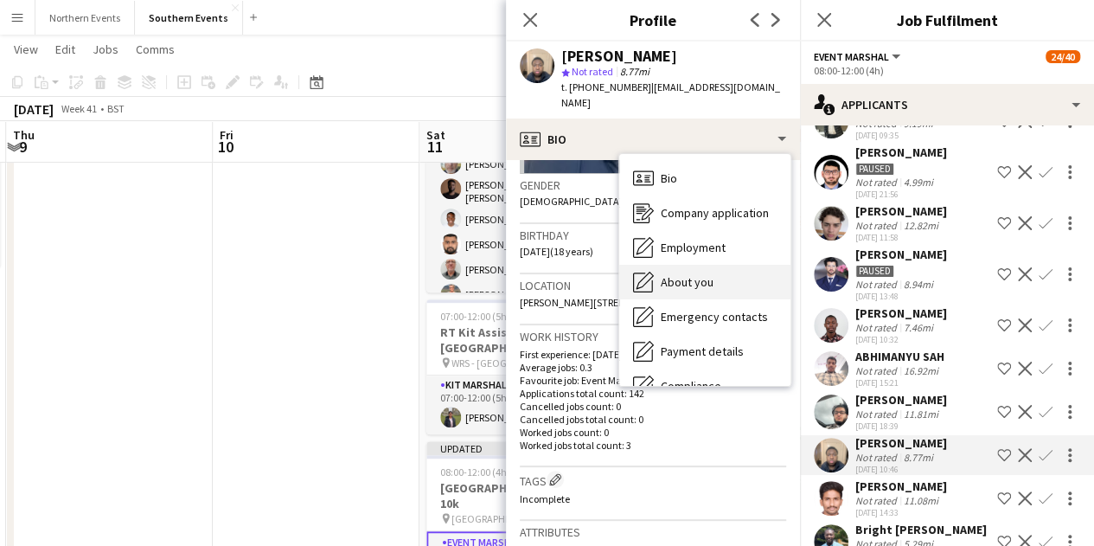
click at [685, 265] on div "About you About you" at bounding box center [704, 282] width 171 height 35
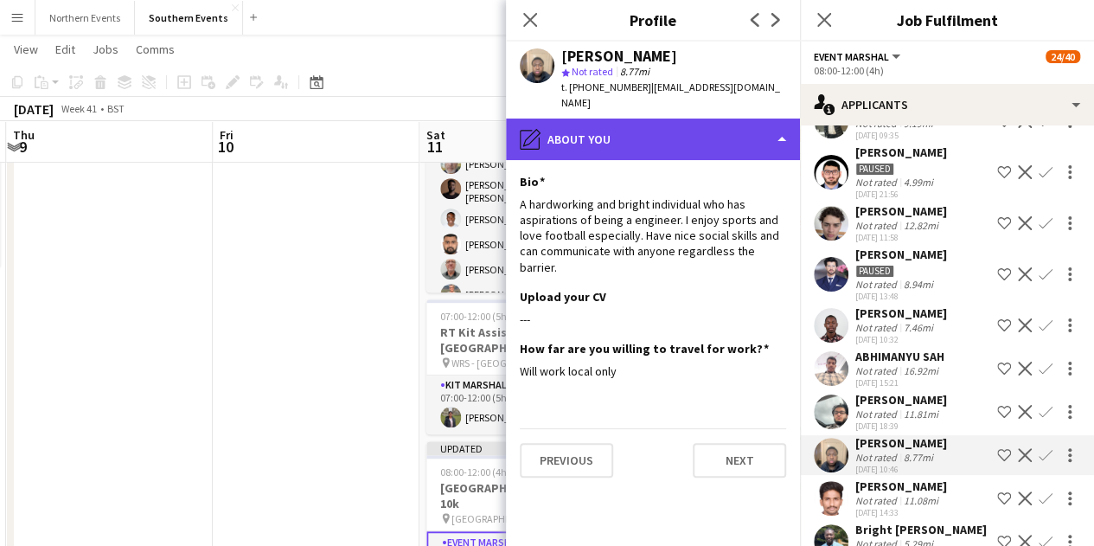
click at [656, 128] on div "pencil4 About you" at bounding box center [653, 139] width 294 height 42
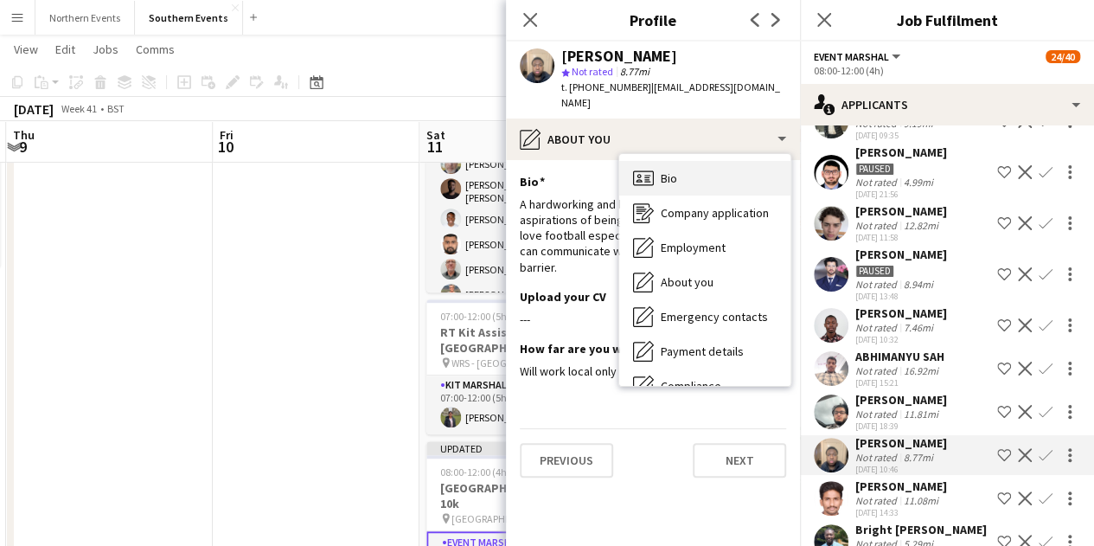
click at [682, 166] on div "Bio Bio" at bounding box center [704, 178] width 171 height 35
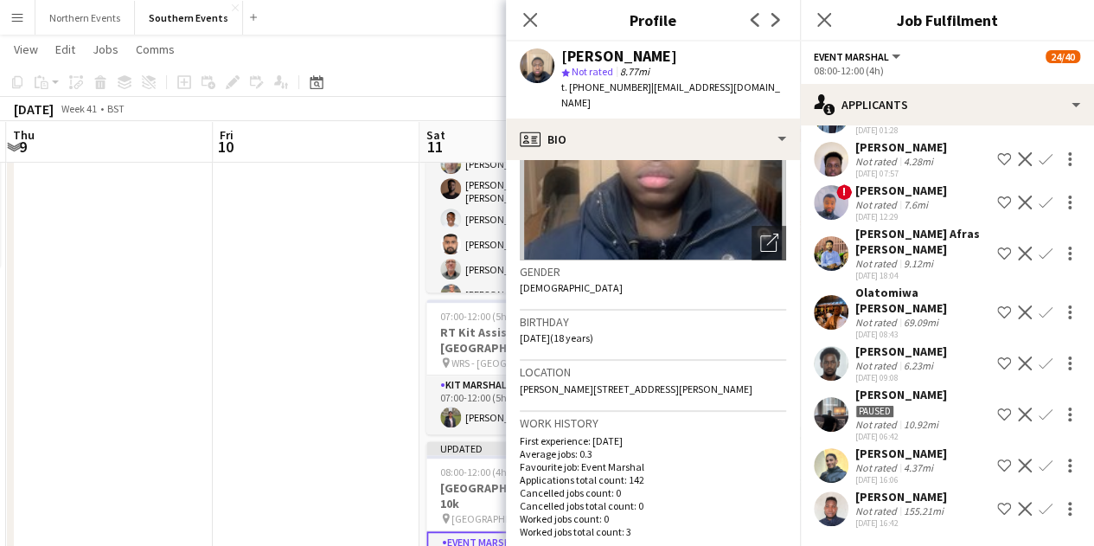
scroll to position [1216, 0]
click at [889, 316] on div "Not rated" at bounding box center [877, 322] width 45 height 13
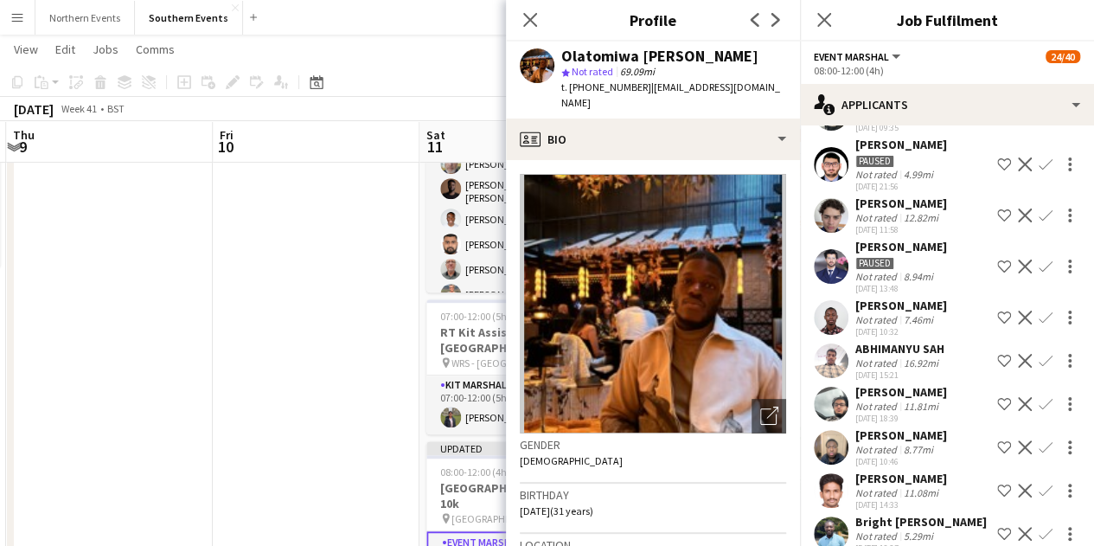
scroll to position [697, 0]
click at [898, 197] on div "Julian Annan" at bounding box center [901, 203] width 92 height 16
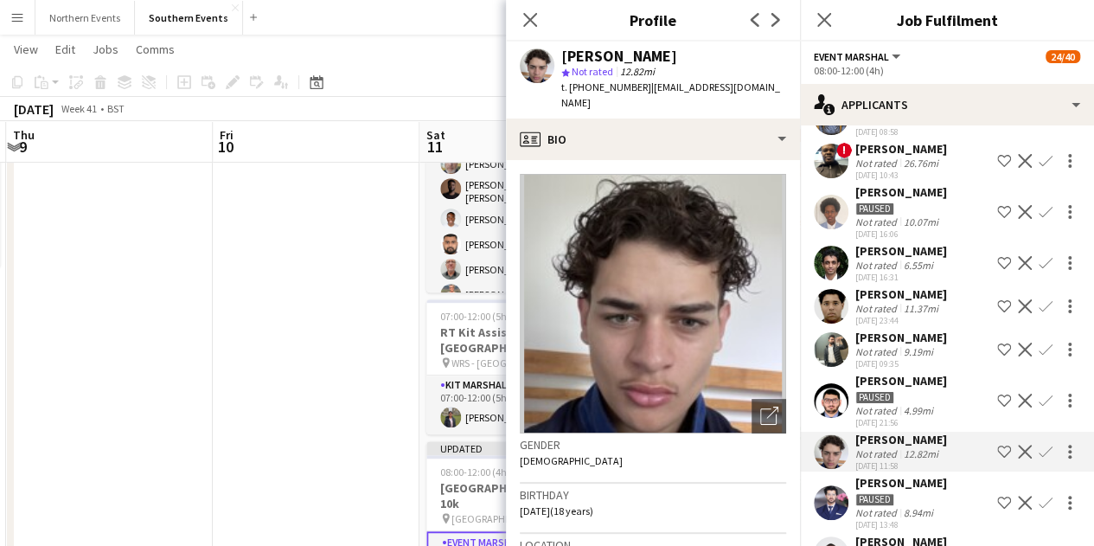
scroll to position [471, 0]
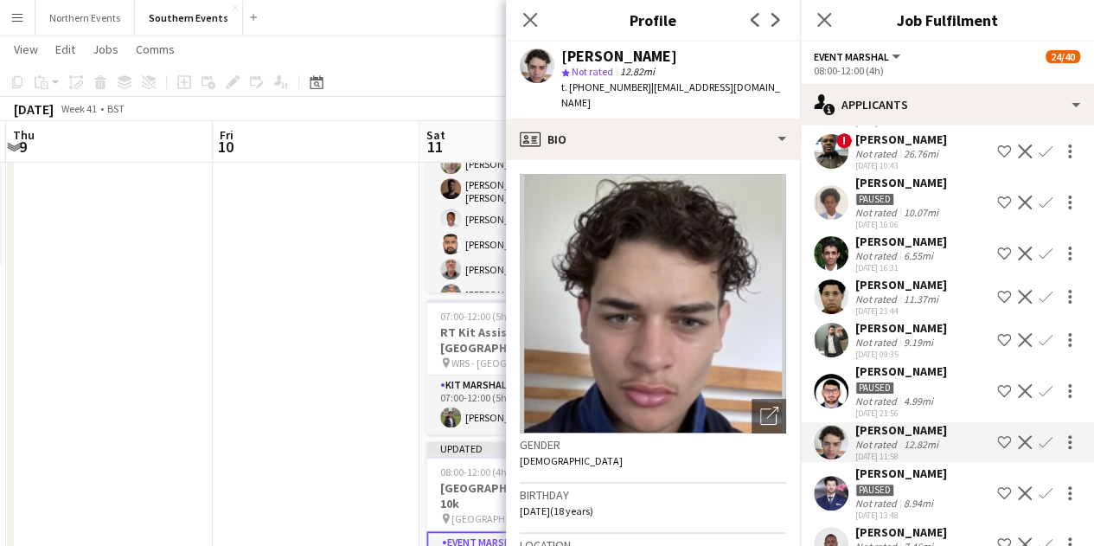
click at [906, 342] on div "9.19mi" at bounding box center [918, 342] width 36 height 13
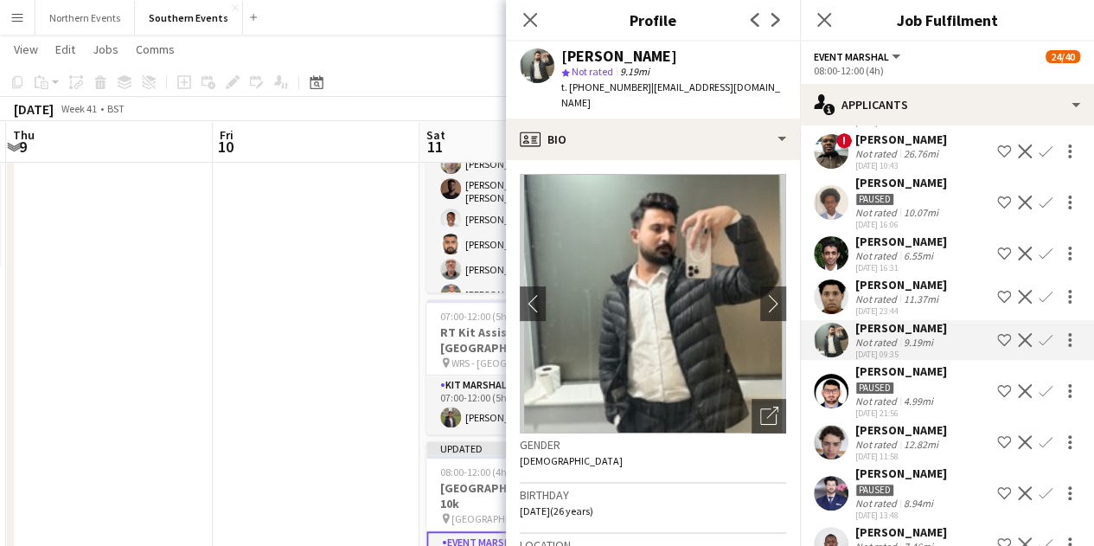
click at [911, 312] on div "31-07-2025 23:44" at bounding box center [901, 310] width 92 height 11
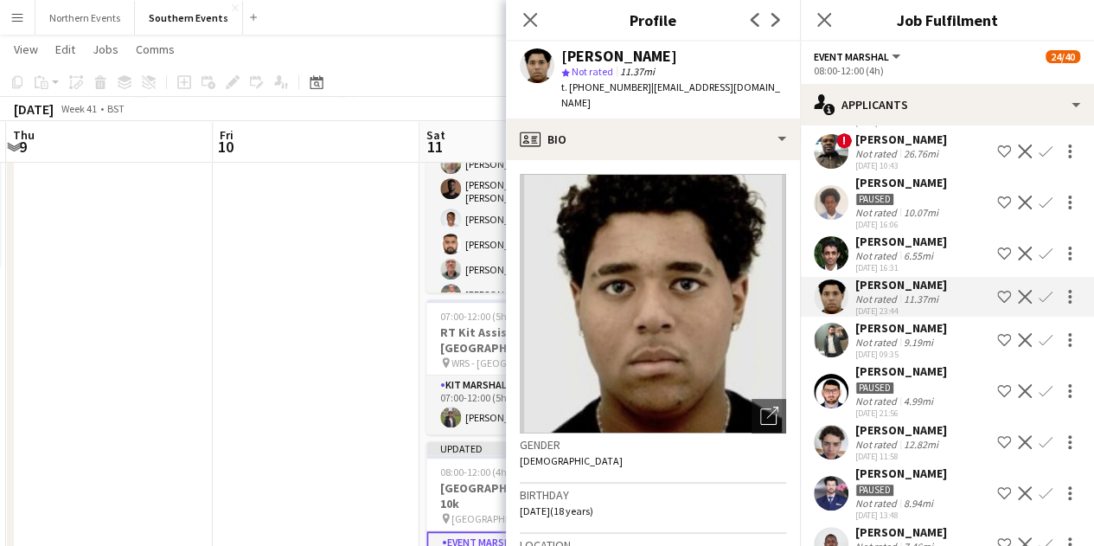
click at [912, 336] on div "9.19mi" at bounding box center [918, 342] width 36 height 13
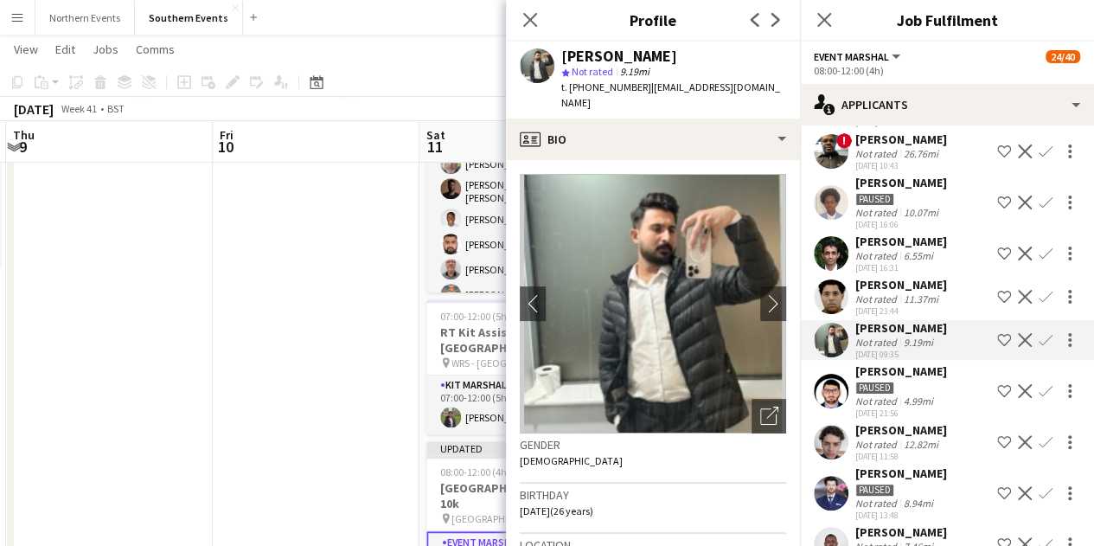
click at [1039, 338] on app-icon "Confirm" at bounding box center [1046, 340] width 14 height 14
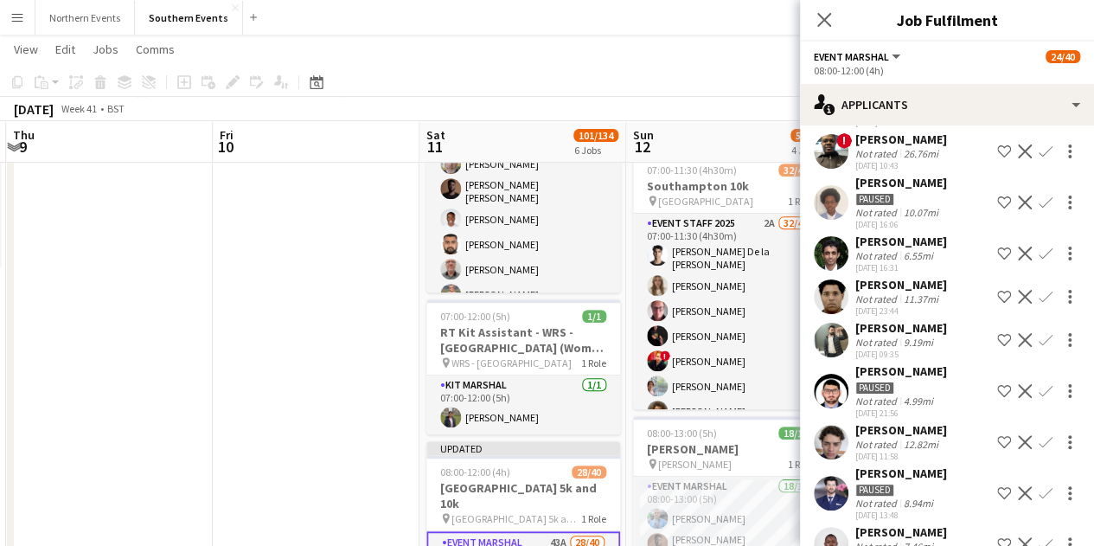
click at [1039, 338] on app-icon "Confirm" at bounding box center [1046, 340] width 14 height 14
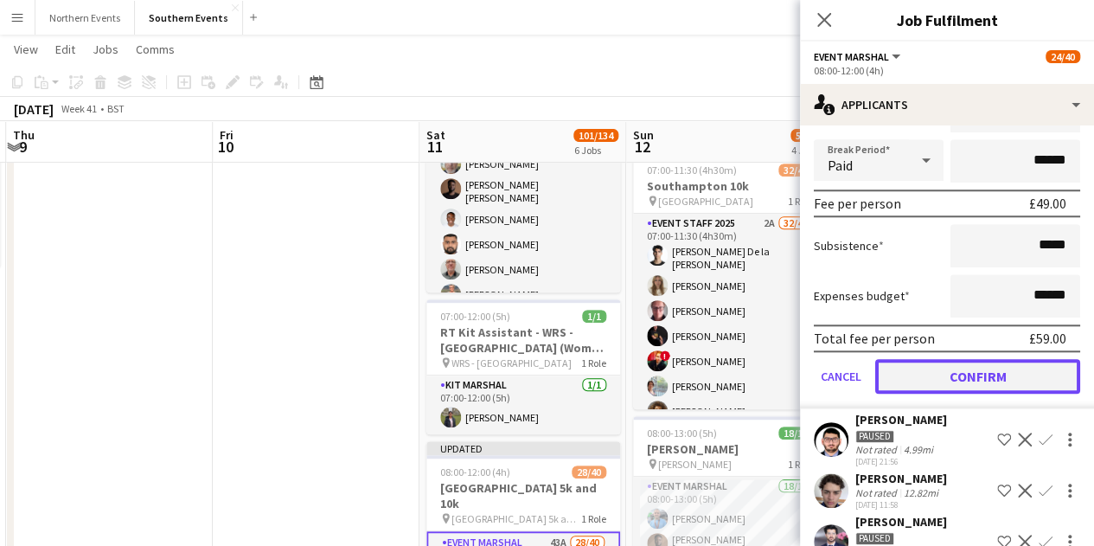
click at [988, 380] on button "Confirm" at bounding box center [977, 376] width 205 height 35
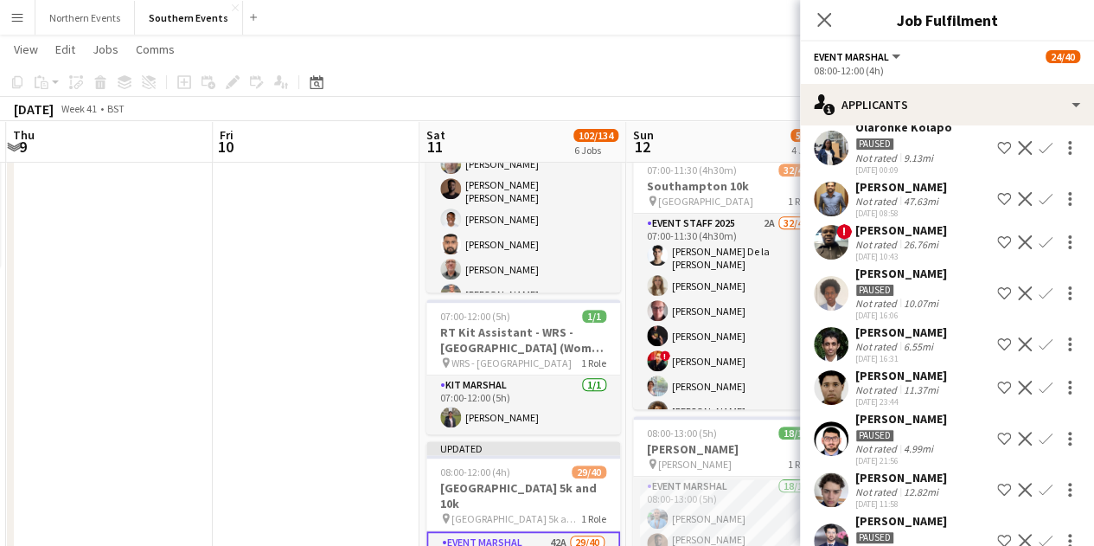
scroll to position [381, 0]
click at [824, 23] on icon "Close pop-in" at bounding box center [824, 19] width 16 height 16
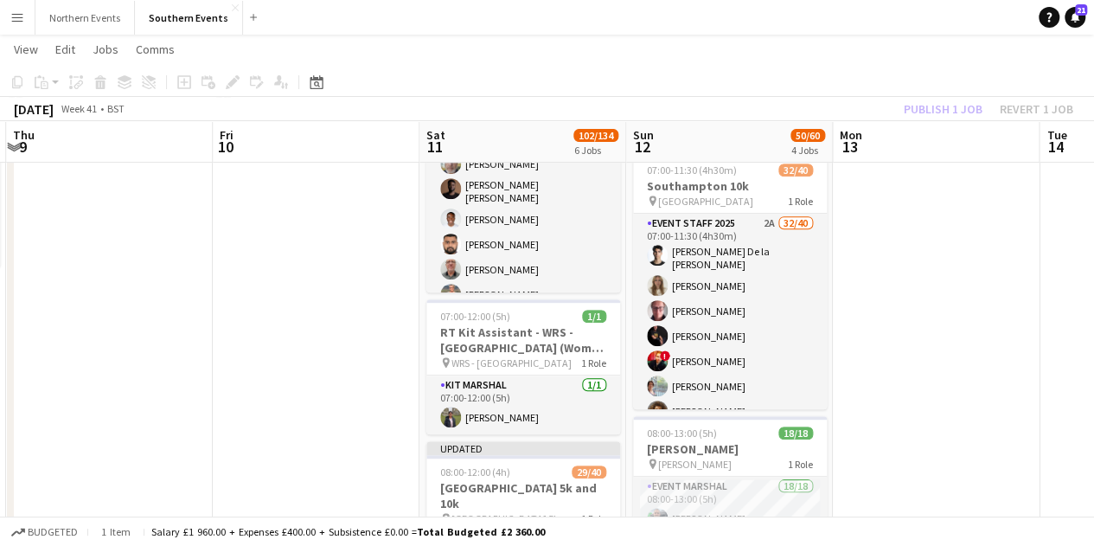
click at [912, 104] on div "Publish 1 job Revert 1 job" at bounding box center [988, 109] width 211 height 22
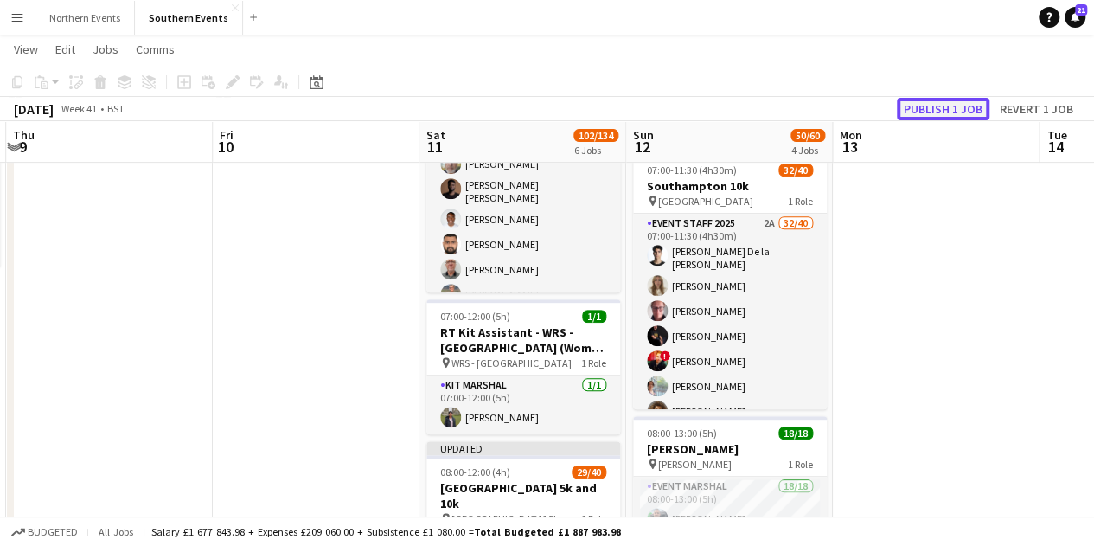
click at [930, 110] on button "Publish 1 job" at bounding box center [943, 109] width 93 height 22
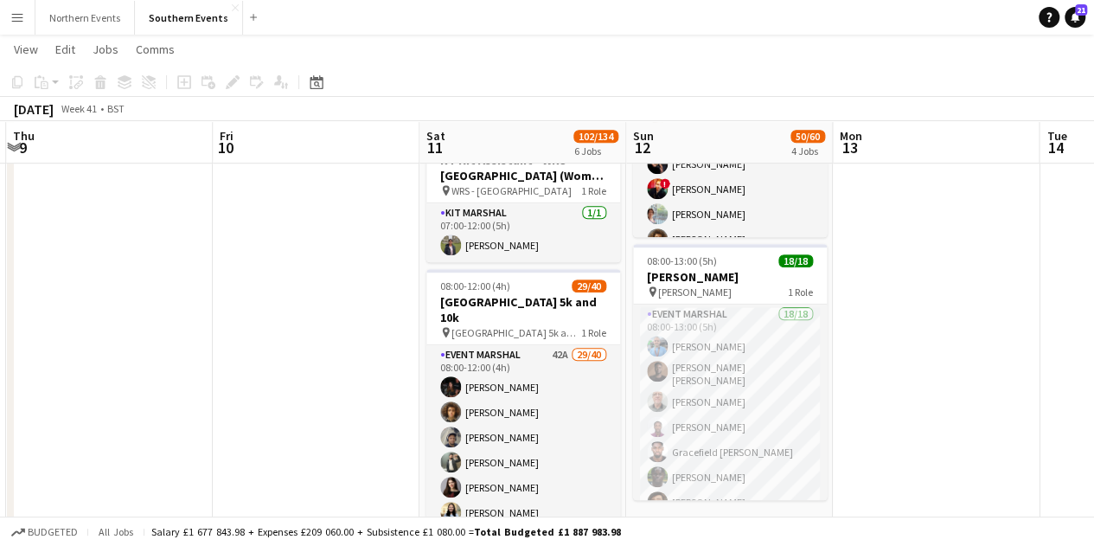
scroll to position [504, 0]
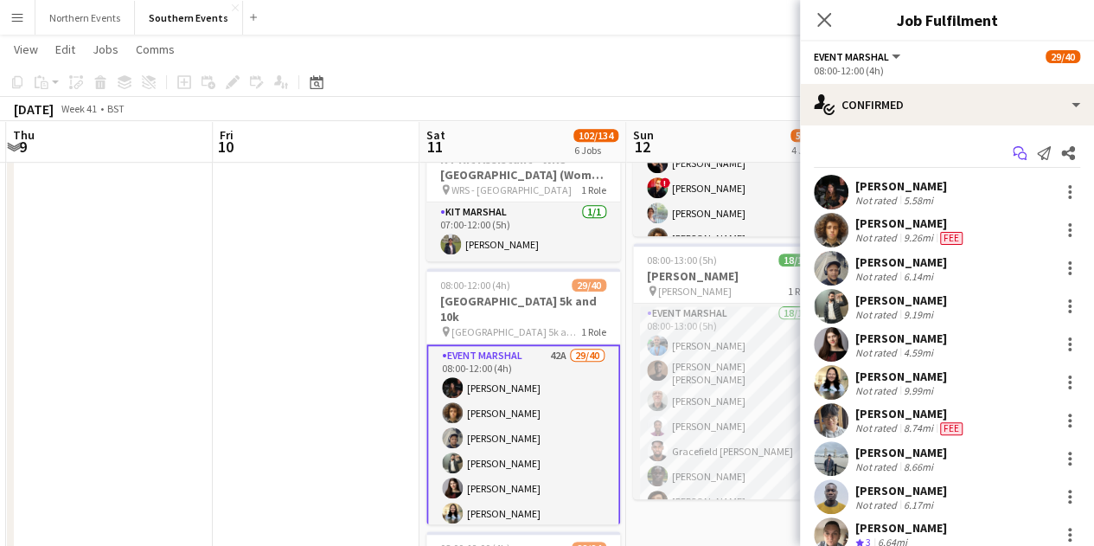
click at [1013, 151] on icon "Start chat" at bounding box center [1020, 153] width 14 height 14
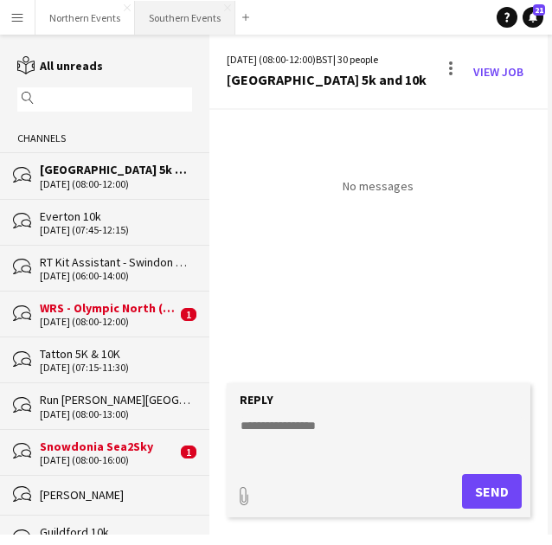
click at [175, 23] on button "Southern Events Close" at bounding box center [185, 18] width 100 height 34
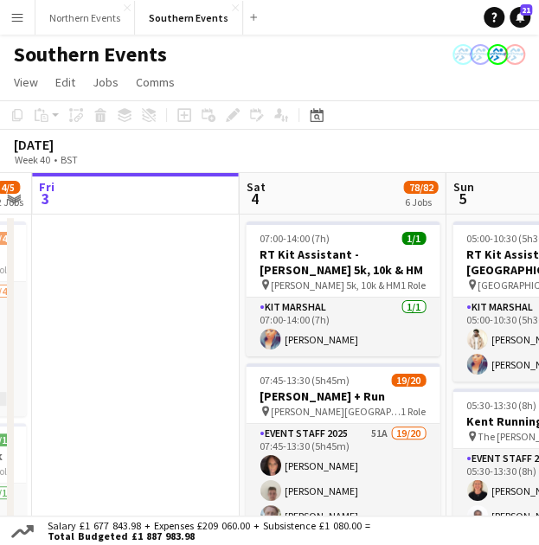
scroll to position [0, 733]
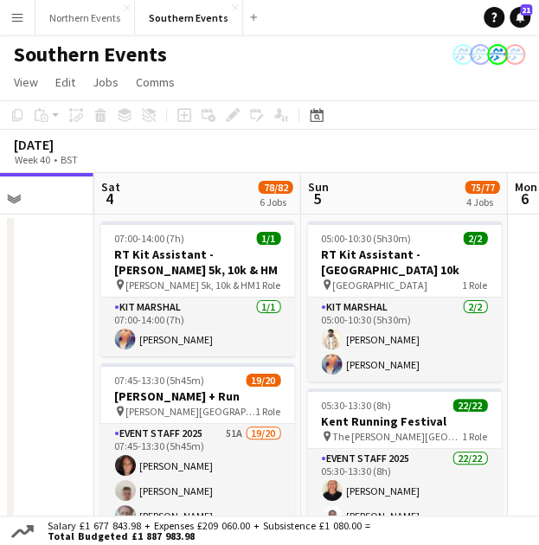
drag, startPoint x: 362, startPoint y: 407, endPoint x: 42, endPoint y: 394, distance: 320.3
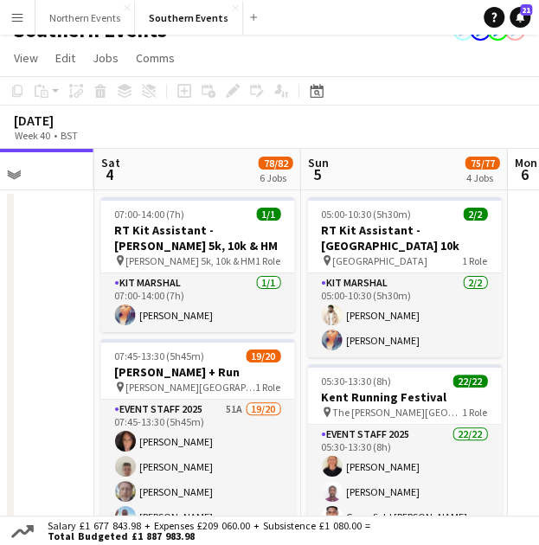
scroll to position [0, 0]
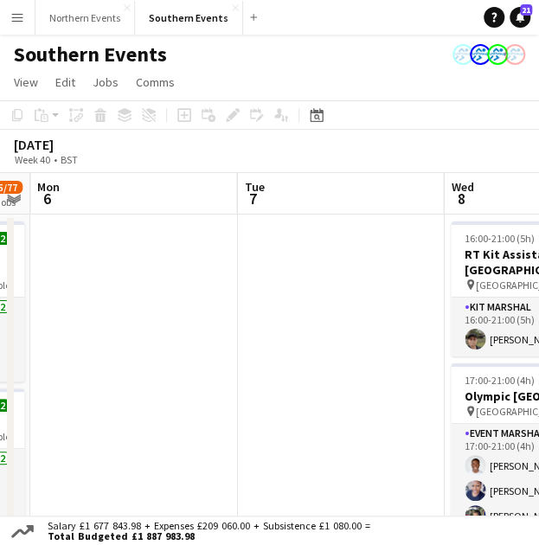
drag, startPoint x: 522, startPoint y: 362, endPoint x: -330, endPoint y: 366, distance: 852.0
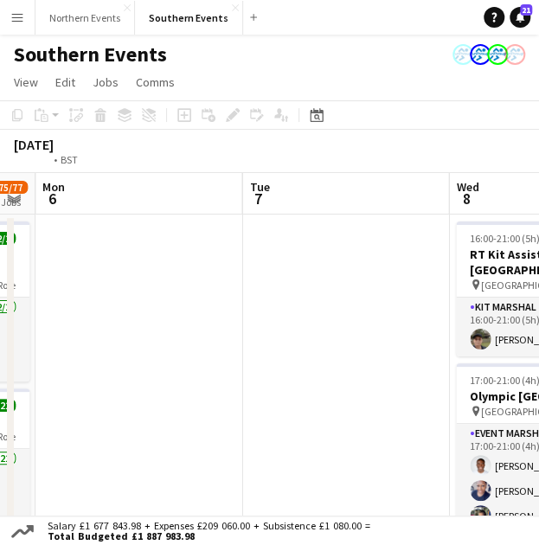
drag, startPoint x: 230, startPoint y: 361, endPoint x: -166, endPoint y: 365, distance: 396.2
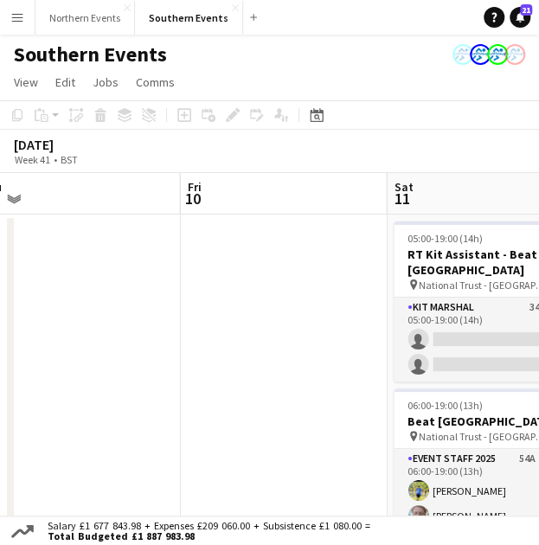
drag, startPoint x: 488, startPoint y: 371, endPoint x: -113, endPoint y: 358, distance: 601.3
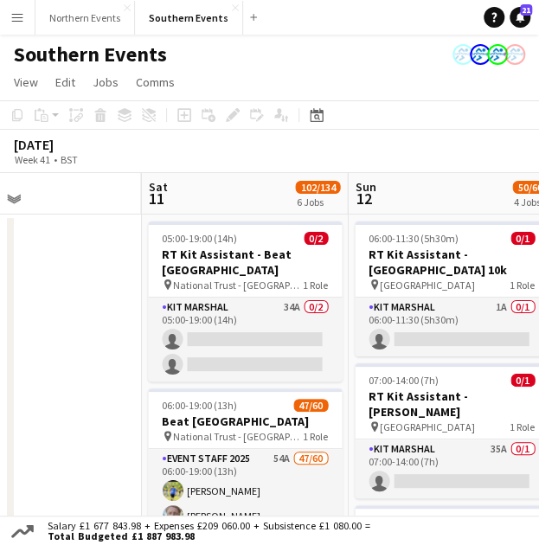
drag, startPoint x: 320, startPoint y: 362, endPoint x: 68, endPoint y: 355, distance: 251.8
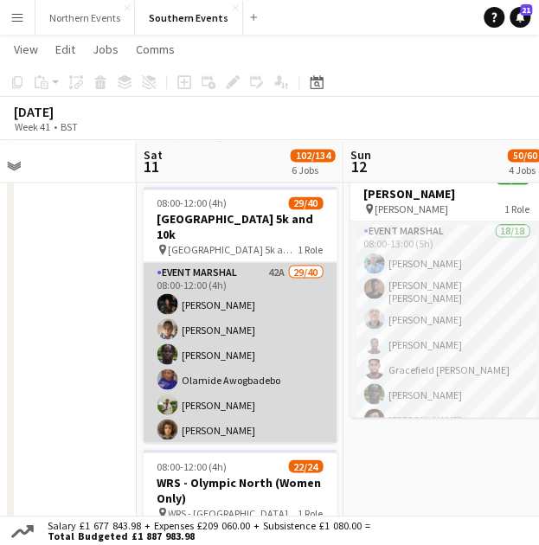
scroll to position [605, 0]
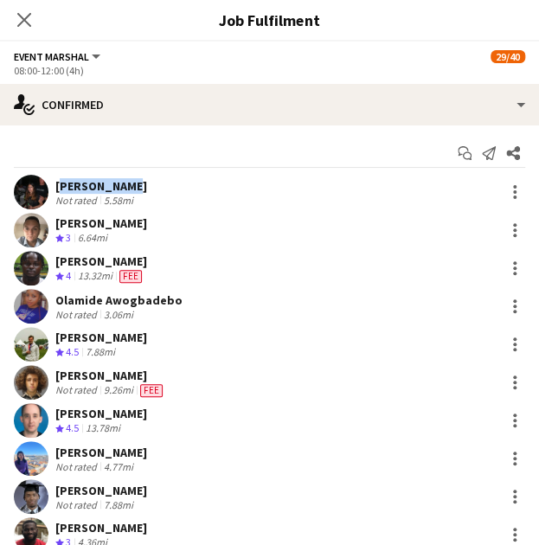
drag, startPoint x: 55, startPoint y: 184, endPoint x: 145, endPoint y: 179, distance: 90.1
click at [145, 179] on div "Rita Minhas Not rated 5.58mi" at bounding box center [269, 192] width 539 height 35
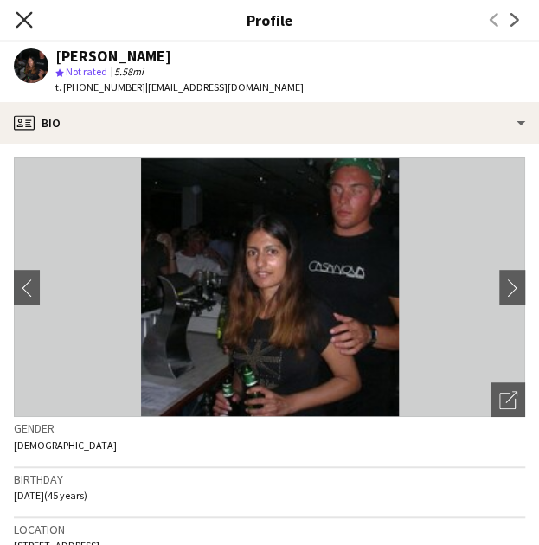
click at [28, 22] on icon "Close pop-in" at bounding box center [24, 19] width 16 height 16
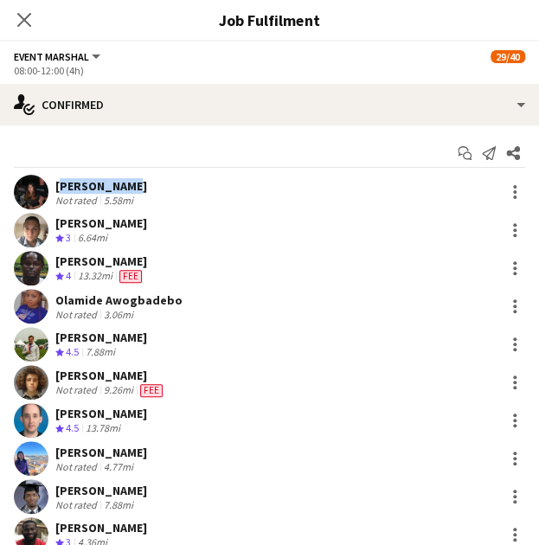
click at [92, 185] on div "[PERSON_NAME]" at bounding box center [101, 186] width 92 height 16
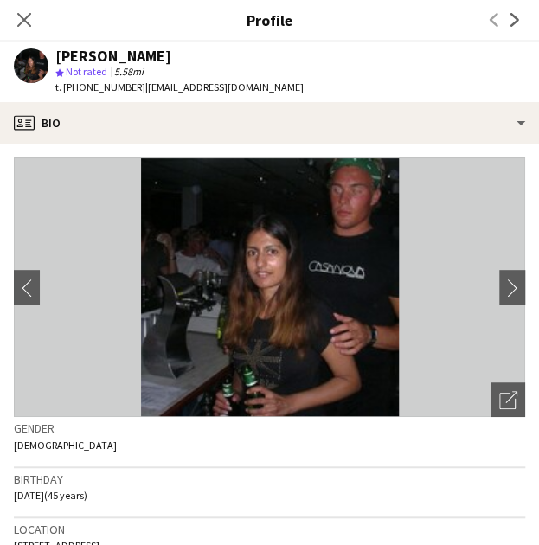
click at [24, 16] on icon "Close pop-in" at bounding box center [24, 20] width 14 height 14
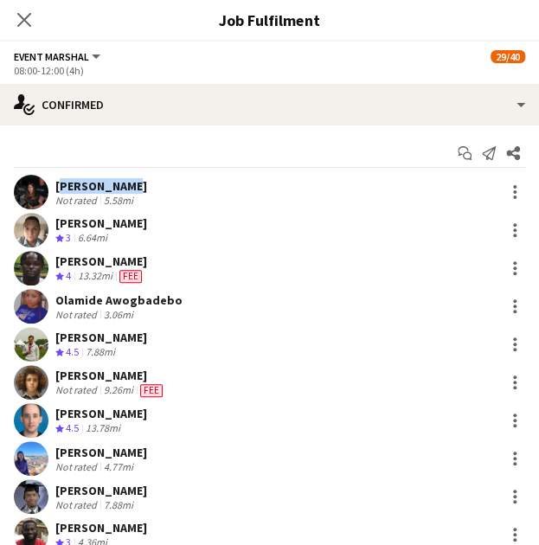
drag, startPoint x: 119, startPoint y: 184, endPoint x: 53, endPoint y: 187, distance: 66.6
click at [53, 187] on div "Rita Minhas Not rated 5.58mi" at bounding box center [269, 192] width 539 height 35
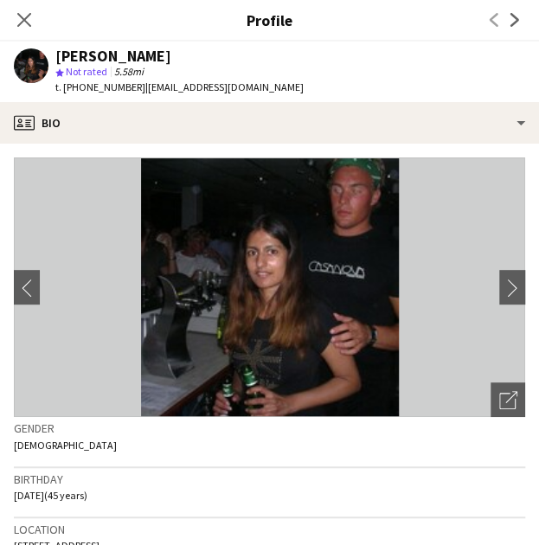
click at [27, 21] on icon "Close pop-in" at bounding box center [24, 20] width 14 height 14
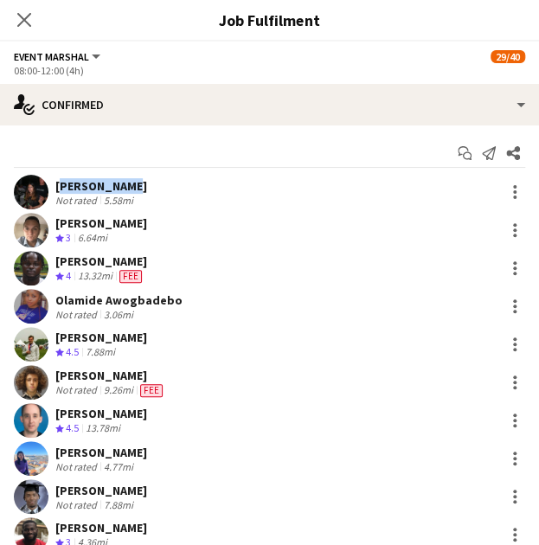
copy div "[PERSON_NAME]"
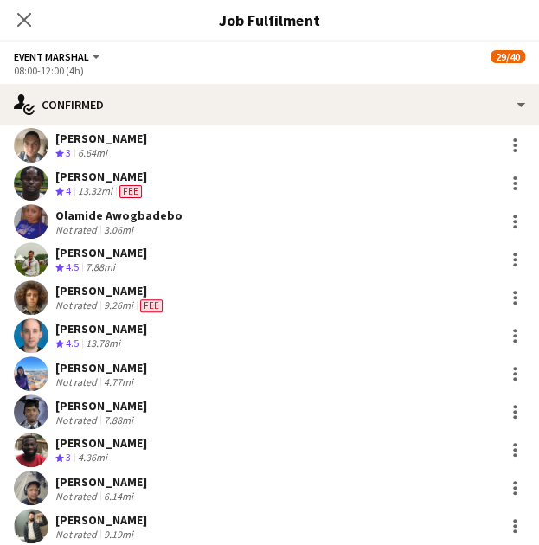
scroll to position [85, 0]
drag, startPoint x: 121, startPoint y: 286, endPoint x: 55, endPoint y: 283, distance: 65.8
click at [55, 283] on div "[PERSON_NAME]" at bounding box center [110, 291] width 111 height 16
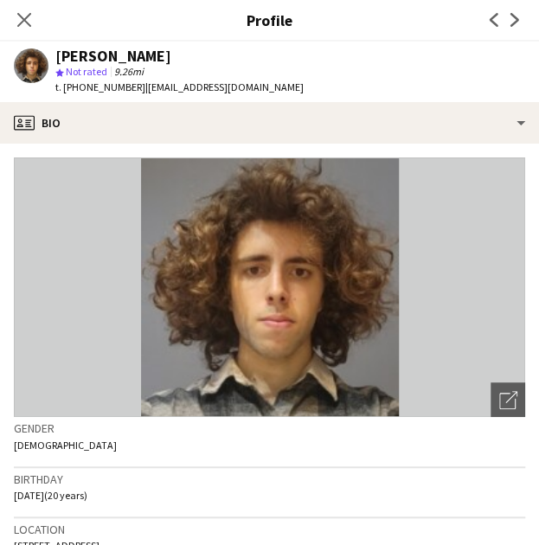
drag, startPoint x: 145, startPoint y: 56, endPoint x: 48, endPoint y: 56, distance: 97.7
click at [48, 56] on div "Artin Llazani star Not rated 9.26mi t. +447397515243 | artinllazani9@gmail.com" at bounding box center [158, 72] width 317 height 61
copy div "[PERSON_NAME]"
click at [24, 22] on icon "Close pop-in" at bounding box center [24, 19] width 16 height 16
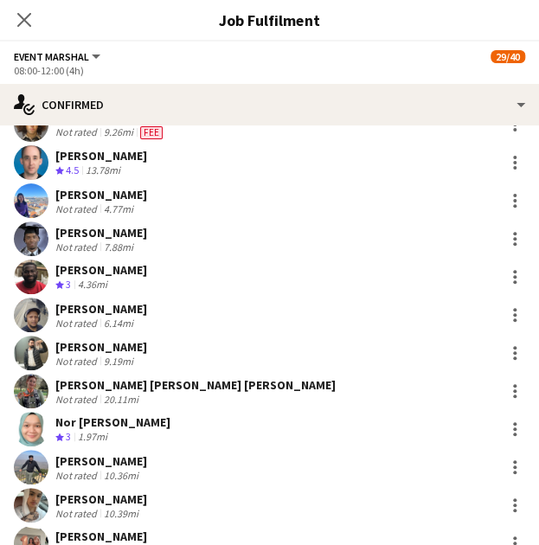
scroll to position [258, 0]
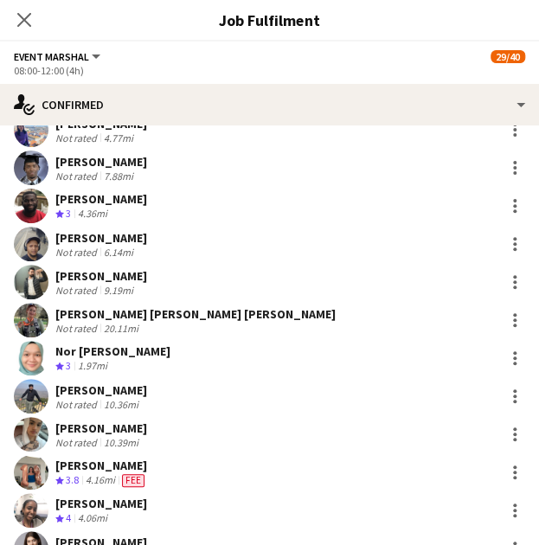
click at [151, 253] on div "AHM SAIFUDDIN Not rated 6.14mi" at bounding box center [269, 244] width 539 height 35
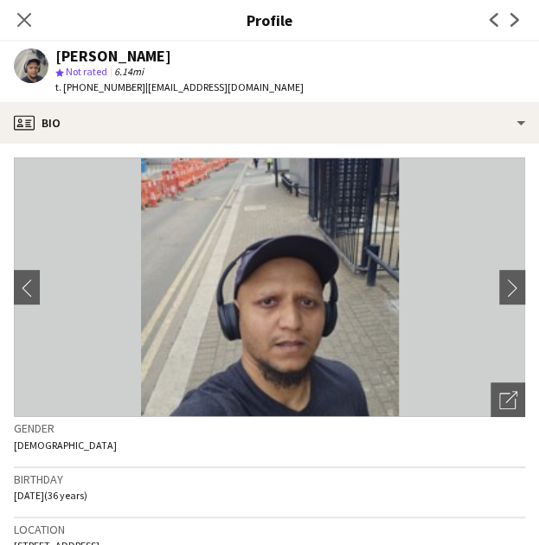
scroll to position [605, 0]
drag, startPoint x: 168, startPoint y: 57, endPoint x: 57, endPoint y: 61, distance: 110.8
click at [57, 61] on div "[PERSON_NAME]" at bounding box center [179, 56] width 248 height 16
copy div "[PERSON_NAME]"
click at [20, 27] on icon "Close pop-in" at bounding box center [24, 20] width 14 height 14
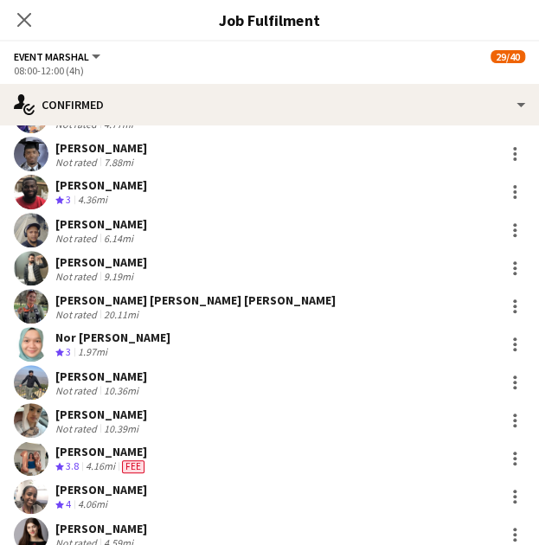
click at [153, 267] on div "Sajawal Rehman Not rated 9.19mi" at bounding box center [269, 268] width 539 height 35
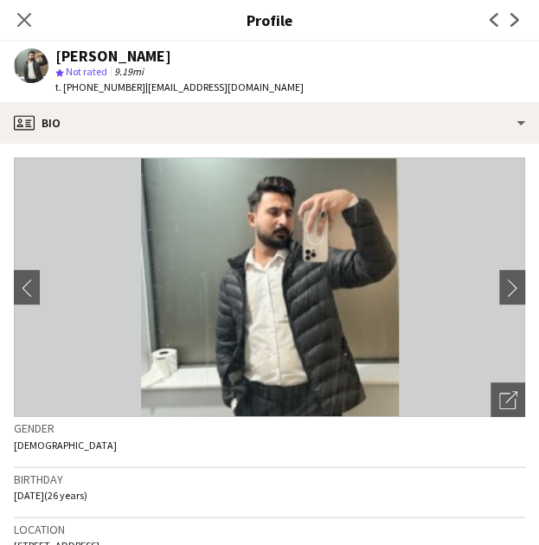
drag, startPoint x: 172, startPoint y: 67, endPoint x: 99, endPoint y: 61, distance: 73.7
click at [99, 61] on div "Sajawal Rehman star Not rated 9.19mi t. +447405739231 | sajawalfm143@gmail.com" at bounding box center [179, 71] width 248 height 47
click at [181, 61] on div "[PERSON_NAME]" at bounding box center [179, 56] width 248 height 16
drag, startPoint x: 149, startPoint y: 56, endPoint x: 59, endPoint y: 56, distance: 90.0
click at [59, 56] on div "[PERSON_NAME]" at bounding box center [179, 56] width 248 height 16
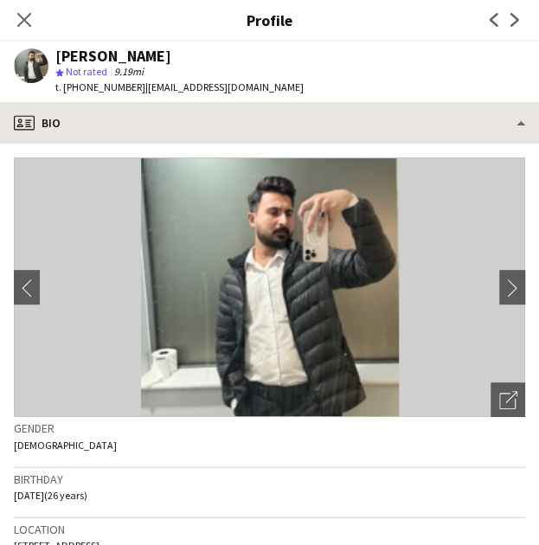
copy div "[PERSON_NAME]"
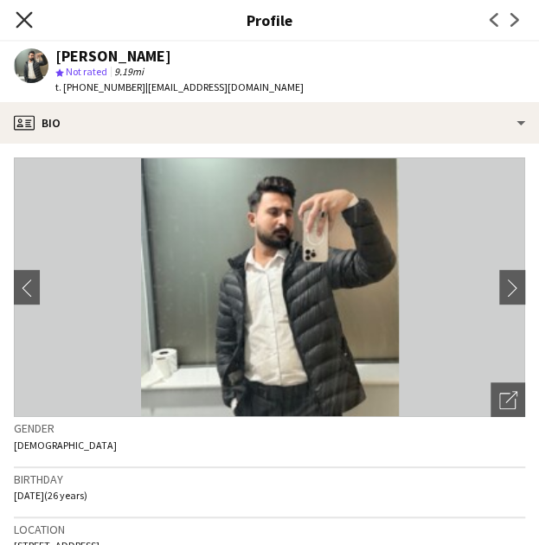
click at [19, 24] on icon at bounding box center [24, 19] width 16 height 16
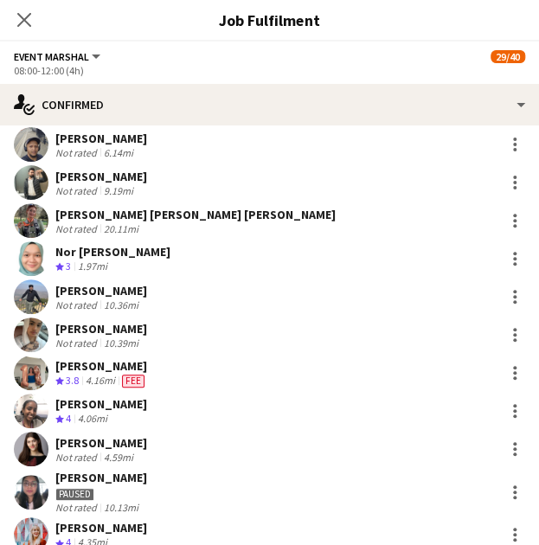
scroll to position [429, 0]
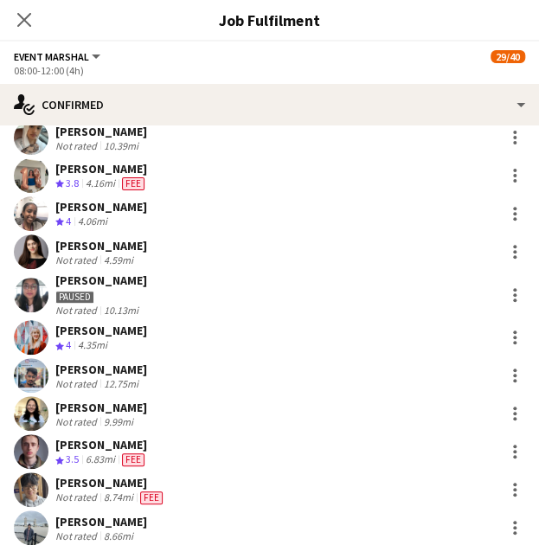
click at [173, 266] on div "Eva Blackmore Not rated 4.59mi" at bounding box center [269, 251] width 539 height 35
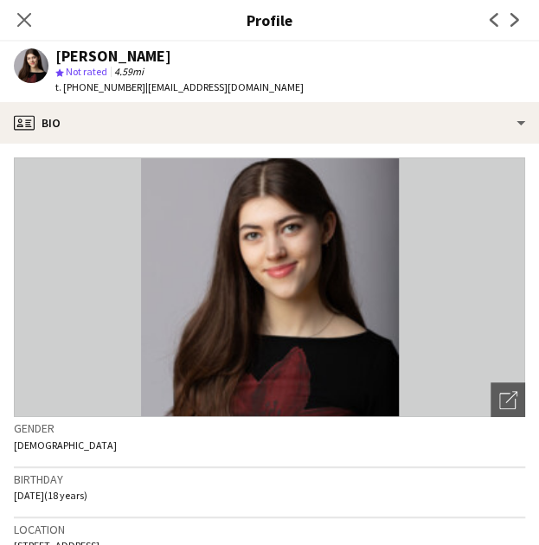
drag, startPoint x: 89, startPoint y: 50, endPoint x: 59, endPoint y: 51, distance: 30.3
click at [59, 51] on div "[PERSON_NAME]" at bounding box center [179, 56] width 248 height 16
copy div "[PERSON_NAME]"
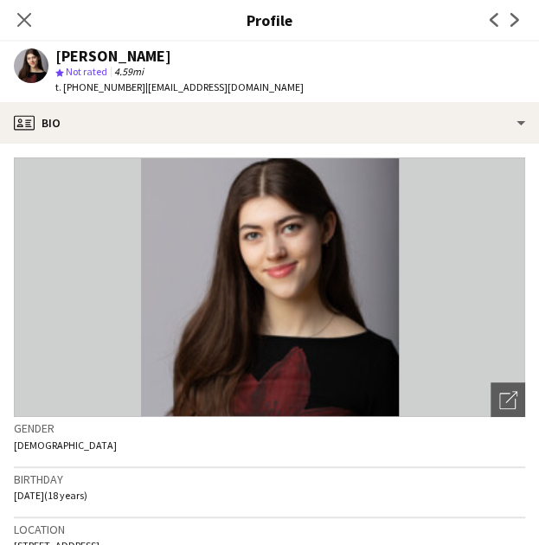
click at [19, 26] on icon at bounding box center [24, 20] width 14 height 14
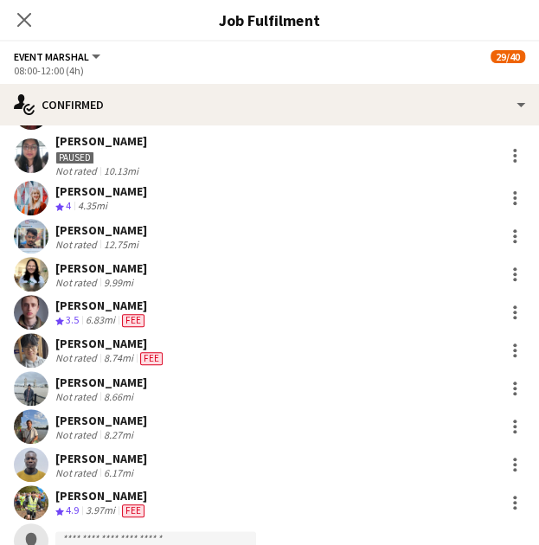
click at [141, 262] on div "Asmi Gurung Not rated 9.99mi" at bounding box center [269, 274] width 539 height 35
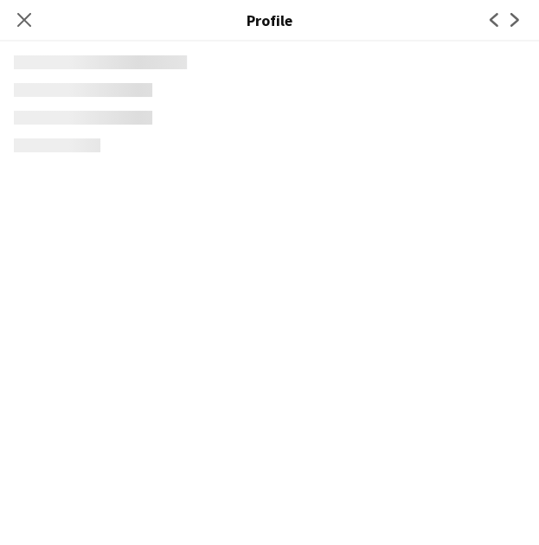
scroll to position [766, 0]
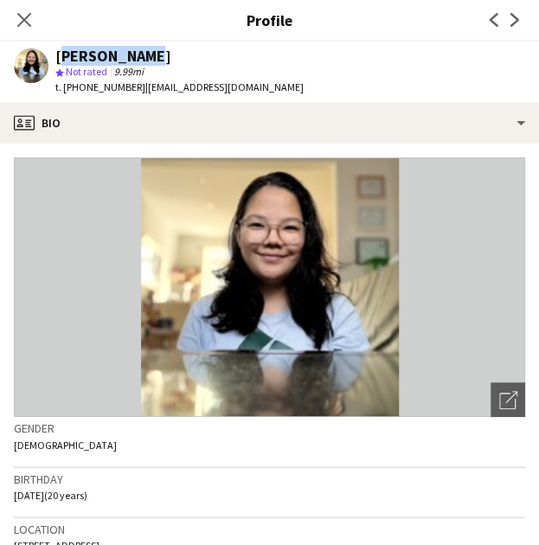
drag, startPoint x: 152, startPoint y: 54, endPoint x: 54, endPoint y: 54, distance: 98.6
click at [54, 54] on div "Asmi Gurung star Not rated 9.99mi t. +4407477224943 | asmigurung065@gmail.com" at bounding box center [158, 72] width 317 height 61
copy div "[PERSON_NAME]"
click at [29, 20] on icon "Close pop-in" at bounding box center [24, 20] width 14 height 14
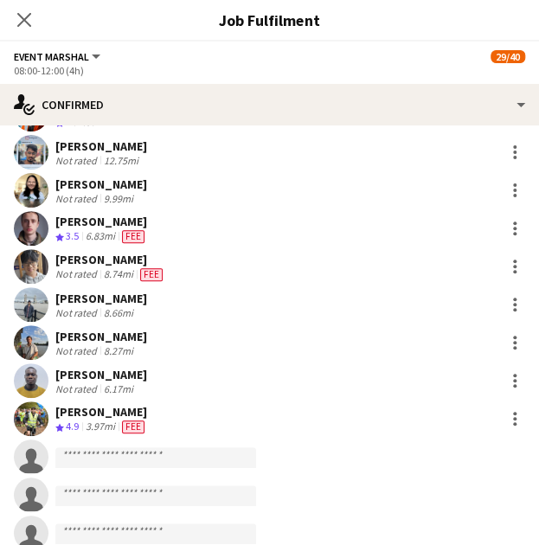
scroll to position [849, 0]
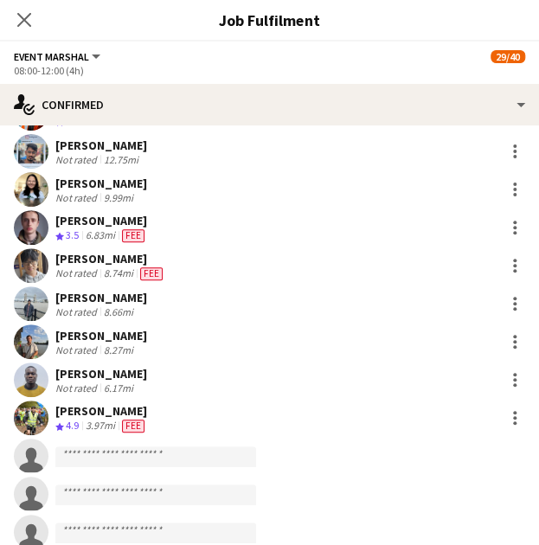
click at [81, 264] on div "[PERSON_NAME]" at bounding box center [110, 259] width 111 height 16
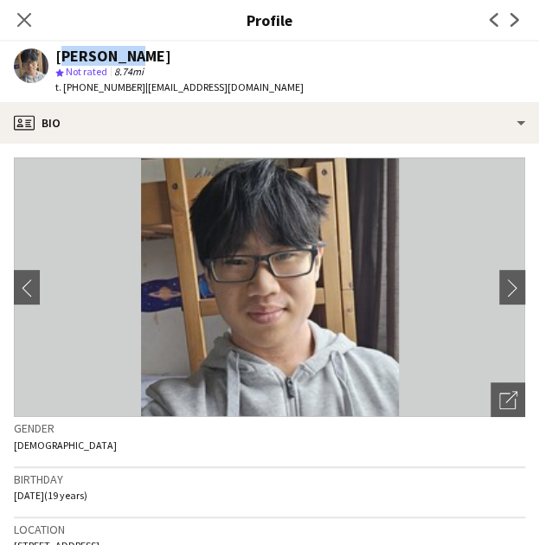
drag, startPoint x: 147, startPoint y: 55, endPoint x: 56, endPoint y: 53, distance: 90.9
click at [56, 53] on div "[PERSON_NAME]" at bounding box center [179, 56] width 248 height 16
copy div "[PERSON_NAME]"
click at [24, 22] on icon "Close pop-in" at bounding box center [24, 19] width 16 height 16
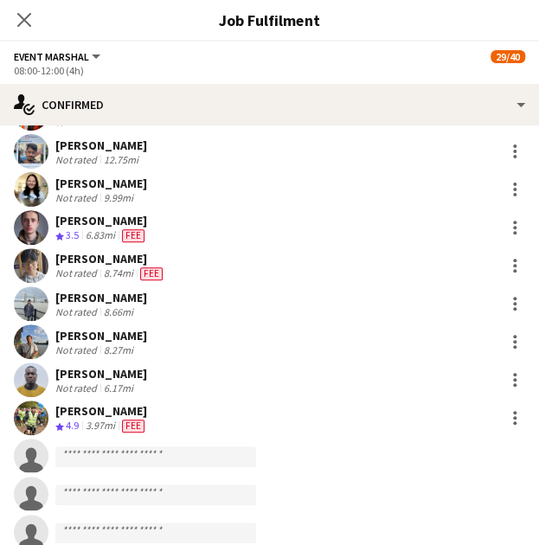
click at [153, 300] on div "Manas buri Not rated 8.66mi" at bounding box center [269, 303] width 539 height 35
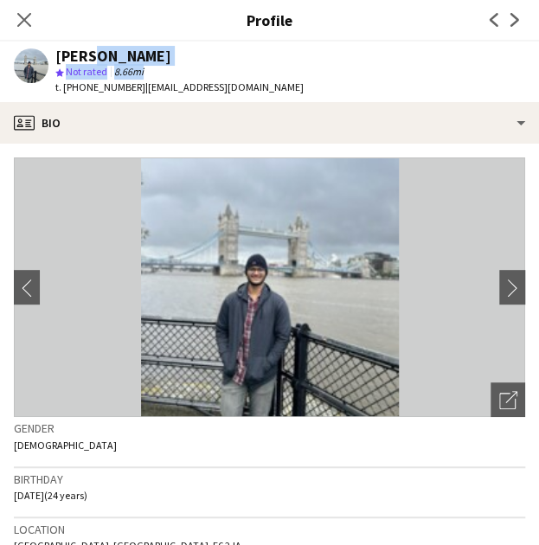
drag, startPoint x: 144, startPoint y: 64, endPoint x: 93, endPoint y: 62, distance: 50.2
click at [93, 63] on div "Manas buri star Not rated 8.66mi t. +447553869836 | manasburi@gmail.com" at bounding box center [179, 71] width 248 height 47
click at [147, 55] on div "[PERSON_NAME]" at bounding box center [179, 56] width 248 height 16
drag, startPoint x: 112, startPoint y: 55, endPoint x: 79, endPoint y: 56, distance: 33.7
click at [79, 56] on div "[PERSON_NAME]" at bounding box center [179, 56] width 248 height 16
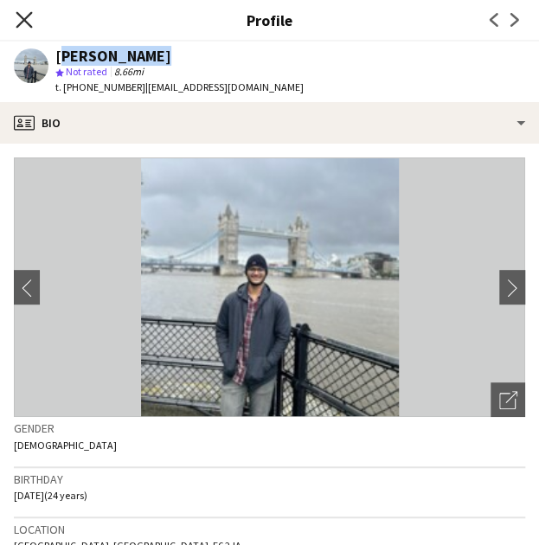
click at [24, 28] on icon "Close pop-in" at bounding box center [24, 19] width 16 height 16
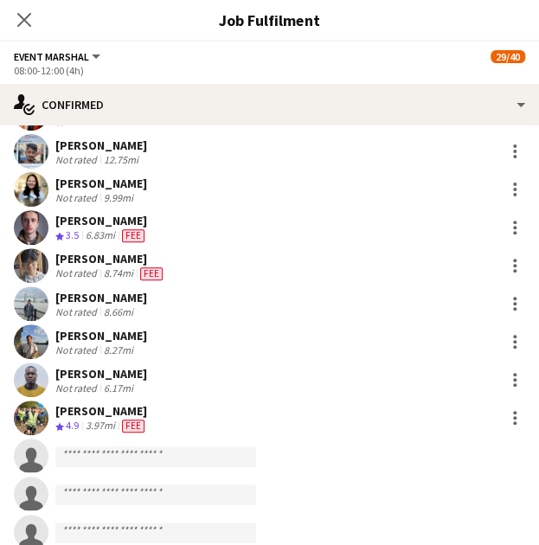
click at [149, 376] on div "Arnold Darkwah Not rated 6.17mi" at bounding box center [269, 379] width 539 height 35
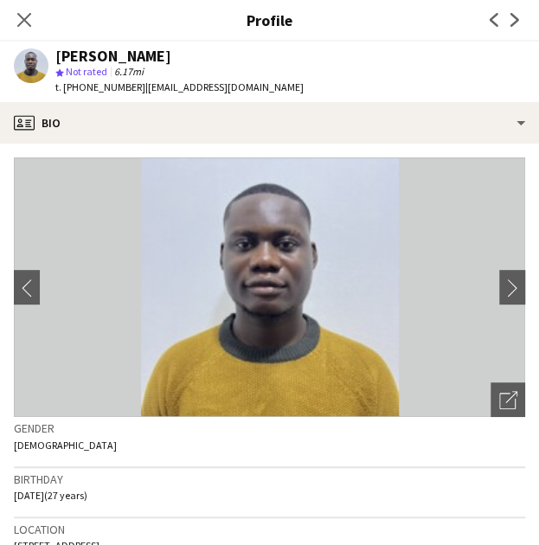
drag, startPoint x: 200, startPoint y: 60, endPoint x: 55, endPoint y: 58, distance: 144.5
click at [55, 58] on div "[PERSON_NAME]" at bounding box center [179, 56] width 248 height 16
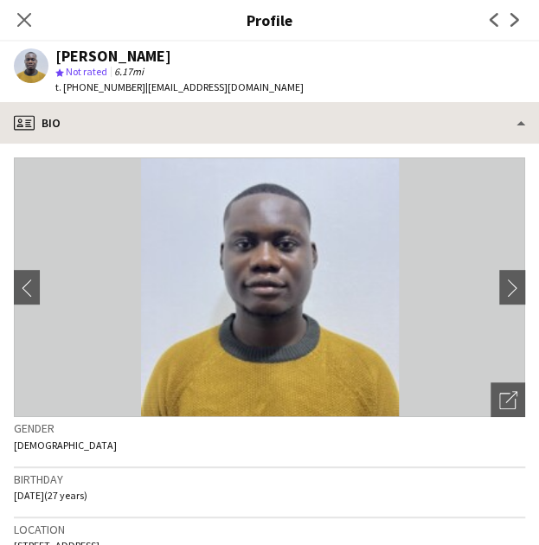
copy div "[PERSON_NAME]"
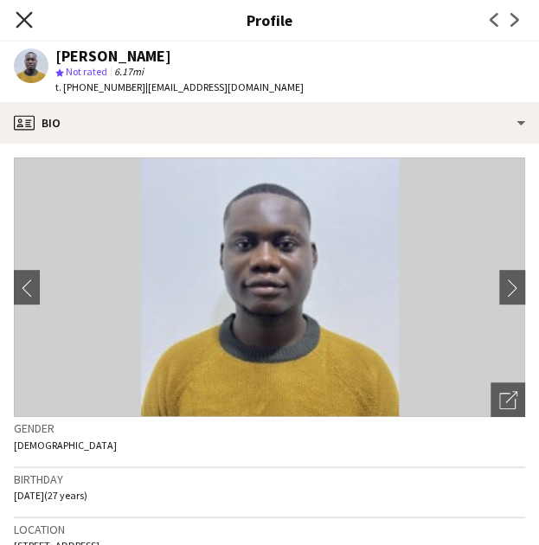
click at [29, 26] on icon at bounding box center [24, 19] width 16 height 16
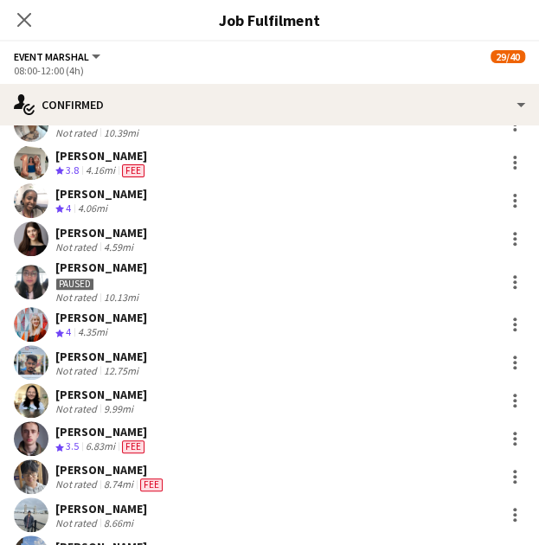
scroll to position [642, 0]
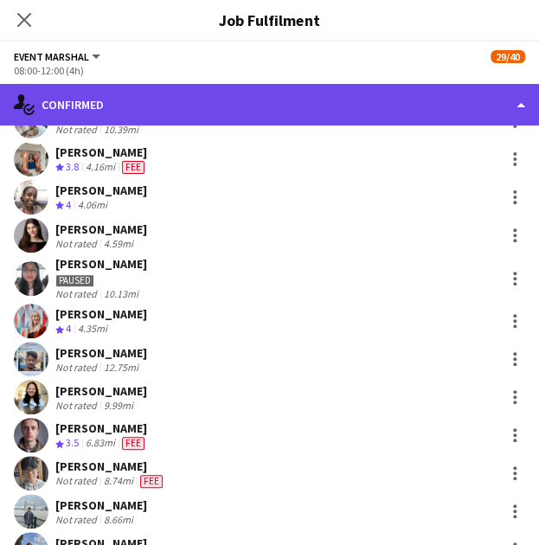
click at [85, 109] on div "single-neutral-actions-check-2 Confirmed" at bounding box center [269, 105] width 539 height 42
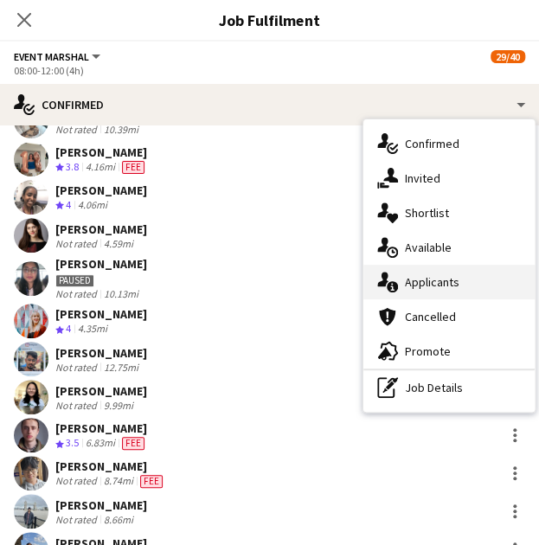
click at [477, 281] on div "single-neutral-actions-information Applicants" at bounding box center [448, 282] width 171 height 35
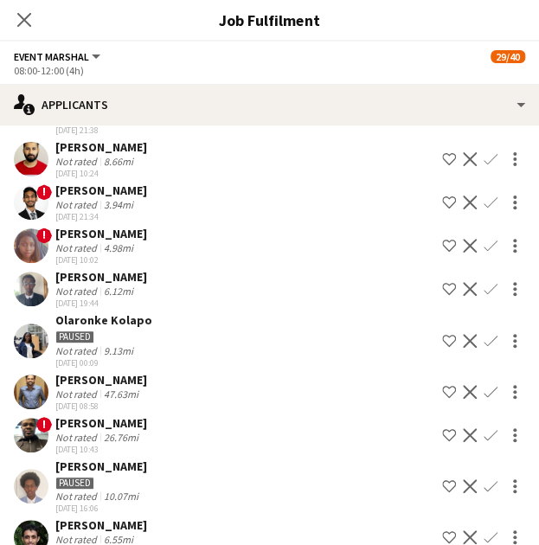
scroll to position [172, 0]
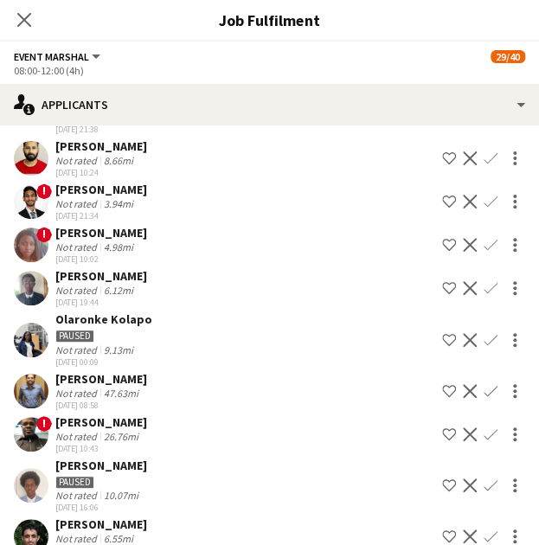
click at [126, 280] on div "Muhanad Abdirahman" at bounding box center [101, 276] width 92 height 16
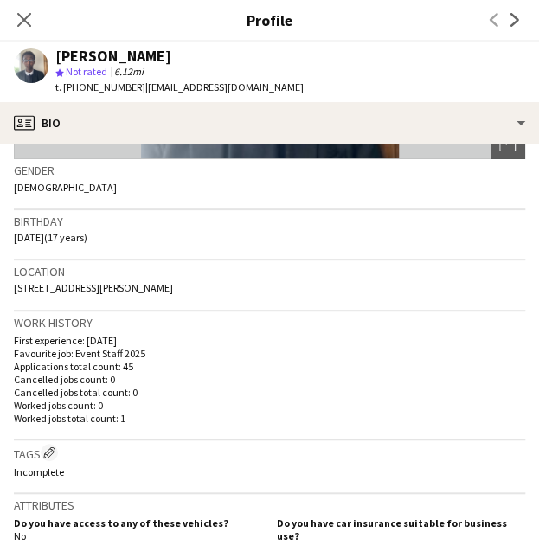
scroll to position [259, 0]
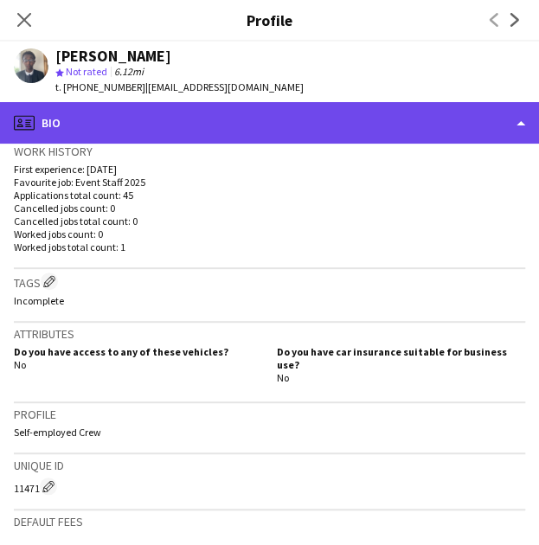
click at [105, 103] on div "profile Bio" at bounding box center [269, 123] width 539 height 42
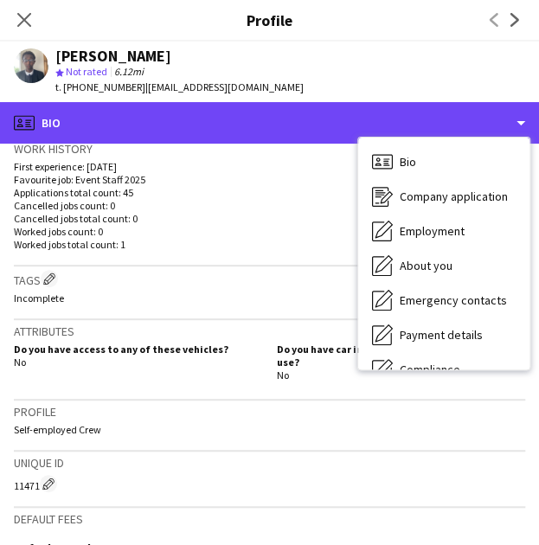
scroll to position [432, 0]
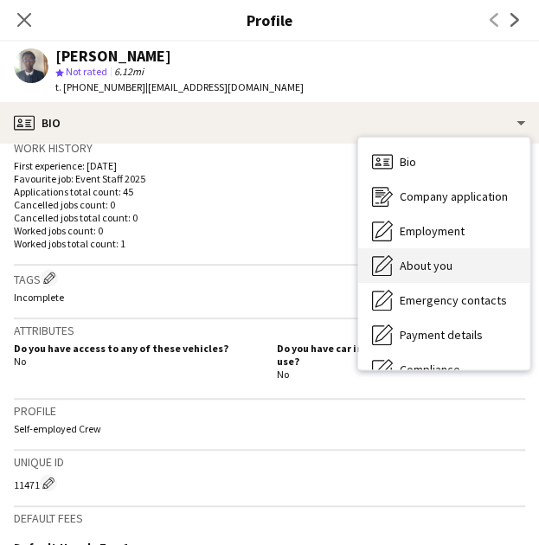
click at [452, 270] on div "About you About you" at bounding box center [443, 265] width 171 height 35
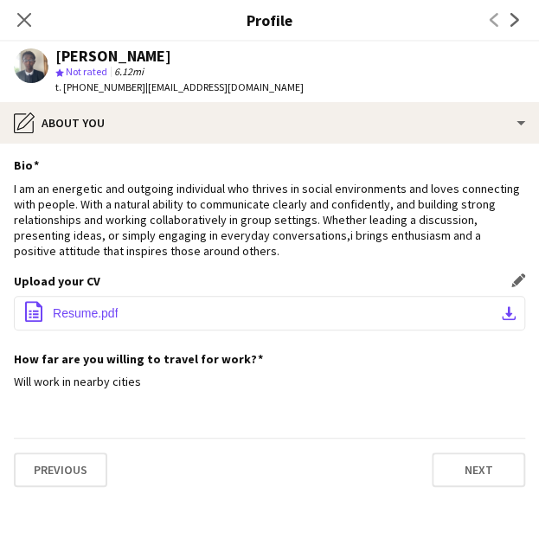
click at [116, 311] on span "Resume.pdf" at bounding box center [85, 313] width 65 height 14
click at [31, 19] on icon "Close pop-in" at bounding box center [24, 19] width 16 height 16
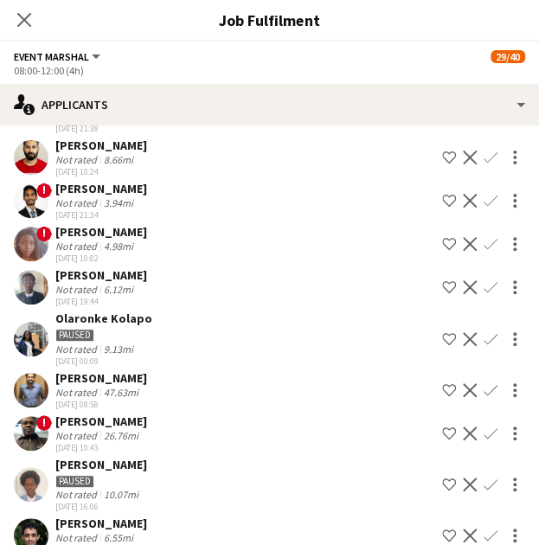
scroll to position [172, 0]
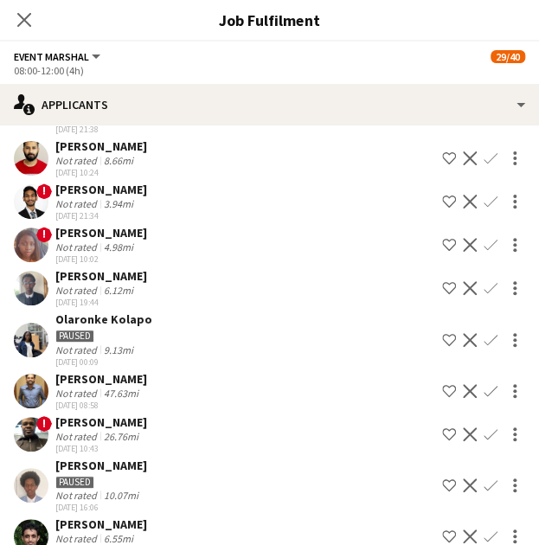
click at [142, 288] on div "Not rated 6.12mi" at bounding box center [101, 290] width 92 height 13
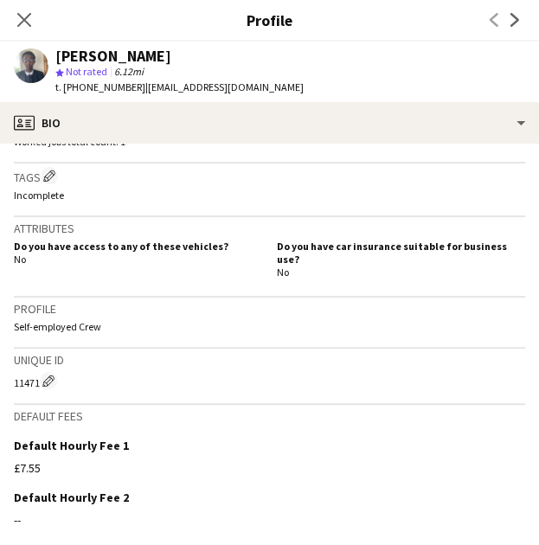
scroll to position [518, 0]
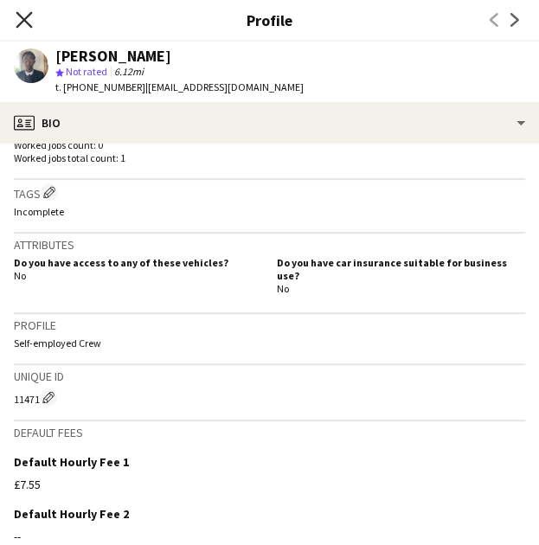
click at [27, 17] on icon at bounding box center [24, 19] width 16 height 16
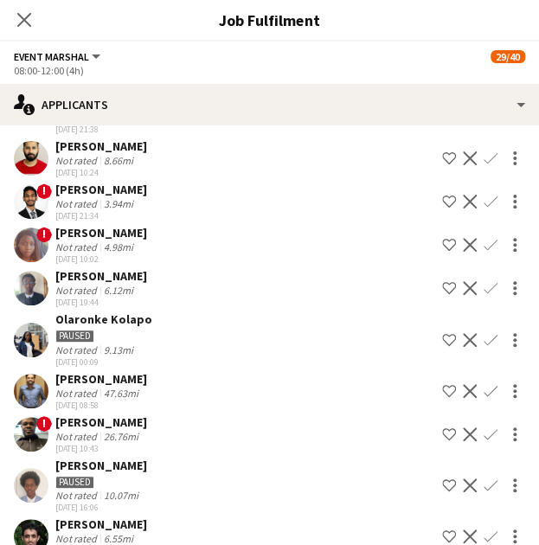
click at [483, 289] on app-icon "Confirm" at bounding box center [490, 288] width 14 height 14
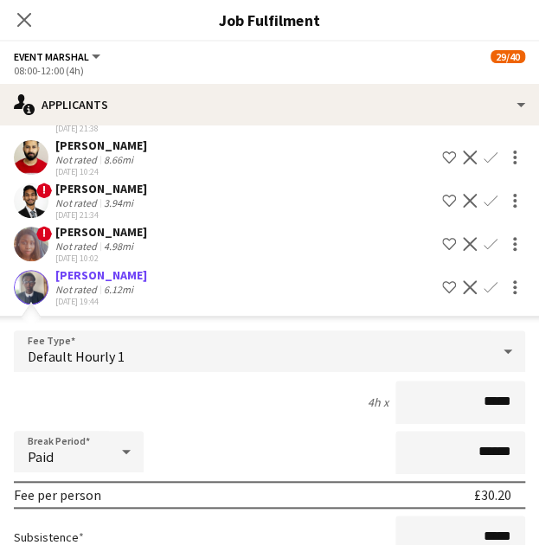
scroll to position [173, 0]
click at [93, 286] on div "Not rated" at bounding box center [77, 289] width 45 height 13
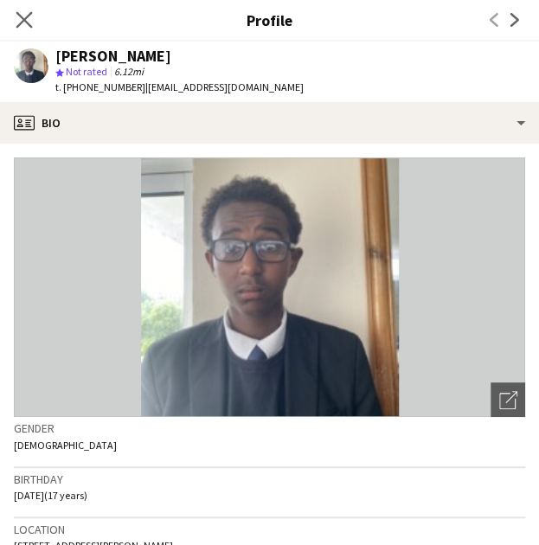
click at [22, 10] on app-icon "Close pop-in" at bounding box center [24, 20] width 25 height 25
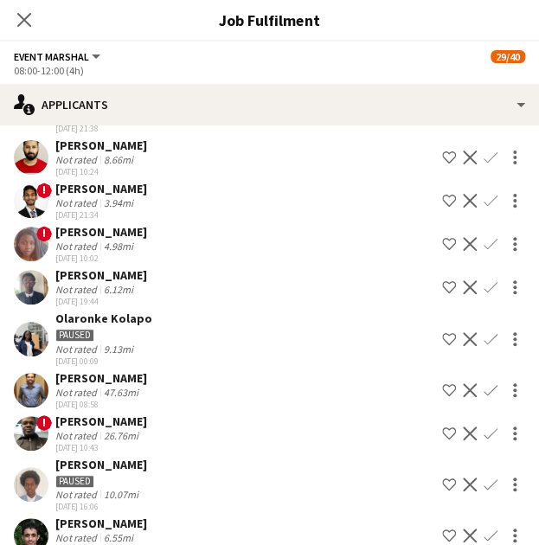
click at [139, 331] on div "Paused" at bounding box center [103, 334] width 97 height 16
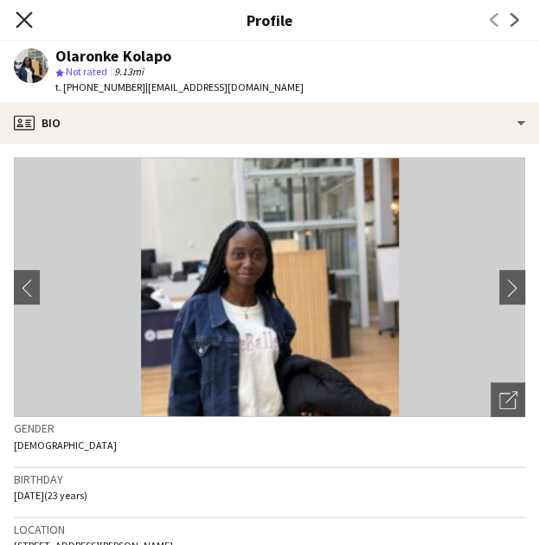
click at [21, 23] on icon at bounding box center [24, 19] width 16 height 16
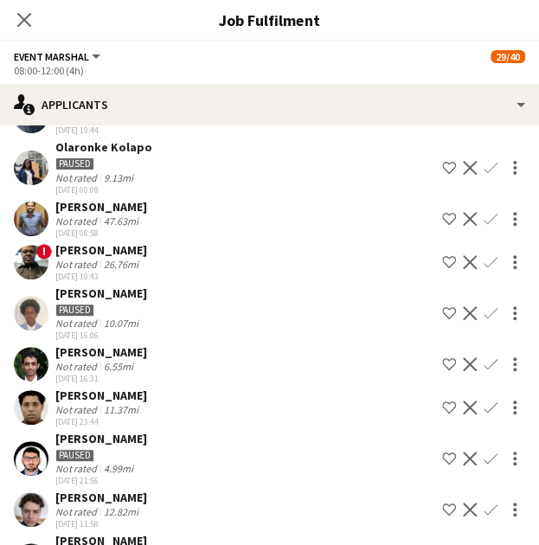
scroll to position [345, 0]
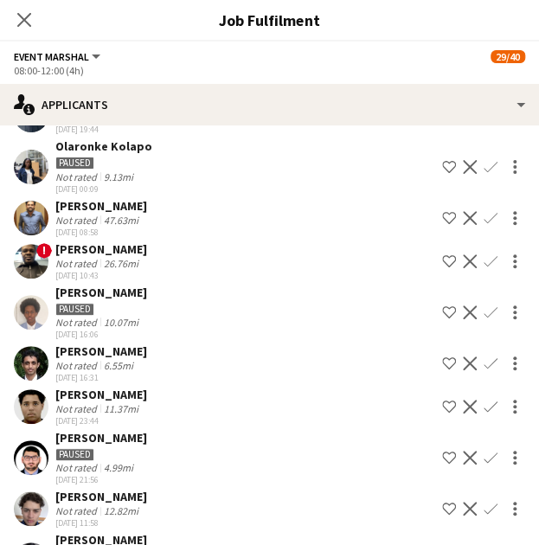
click at [114, 404] on div "11.37mi" at bounding box center [121, 408] width 42 height 13
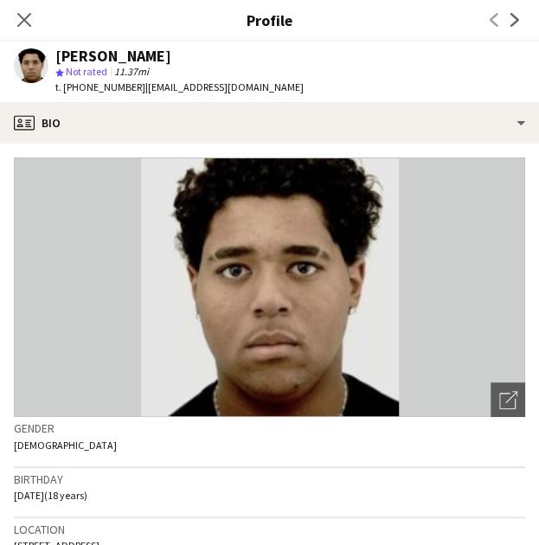
click at [148, 148] on app-crew-profile-bio "Open photos pop-in Gender Male Birthday 15-02-2007 (18 years) Location 185 Saxo…" at bounding box center [269, 344] width 539 height 401
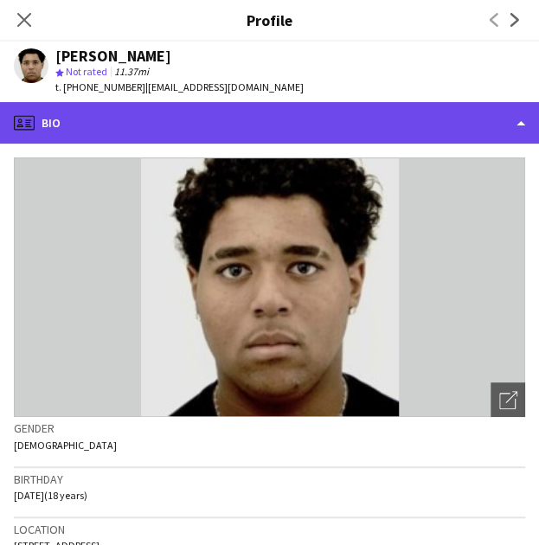
click at [145, 127] on div "profile Bio" at bounding box center [269, 123] width 539 height 42
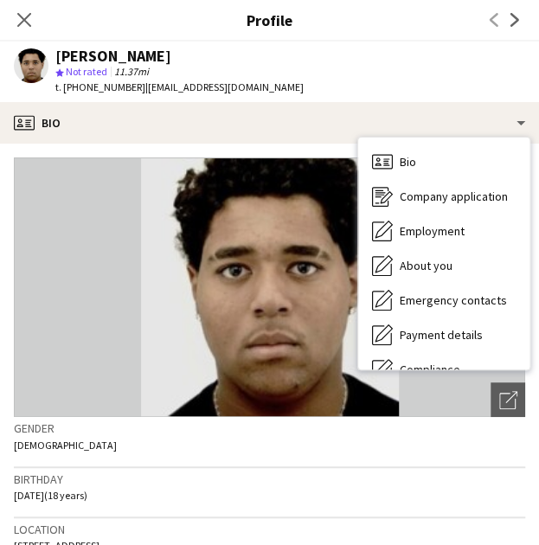
drag, startPoint x: 160, startPoint y: 492, endPoint x: 166, endPoint y: 466, distance: 26.6
click at [161, 490] on div "Birthday 15-02-2007 (18 years)" at bounding box center [269, 493] width 511 height 50
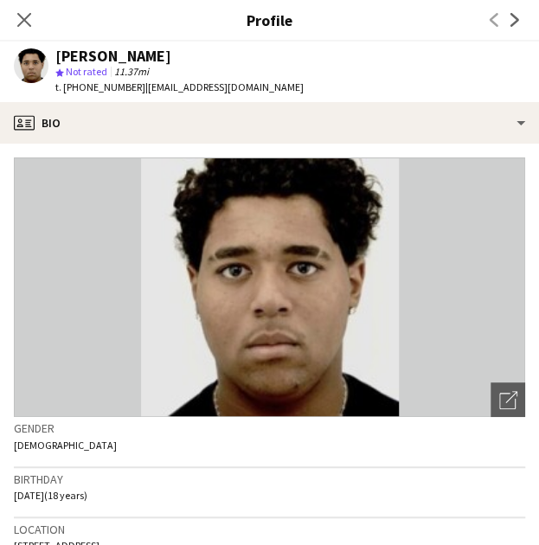
scroll to position [523, 0]
click at [22, 8] on div "Close pop-in" at bounding box center [24, 20] width 48 height 40
click at [26, 22] on icon at bounding box center [24, 19] width 16 height 16
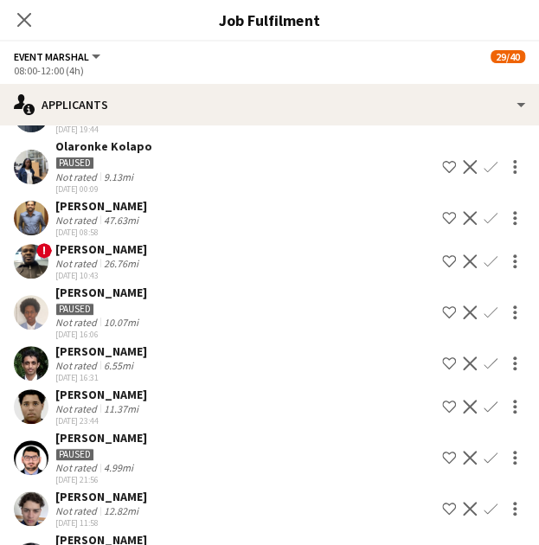
click at [150, 370] on div "Sadfer Ali Not rated 6.55mi 24-07-2025 16:31 Shortlist crew Decline Confirm" at bounding box center [269, 363] width 539 height 40
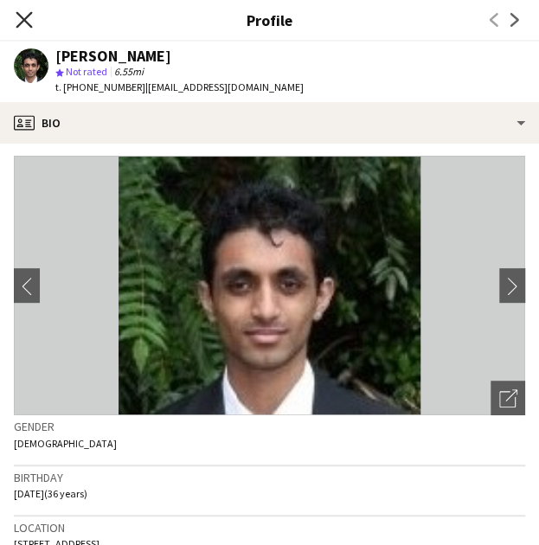
scroll to position [0, 0]
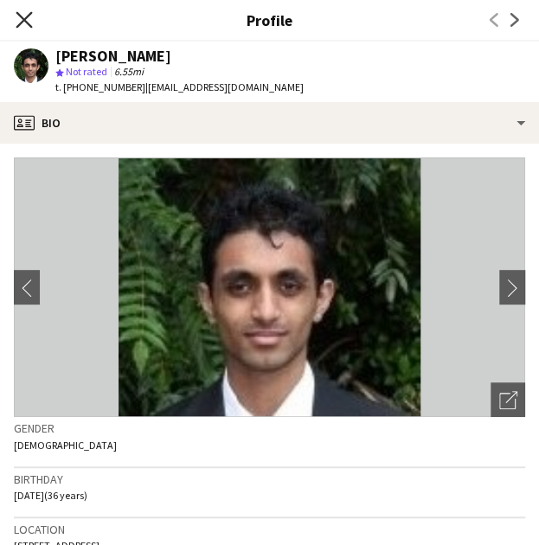
click at [25, 25] on icon "Close pop-in" at bounding box center [24, 19] width 16 height 16
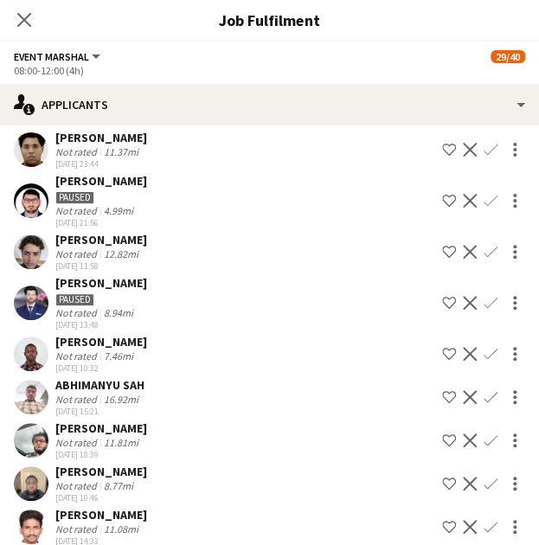
scroll to position [603, 0]
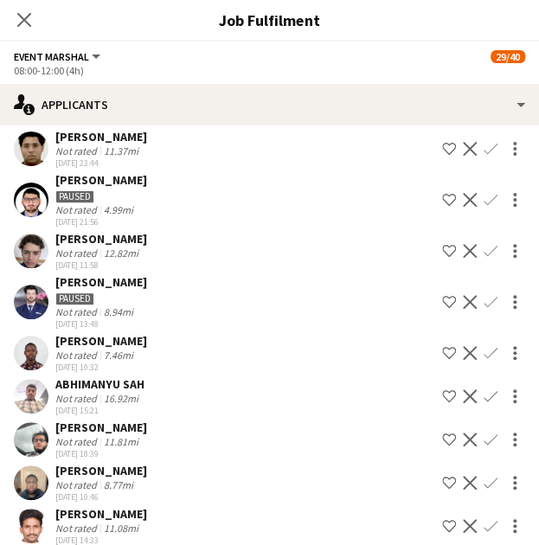
click at [178, 349] on div "BISMARK OBENG Not rated 7.46mi 20-08-2025 10:32 Shortlist crew Decline Confirm" at bounding box center [269, 353] width 539 height 40
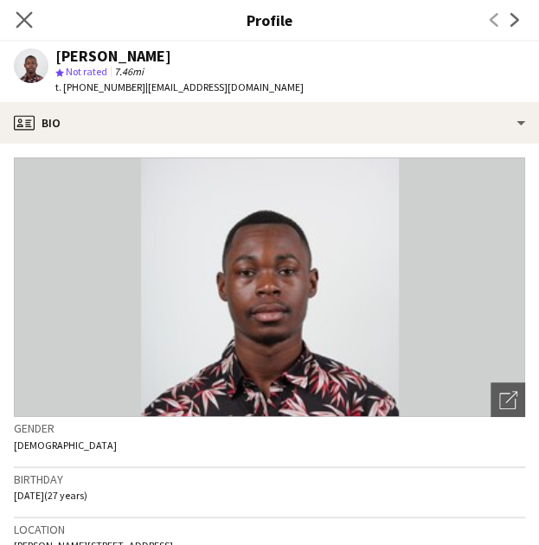
scroll to position [475, 0]
drag, startPoint x: 26, startPoint y: 26, endPoint x: 32, endPoint y: 48, distance: 22.5
click at [25, 26] on icon "Close pop-in" at bounding box center [24, 20] width 14 height 14
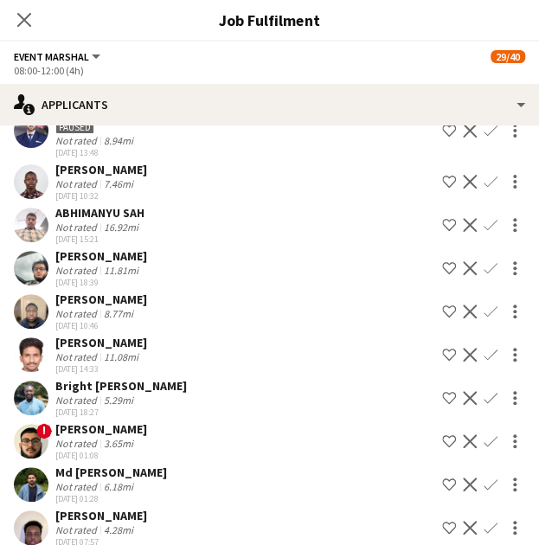
scroll to position [775, 0]
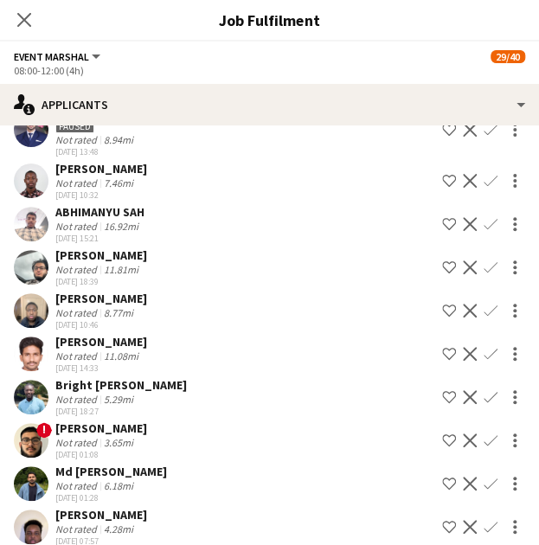
click at [135, 383] on div "Bright Adusei Not rated 5.29mi 21-09-2025 18:27 Shortlist crew Decline Confirm" at bounding box center [269, 397] width 539 height 40
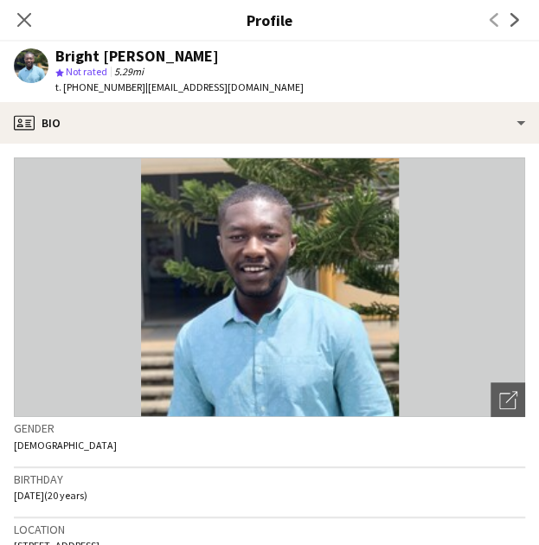
scroll to position [472, 0]
click at [22, 16] on icon "Close pop-in" at bounding box center [24, 19] width 16 height 16
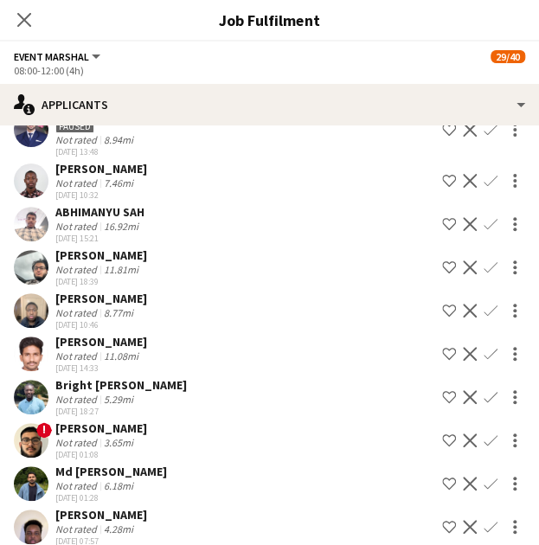
click at [480, 387] on button "Confirm" at bounding box center [490, 397] width 21 height 21
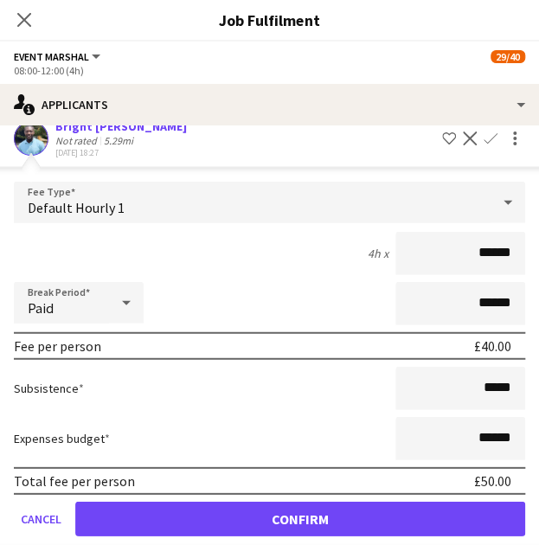
scroll to position [1034, 0]
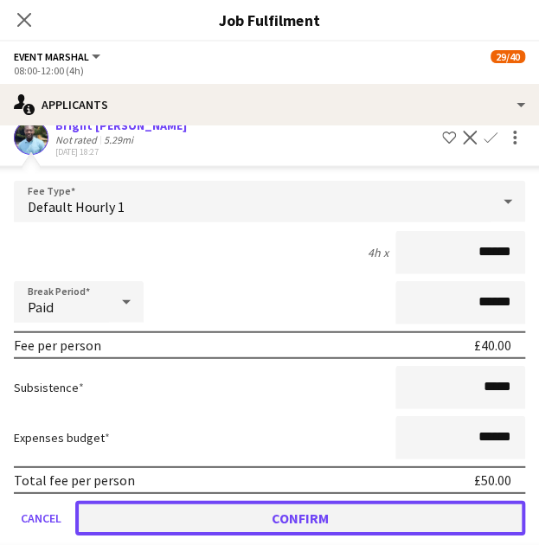
click at [364, 509] on button "Confirm" at bounding box center [300, 518] width 450 height 35
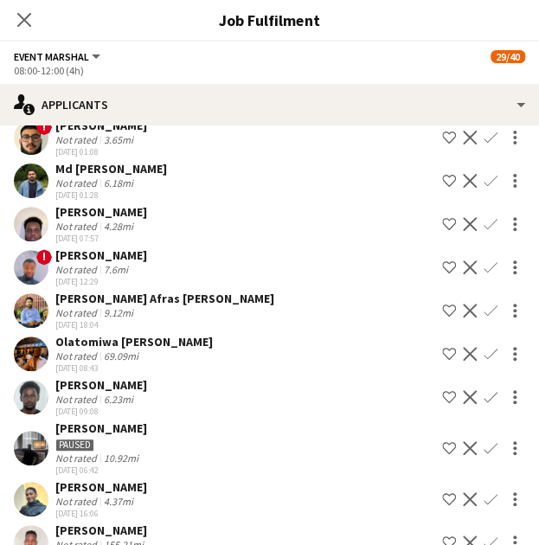
click at [26, 18] on icon at bounding box center [24, 20] width 14 height 14
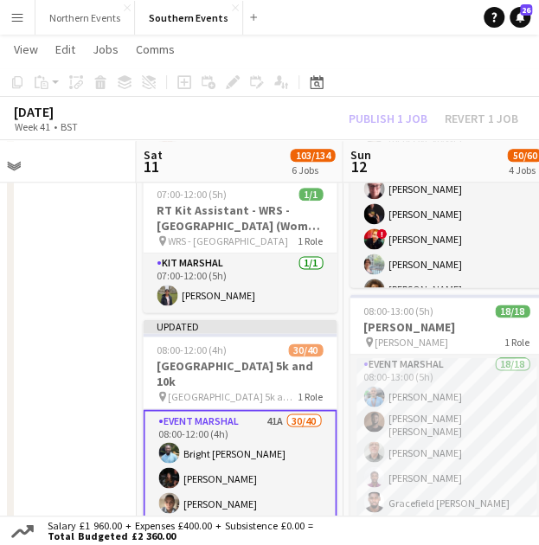
click at [408, 114] on div "Publish 1 job Revert 1 job" at bounding box center [433, 118] width 211 height 19
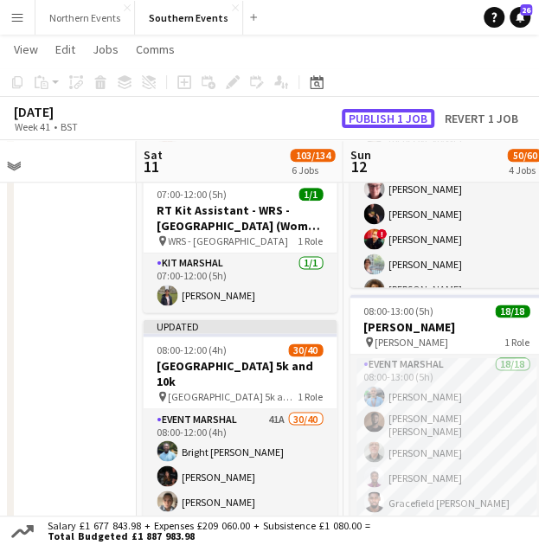
click at [408, 114] on button "Publish 1 job" at bounding box center [388, 118] width 93 height 19
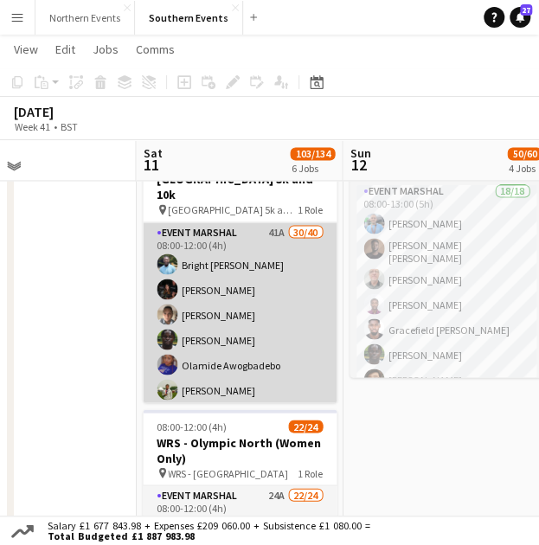
scroll to position [645, 0]
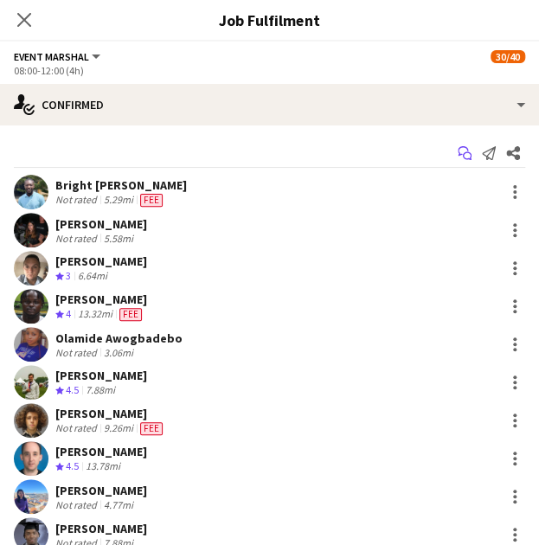
click at [458, 148] on icon "Start chat" at bounding box center [465, 153] width 14 height 14
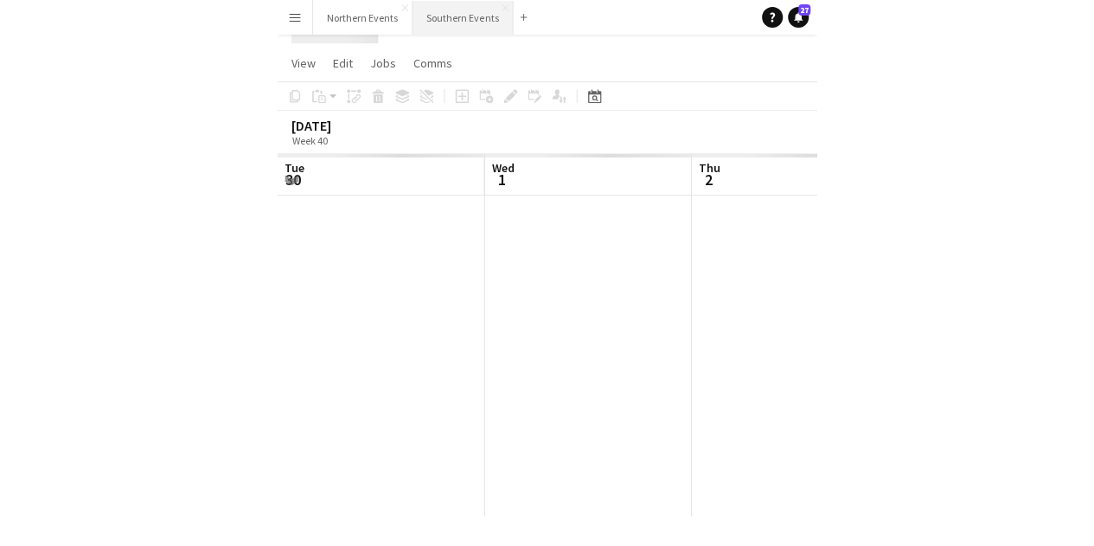
scroll to position [0, 413]
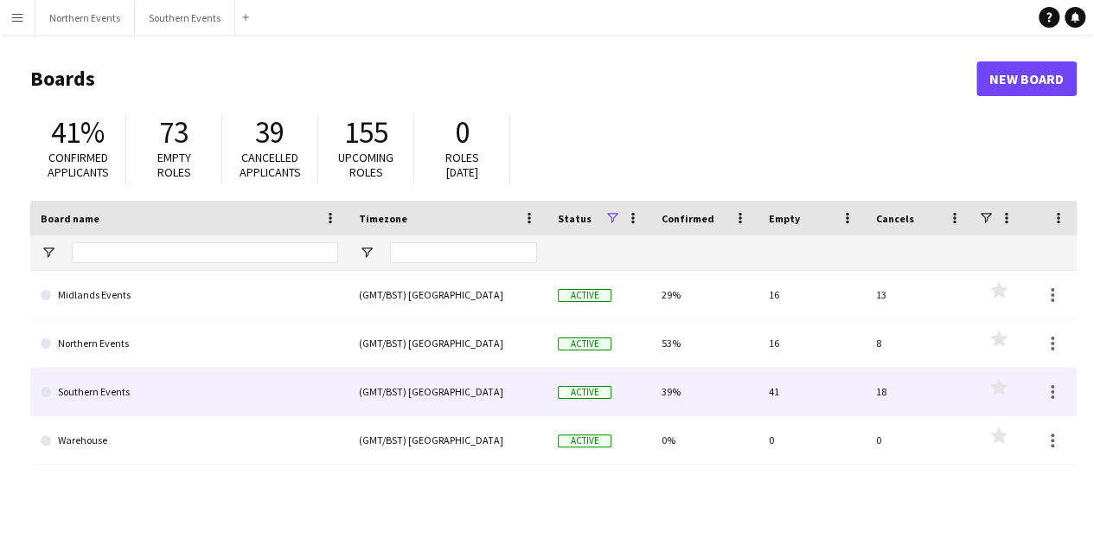
click at [201, 385] on link "Southern Events" at bounding box center [190, 392] width 298 height 48
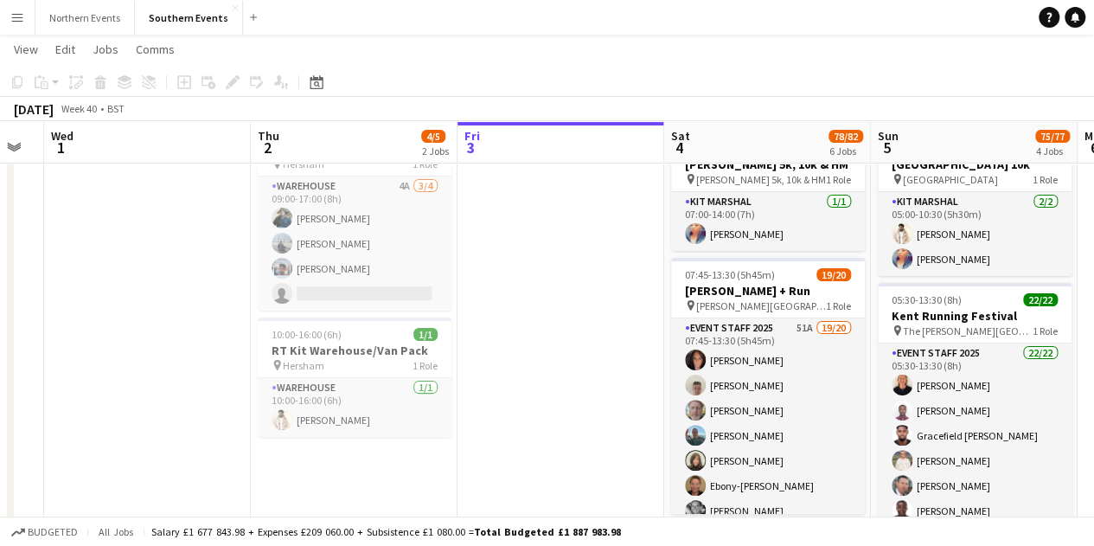
scroll to position [0, 805]
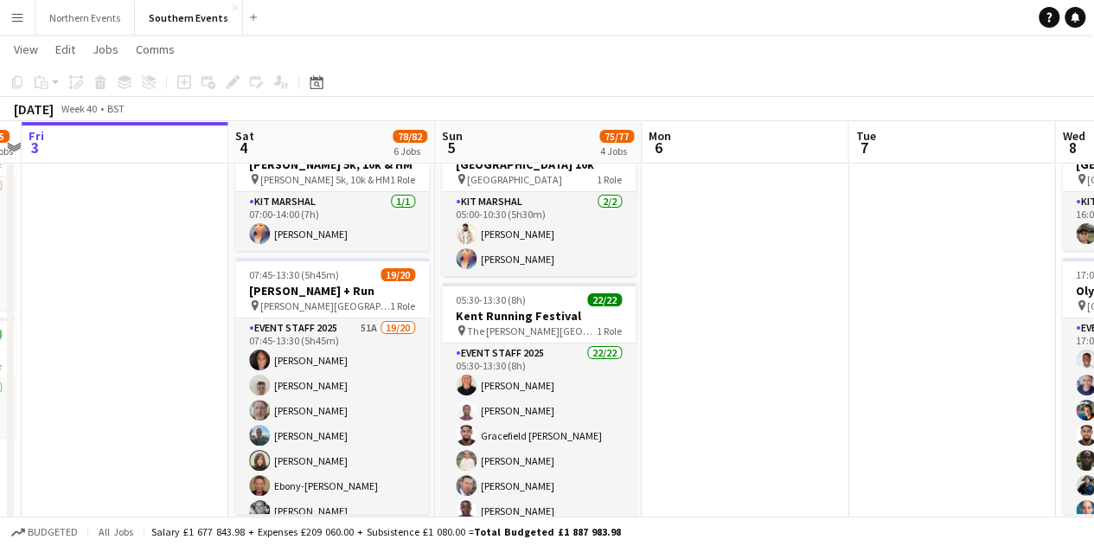
drag, startPoint x: 429, startPoint y: 365, endPoint x: 128, endPoint y: 325, distance: 303.6
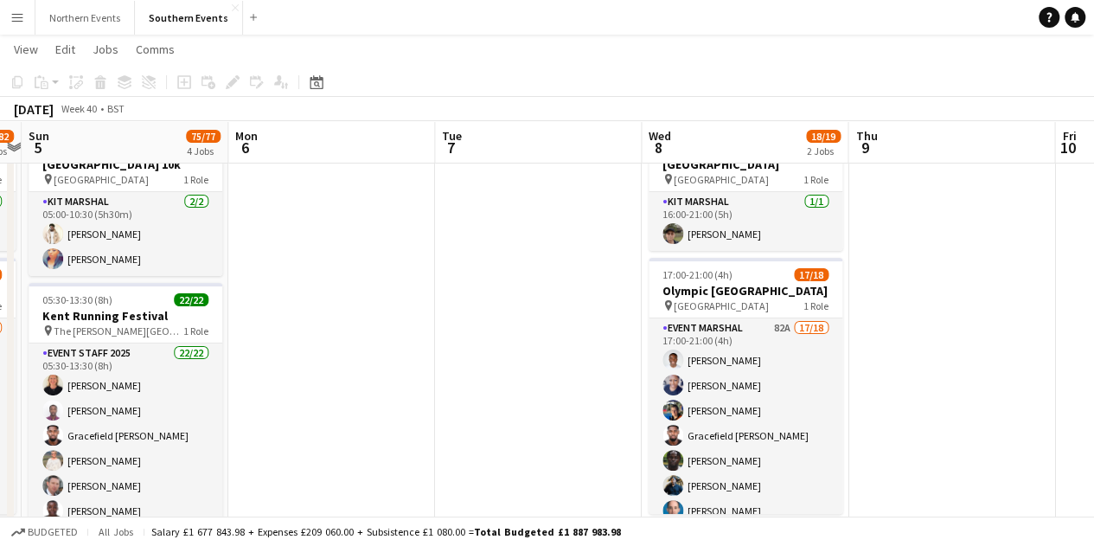
scroll to position [0, 471]
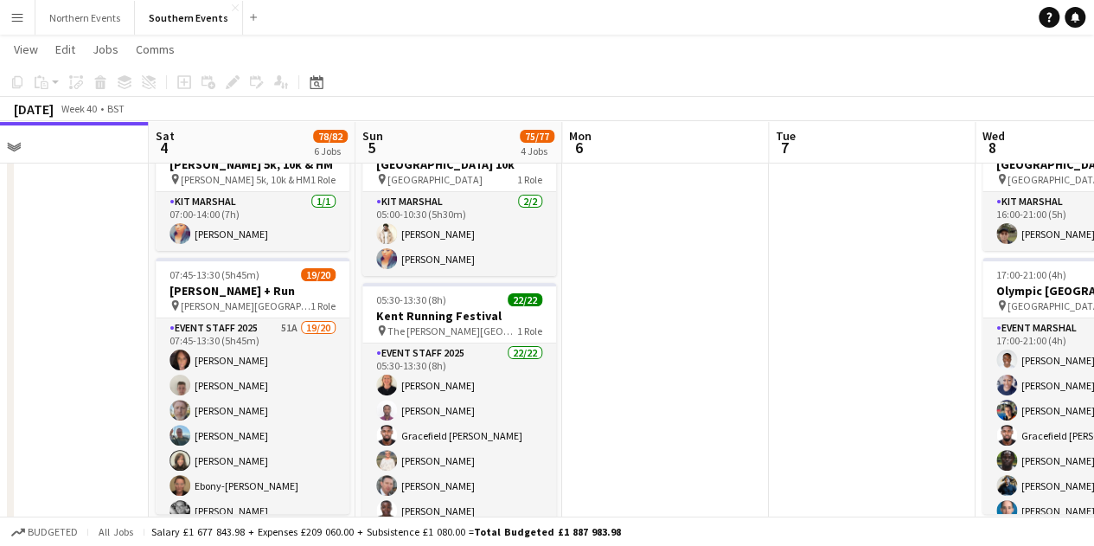
drag, startPoint x: 796, startPoint y: 343, endPoint x: 716, endPoint y: 342, distance: 79.6
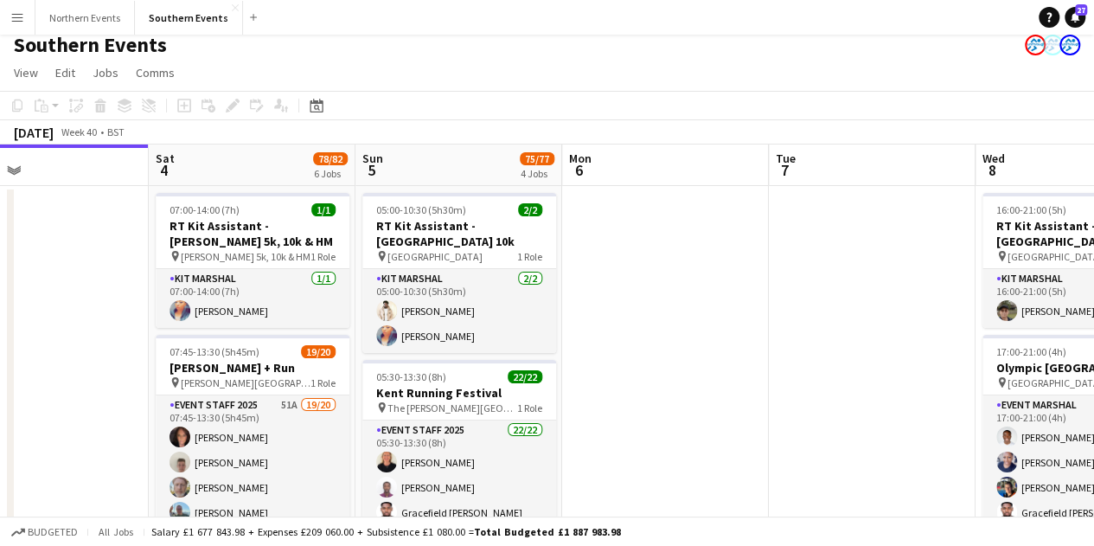
scroll to position [0, 0]
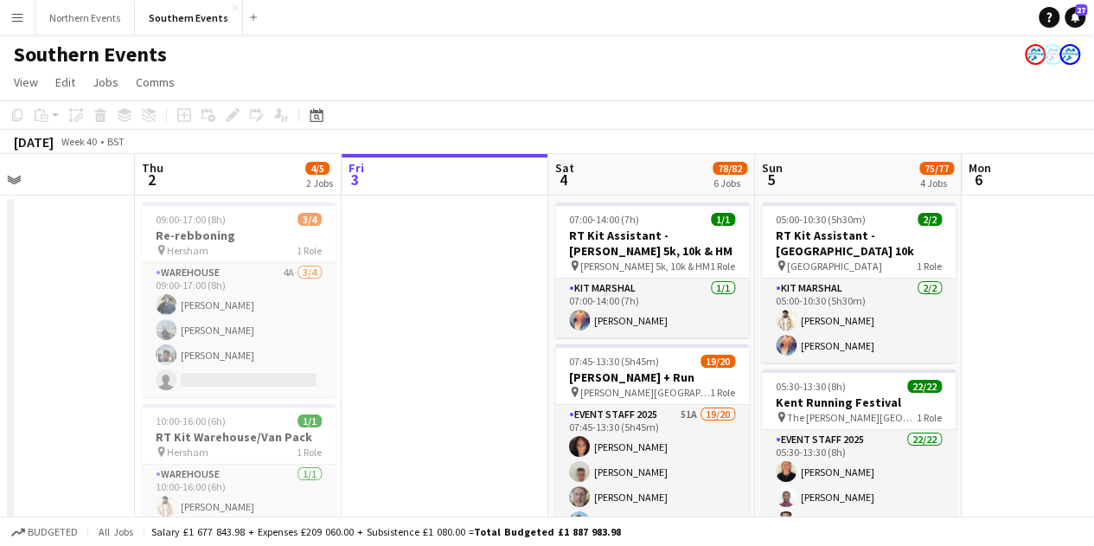
drag, startPoint x: 623, startPoint y: 349, endPoint x: 1028, endPoint y: 328, distance: 406.2
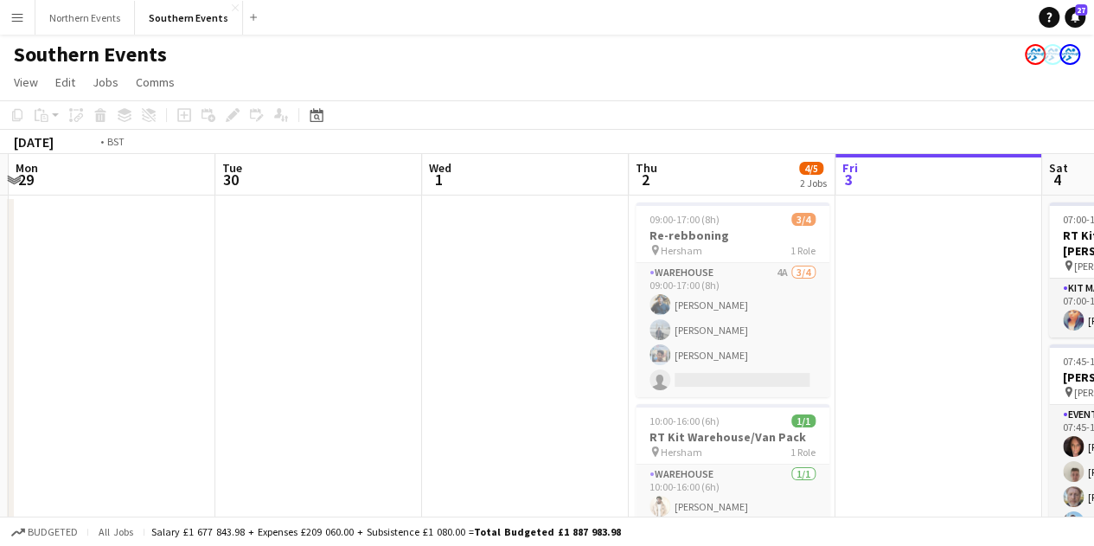
drag, startPoint x: 424, startPoint y: 343, endPoint x: 407, endPoint y: 324, distance: 25.1
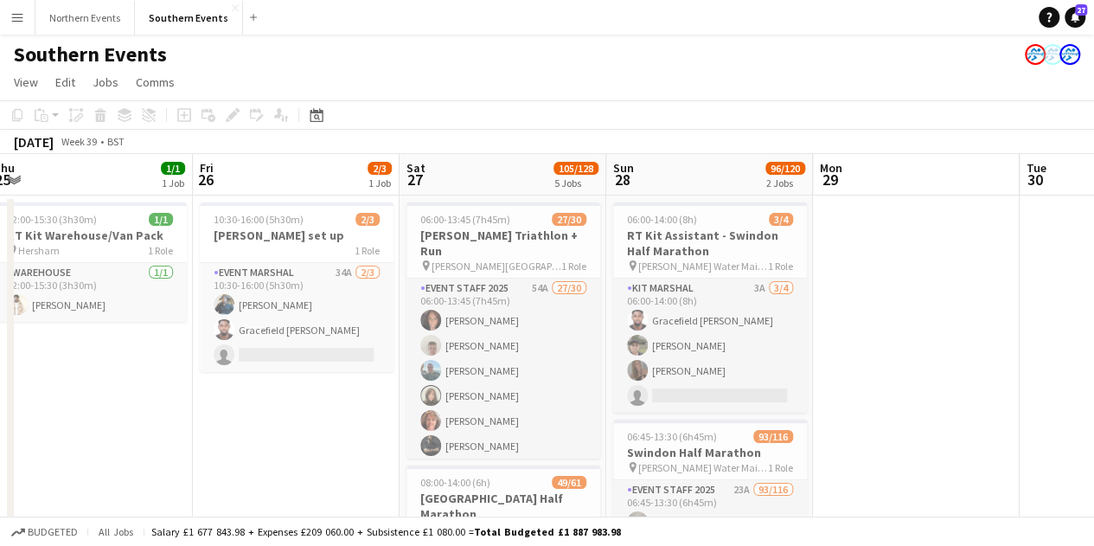
drag, startPoint x: 643, startPoint y: 311, endPoint x: 839, endPoint y: 300, distance: 195.8
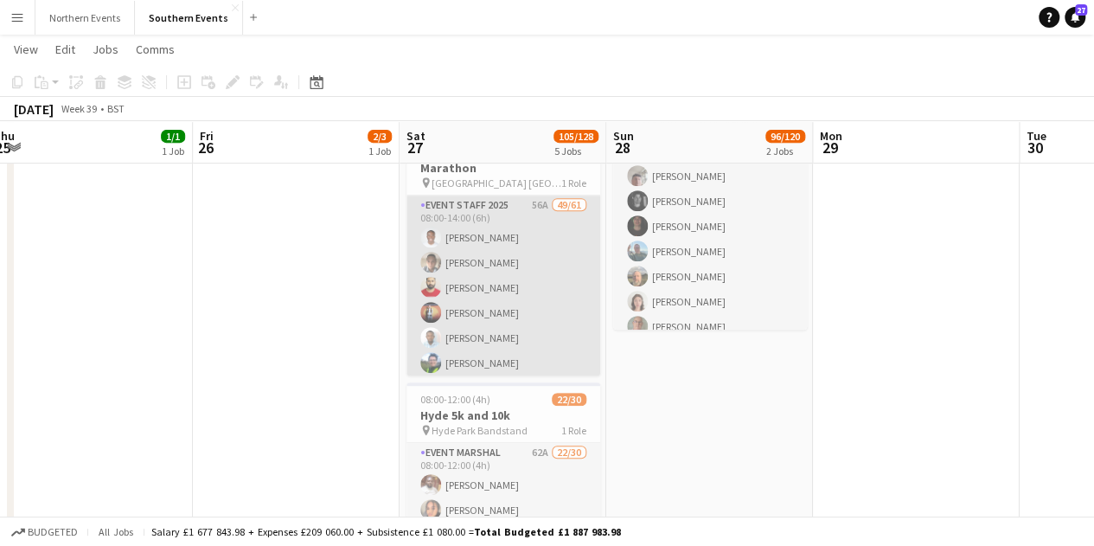
scroll to position [345, 0]
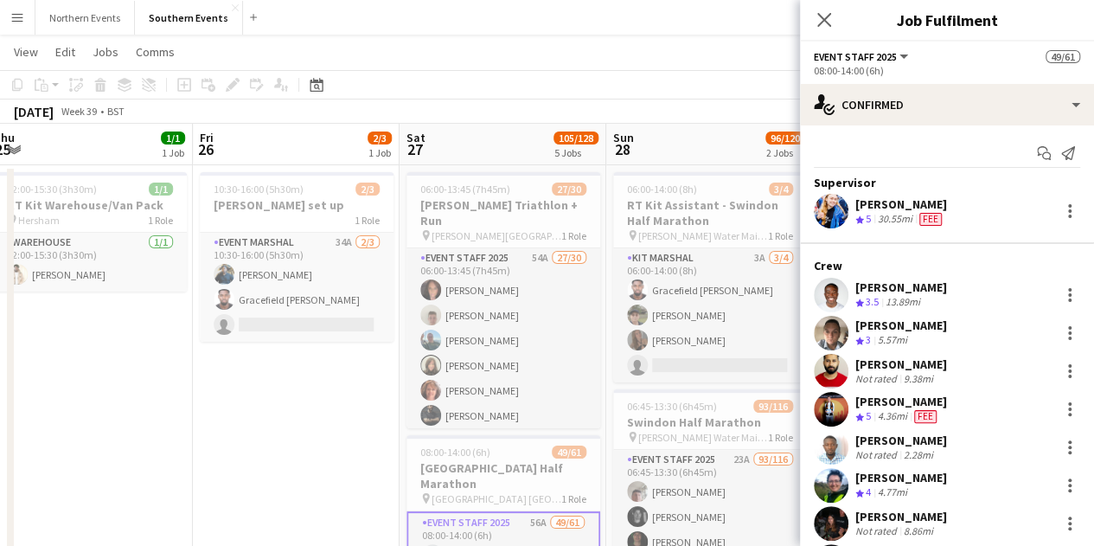
scroll to position [0, 0]
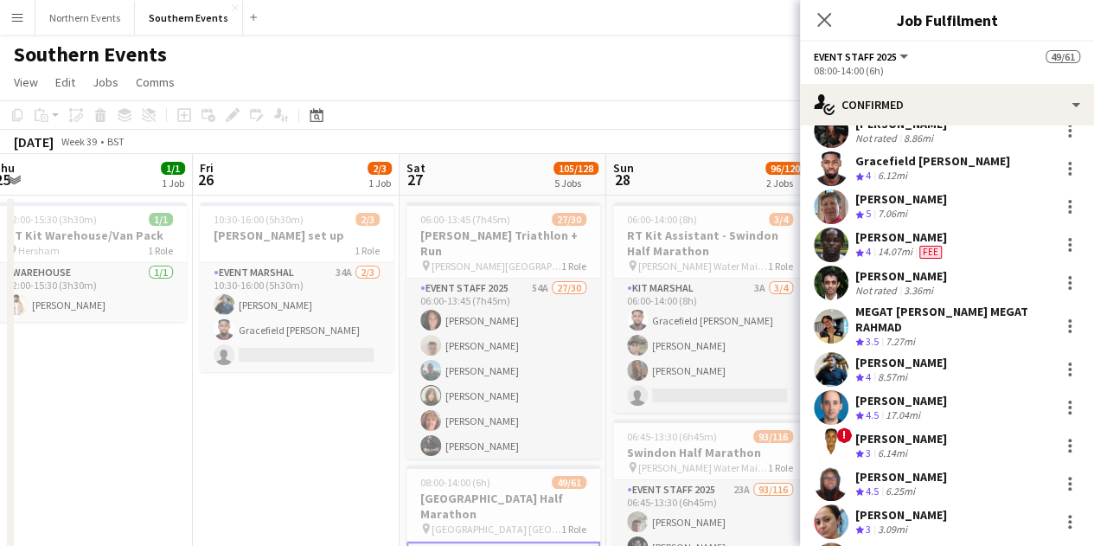
click at [654, 41] on div "Southern Events" at bounding box center [547, 51] width 1094 height 33
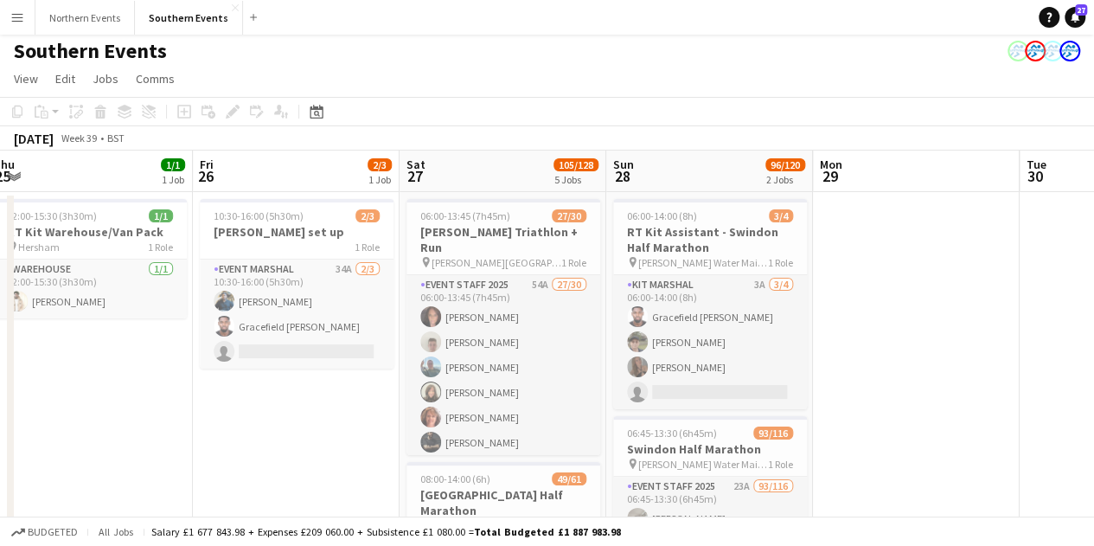
click at [13, 16] on app-icon "Menu" at bounding box center [17, 17] width 14 height 14
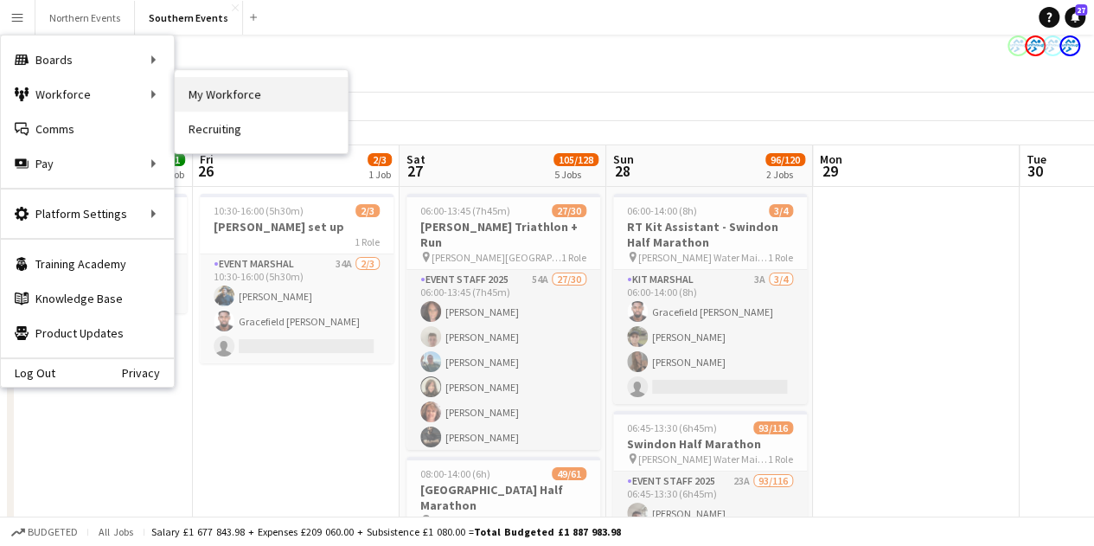
scroll to position [10, 0]
click at [253, 96] on link "My Workforce" at bounding box center [261, 94] width 173 height 35
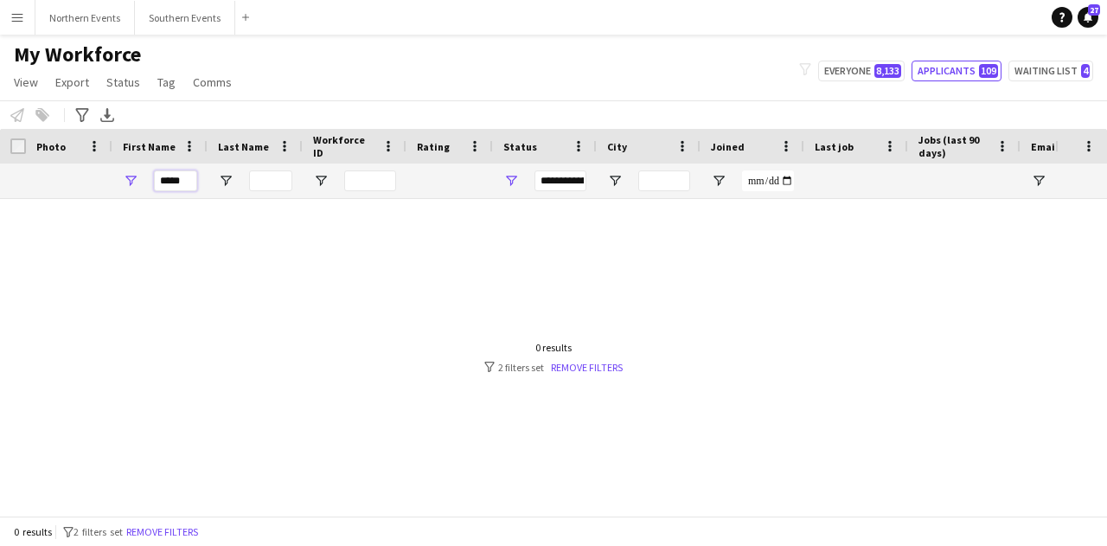
drag, startPoint x: 195, startPoint y: 181, endPoint x: 137, endPoint y: 176, distance: 59.0
click at [137, 176] on div "*****" at bounding box center [159, 180] width 95 height 35
type input "*****"
click at [564, 364] on link "Remove filters" at bounding box center [587, 367] width 72 height 13
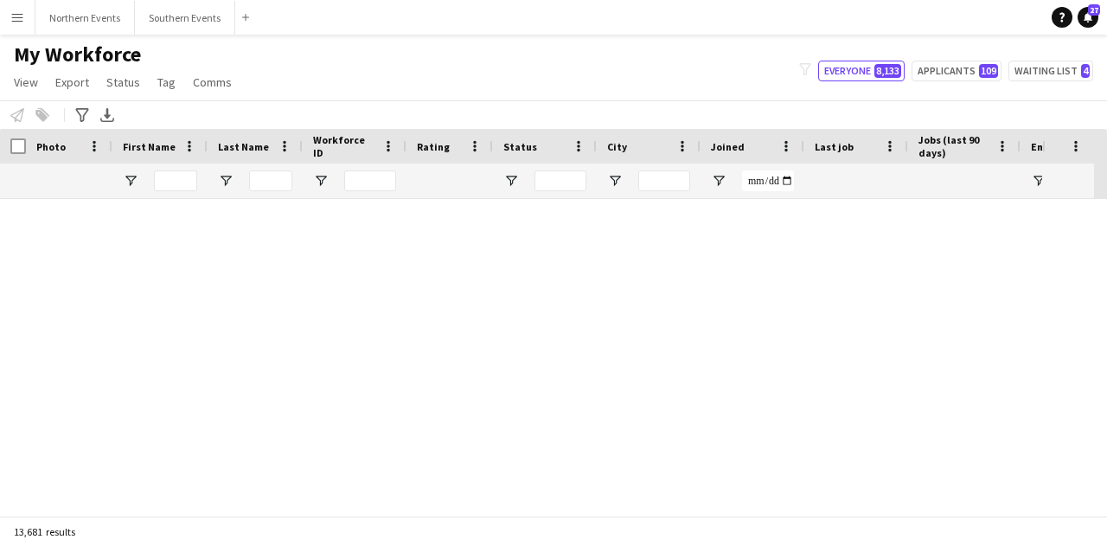
click at [24, 8] on button "Menu" at bounding box center [17, 17] width 35 height 35
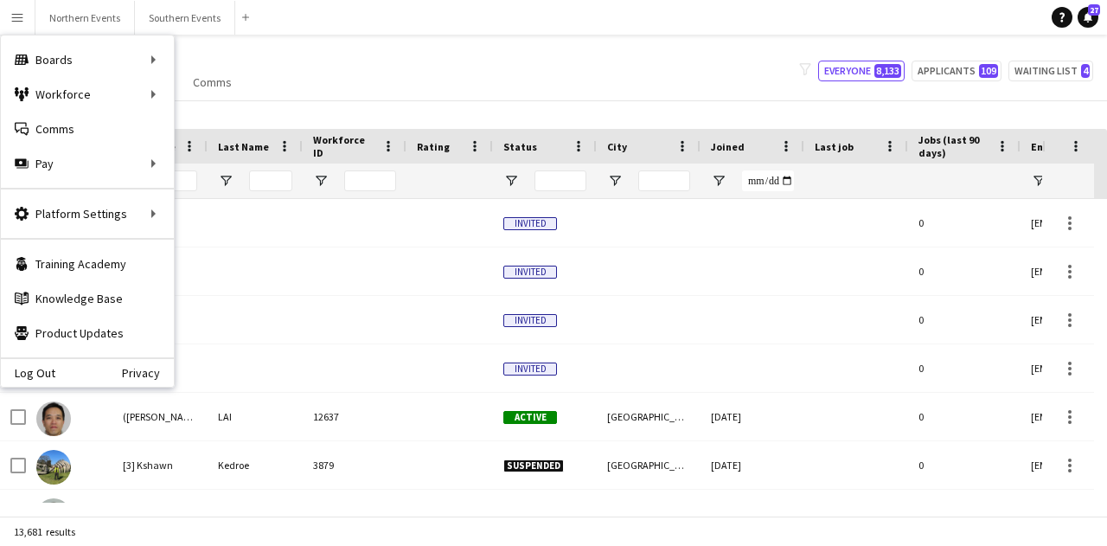
click at [429, 97] on div "My Workforce View Views Default view New view Update view Delete view Edit name…" at bounding box center [553, 71] width 1107 height 59
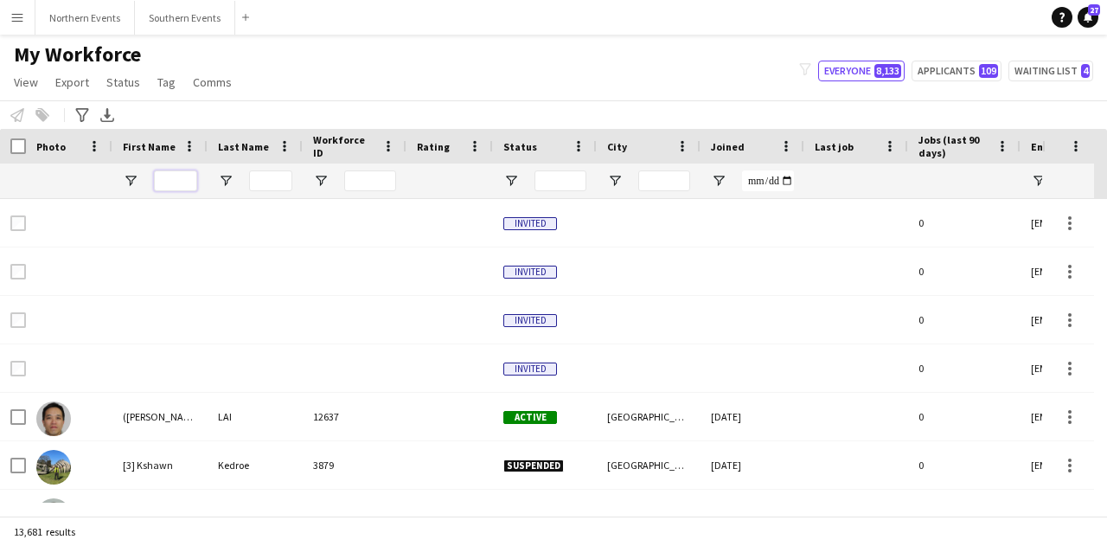
click at [182, 182] on input "First Name Filter Input" at bounding box center [175, 180] width 43 height 21
type input "*****"
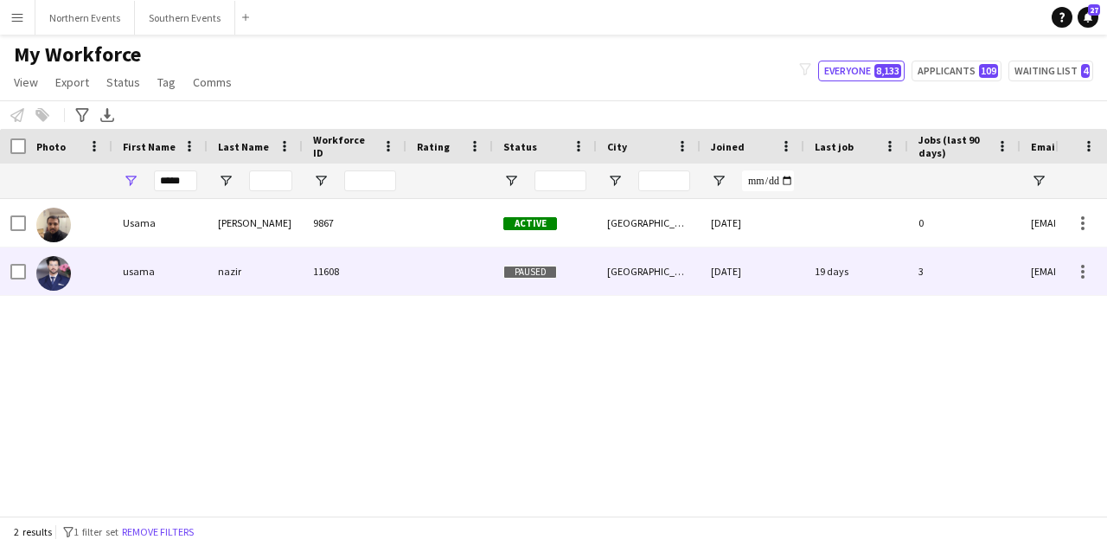
click at [170, 259] on div "usama" at bounding box center [159, 271] width 95 height 48
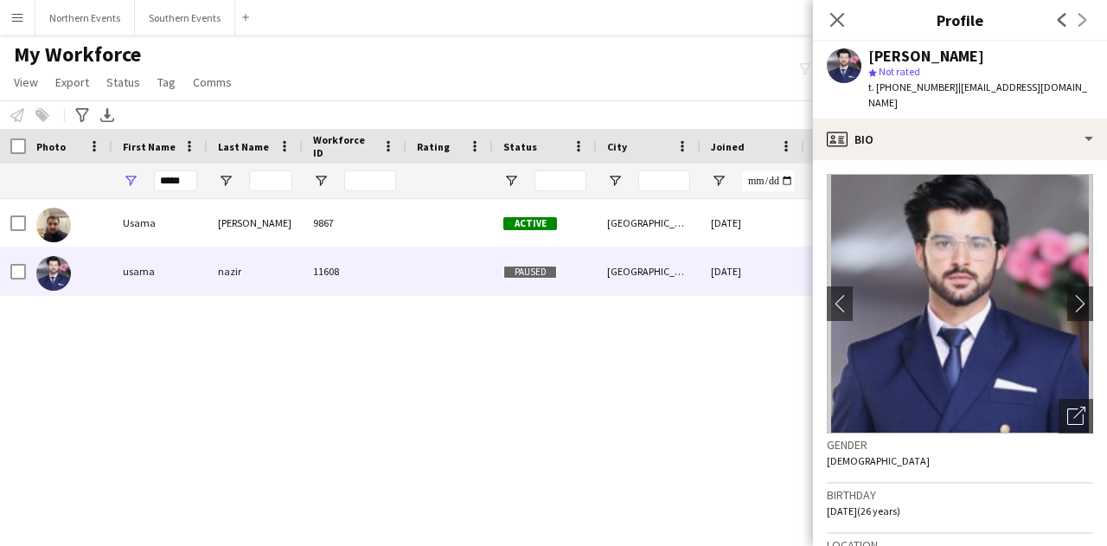
click at [837, 34] on div "Close pop-in" at bounding box center [837, 20] width 48 height 40
click at [836, 16] on icon "Close pop-in" at bounding box center [837, 19] width 16 height 16
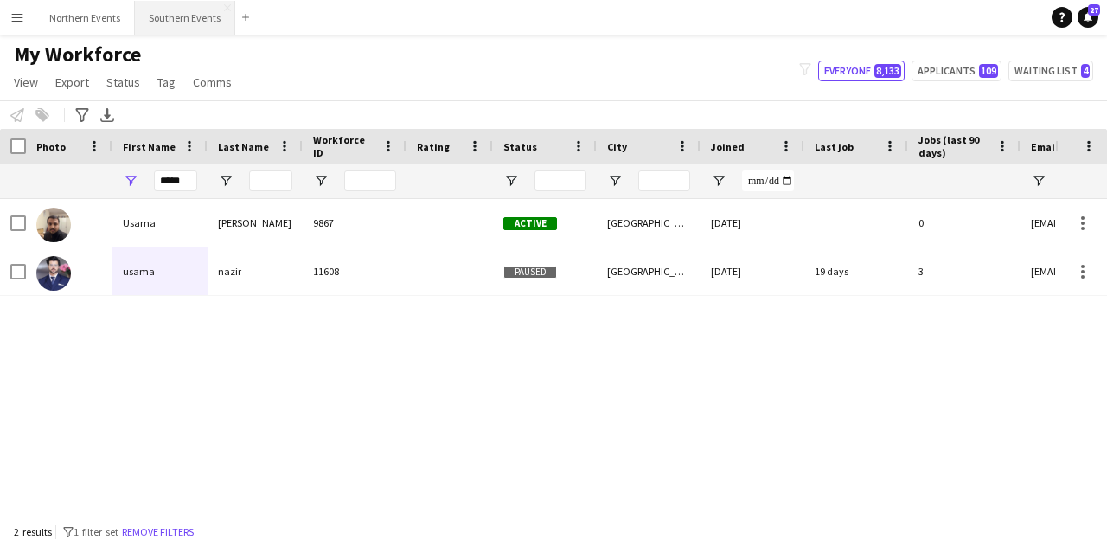
click at [173, 16] on button "Southern Events Close" at bounding box center [185, 18] width 100 height 34
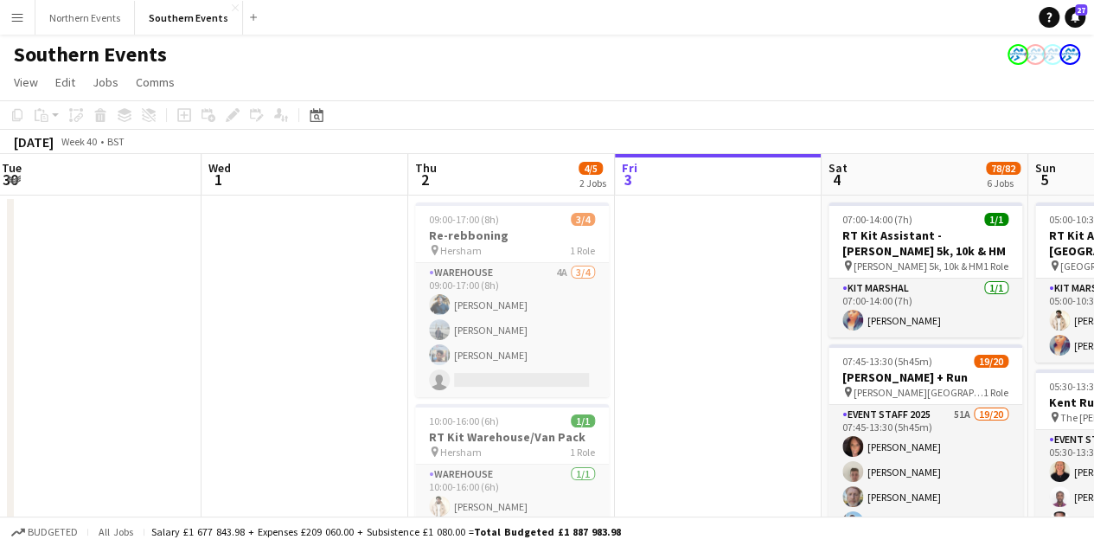
drag, startPoint x: 368, startPoint y: 398, endPoint x: 669, endPoint y: 414, distance: 301.4
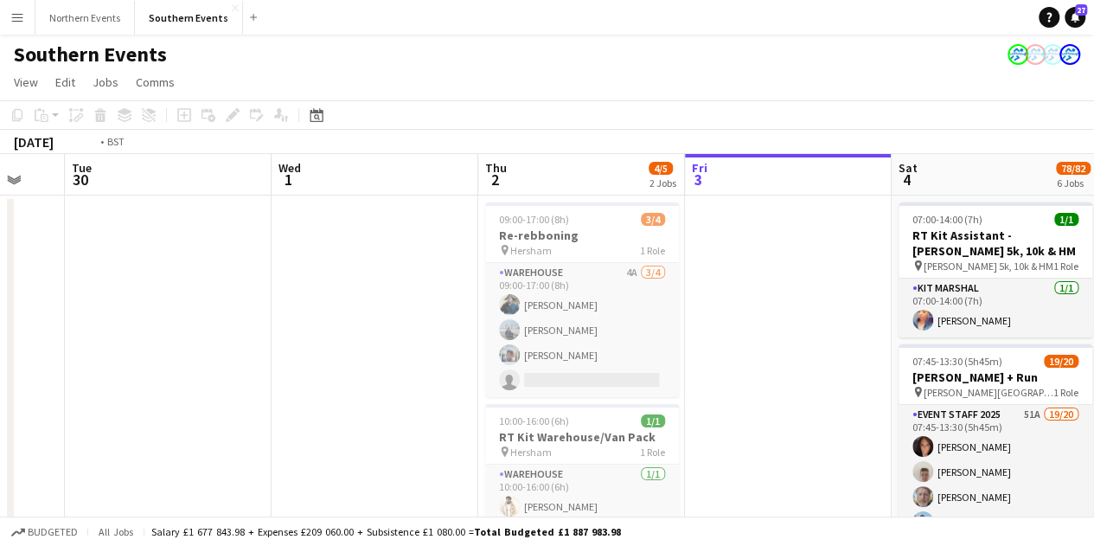
drag, startPoint x: 240, startPoint y: 384, endPoint x: 1040, endPoint y: 389, distance: 800.1
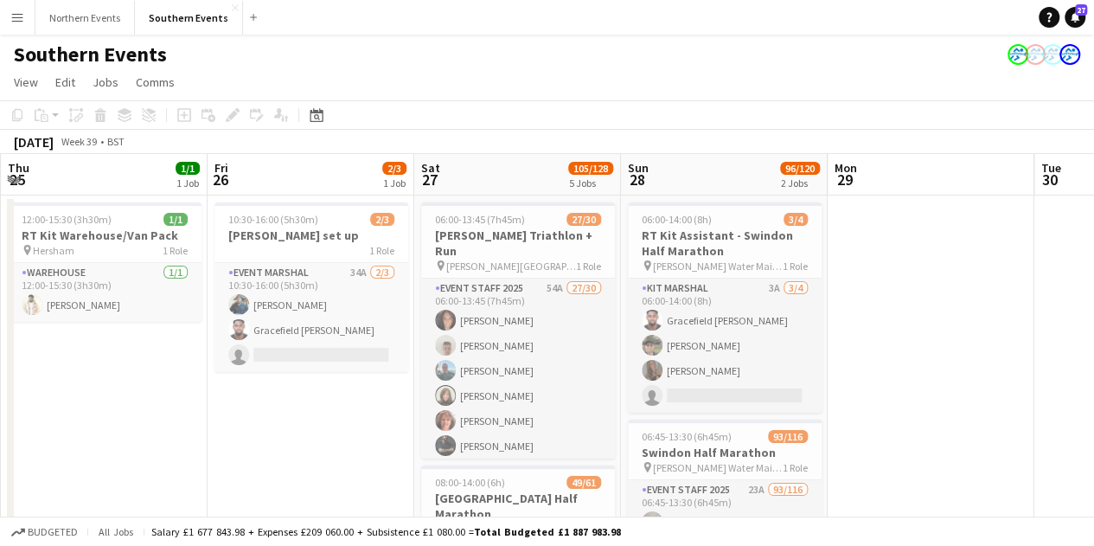
scroll to position [0, 429]
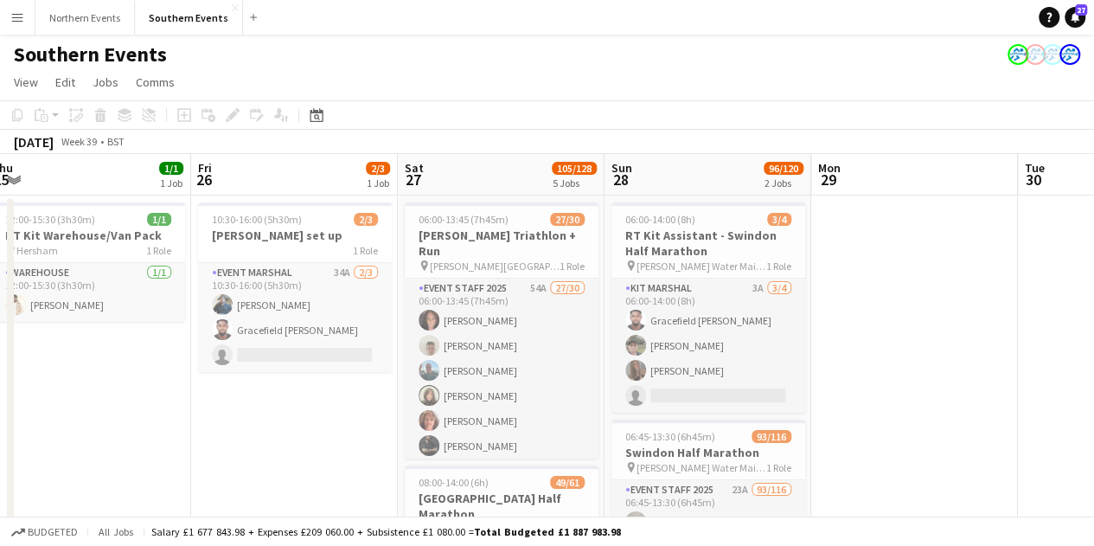
drag, startPoint x: 775, startPoint y: 389, endPoint x: 853, endPoint y: 391, distance: 77.9
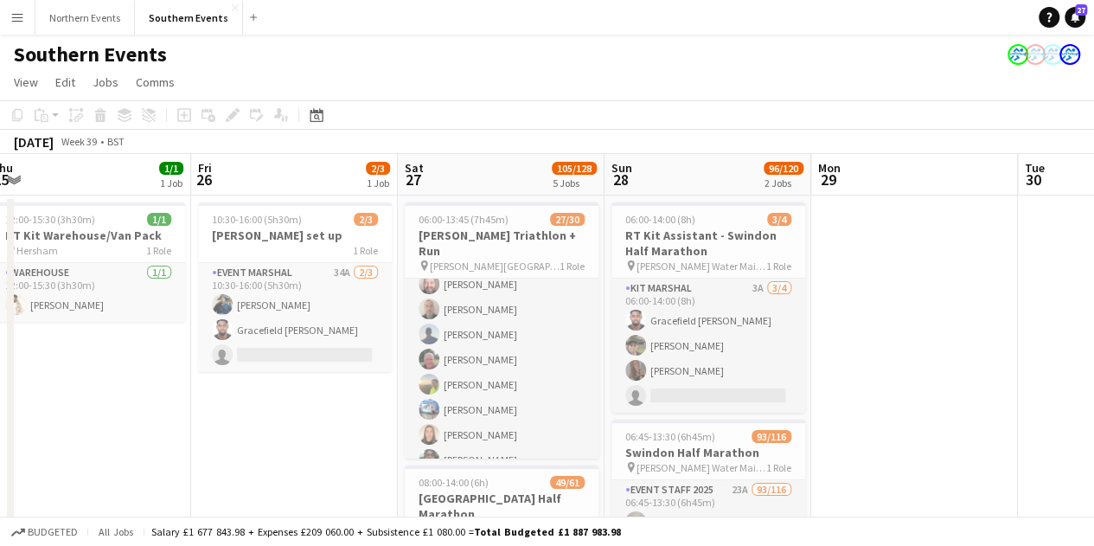
scroll to position [0, 439]
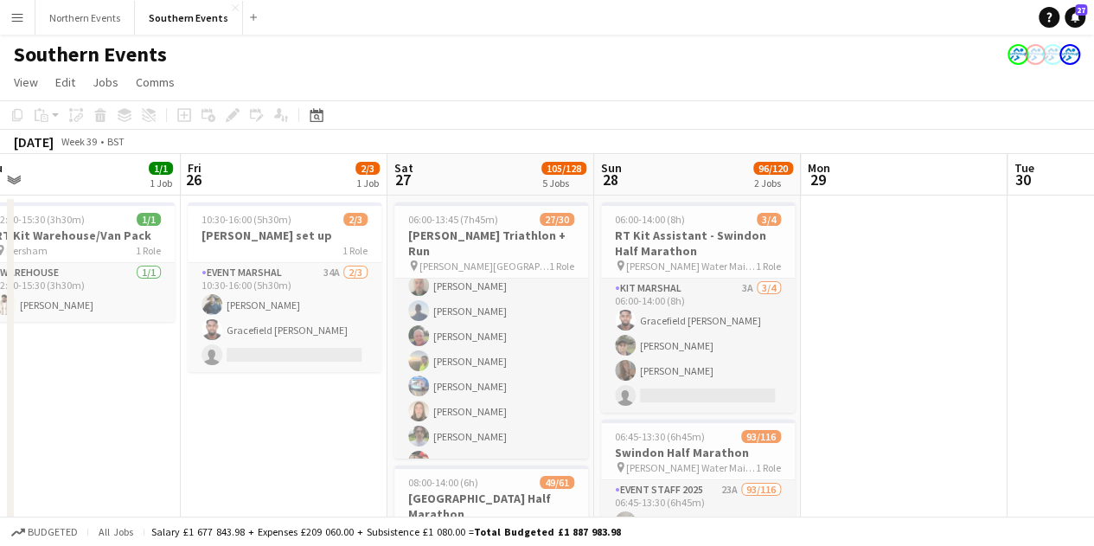
drag, startPoint x: 1020, startPoint y: 401, endPoint x: 1019, endPoint y: 321, distance: 80.4
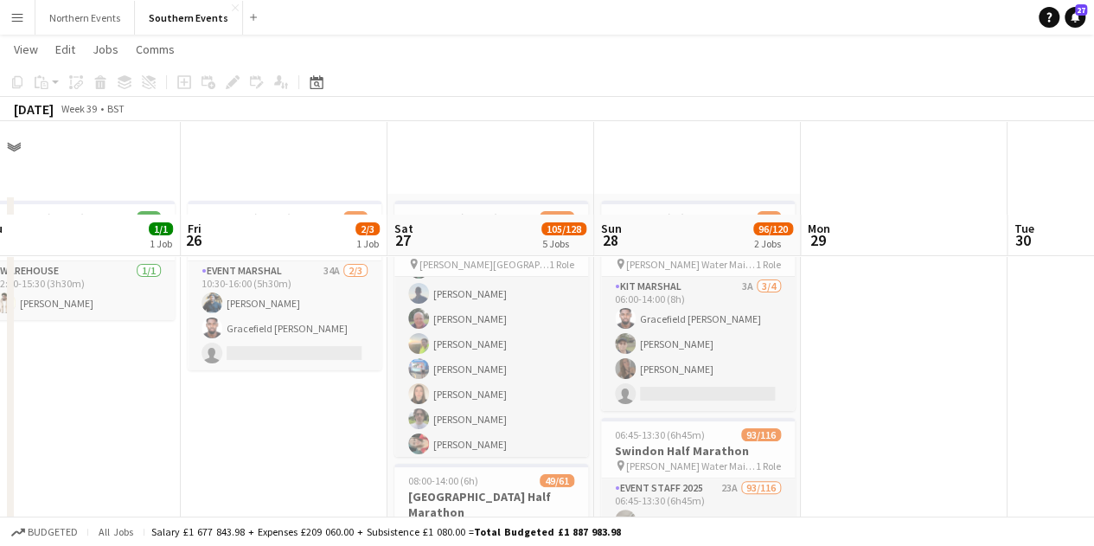
scroll to position [266, 0]
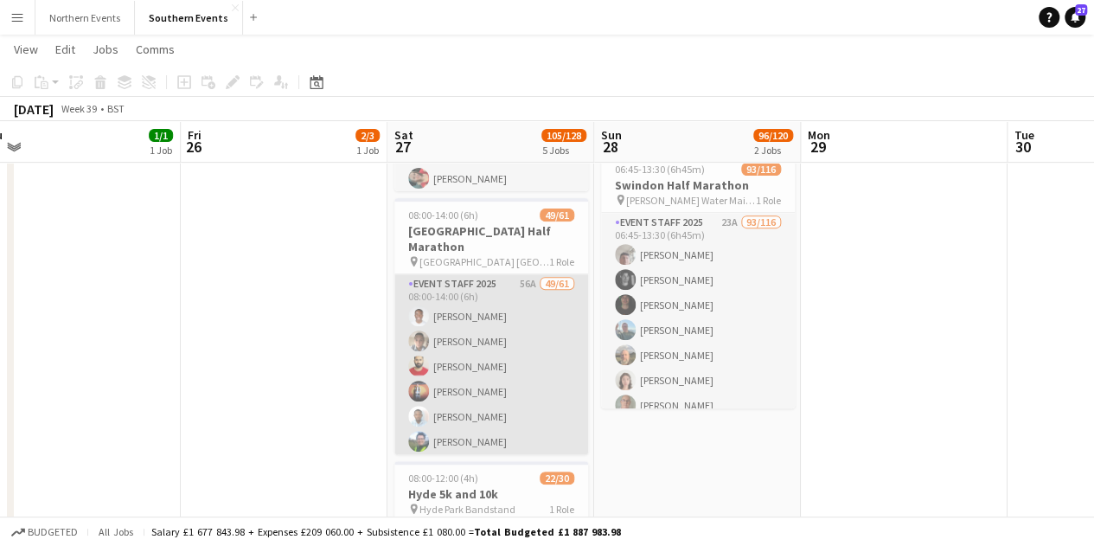
click at [420, 406] on app-user-avatar at bounding box center [418, 416] width 21 height 21
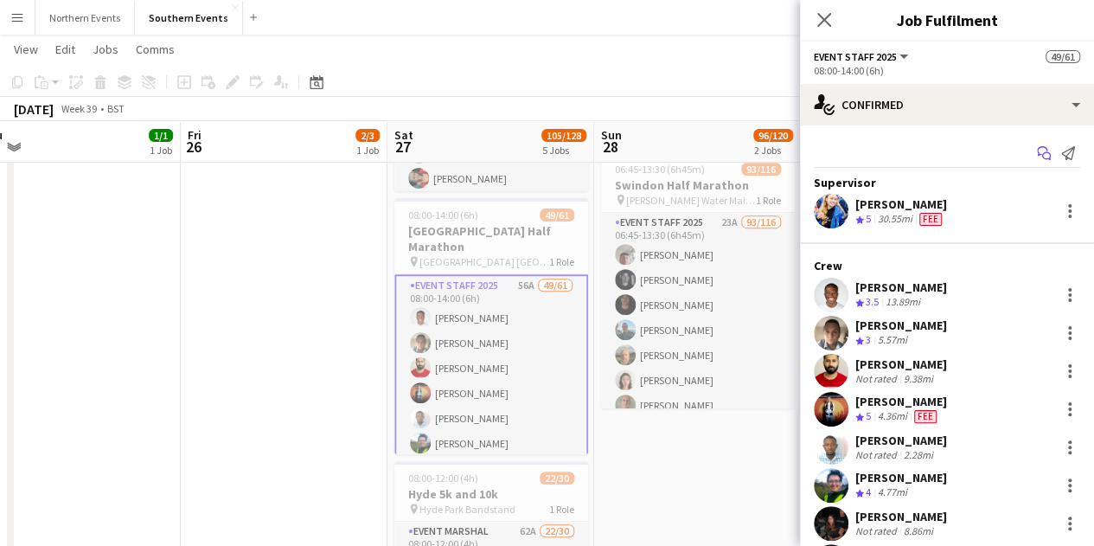
click at [1037, 146] on icon at bounding box center [1042, 151] width 10 height 10
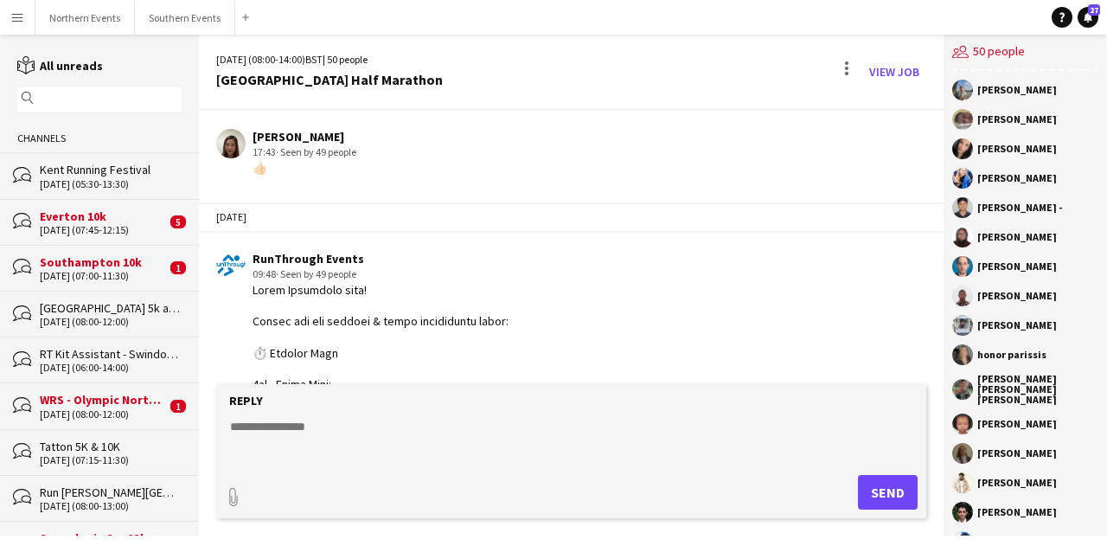
scroll to position [1563, 0]
click at [7, 12] on button "Menu" at bounding box center [17, 17] width 35 height 35
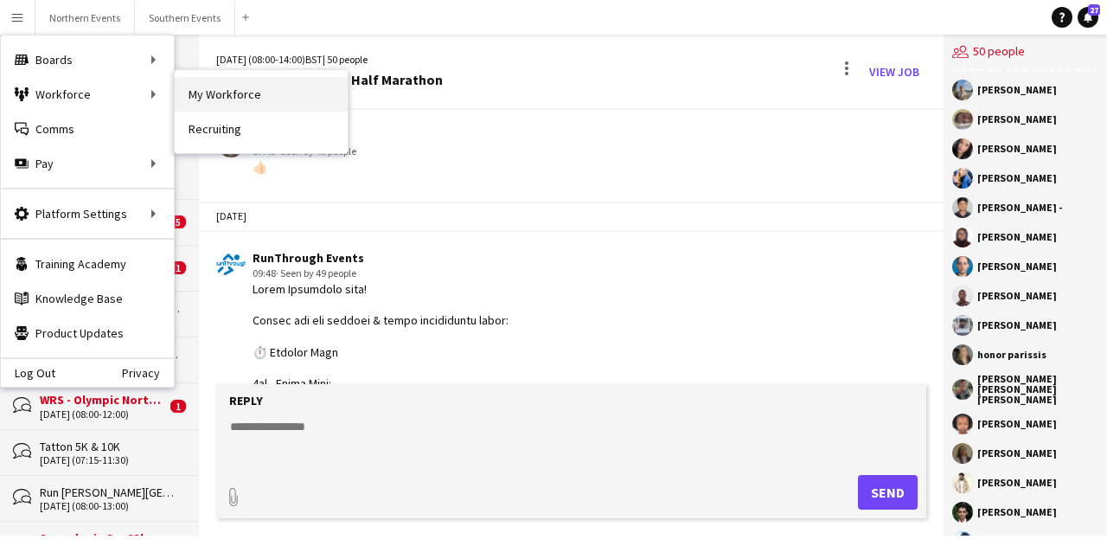
click at [220, 87] on link "My Workforce" at bounding box center [261, 94] width 173 height 35
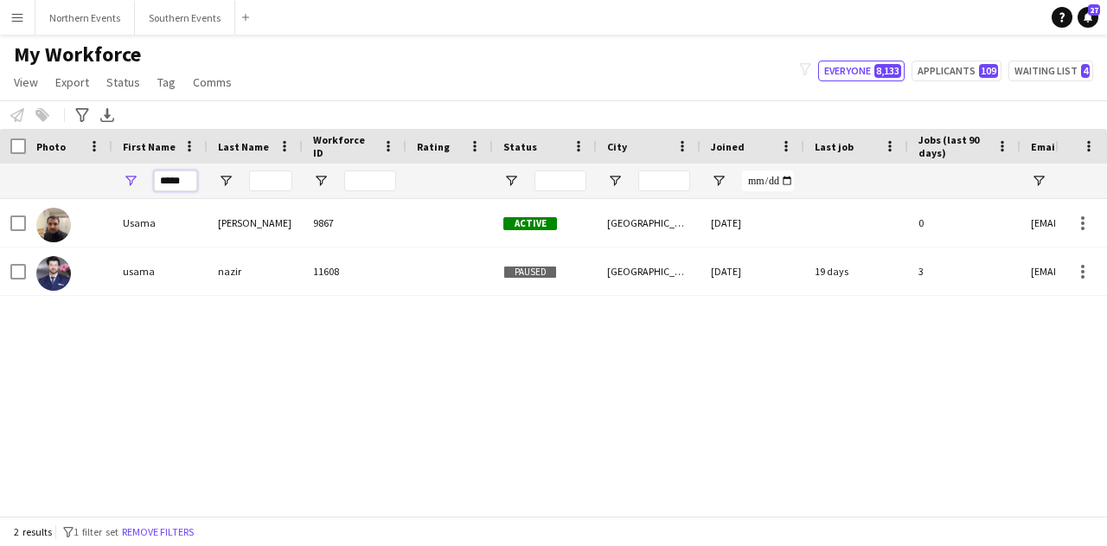
drag, startPoint x: 190, startPoint y: 180, endPoint x: 145, endPoint y: 179, distance: 45.0
click at [142, 179] on div "*****" at bounding box center [159, 180] width 95 height 35
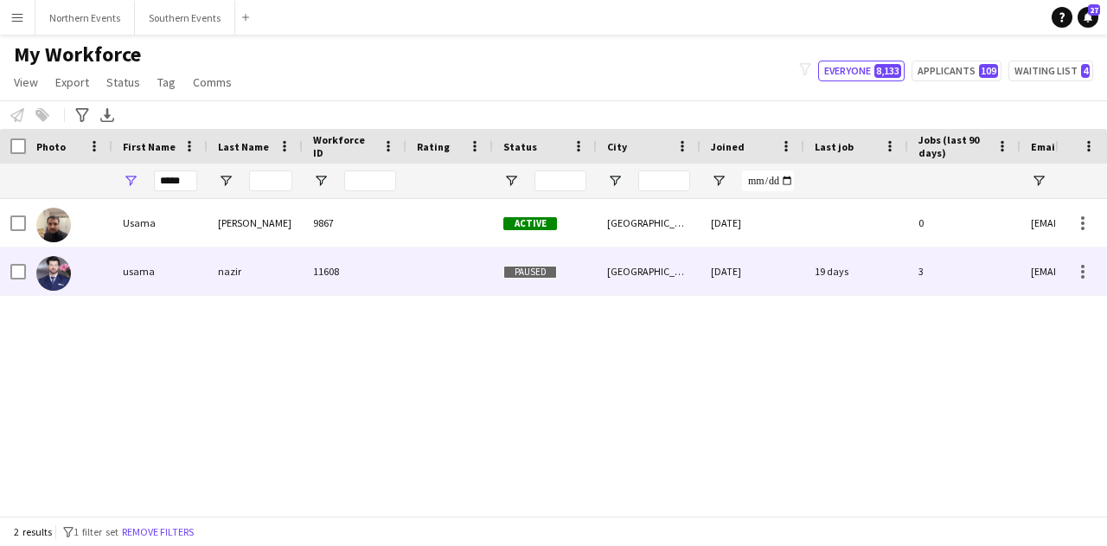
click at [247, 263] on div "nazir" at bounding box center [255, 271] width 95 height 48
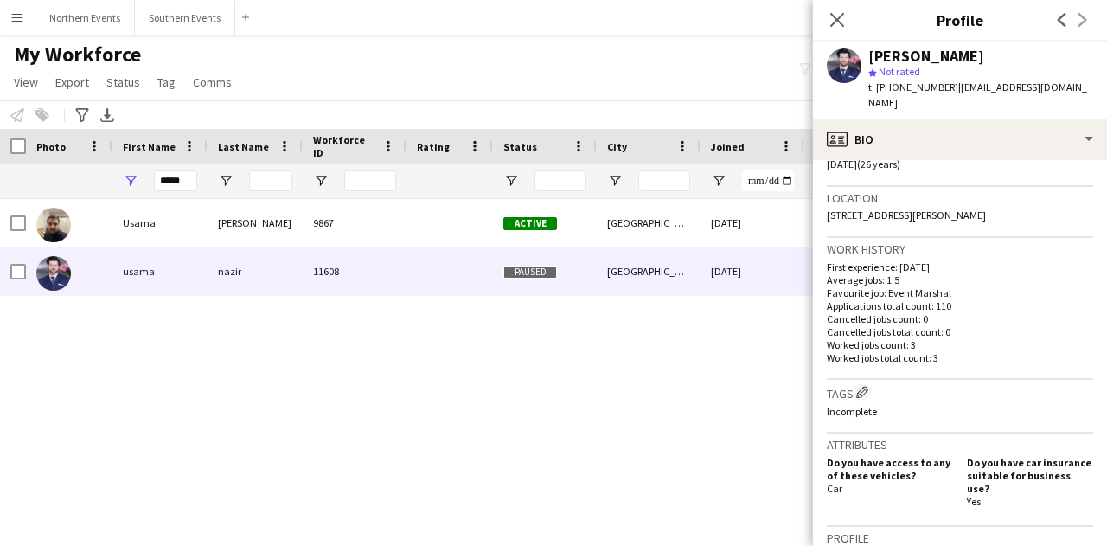
scroll to position [349, 0]
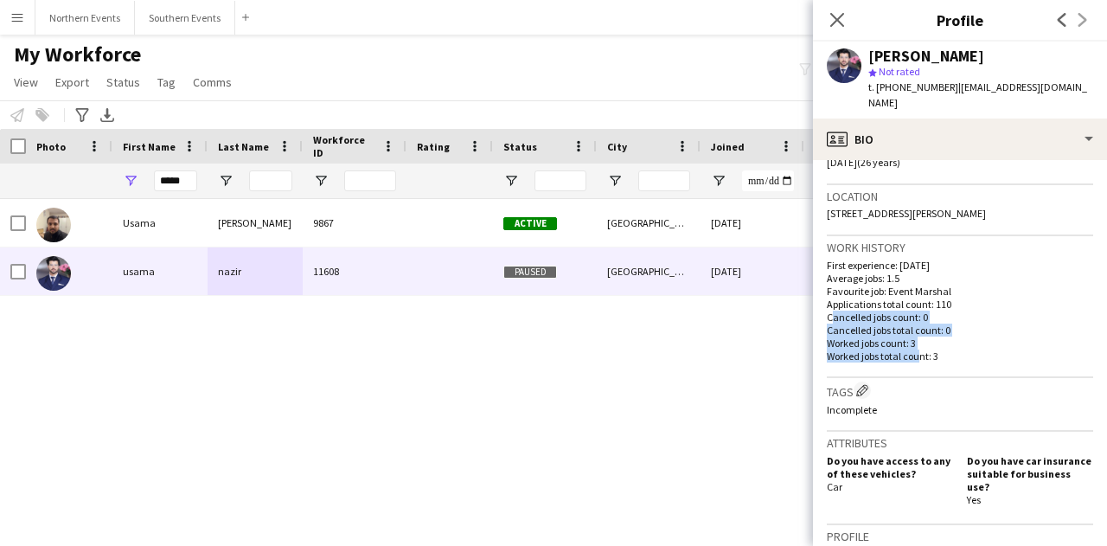
drag, startPoint x: 912, startPoint y: 336, endPoint x: 818, endPoint y: 306, distance: 97.9
click at [818, 306] on app-crew-profile-bio "chevron-left chevron-right Open photos pop-in Gender Male Birthday 09-04-1999 (…" at bounding box center [960, 353] width 294 height 386
click at [943, 349] on p "Worked jobs total count: 3" at bounding box center [960, 355] width 266 height 13
click at [844, 15] on icon "Close pop-in" at bounding box center [837, 19] width 16 height 16
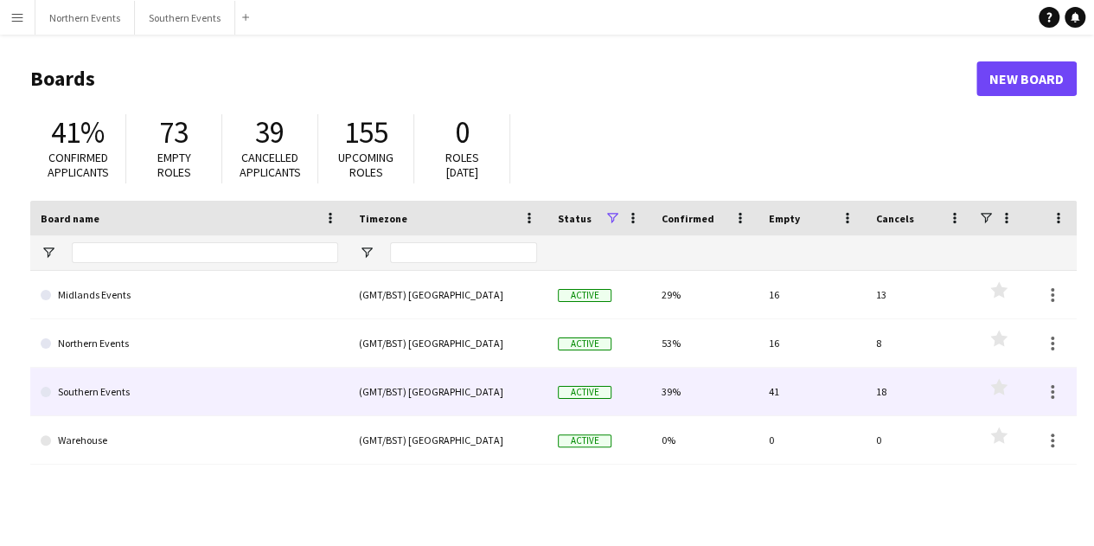
click at [260, 375] on link "Southern Events" at bounding box center [190, 392] width 298 height 48
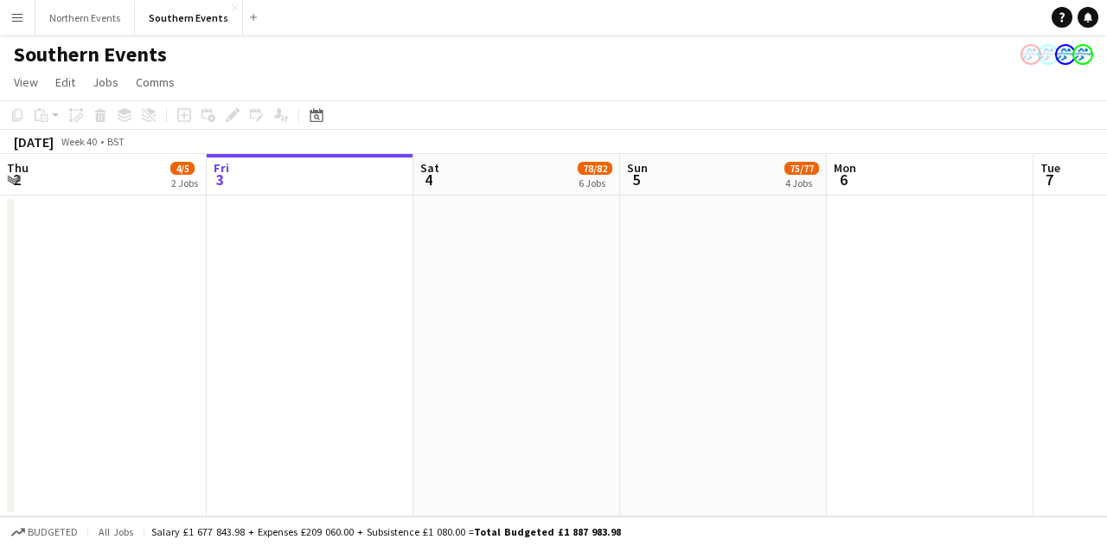
drag, startPoint x: 330, startPoint y: 343, endPoint x: 514, endPoint y: 336, distance: 183.5
click at [230, 340] on app-calendar-viewport "Tue 30 Wed 1 Thu 2 4/5 2 Jobs Fri 3 Sat 4 78/82 6 Jobs Sun 5 75/77 4 Jobs Mon 6…" at bounding box center [553, 335] width 1107 height 362
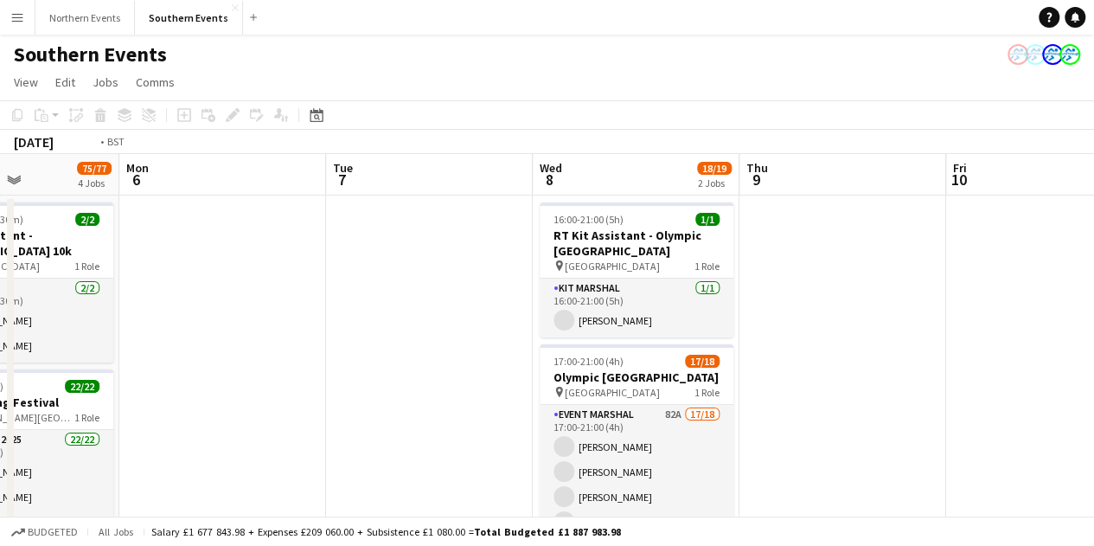
drag, startPoint x: 822, startPoint y: 371, endPoint x: 327, endPoint y: 328, distance: 496.6
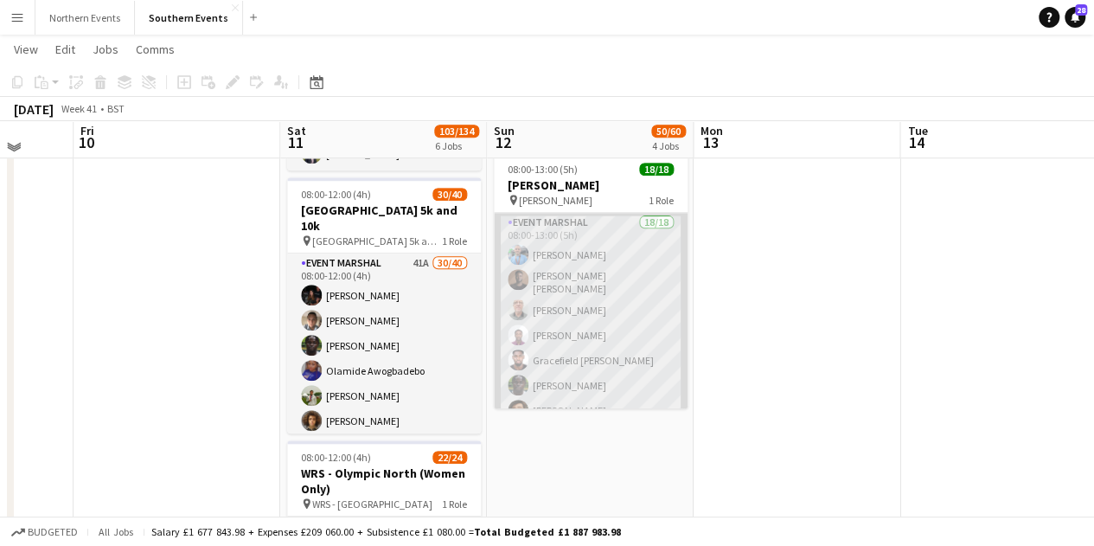
click at [611, 312] on app-card-role "Event Marshal 18/18 08:00-13:00 (5h) [PERSON_NAME] [PERSON_NAME] [PERSON_NAME] …" at bounding box center [591, 458] width 194 height 490
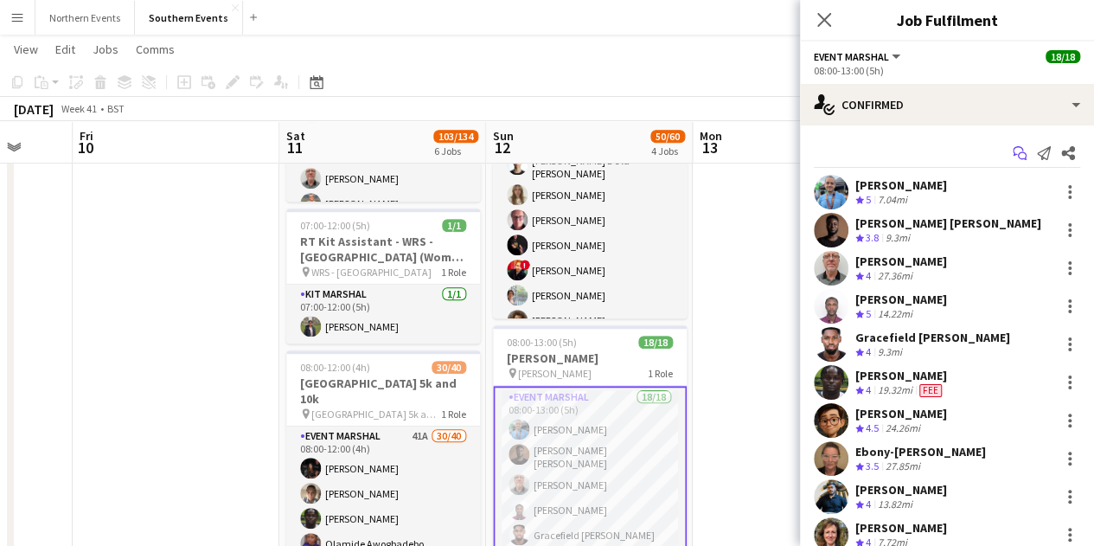
click at [1013, 150] on icon "Start chat" at bounding box center [1020, 153] width 14 height 14
click at [1013, 150] on icon at bounding box center [1018, 151] width 10 height 10
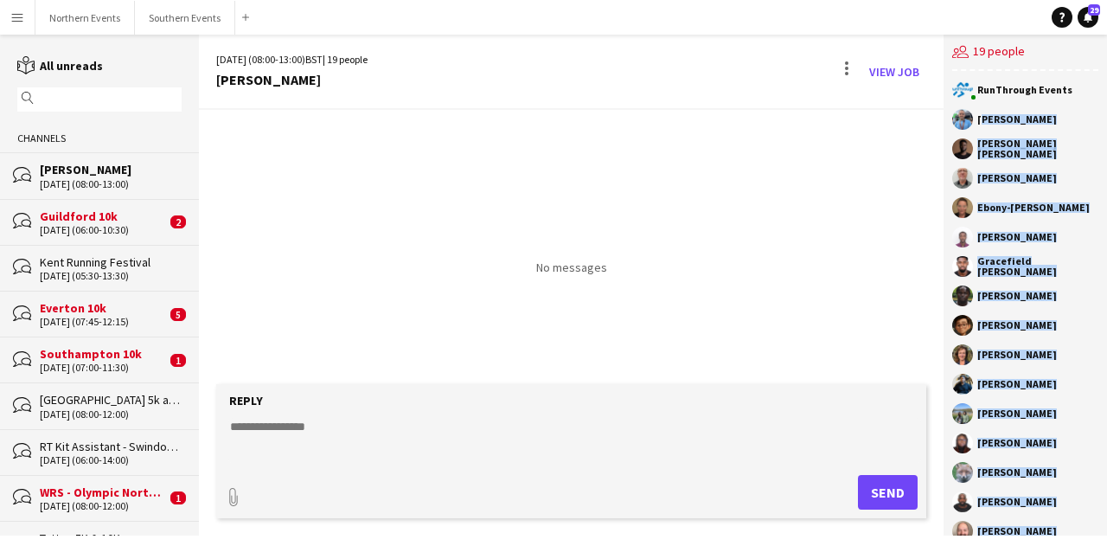
scroll to position [111, 0]
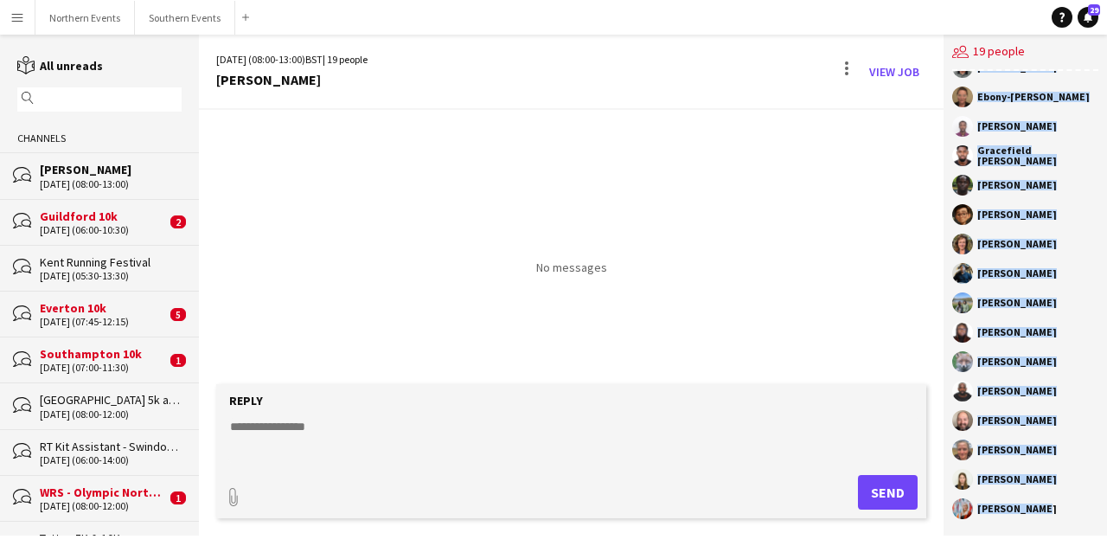
drag, startPoint x: 979, startPoint y: 117, endPoint x: 1051, endPoint y: 570, distance: 458.9
click at [1051, 545] on html "Menu Boards Boards Boards All jobs Status Workforce Workforce My Workforce Recr…" at bounding box center [553, 273] width 1107 height 546
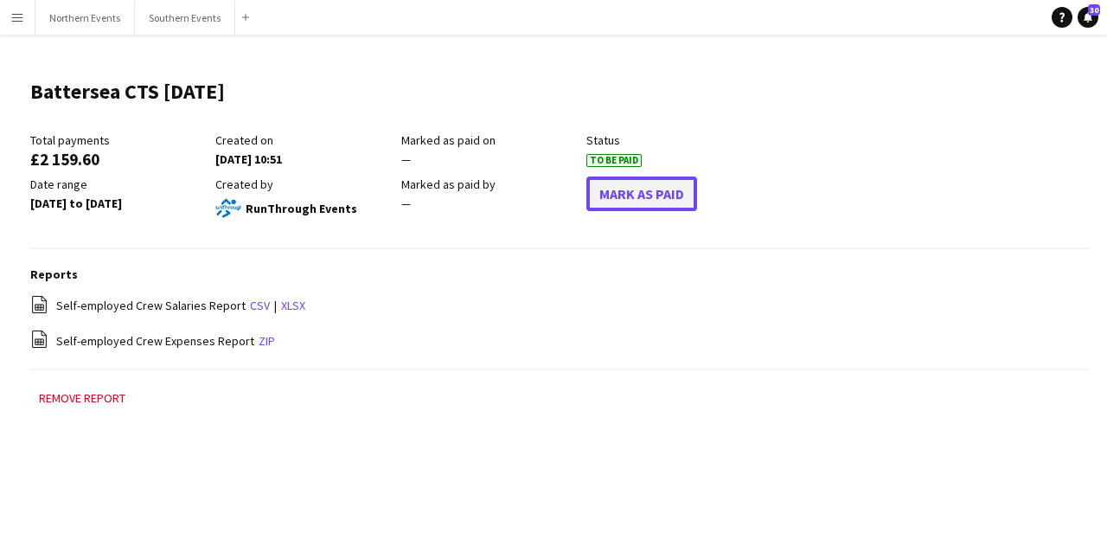
click at [646, 193] on button "Mark As Paid" at bounding box center [641, 193] width 111 height 35
